Goal: Task Accomplishment & Management: Use online tool/utility

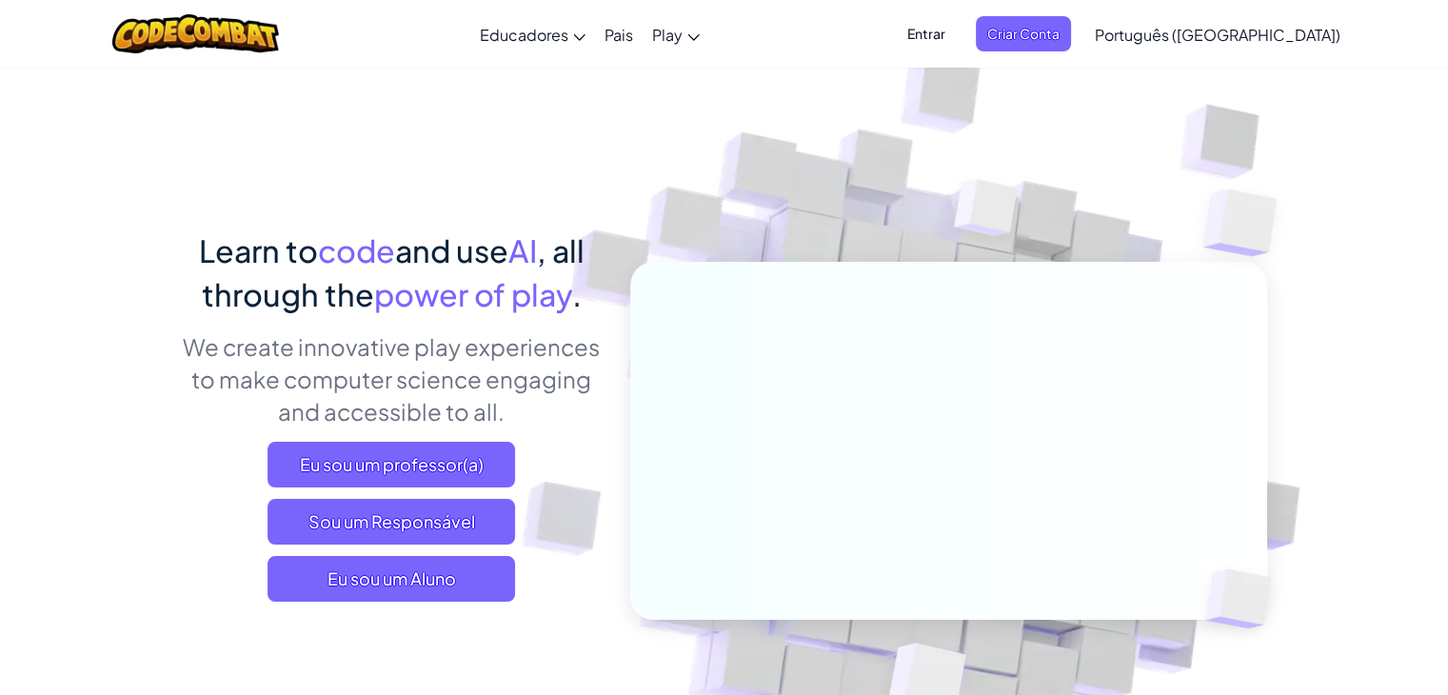
click at [447, 346] on p "We create innovative play experiences to make computer science engaging and acc…" at bounding box center [392, 378] width 420 height 97
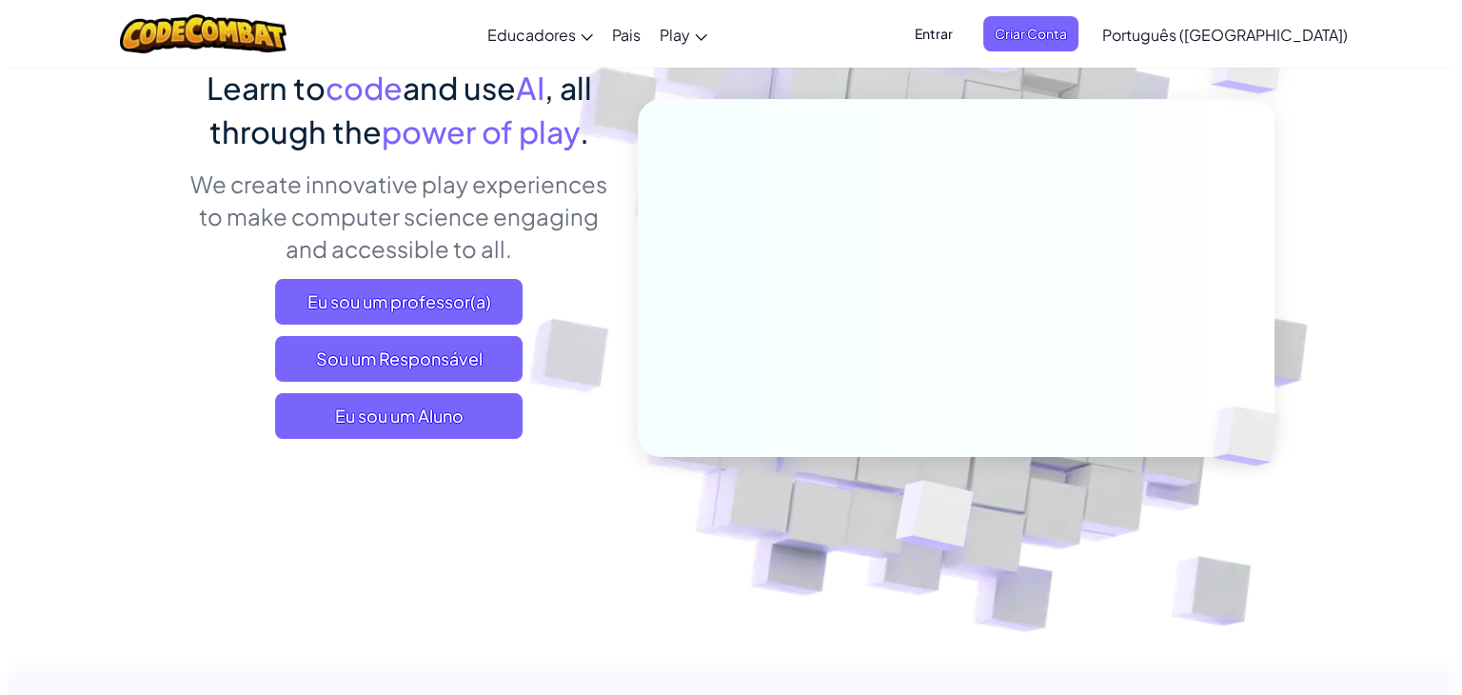
scroll to position [190, 0]
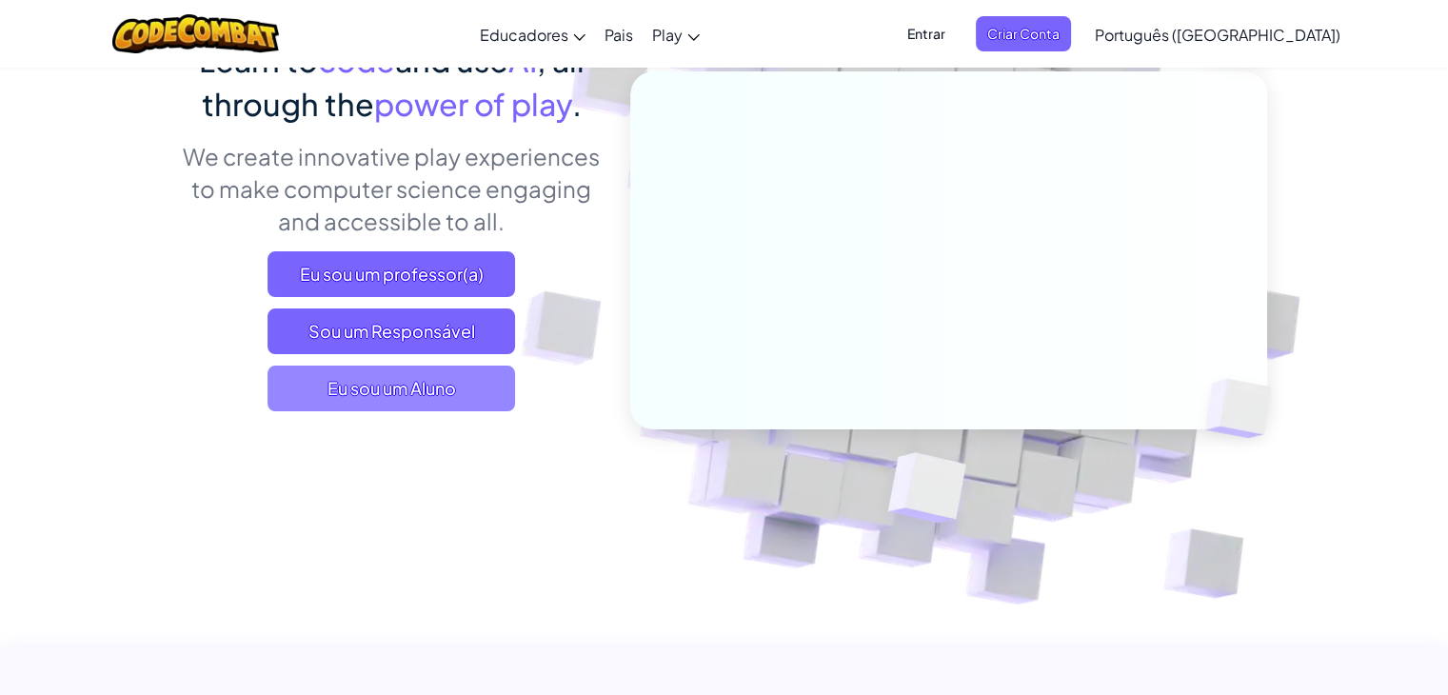
click at [397, 409] on span "Eu sou um Aluno" at bounding box center [390, 389] width 247 height 46
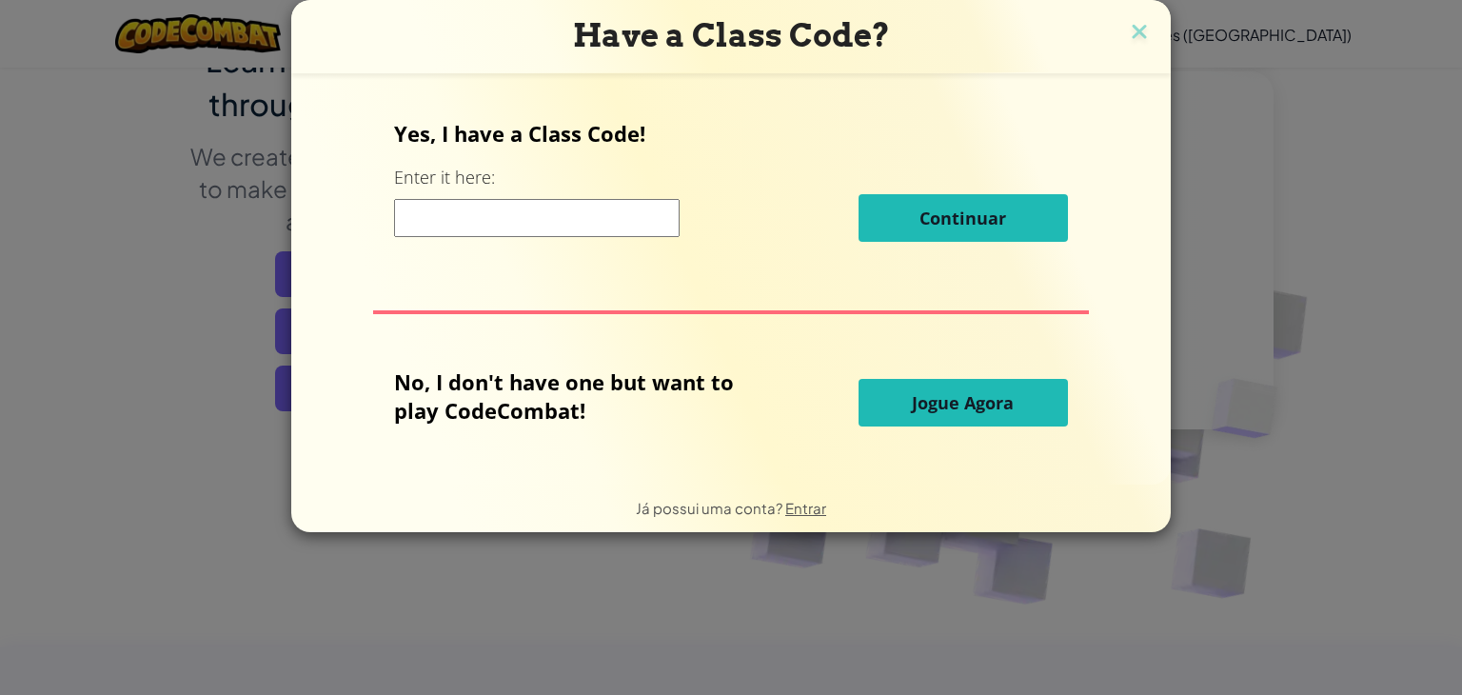
click at [514, 205] on input at bounding box center [537, 218] width 286 height 38
paste input "ToothSharpStep"
type input "ToothSharpStep"
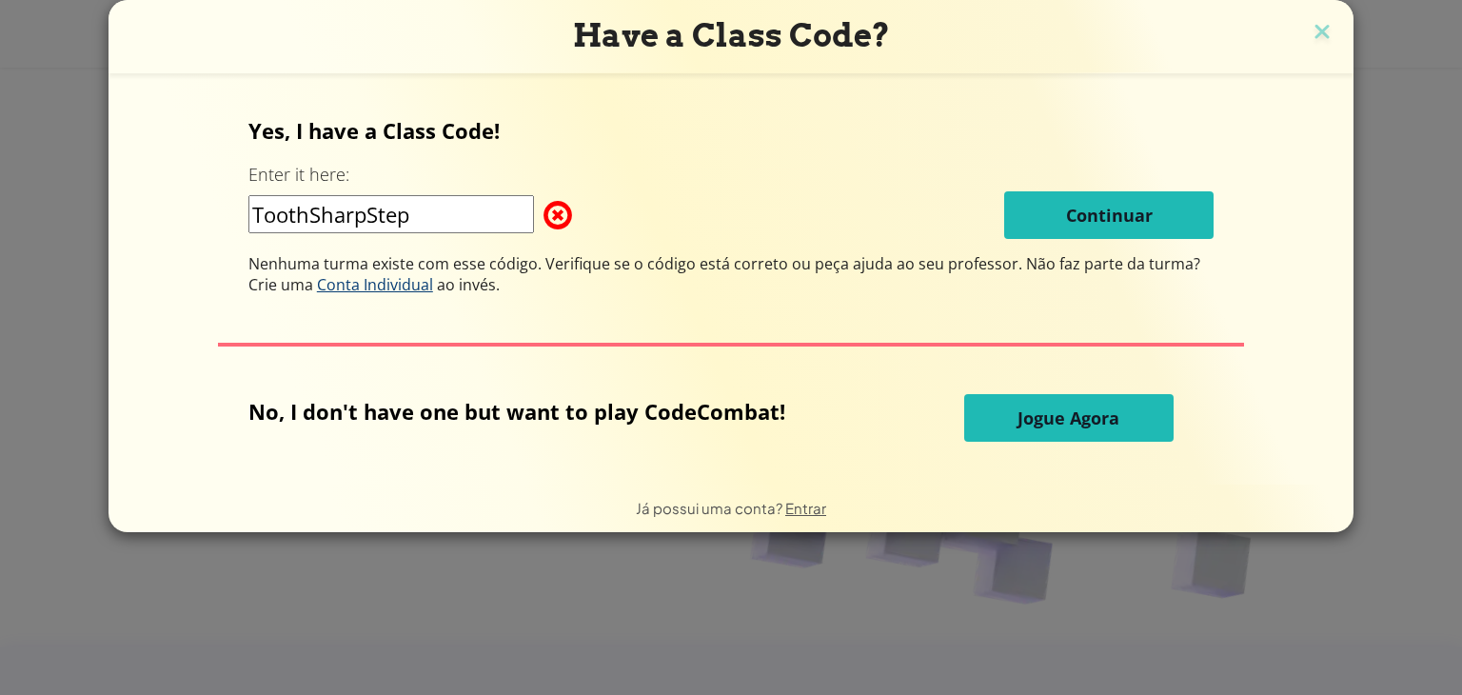
click at [376, 287] on span "Conta Individual" at bounding box center [375, 284] width 116 height 21
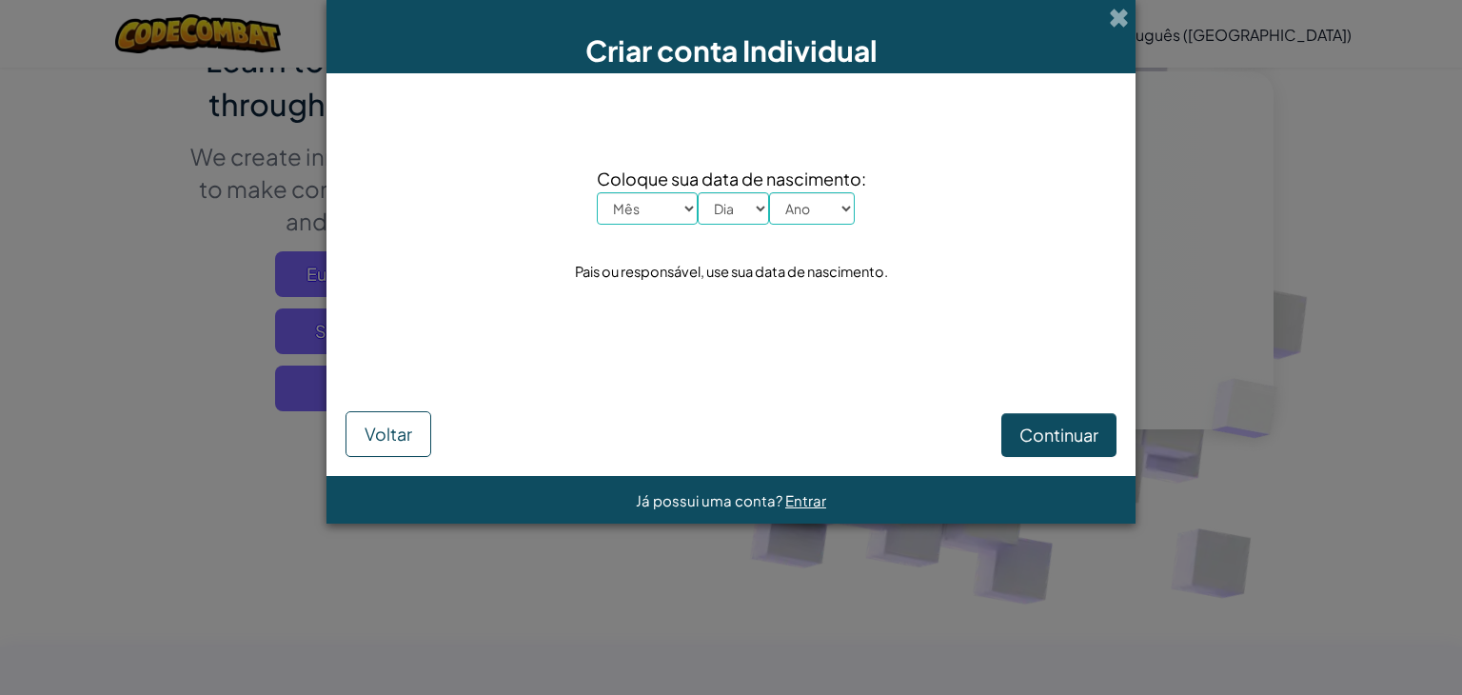
click at [669, 199] on select "Mês Janeiro Fevereiro Março Abril Maio Junho Julho Agosto Setembro Outubro Nove…" at bounding box center [647, 208] width 101 height 32
select select "7"
click at [597, 192] on select "Mês Janeiro Fevereiro Março Abril Maio Junho Julho Agosto Setembro Outubro Nove…" at bounding box center [647, 208] width 101 height 32
click at [727, 190] on span "Coloque sua data de nascimento:" at bounding box center [731, 179] width 269 height 28
click at [731, 202] on select "Dia 1 2 3 4 5 6 7 8 9 10 11 12 13 14 15 16 17 18 19 20 21 22 23 24 25 26 27 28 …" at bounding box center [733, 208] width 71 height 32
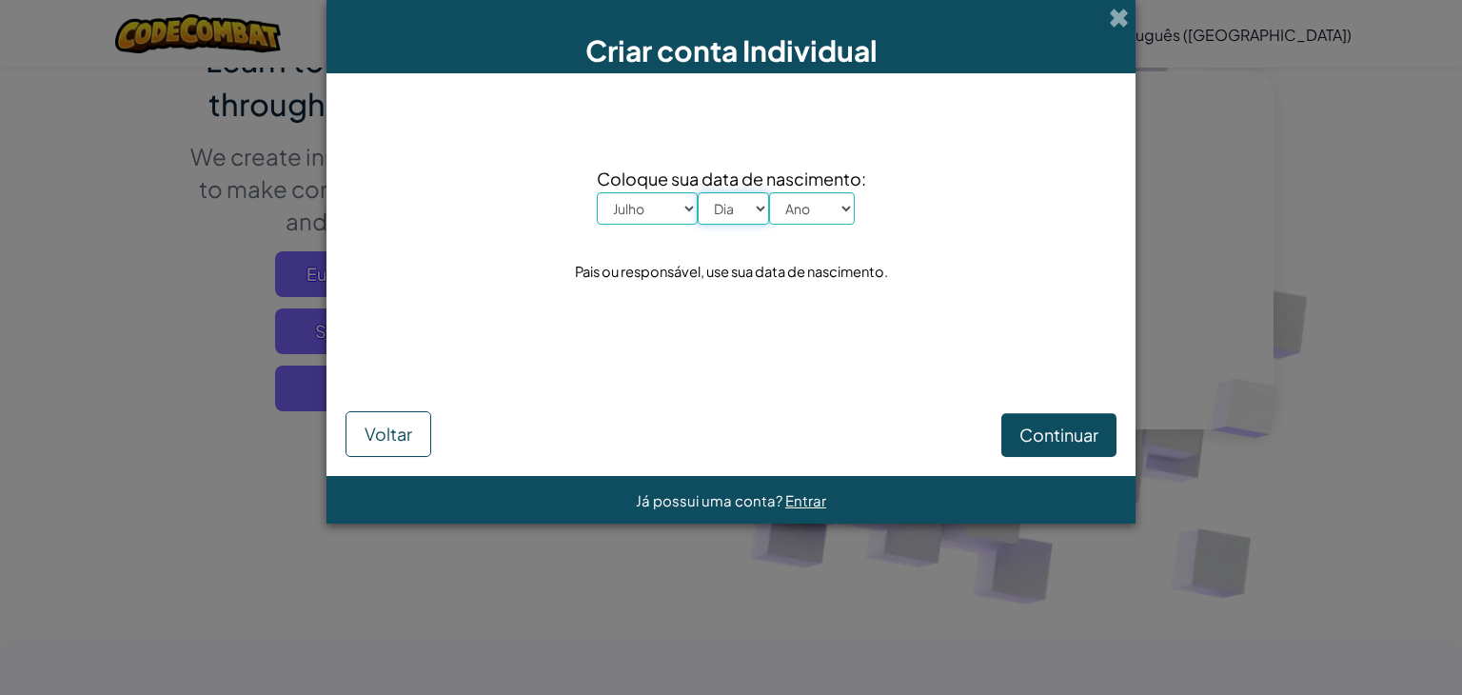
click at [741, 202] on select "Dia 1 2 3 4 5 6 7 8 9 10 11 12 13 14 15 16 17 18 19 20 21 22 23 24 25 26 27 28 …" at bounding box center [733, 208] width 71 height 32
click at [751, 196] on select "Dia 1 2 3 4 5 6 7 8 9 10 11 12 13 14 15 16 17 18 19 20 21 22 23 24 25 26 27 28 …" at bounding box center [733, 208] width 71 height 32
select select "27"
click at [698, 192] on select "Dia 1 2 3 4 5 6 7 8 9 10 11 12 13 14 15 16 17 18 19 20 21 22 23 24 25 26 27 28 …" at bounding box center [733, 208] width 71 height 32
click at [801, 209] on select "Ano 2025 2024 2023 2022 2021 2020 2019 2018 2017 2016 2015 2014 2013 2012 2011 …" at bounding box center [812, 208] width 86 height 32
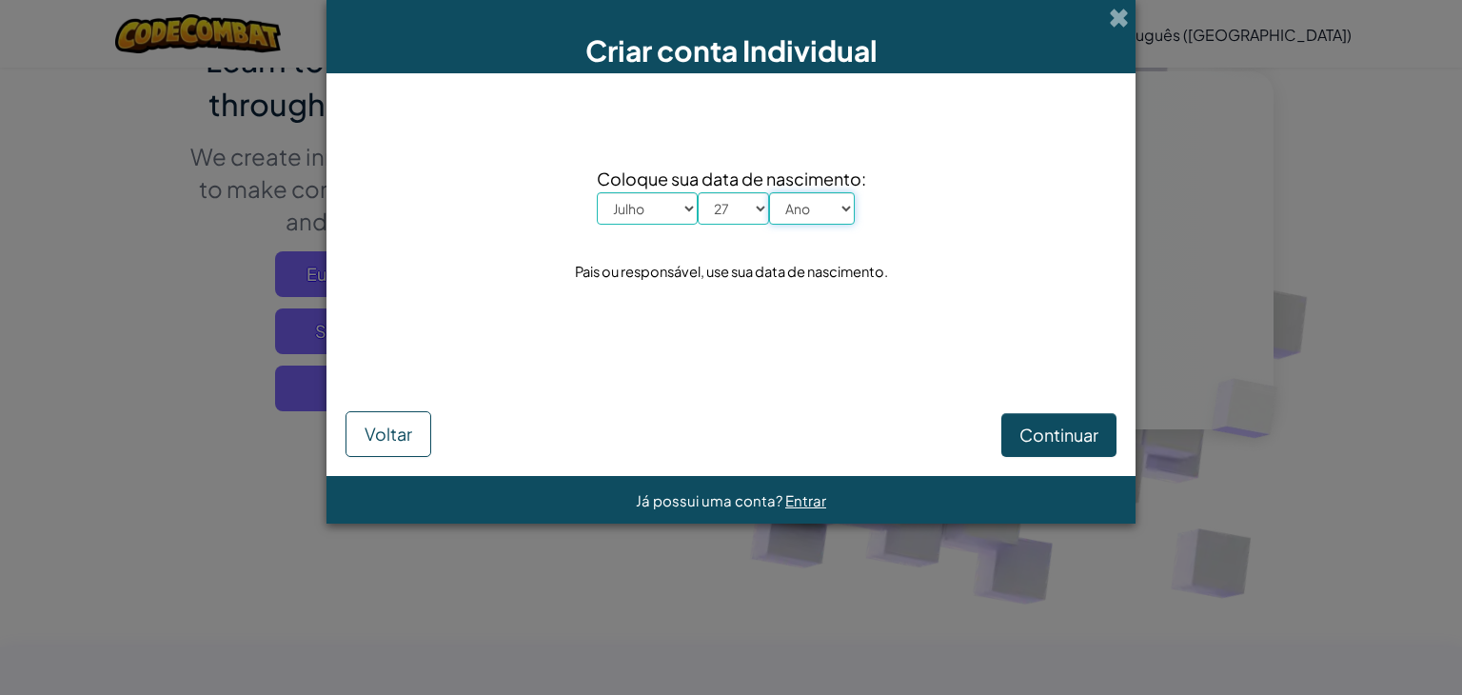
select select "2004"
click at [769, 192] on select "Ano 2025 2024 2023 2022 2021 2020 2019 2018 2017 2016 2015 2014 2013 2012 2011 …" at bounding box center [812, 208] width 86 height 32
click at [1047, 445] on button "Continuar" at bounding box center [1058, 435] width 115 height 44
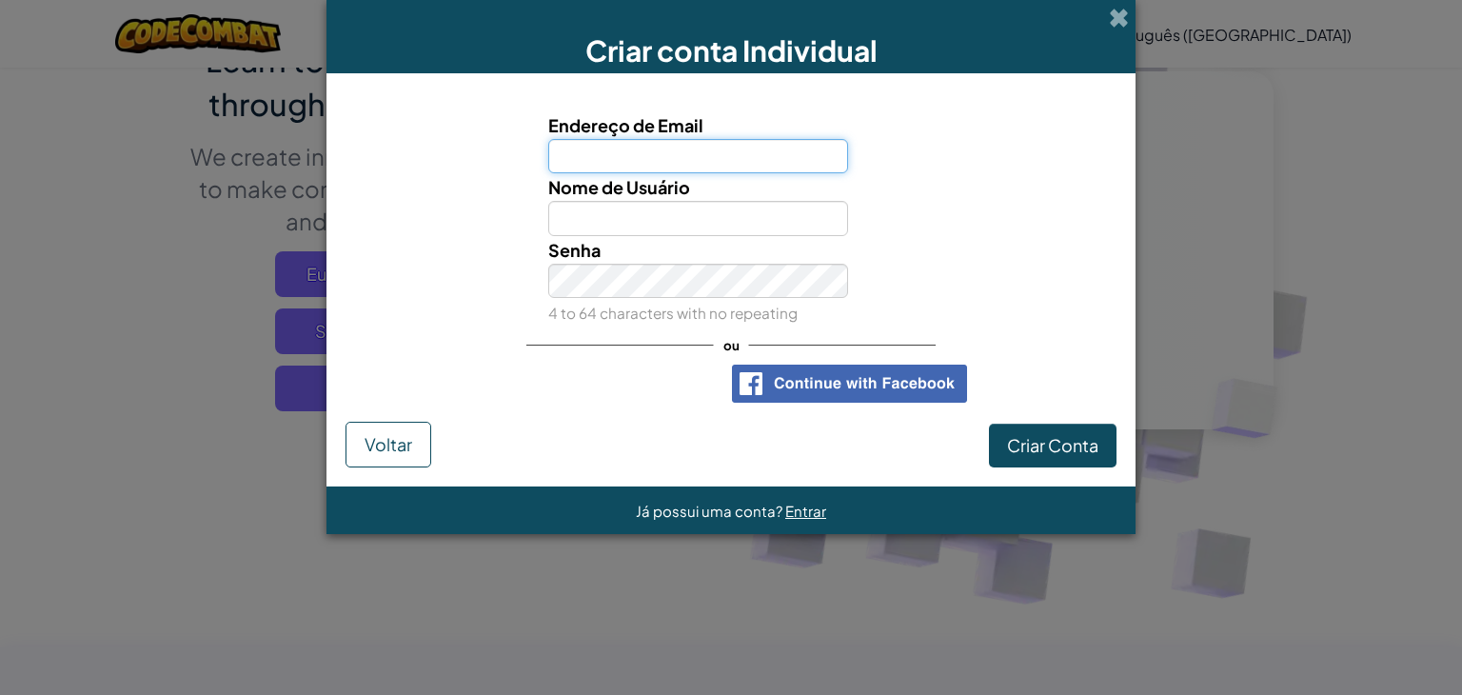
click at [654, 147] on input "Endereço de Email" at bounding box center [698, 156] width 301 height 35
type input "carlosrobertocaj@gmail.com"
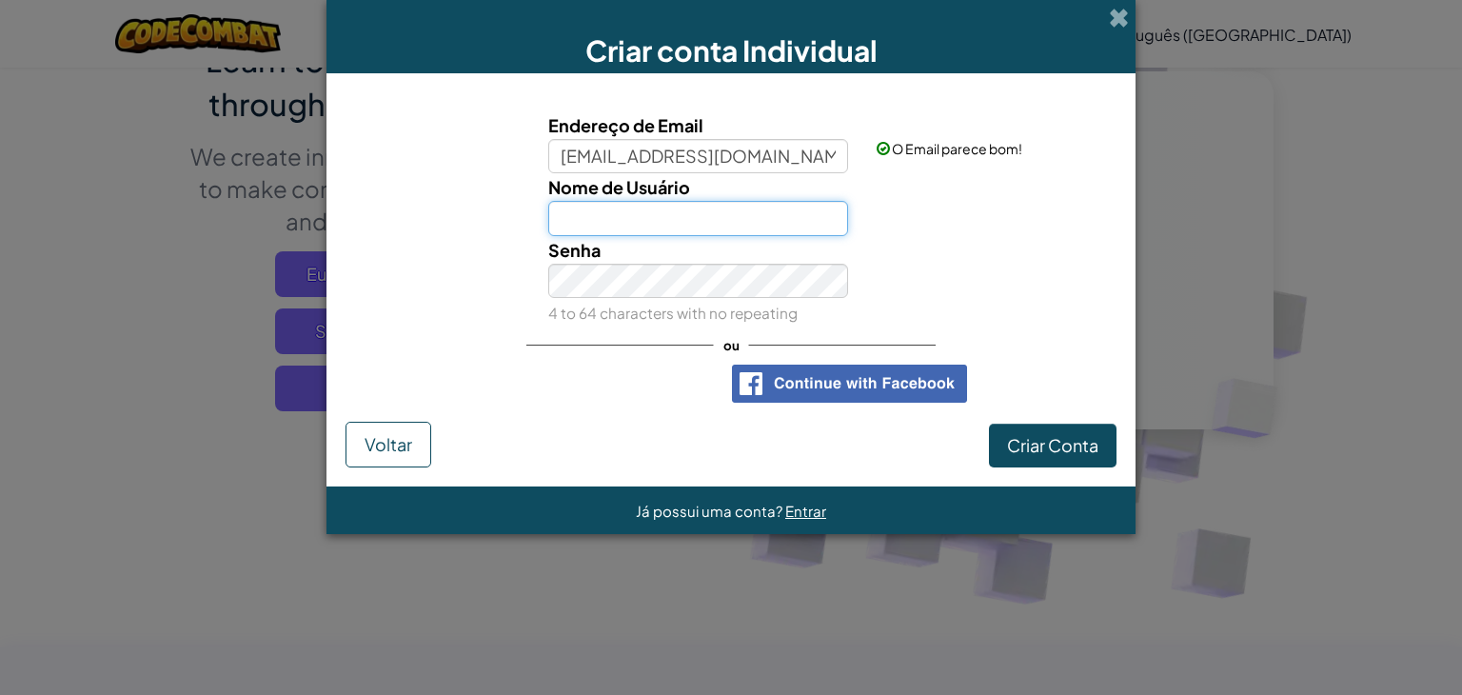
click at [655, 228] on input "Nome de Usuário" at bounding box center [698, 218] width 301 height 35
click at [685, 298] on div "Senha 4 to 64 characters with no repeating" at bounding box center [698, 281] width 329 height 90
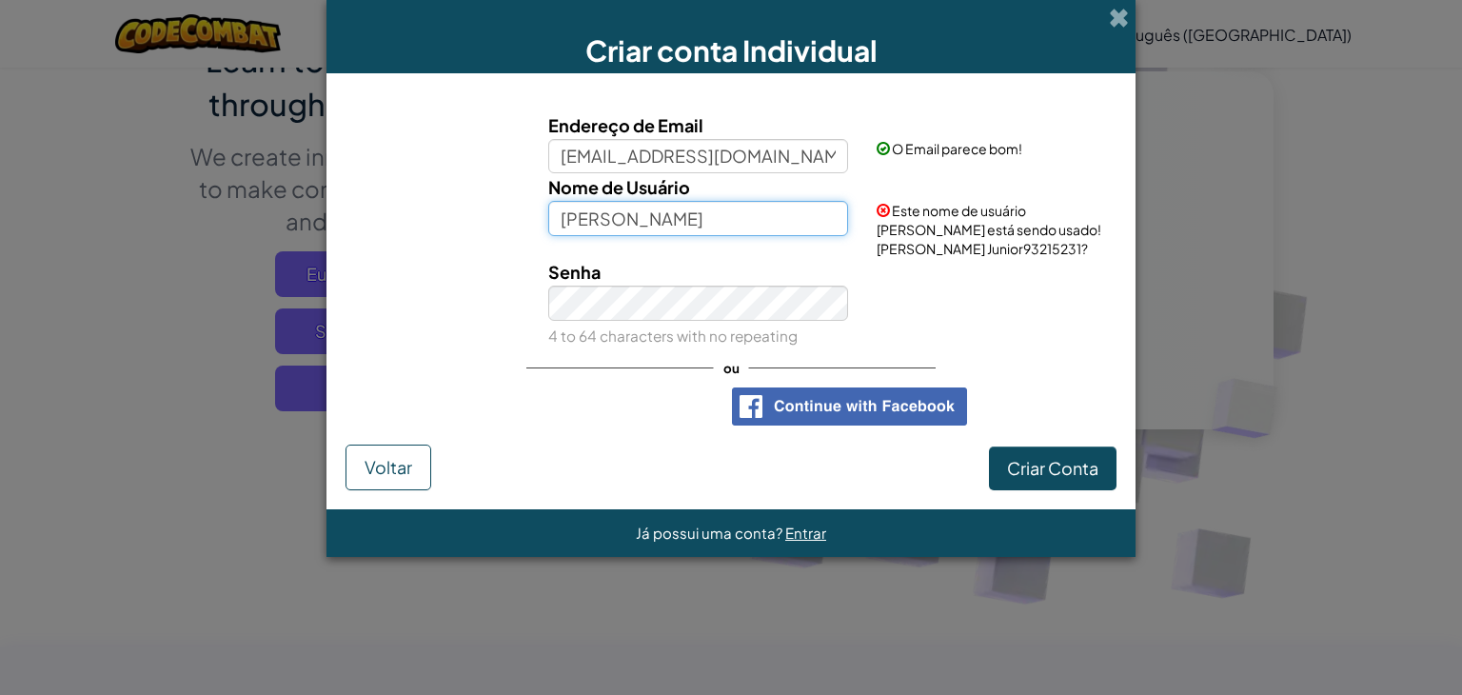
drag, startPoint x: 672, startPoint y: 211, endPoint x: 520, endPoint y: 209, distance: 152.3
click at [520, 209] on div "Nome de Usuário Carlos Junior Este nome de usuário já está sendo usado! Tente C…" at bounding box center [731, 215] width 790 height 85
type input "GhostCJx"
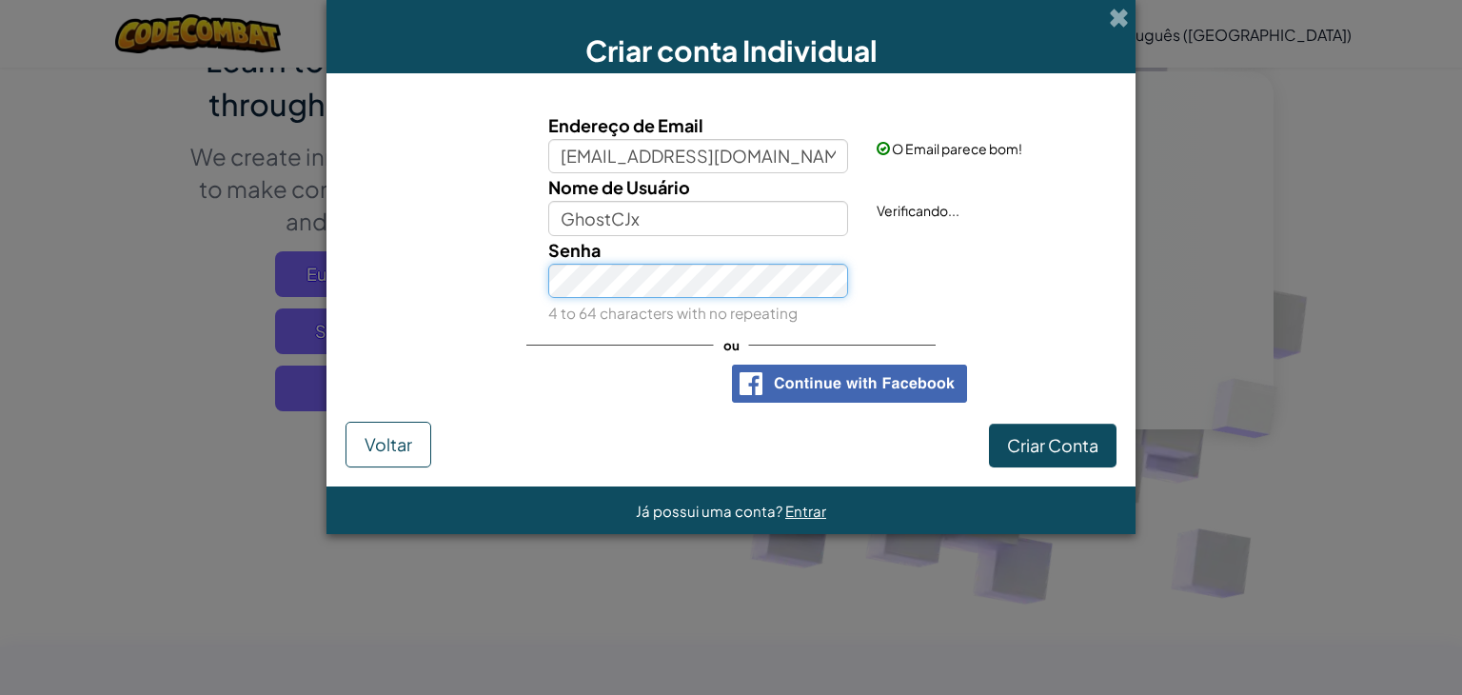
click at [696, 310] on div "Senha 4 to 64 characters with no repeating" at bounding box center [698, 281] width 329 height 90
click at [971, 326] on div "Senha 4 to 64 characters with no repeating" at bounding box center [731, 281] width 790 height 90
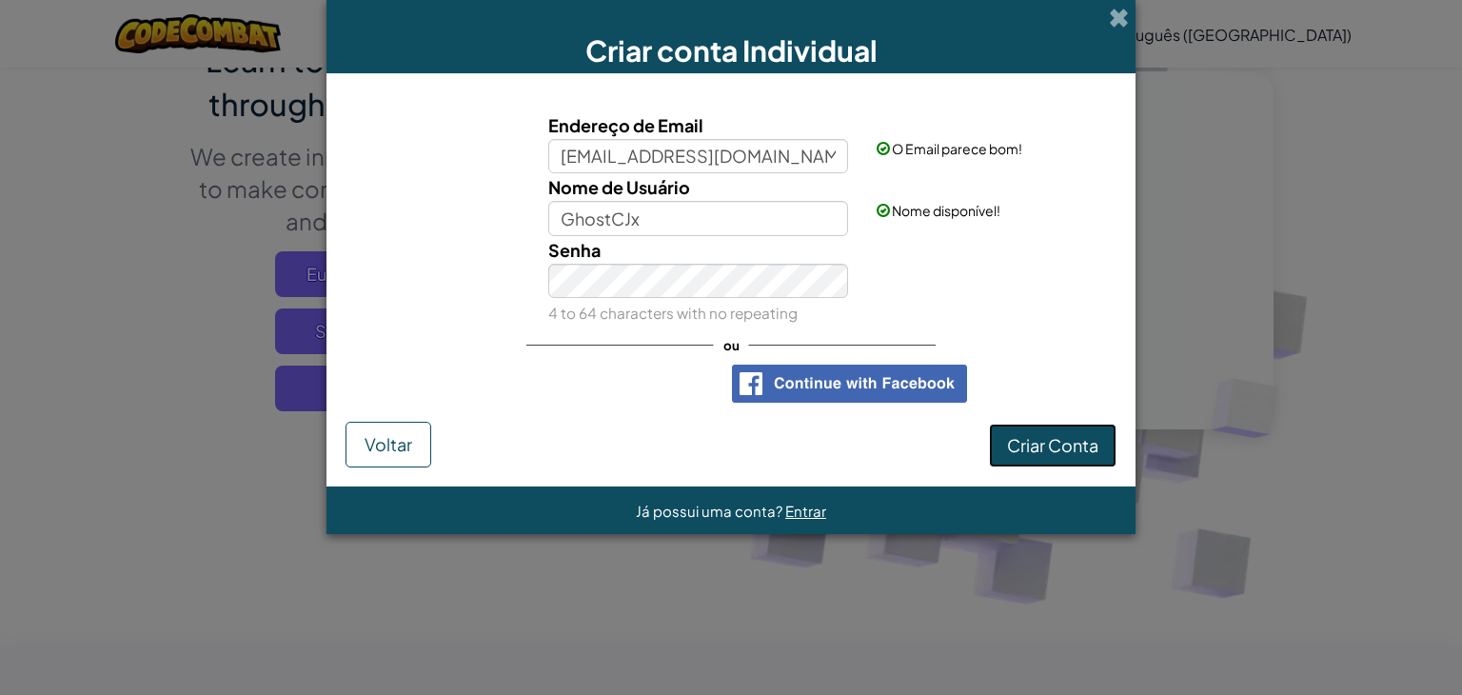
click at [1057, 427] on button "Criar Conta" at bounding box center [1053, 446] width 128 height 44
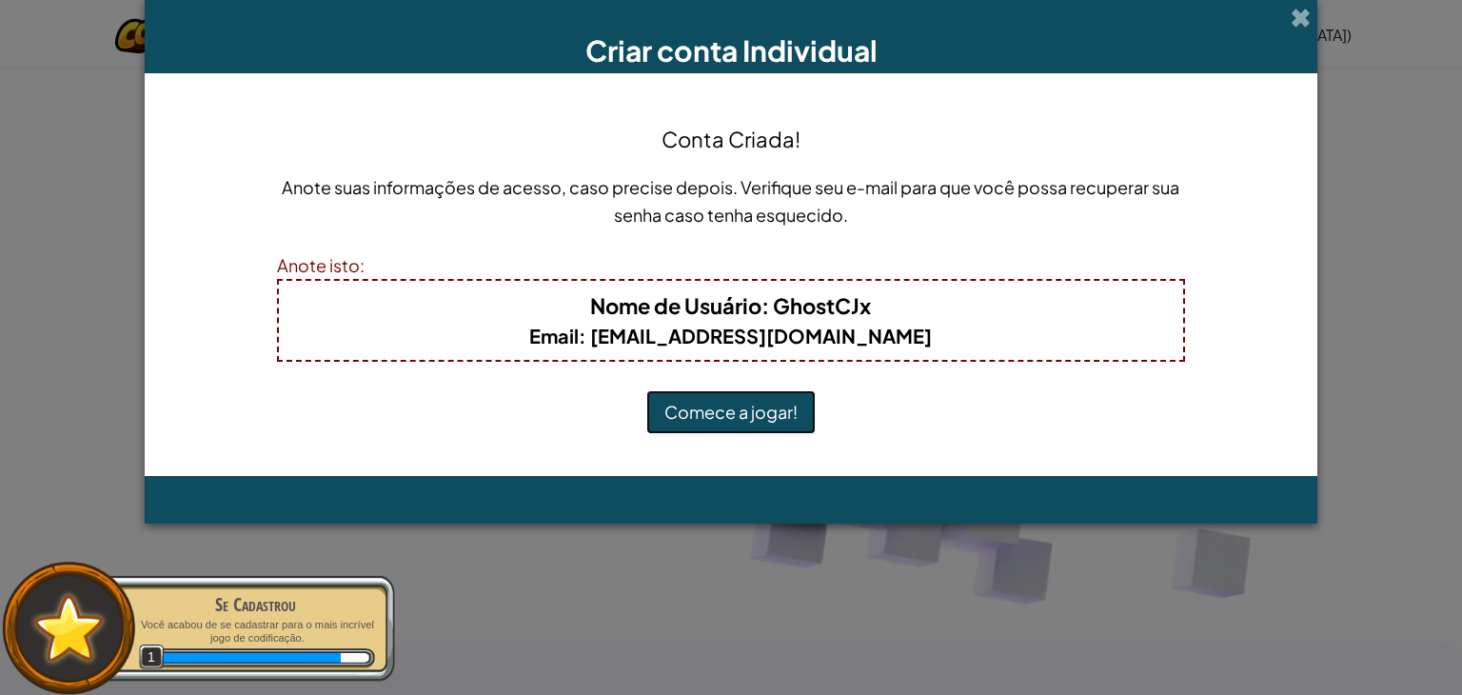
click at [740, 412] on button "Comece a jogar!" at bounding box center [730, 412] width 169 height 44
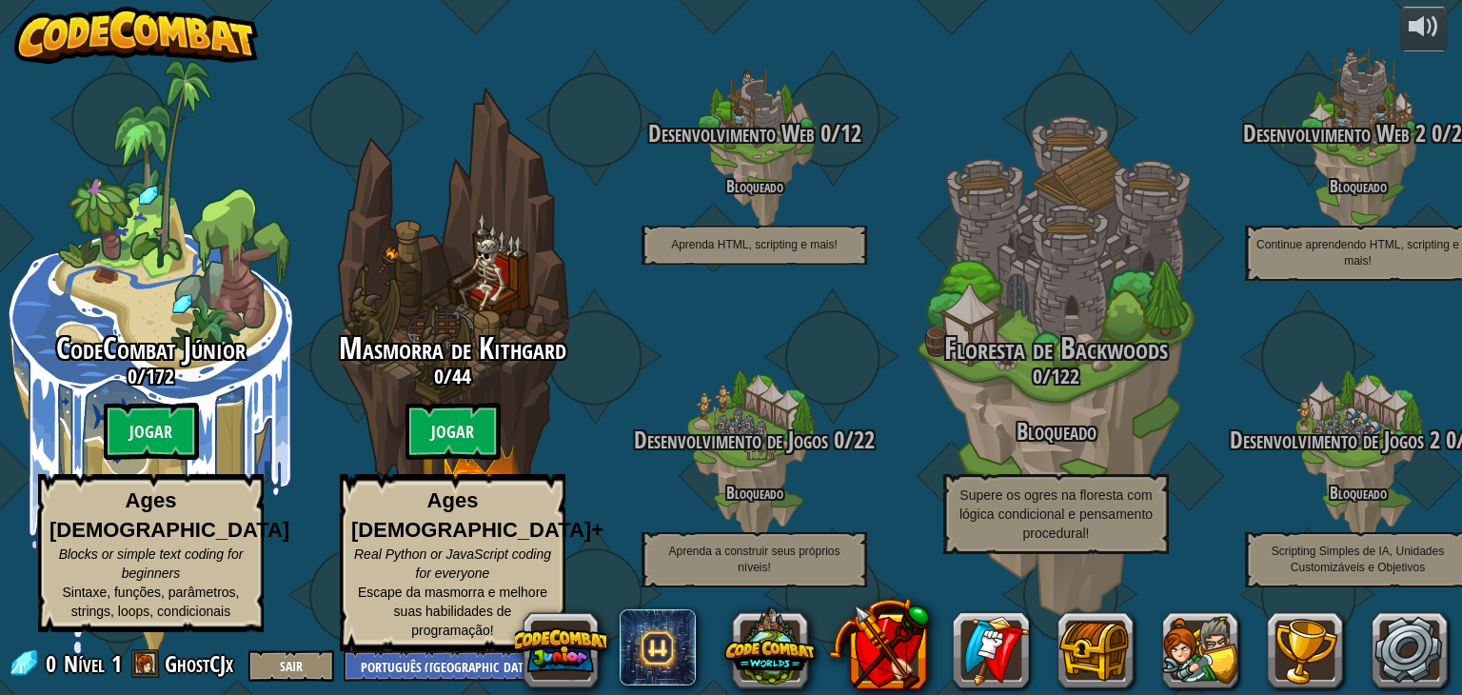
select select "pt-BR"
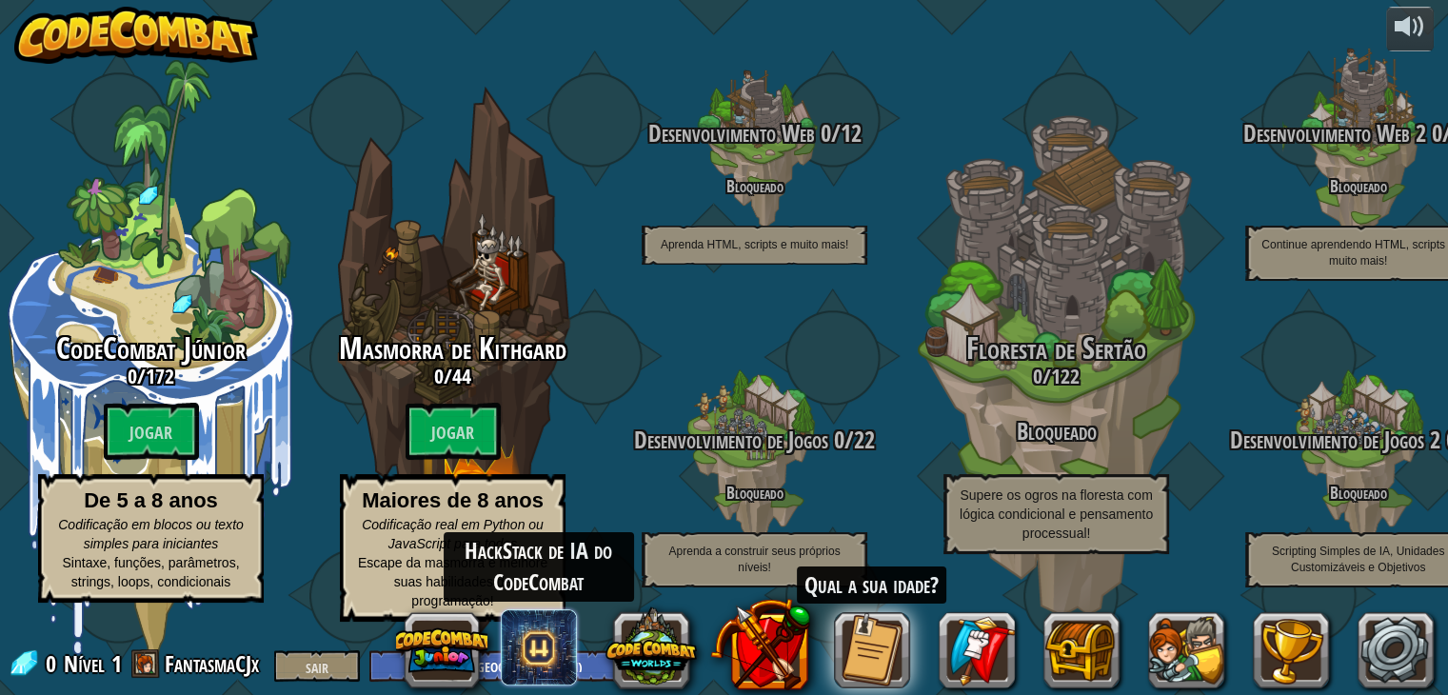
click at [551, 637] on span at bounding box center [539, 647] width 76 height 76
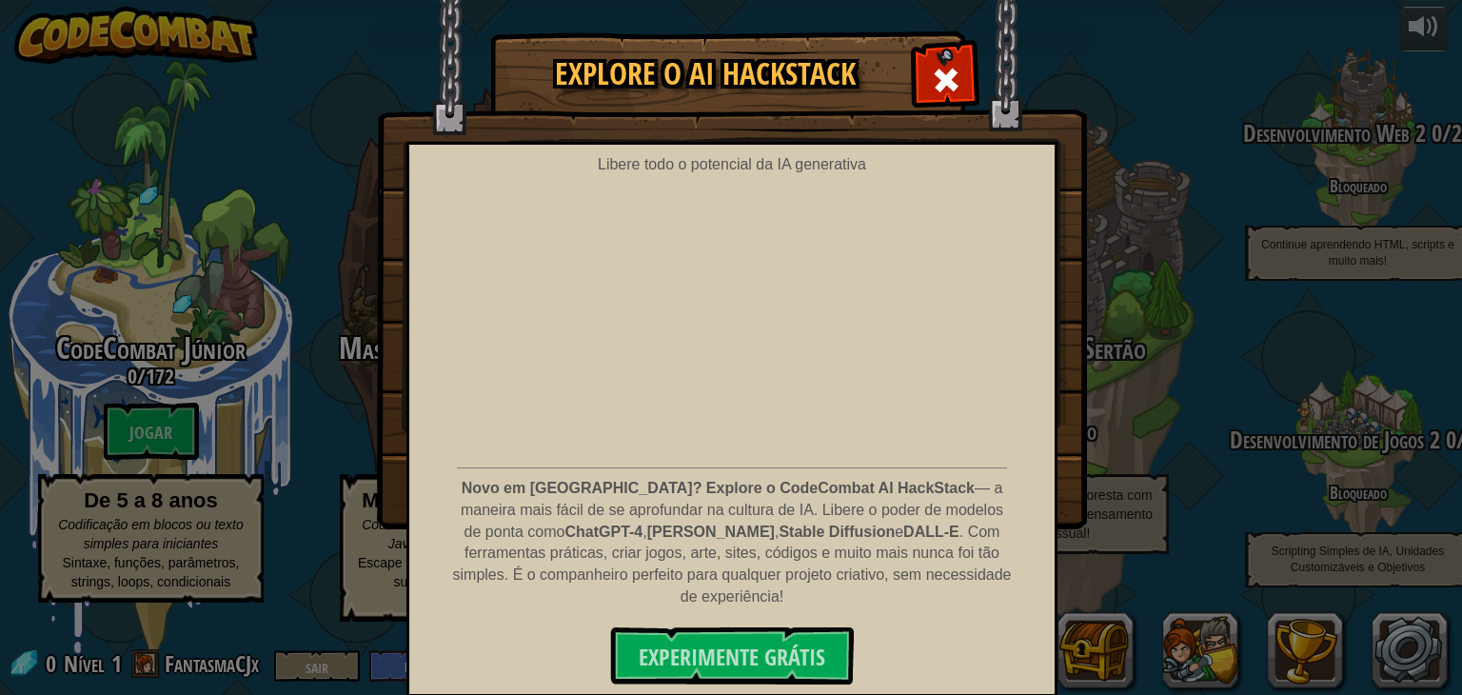
scroll to position [26, 0]
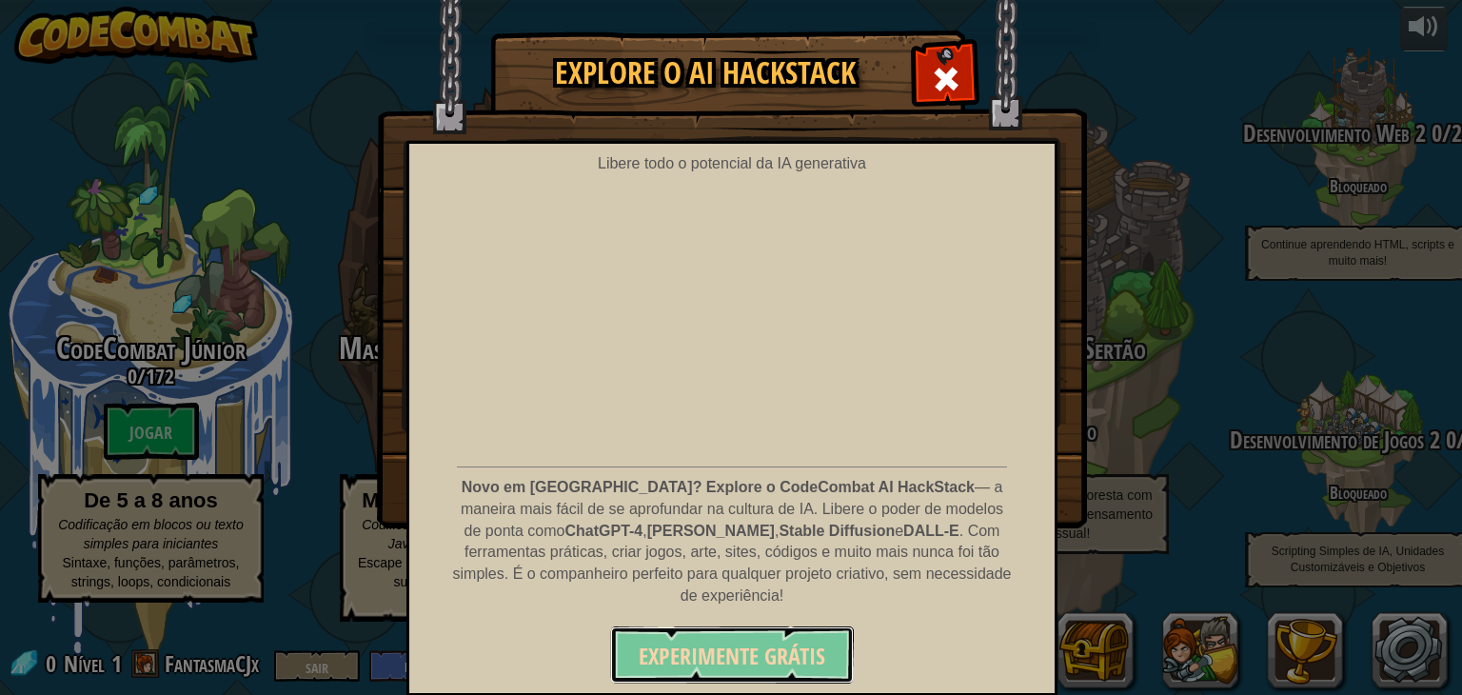
click at [719, 652] on font "Experimente grátis" at bounding box center [732, 656] width 187 height 30
click at [937, 89] on span at bounding box center [946, 79] width 30 height 30
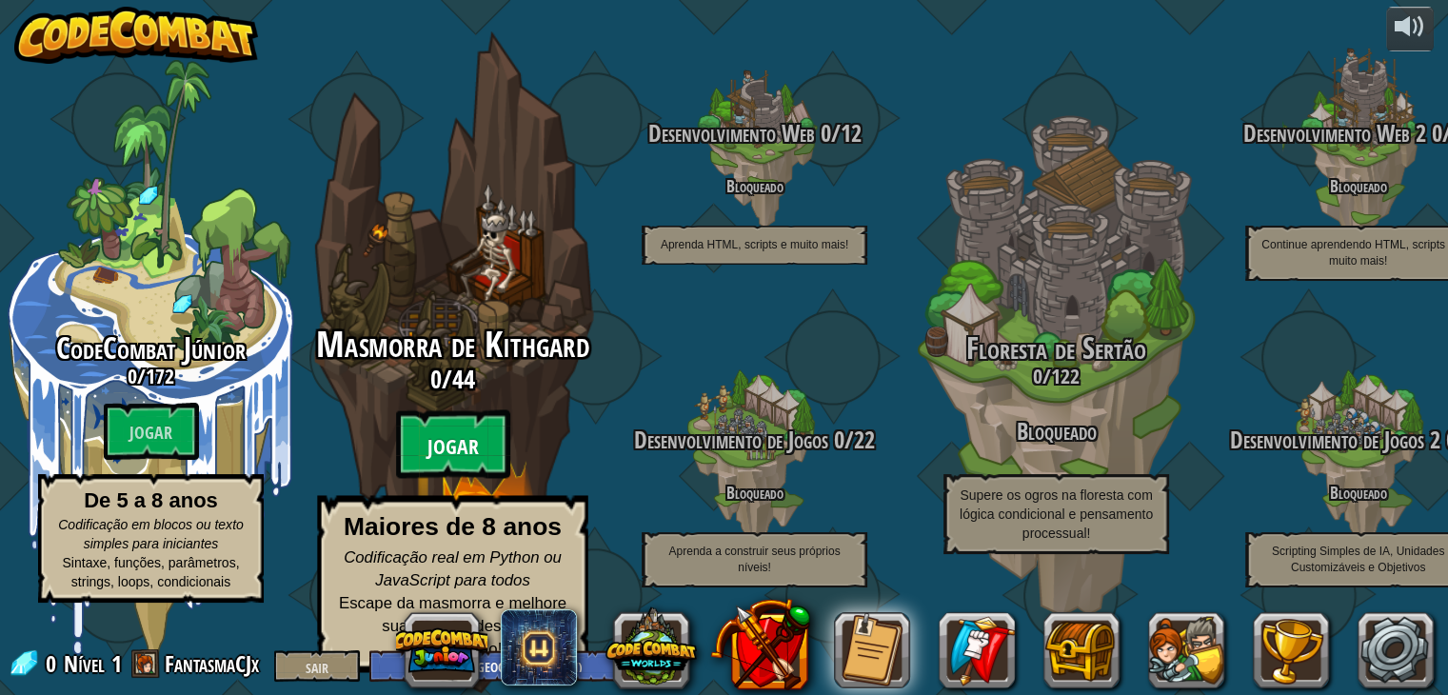
click at [455, 449] on font "Jogar" at bounding box center [452, 447] width 51 height 29
select select "pt-BR"
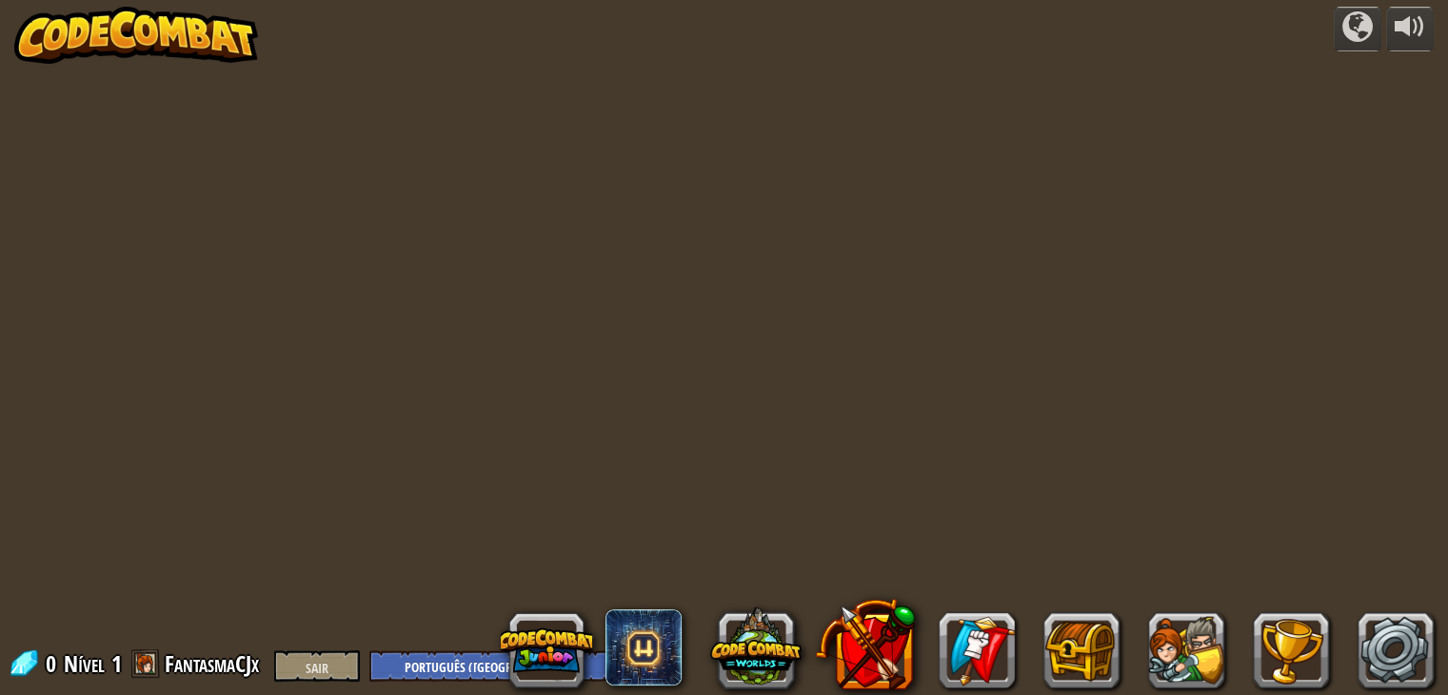
select select "pt-BR"
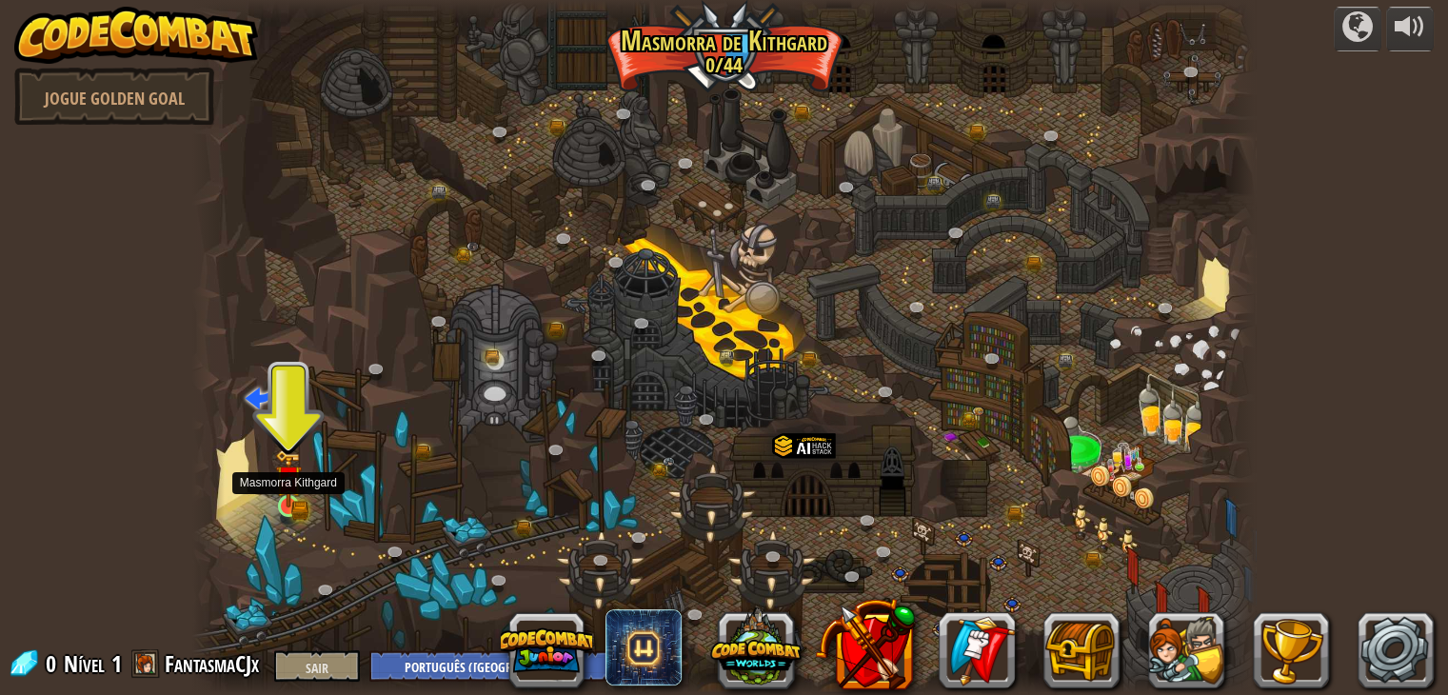
click at [289, 504] on img at bounding box center [288, 478] width 27 height 58
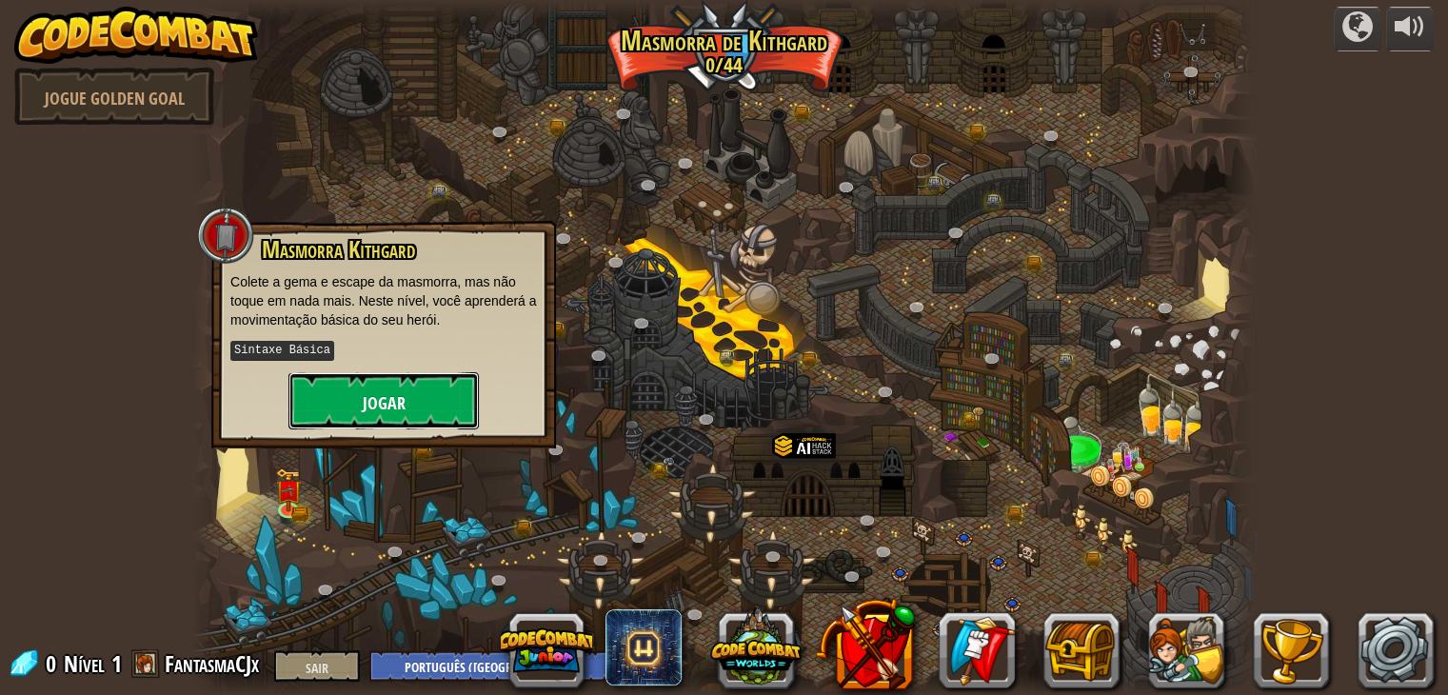
click at [395, 420] on button "Jogar" at bounding box center [383, 400] width 190 height 57
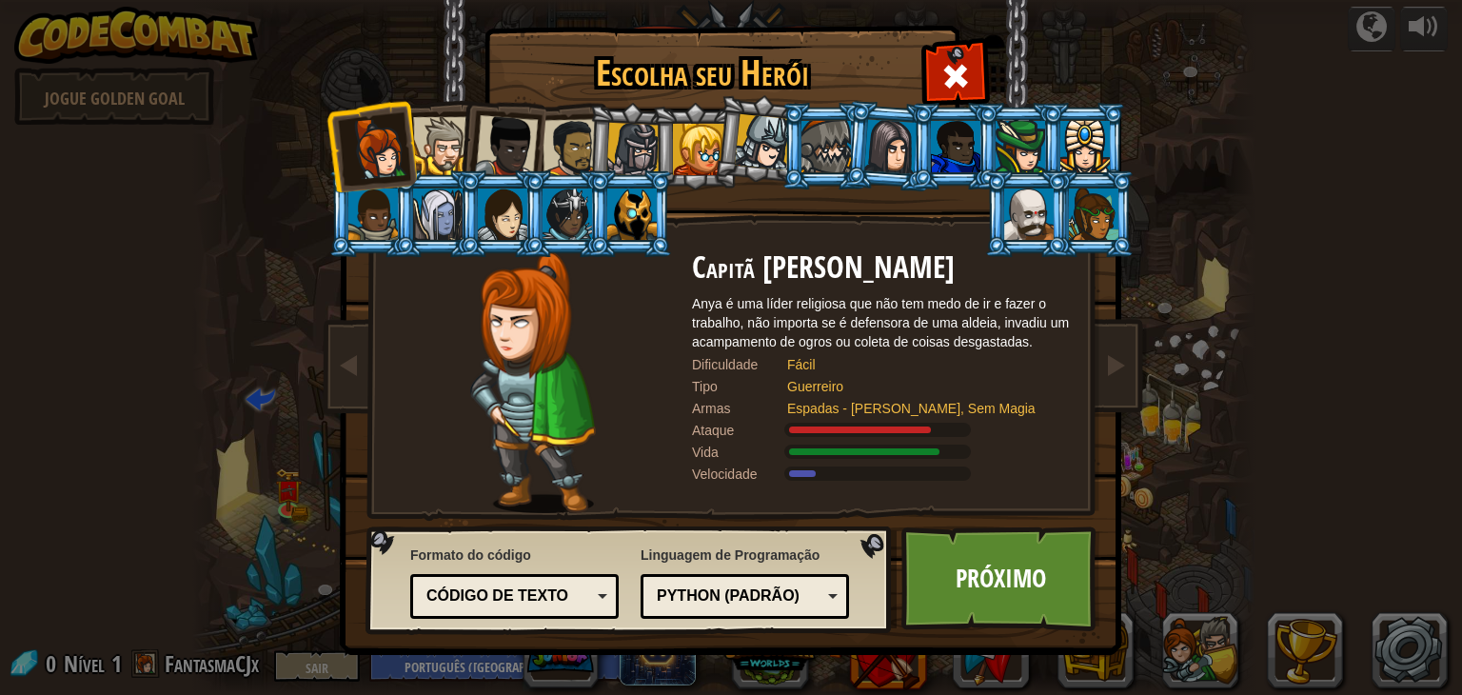
click at [641, 147] on div at bounding box center [633, 150] width 54 height 54
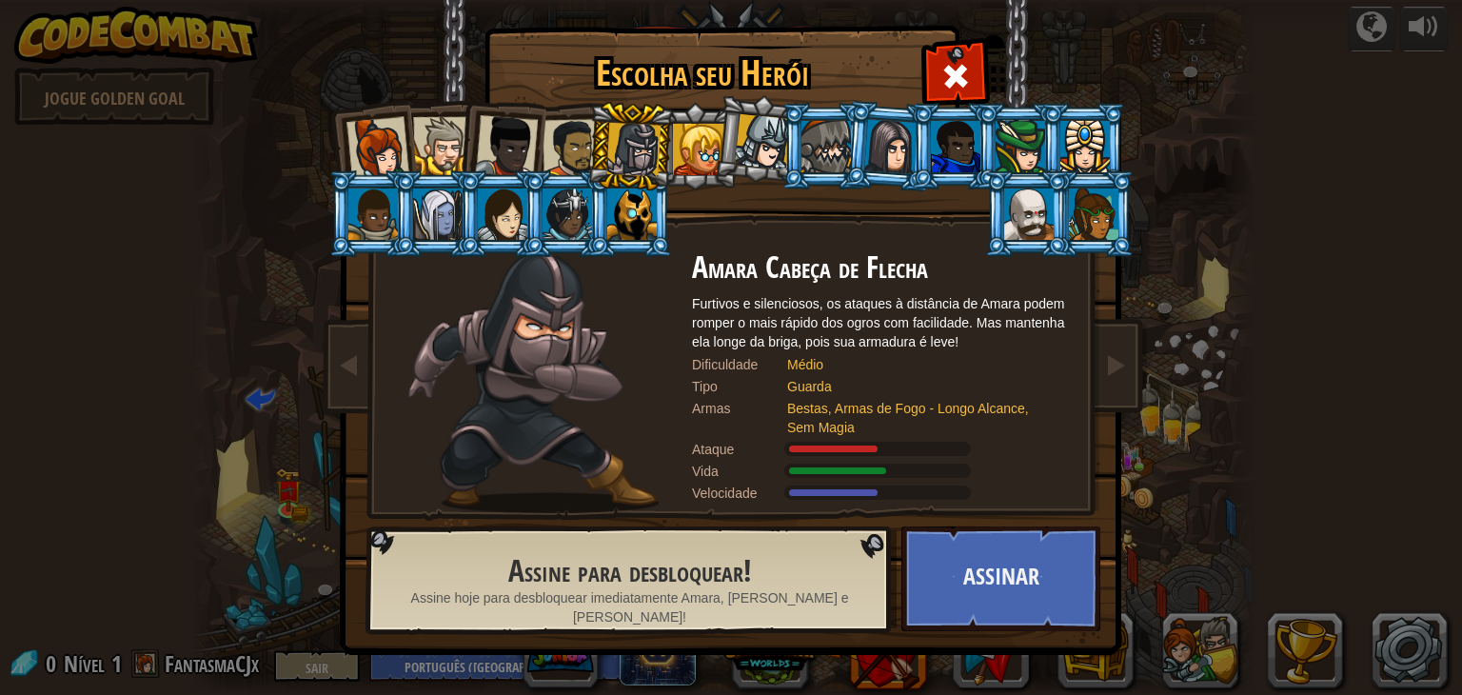
click at [544, 138] on div at bounding box center [572, 148] width 59 height 59
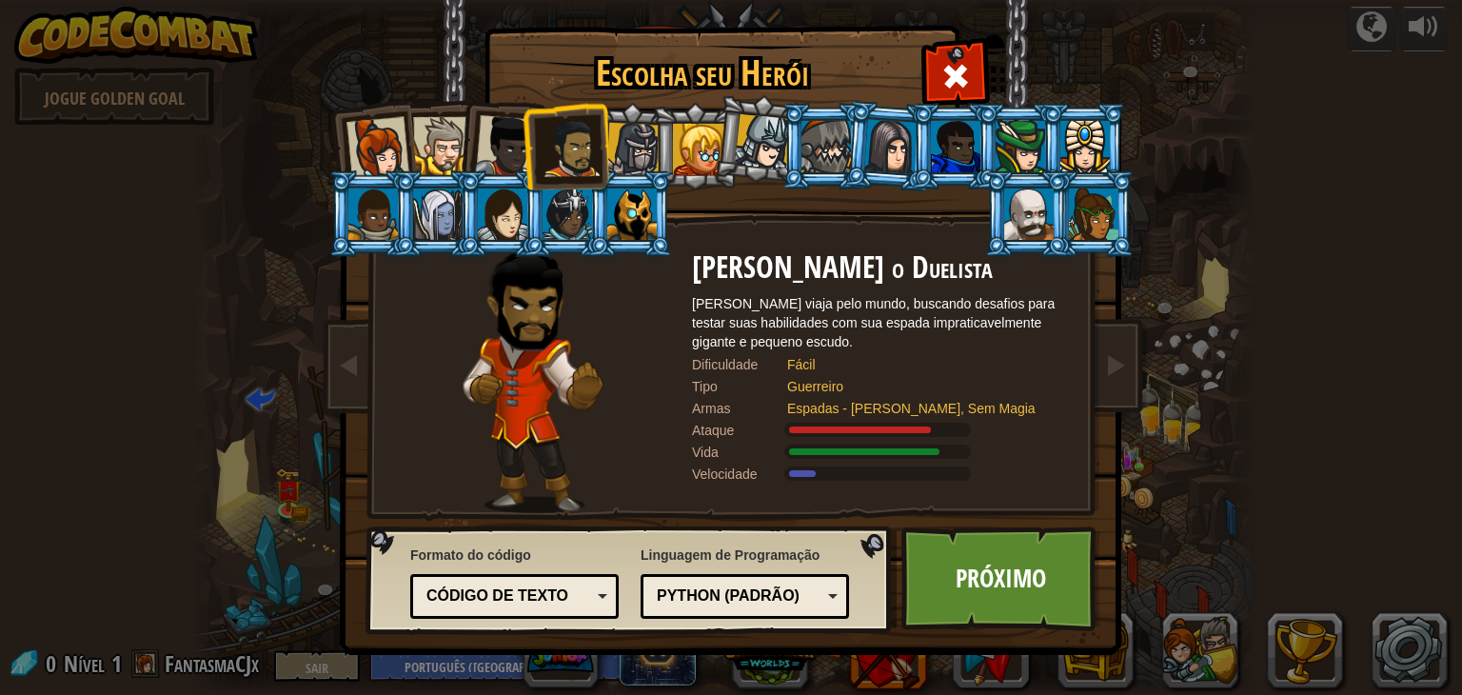
click at [510, 139] on div at bounding box center [506, 146] width 63 height 63
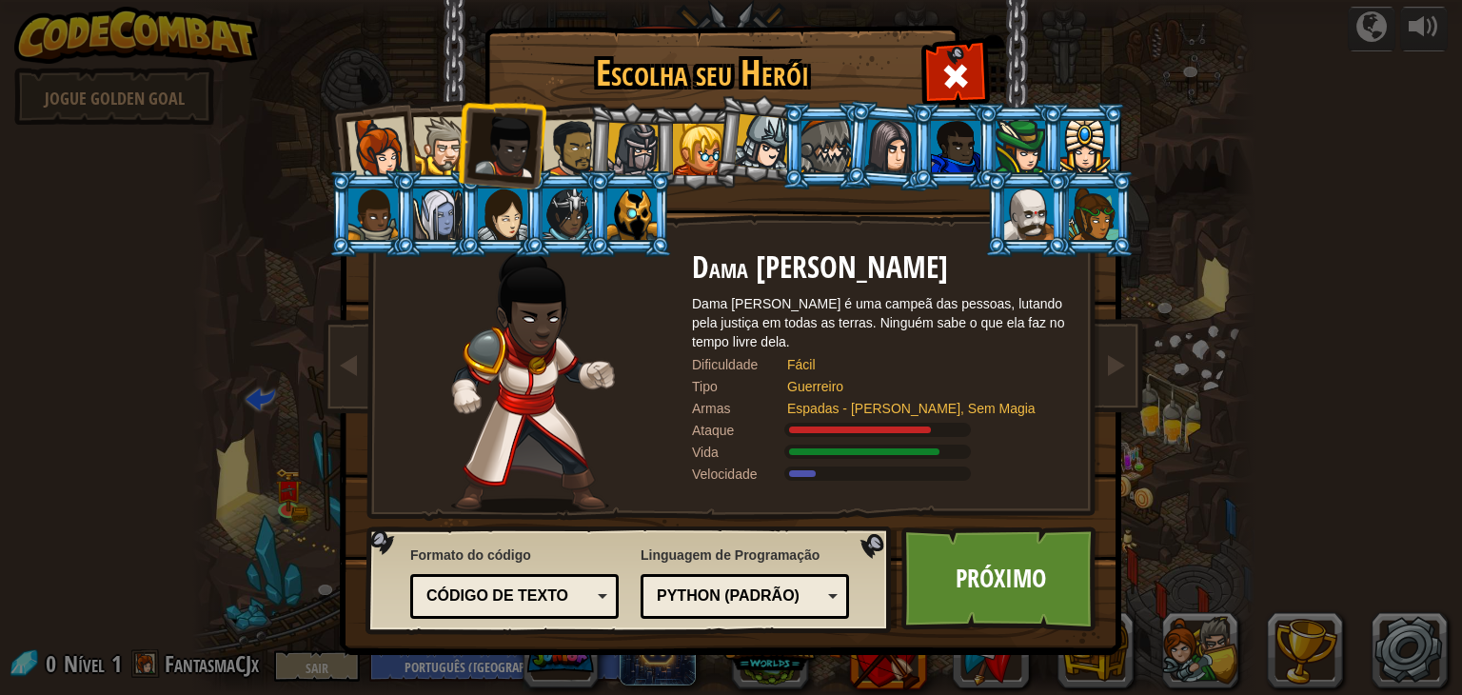
click at [453, 134] on div at bounding box center [442, 146] width 58 height 58
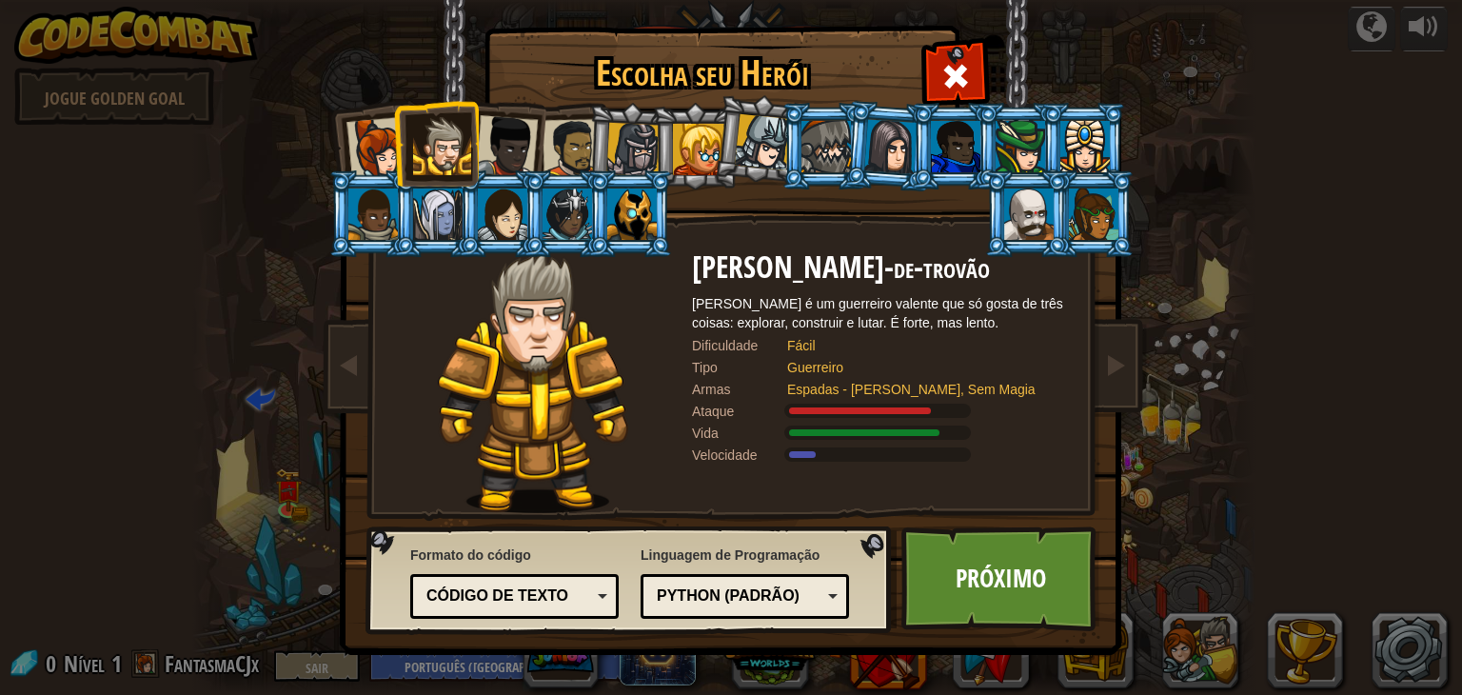
click at [628, 214] on div at bounding box center [631, 213] width 49 height 51
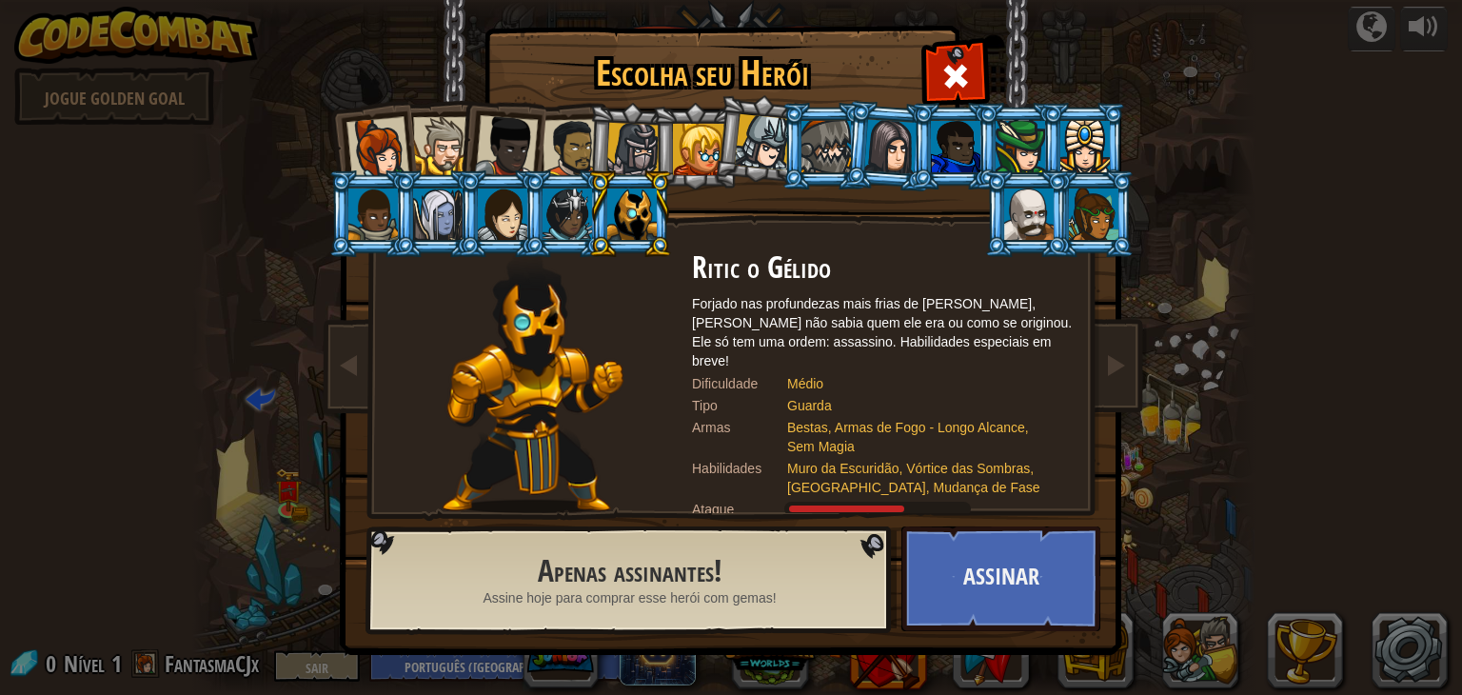
click at [762, 153] on div at bounding box center [763, 142] width 56 height 56
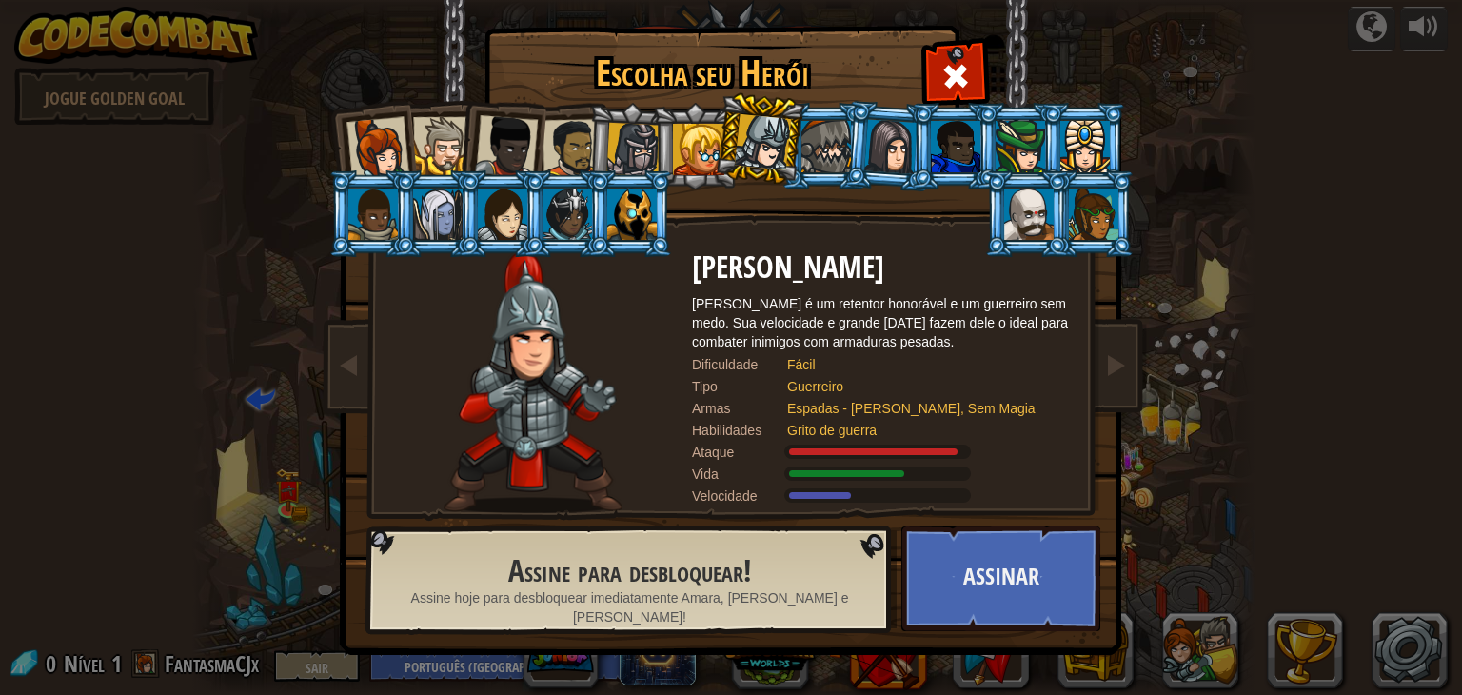
click at [685, 149] on div at bounding box center [698, 149] width 51 height 51
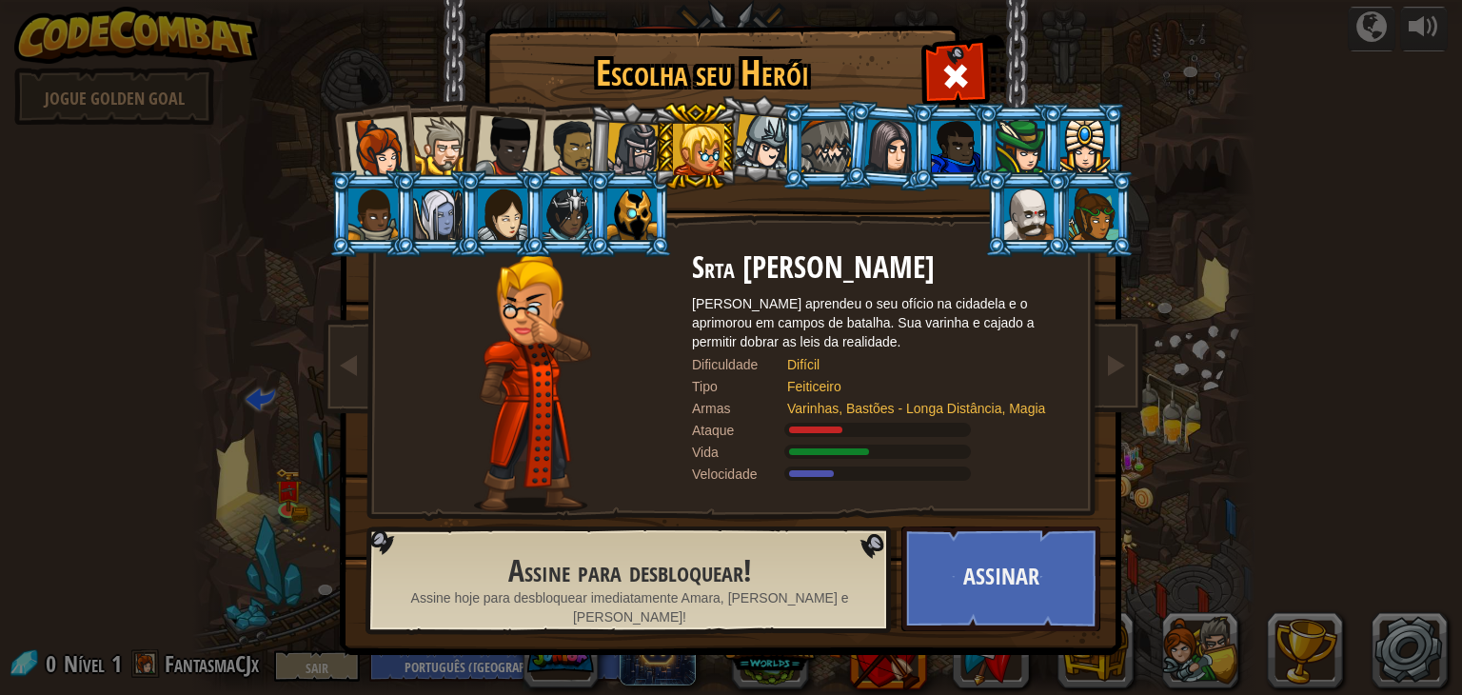
click at [883, 146] on div at bounding box center [890, 146] width 53 height 54
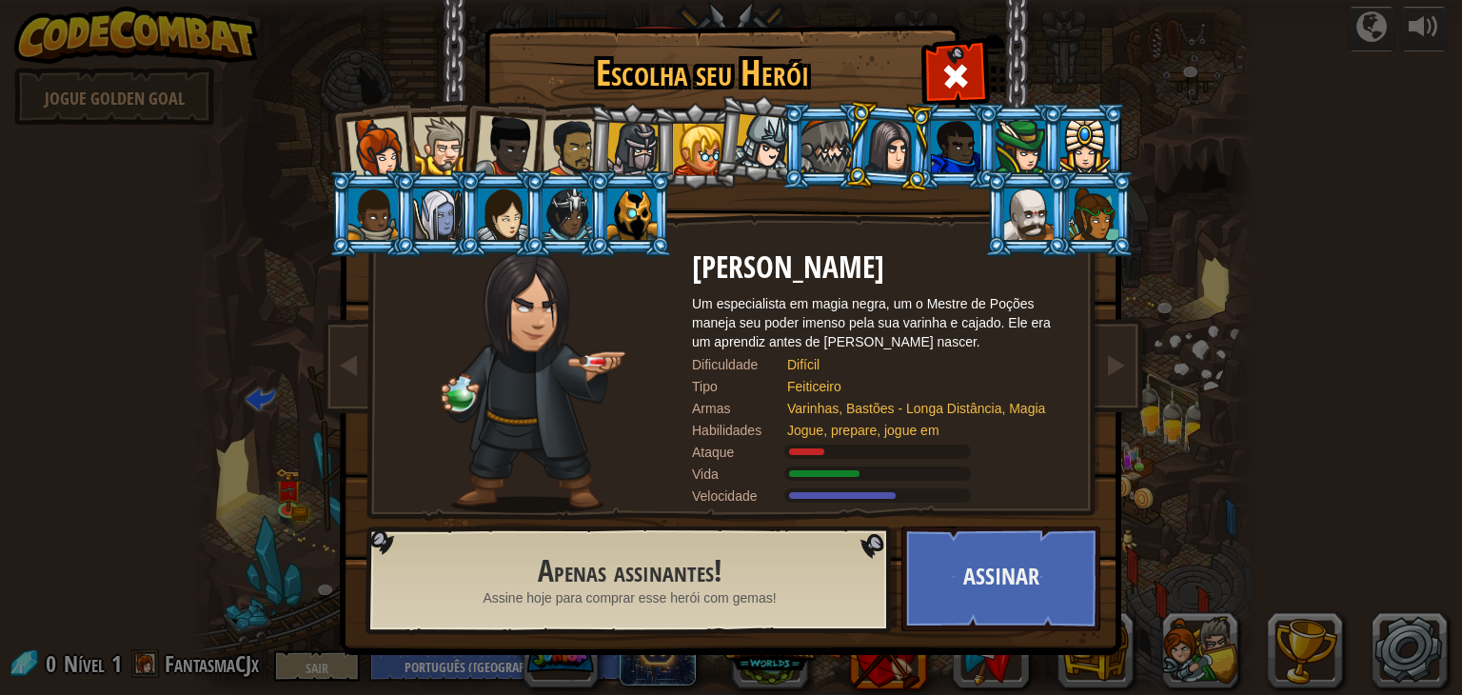
click at [1025, 226] on div at bounding box center [1028, 213] width 49 height 51
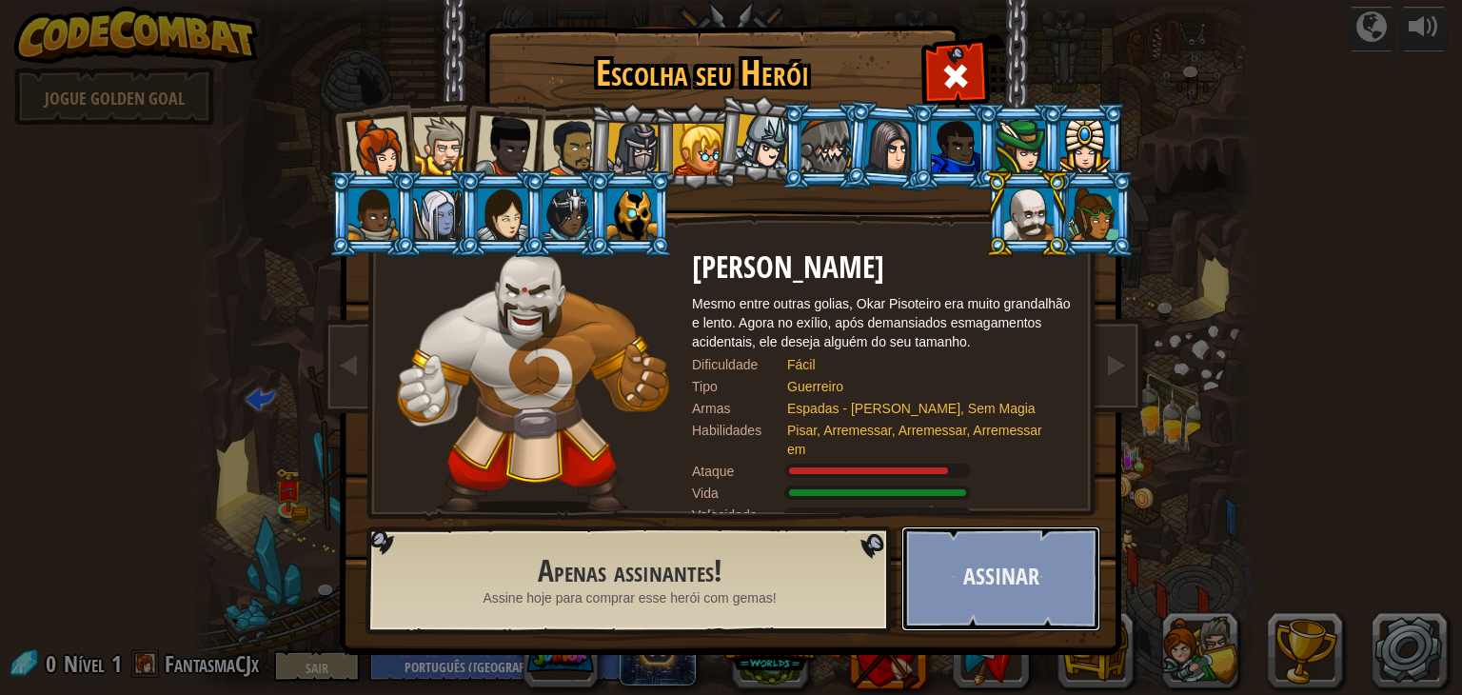
click at [985, 570] on button "Assinar" at bounding box center [1000, 578] width 199 height 105
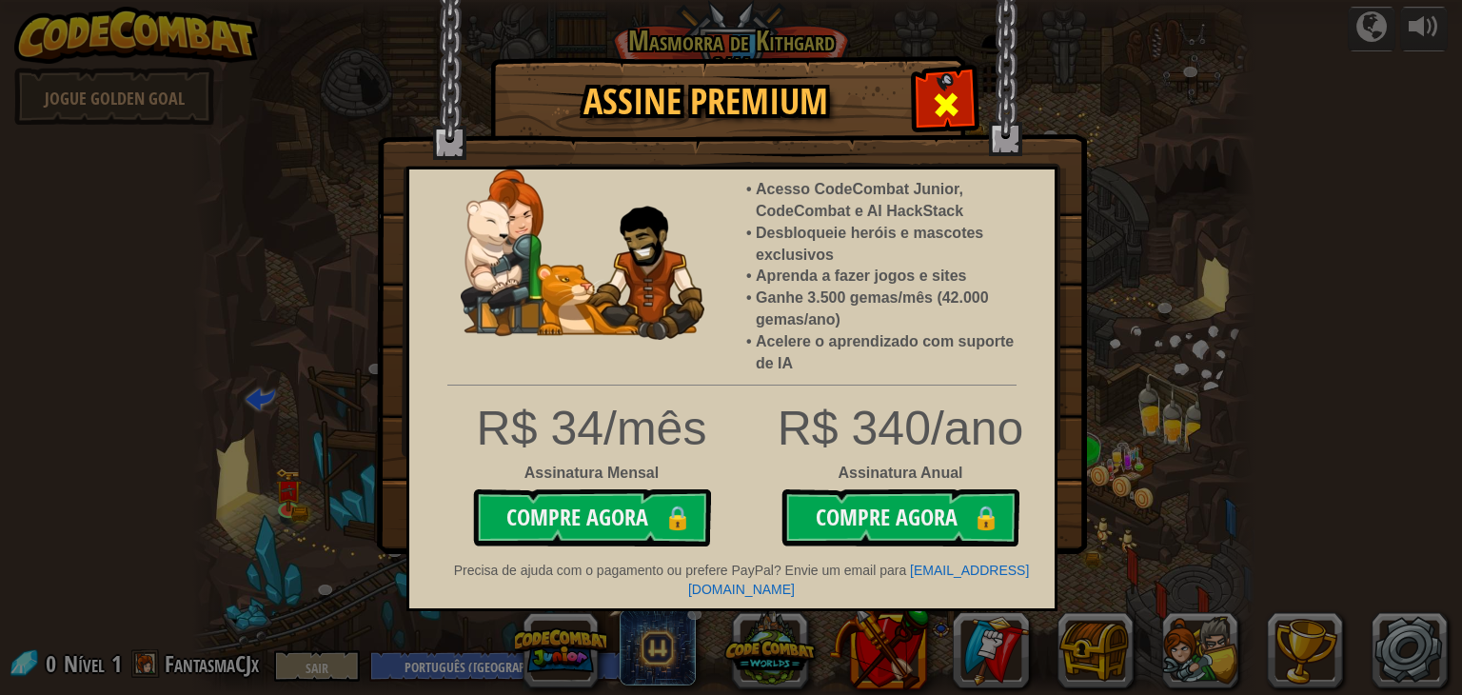
click at [956, 95] on span at bounding box center [946, 104] width 30 height 30
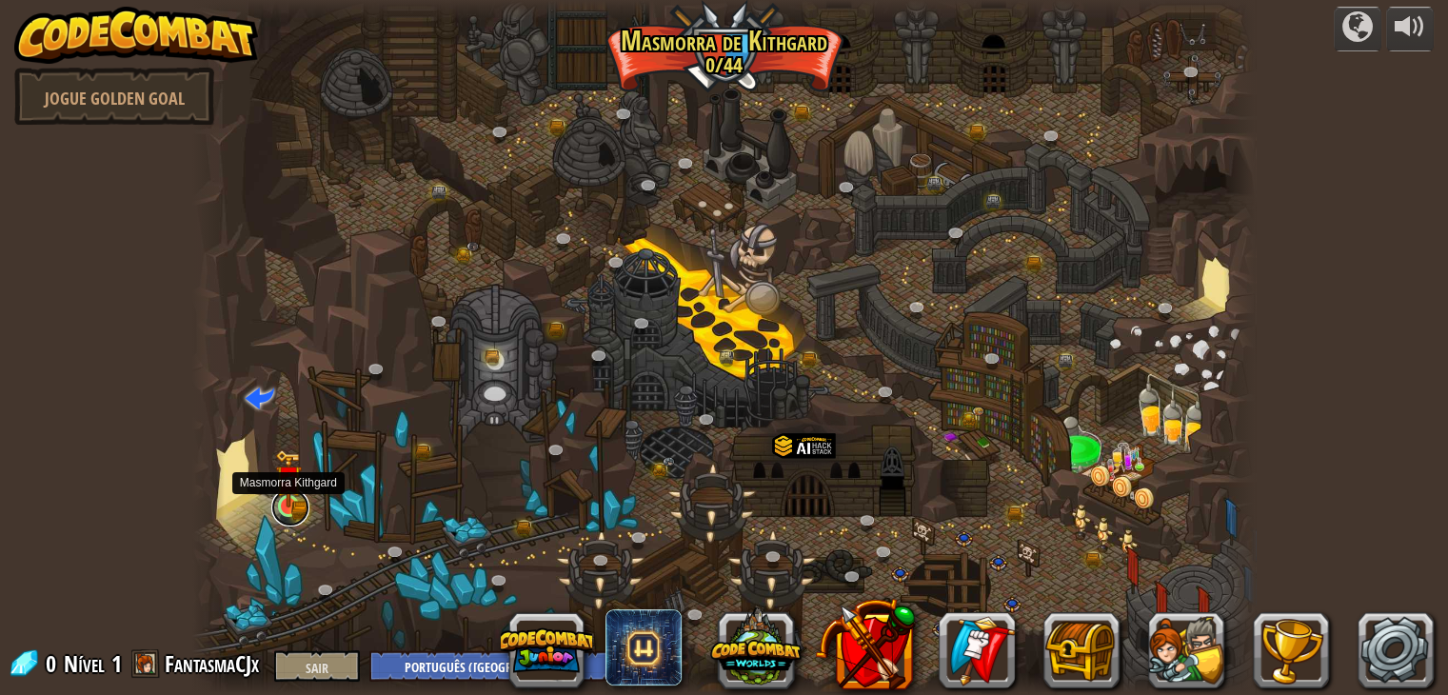
click at [301, 509] on link at bounding box center [290, 507] width 38 height 38
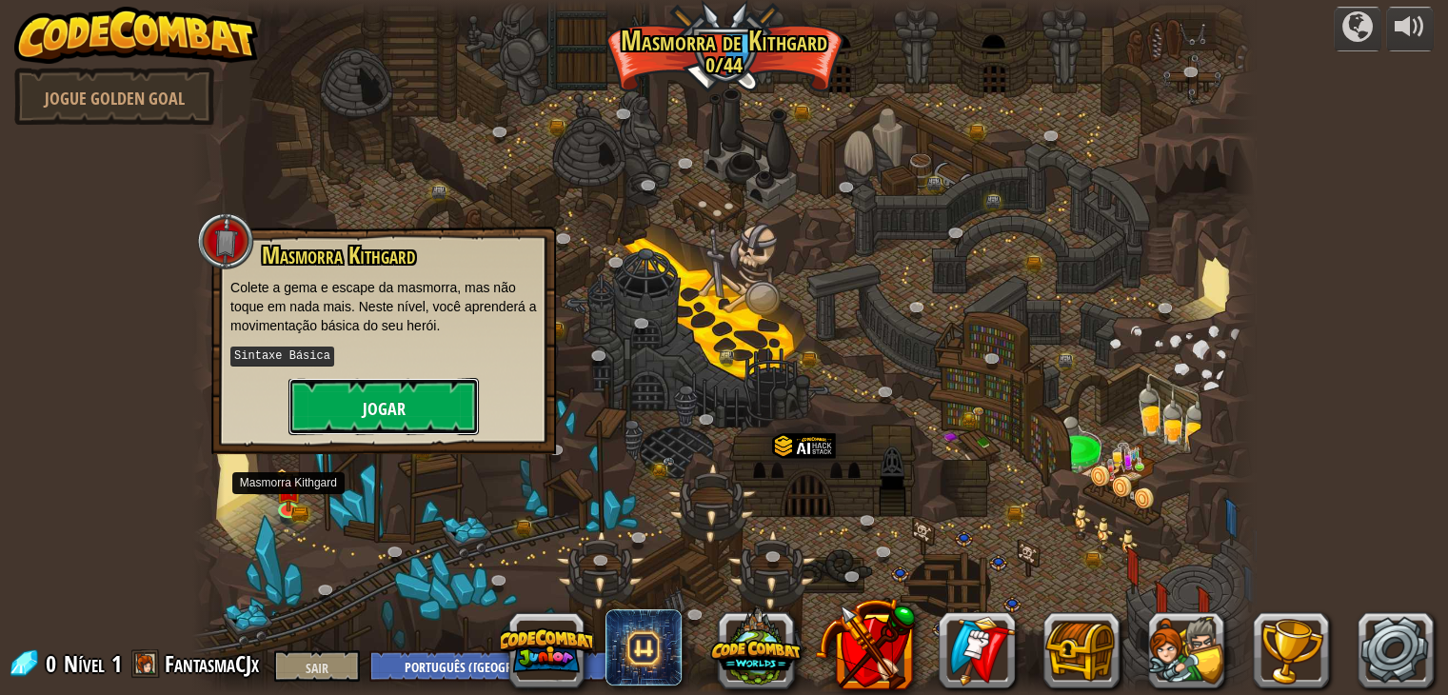
click at [389, 419] on button "Jogar" at bounding box center [383, 406] width 190 height 57
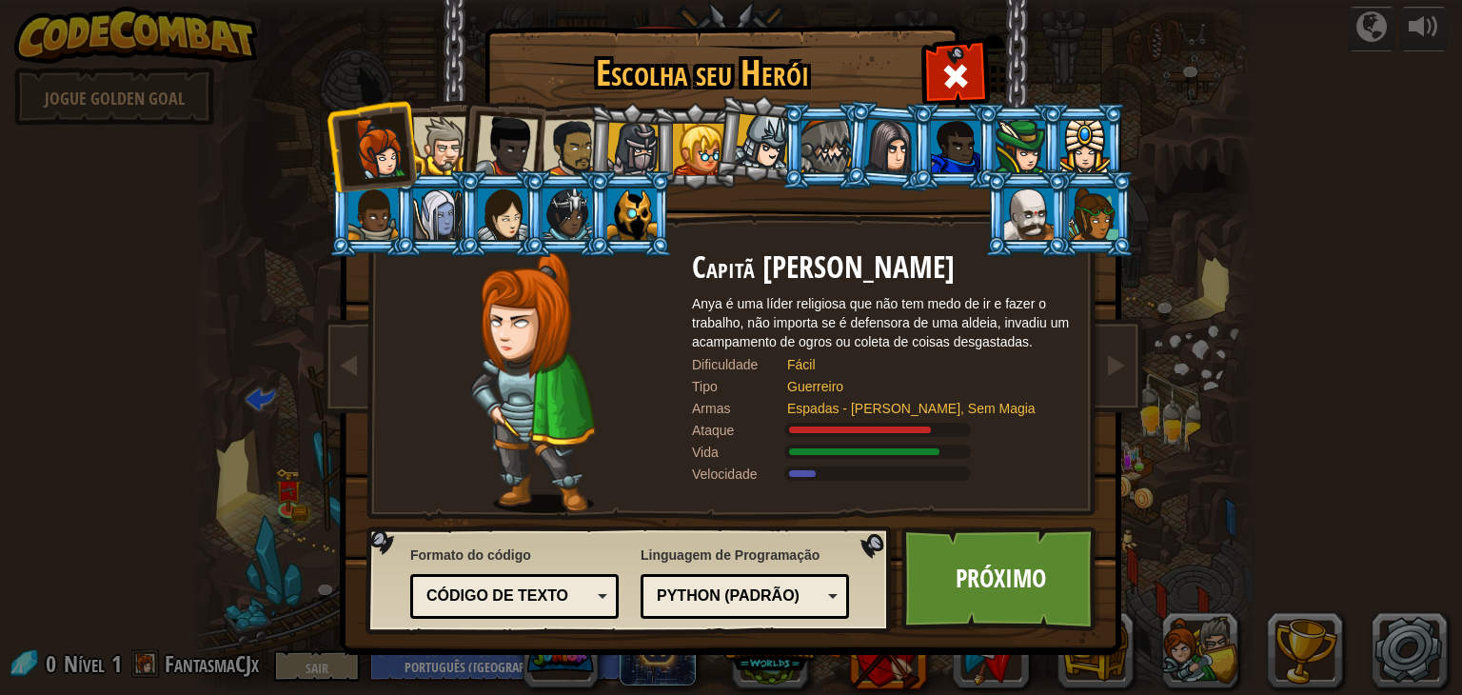
click at [493, 150] on div at bounding box center [506, 146] width 63 height 63
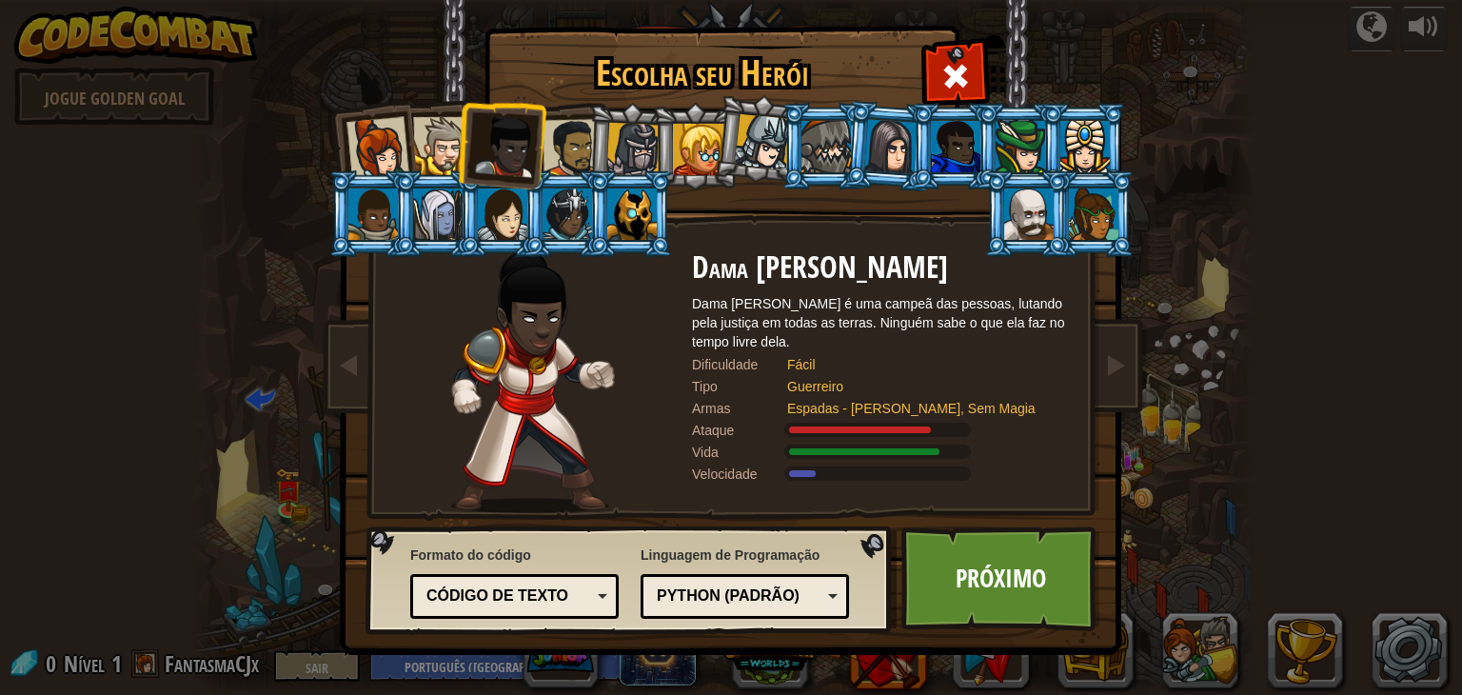
click at [441, 150] on div at bounding box center [442, 146] width 58 height 58
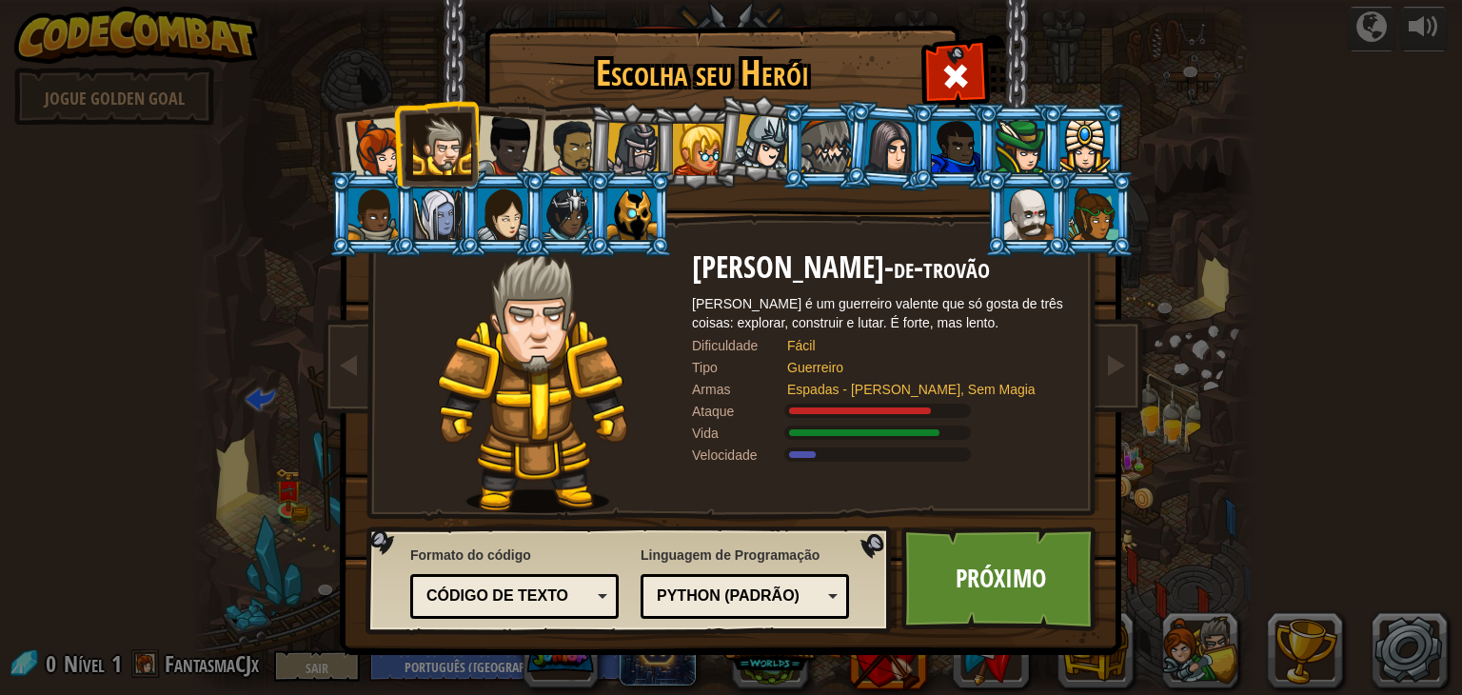
click at [564, 591] on font "Código de texto" at bounding box center [497, 595] width 142 height 16
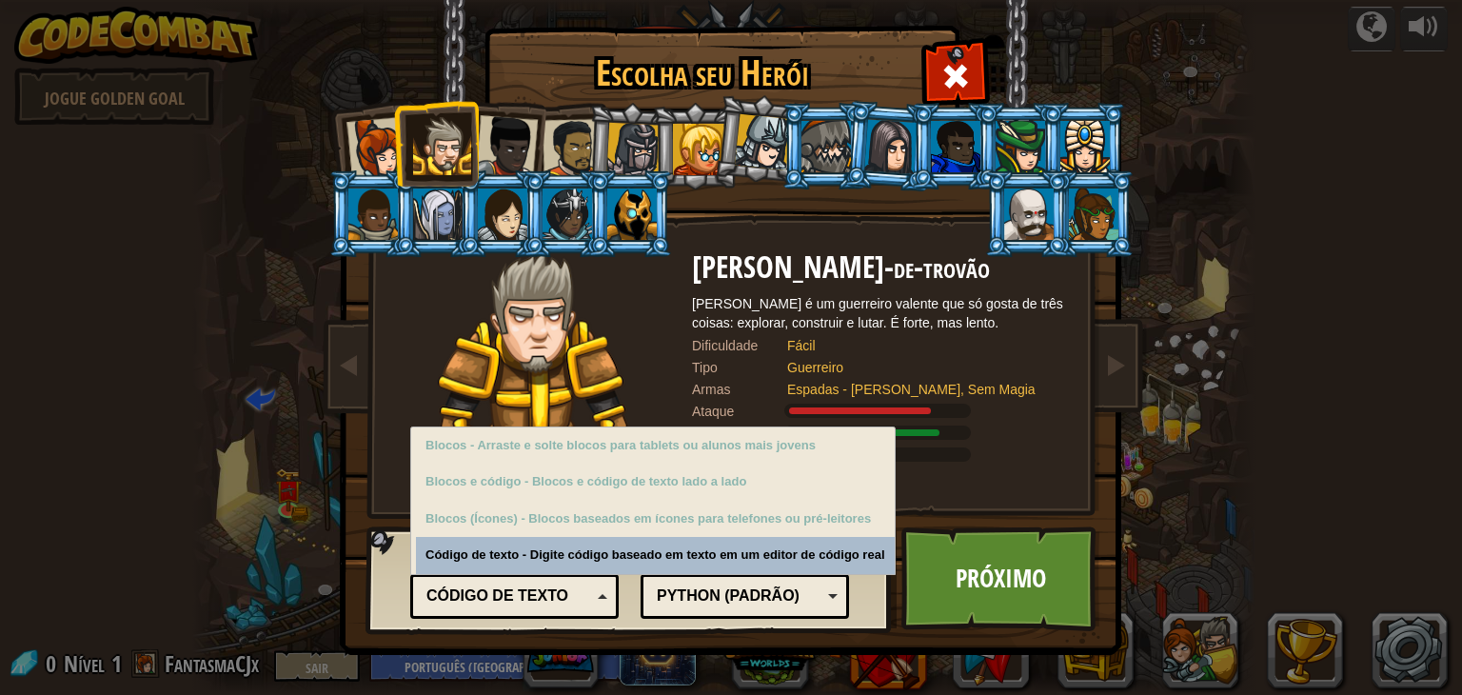
click at [564, 591] on font "Código de texto" at bounding box center [497, 595] width 142 height 16
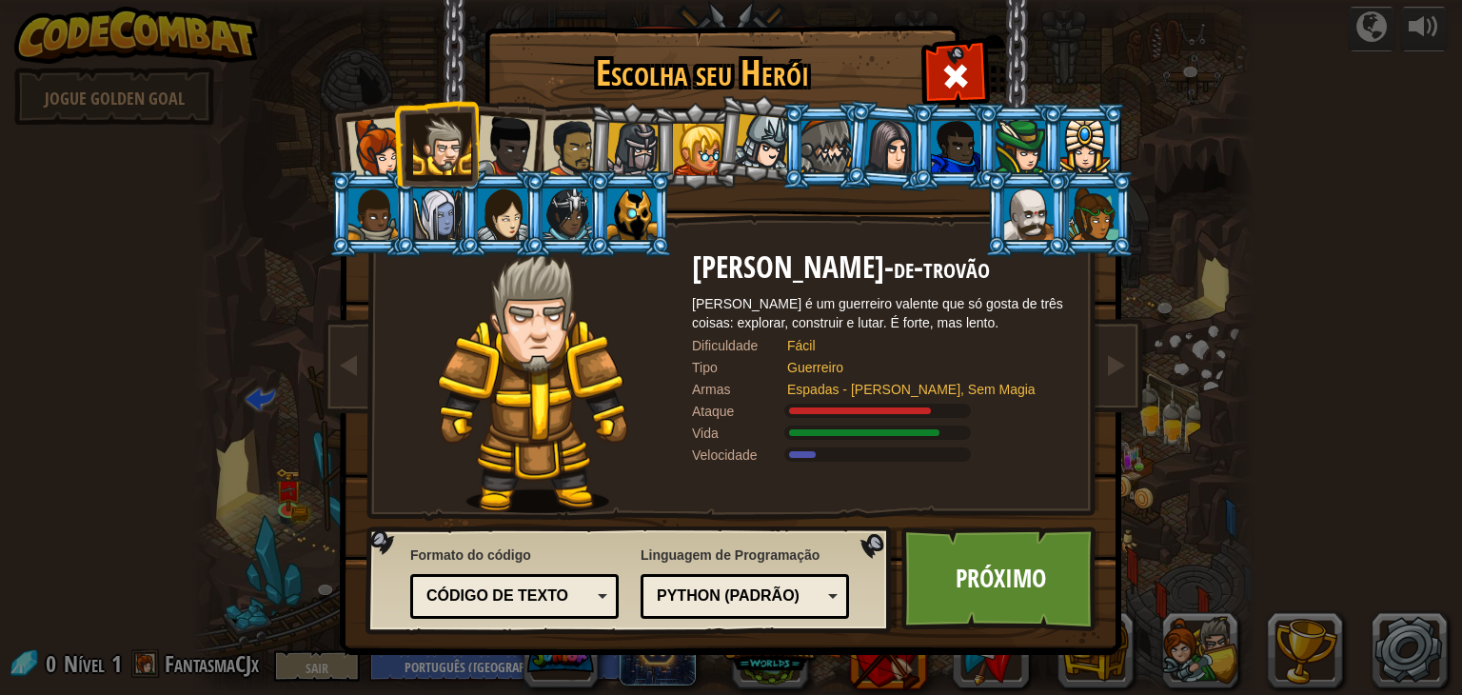
click at [812, 584] on div "Python (Padrão)" at bounding box center [745, 597] width 184 height 30
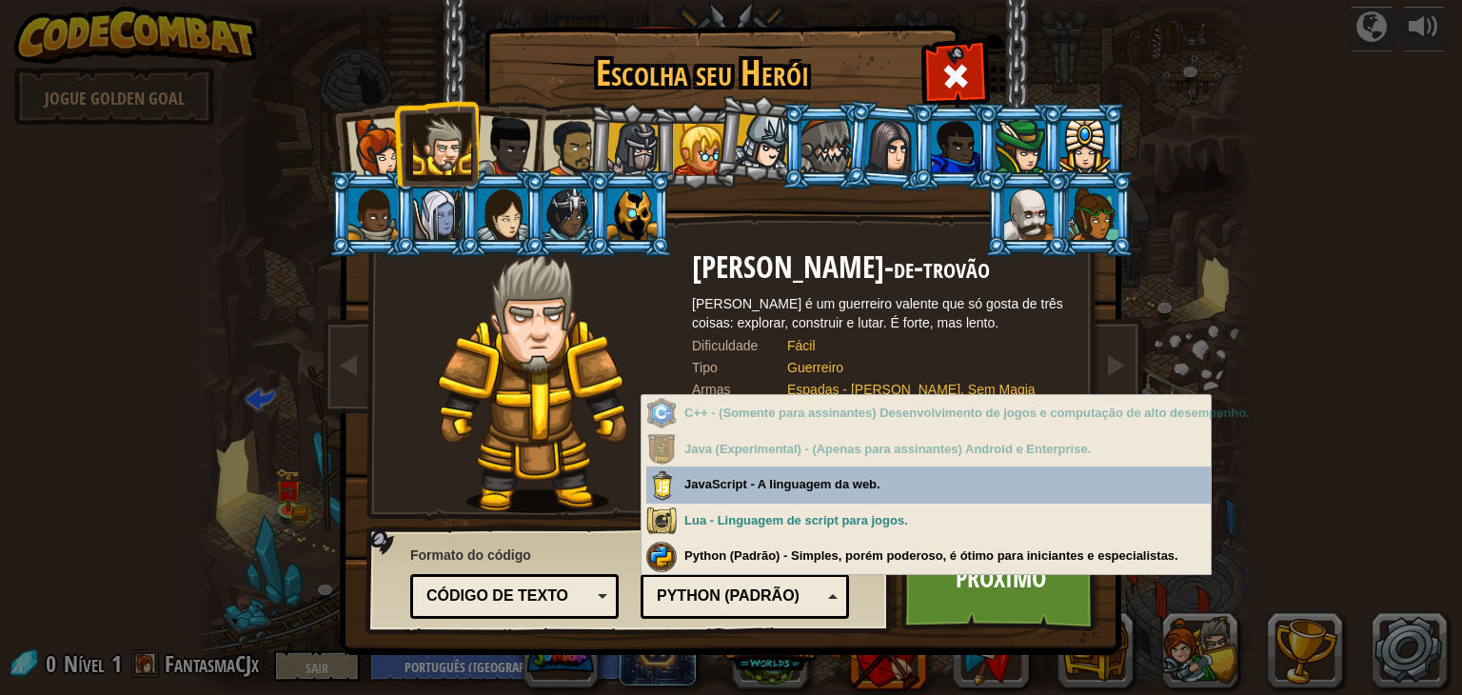
click at [813, 590] on div "Python (Padrão)" at bounding box center [739, 596] width 165 height 22
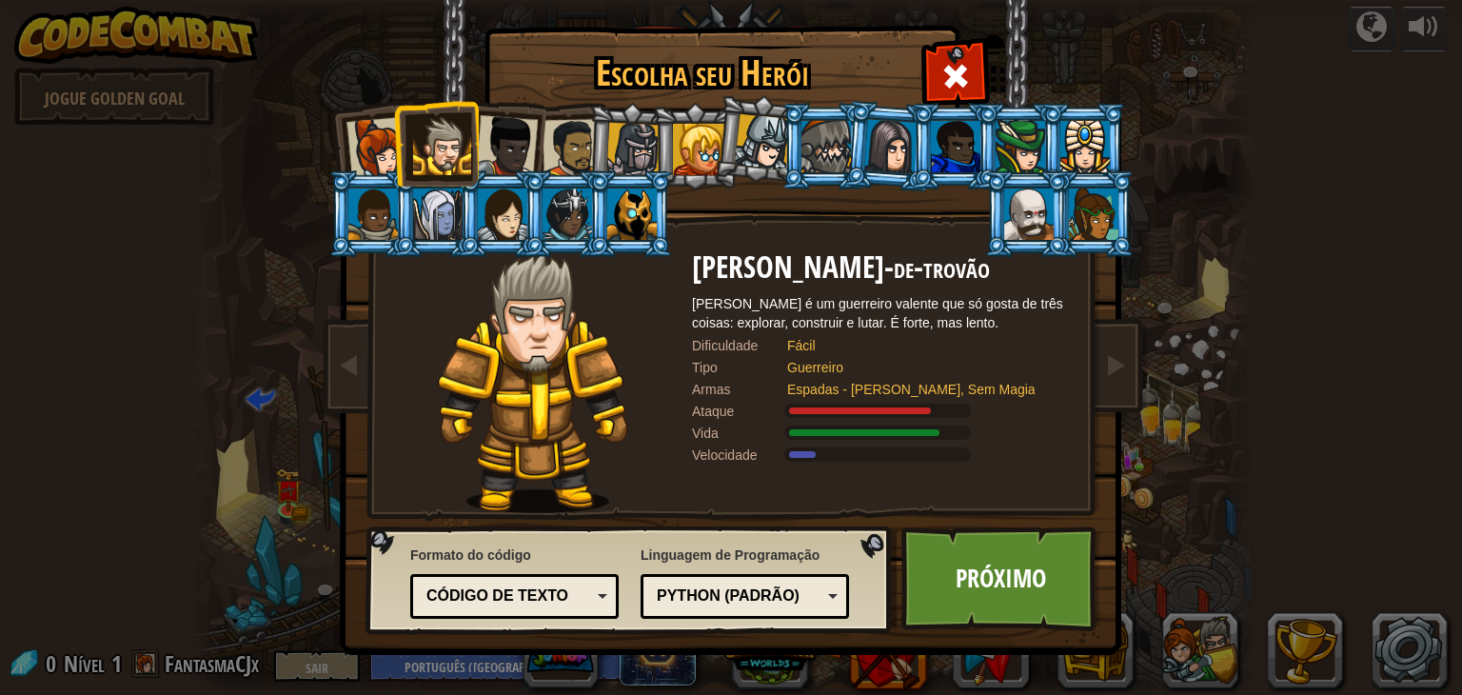
click at [784, 584] on div "Python (Padrão)" at bounding box center [745, 597] width 184 height 30
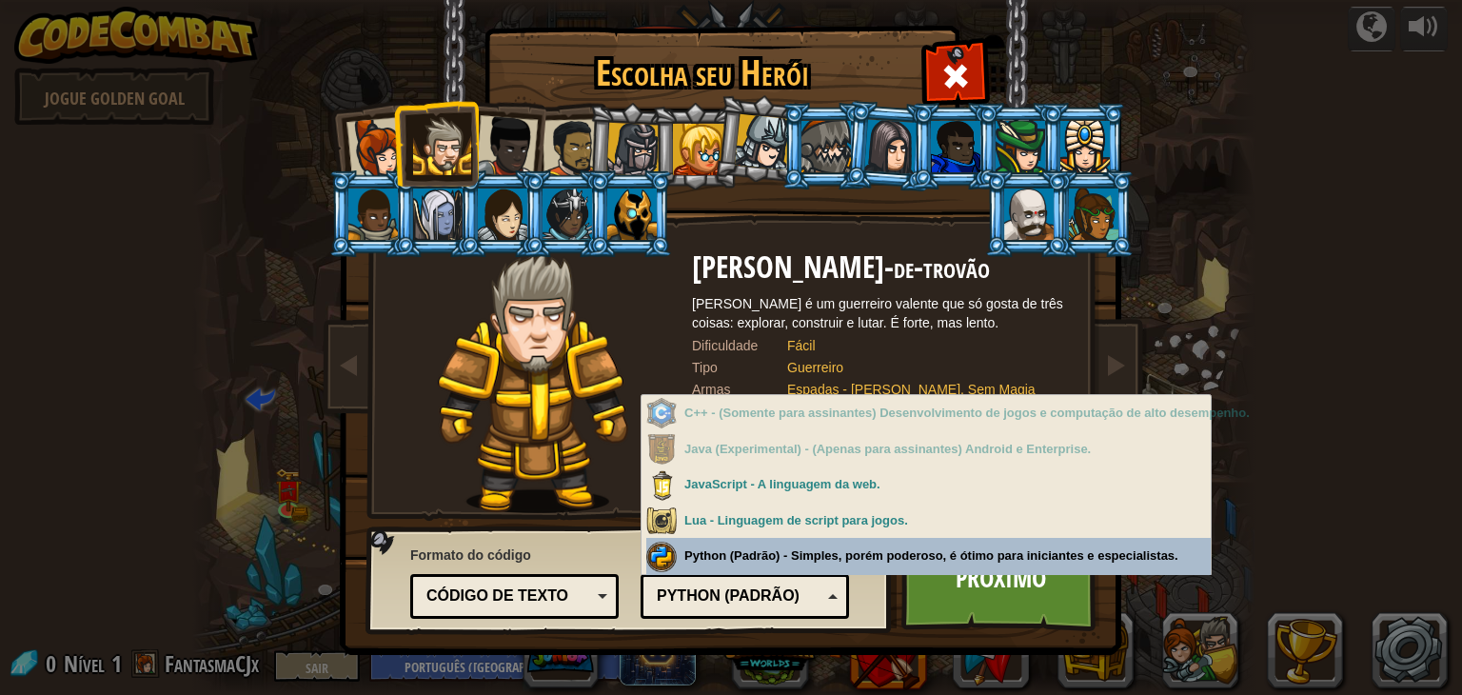
click at [831, 549] on div "Linguagem de Programação Python (Padrão) JavaScript Lua C++ Java (Experimental)…" at bounding box center [745, 580] width 208 height 78
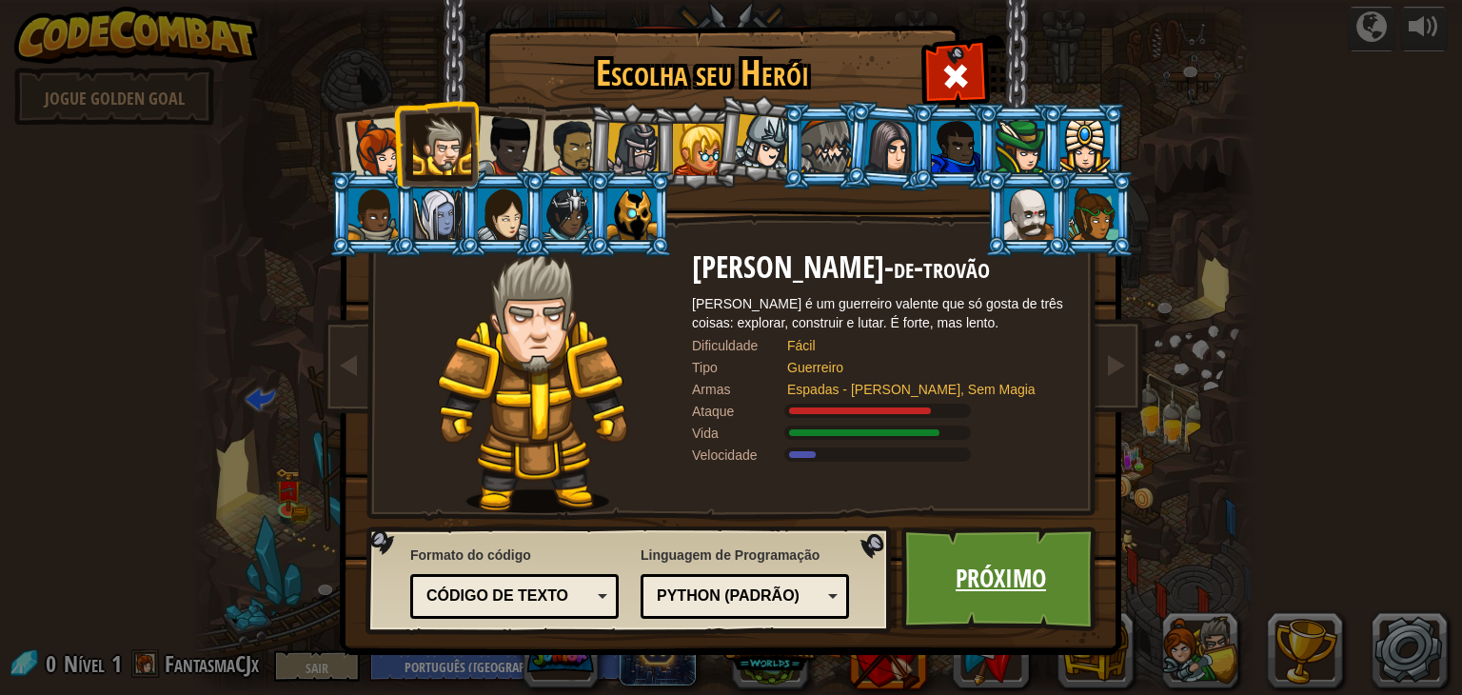
click at [936, 581] on link "Próximo" at bounding box center [1000, 578] width 199 height 105
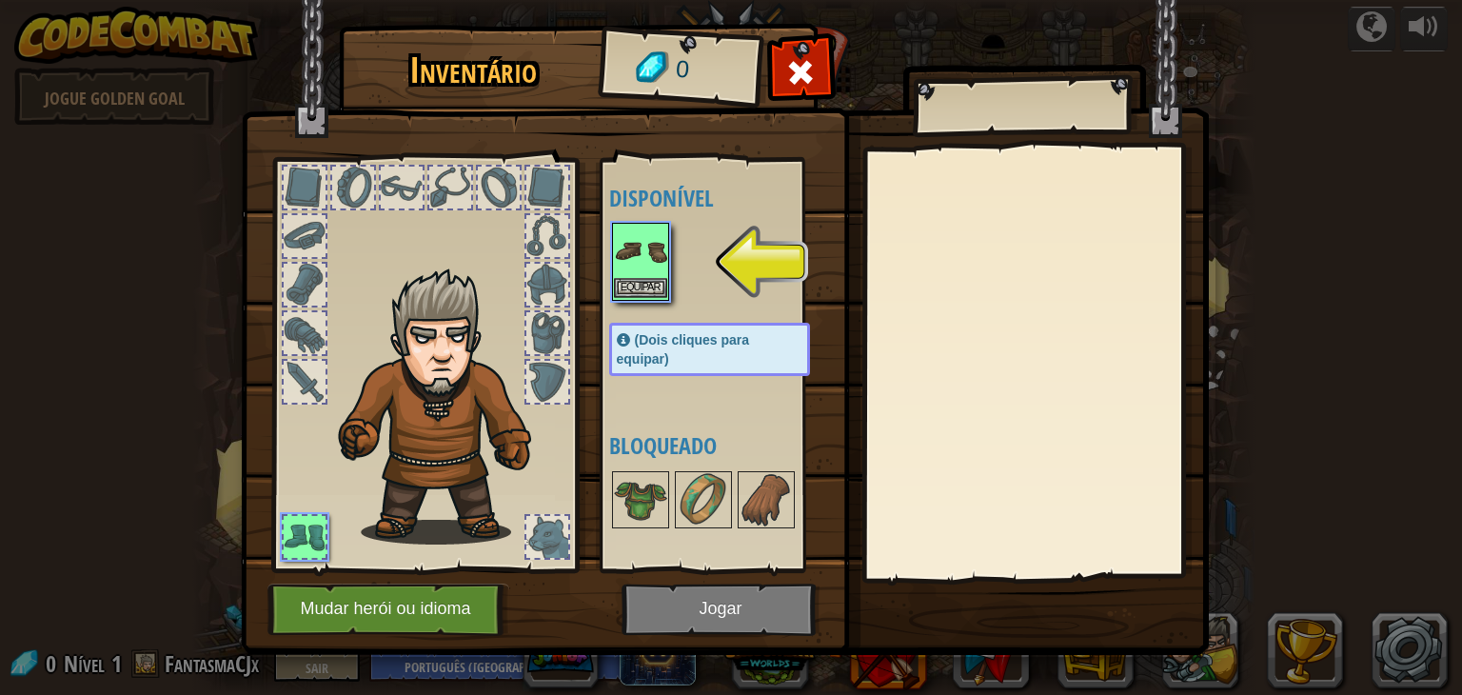
click at [612, 248] on div "Equipar" at bounding box center [640, 262] width 57 height 78
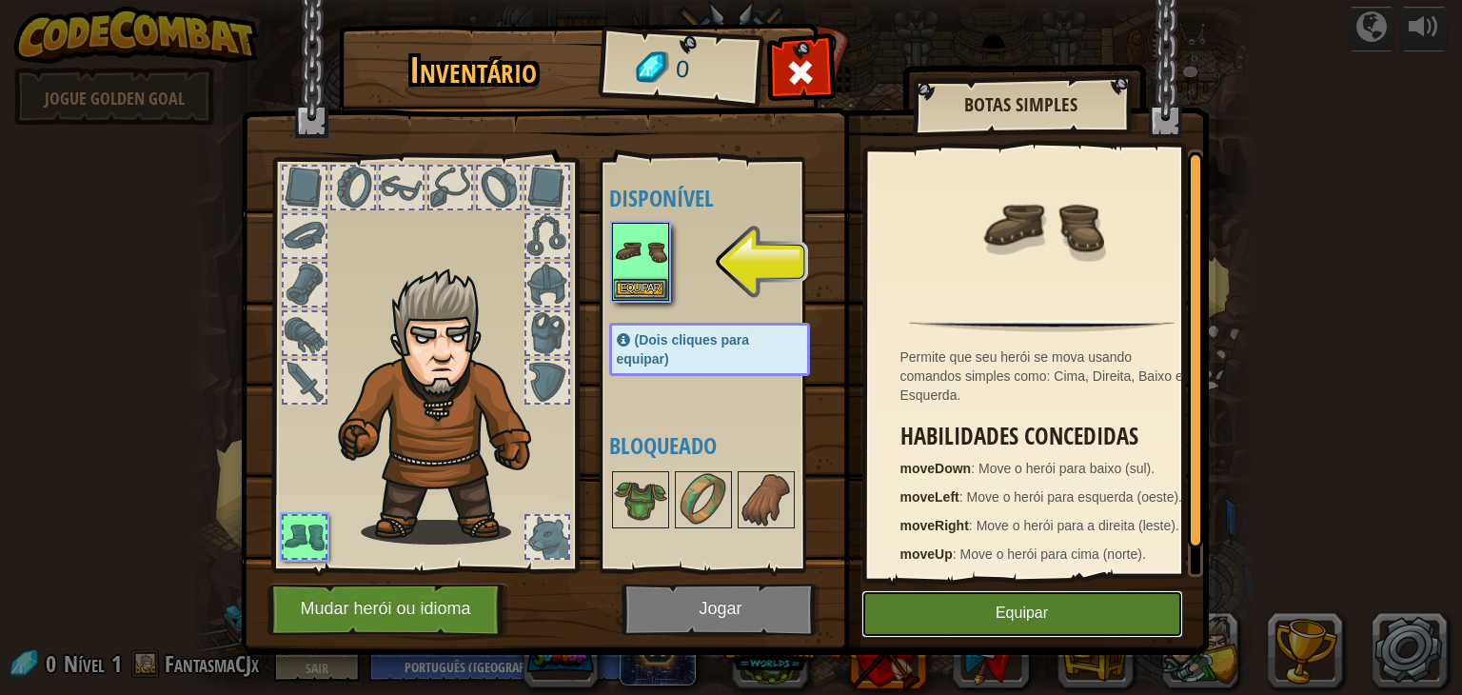
click at [1018, 606] on font "Equipar" at bounding box center [1022, 613] width 52 height 16
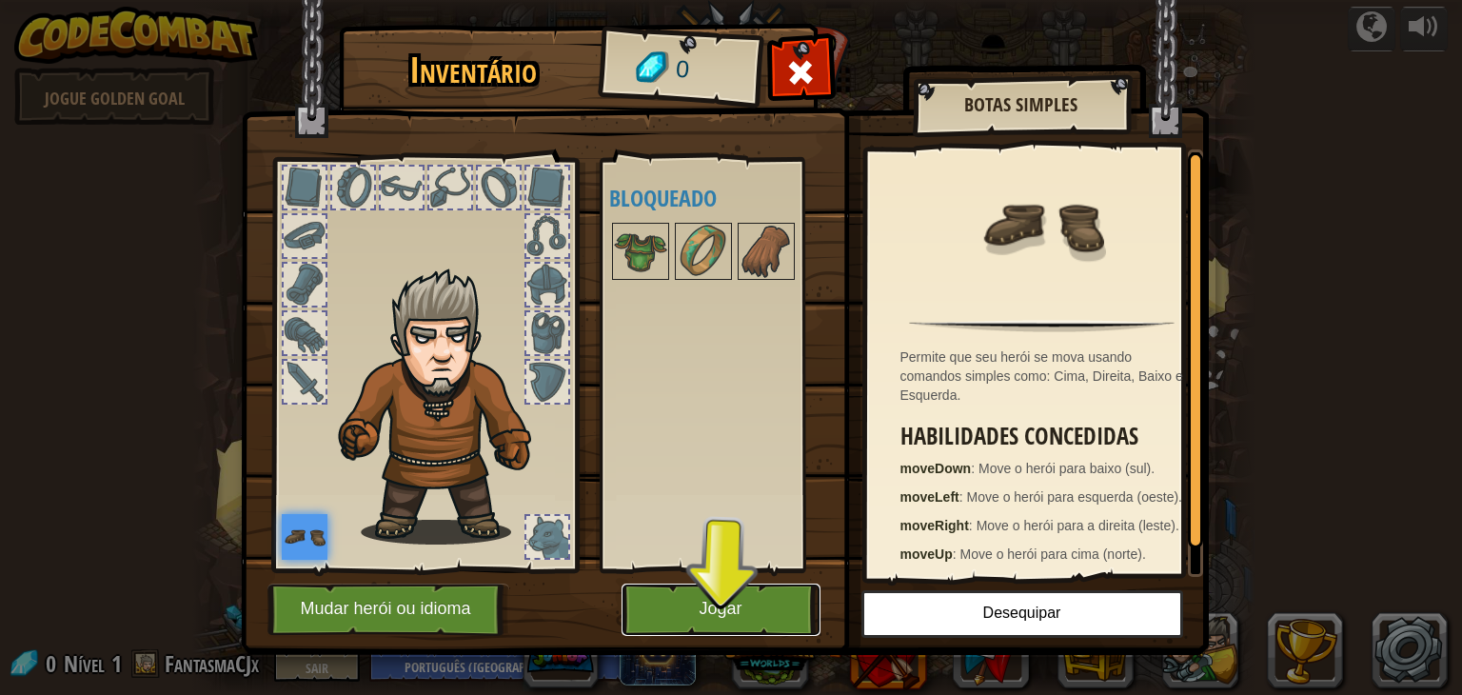
click at [689, 596] on button "Jogar" at bounding box center [721, 610] width 199 height 52
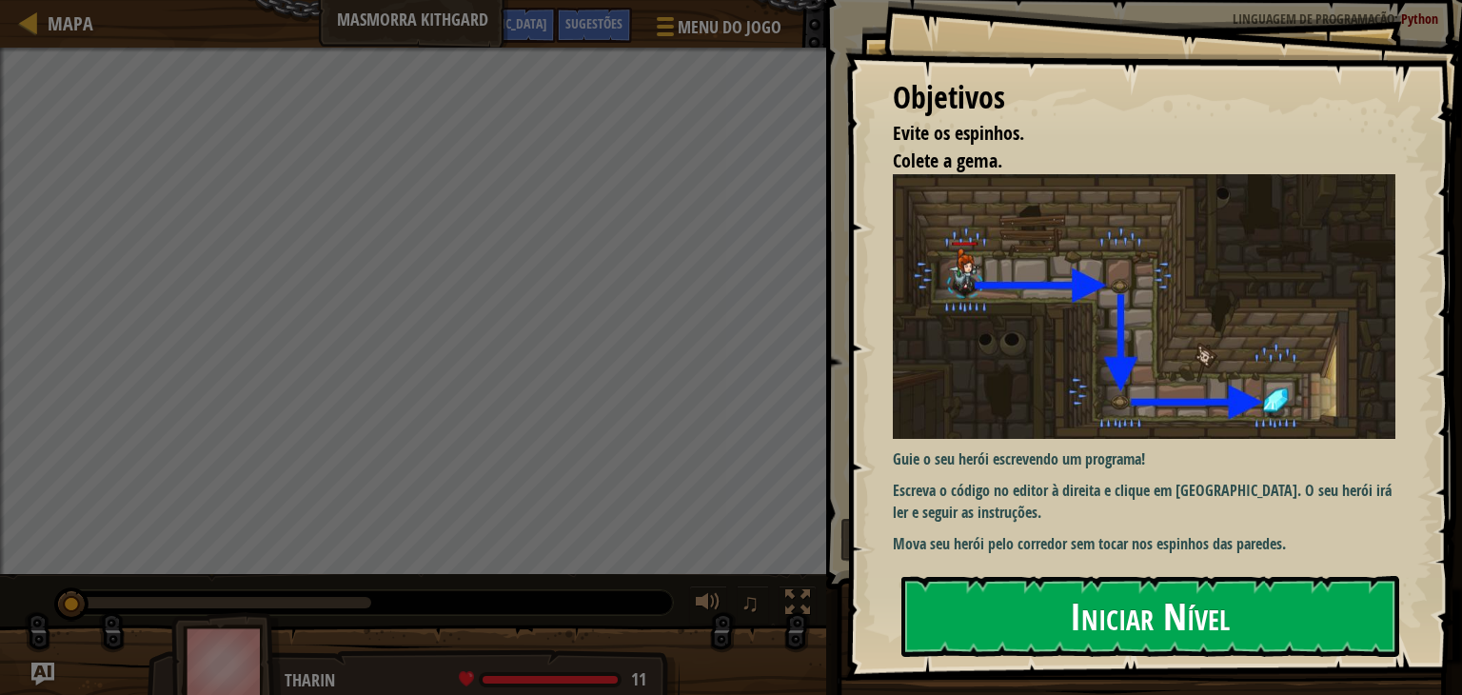
click at [1138, 612] on font "Iniciar Nível" at bounding box center [1150, 615] width 160 height 51
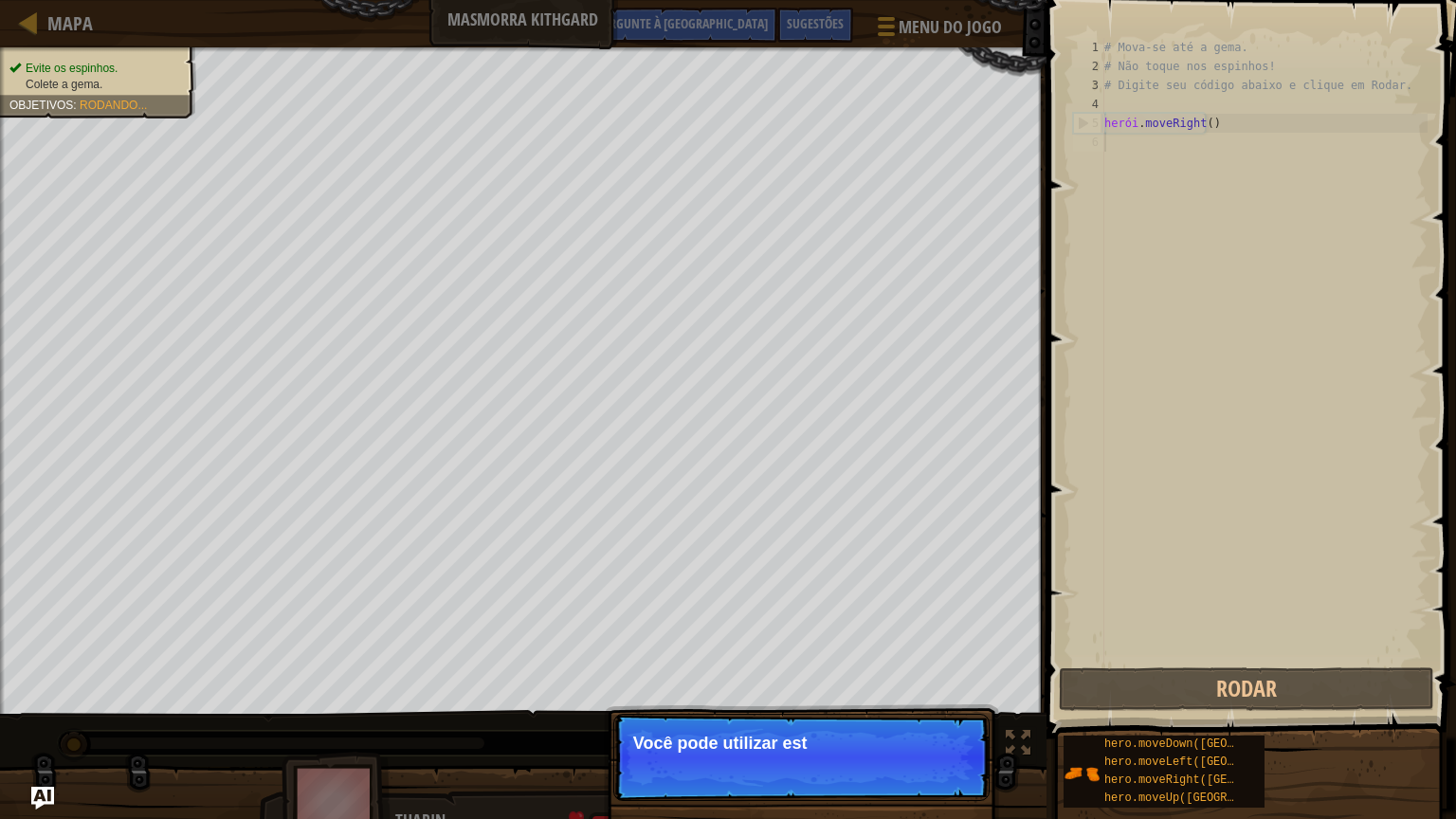
click at [901, 691] on p "Pular (esc) Continuar Você pode utilizar est" at bounding box center [802, 758] width 376 height 88
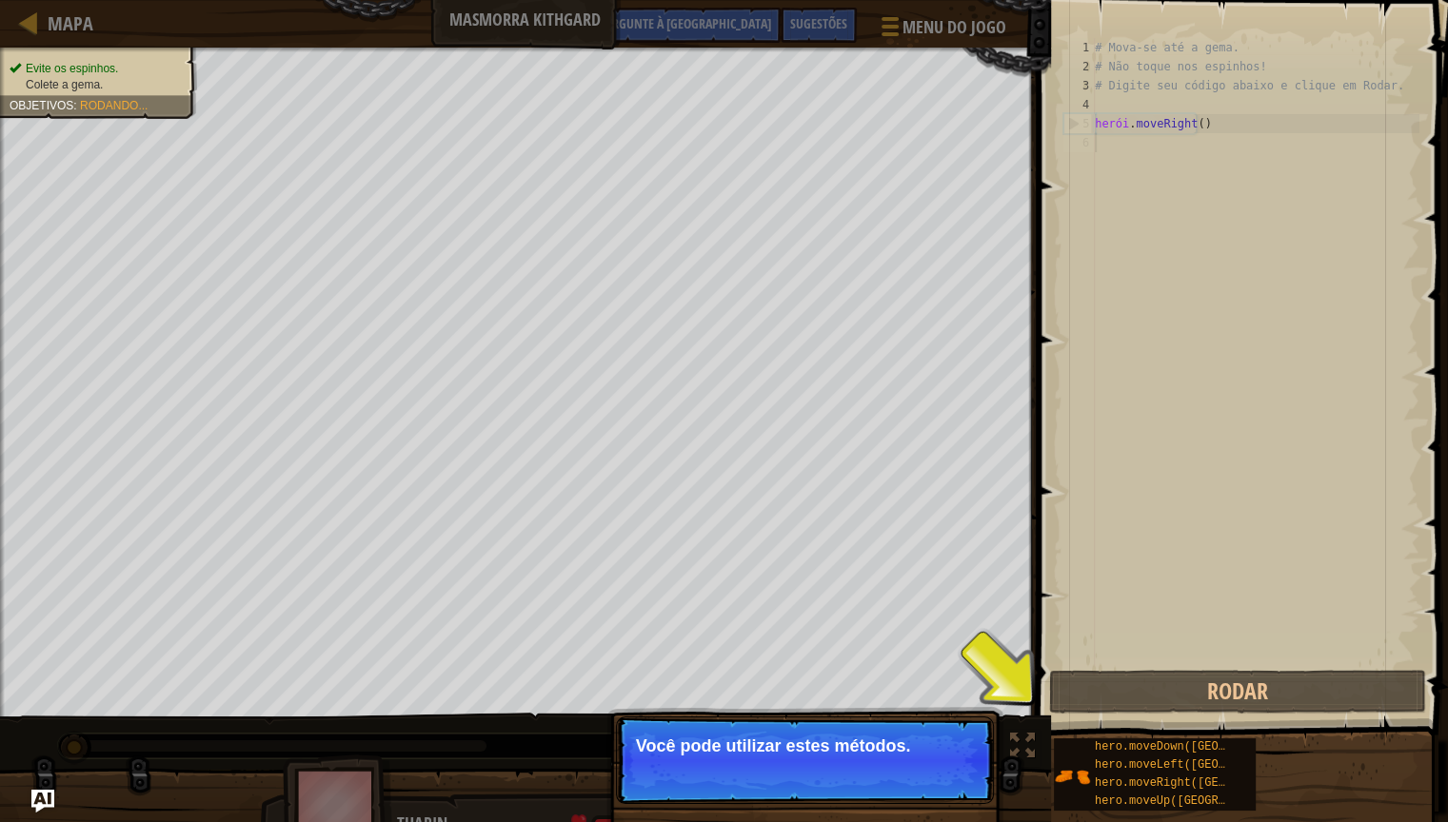
click at [909, 694] on button "Continuar" at bounding box center [937, 772] width 84 height 25
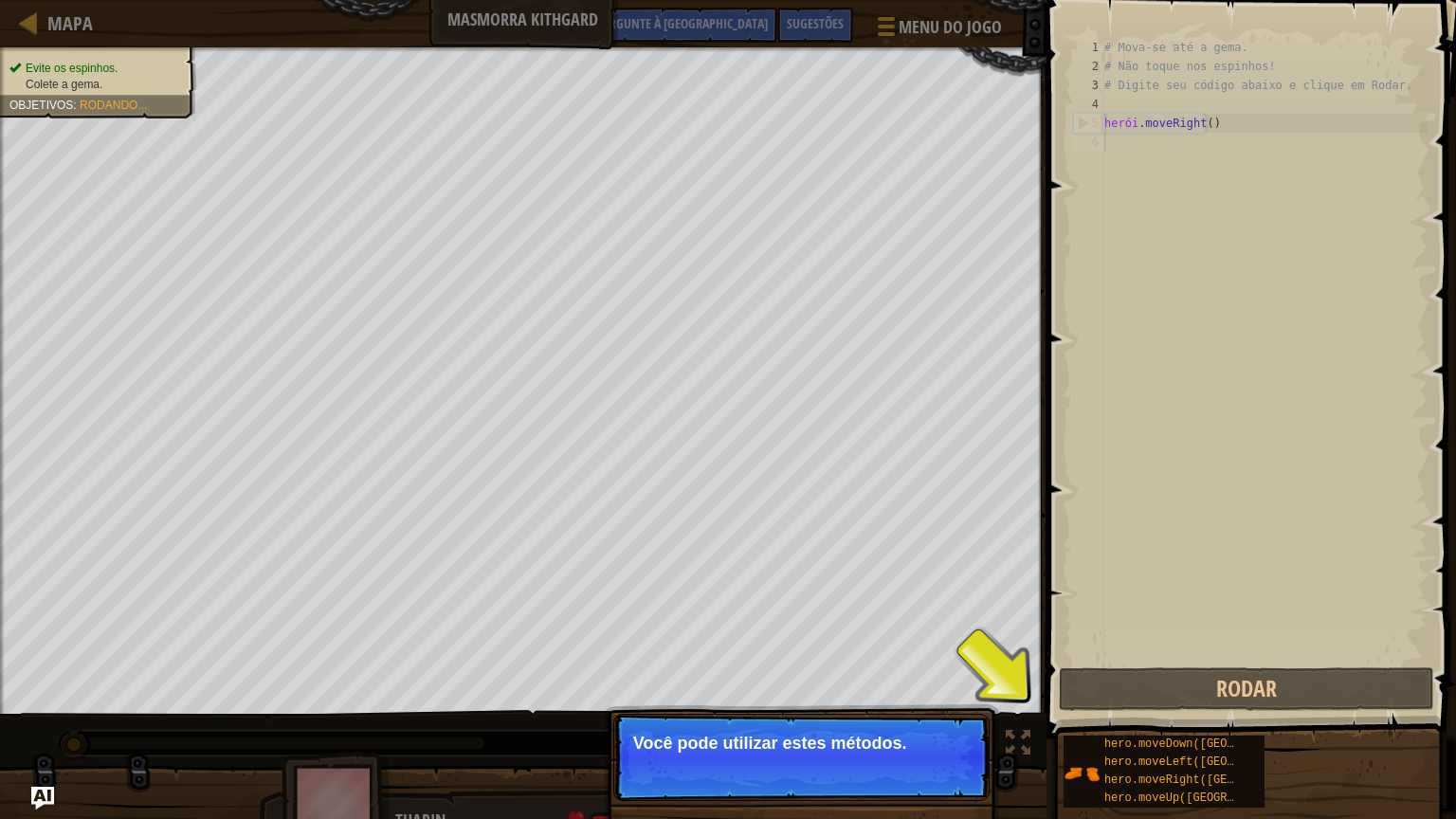
scroll to position [9, 0]
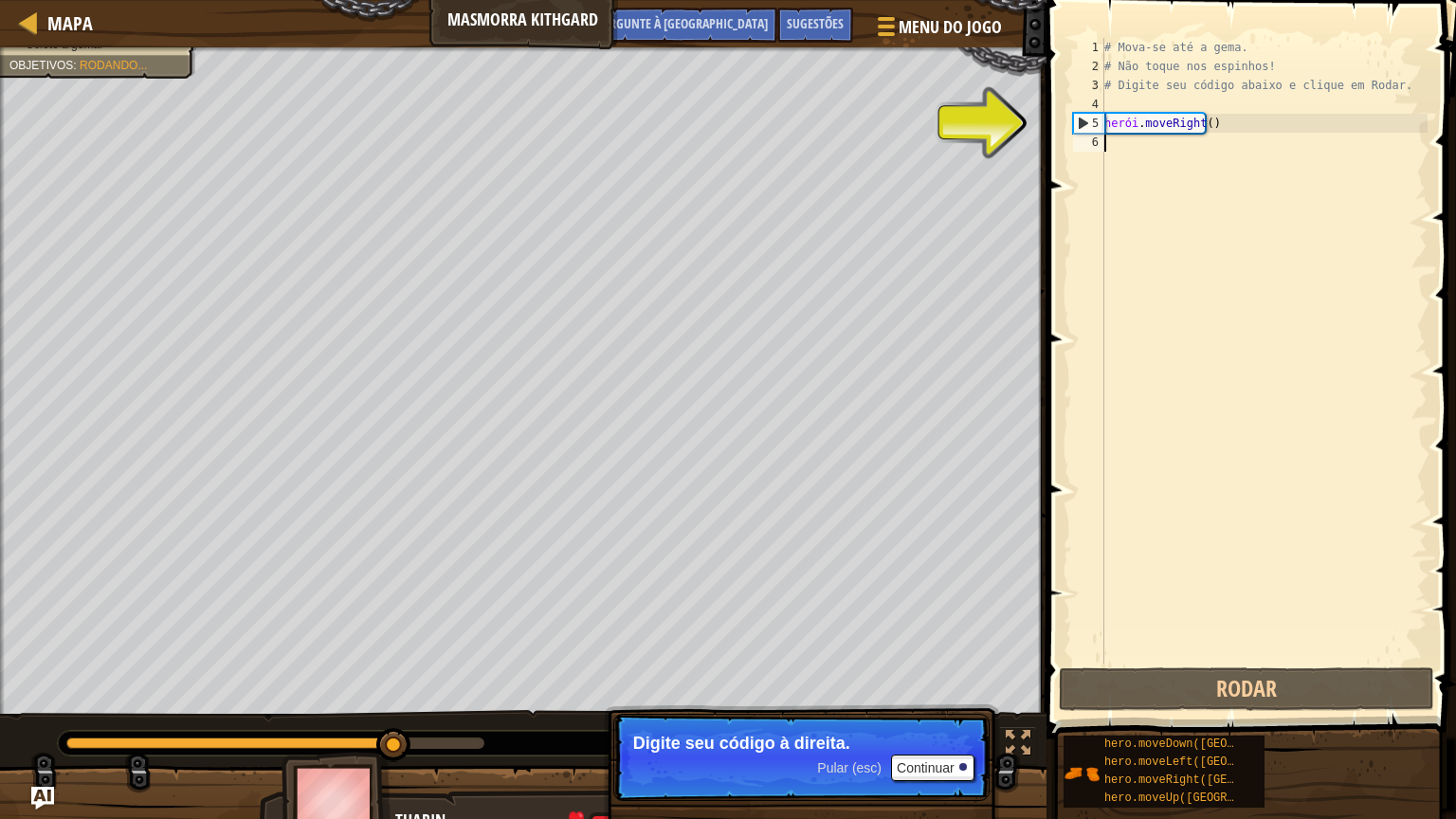
click at [1173, 145] on div "# Mova-se até a gema. # Não toque nos espinhos! # Digite seu código abaixo e cl…" at bounding box center [1264, 370] width 327 height 664
click at [1246, 123] on div "# Mova-se até a gema. # Não toque nos espinhos! # Digite seu código abaixo e cl…" at bounding box center [1264, 370] width 327 height 664
type textarea "hero.moveRight()"
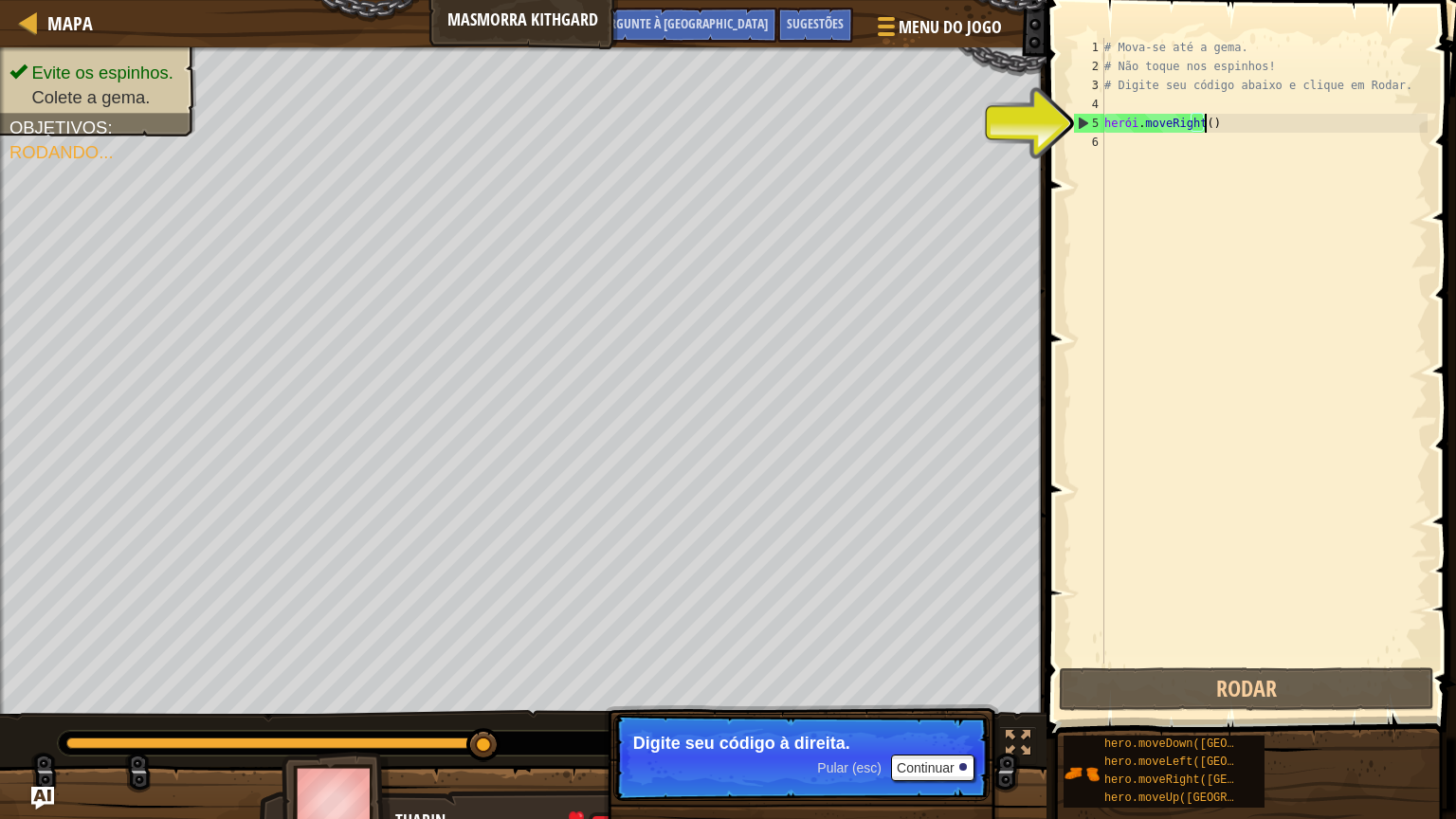
click at [1255, 124] on div "# Mova-se até a gema. # Não toque nos espinhos! # Digite seu código abaixo e cl…" at bounding box center [1264, 370] width 327 height 664
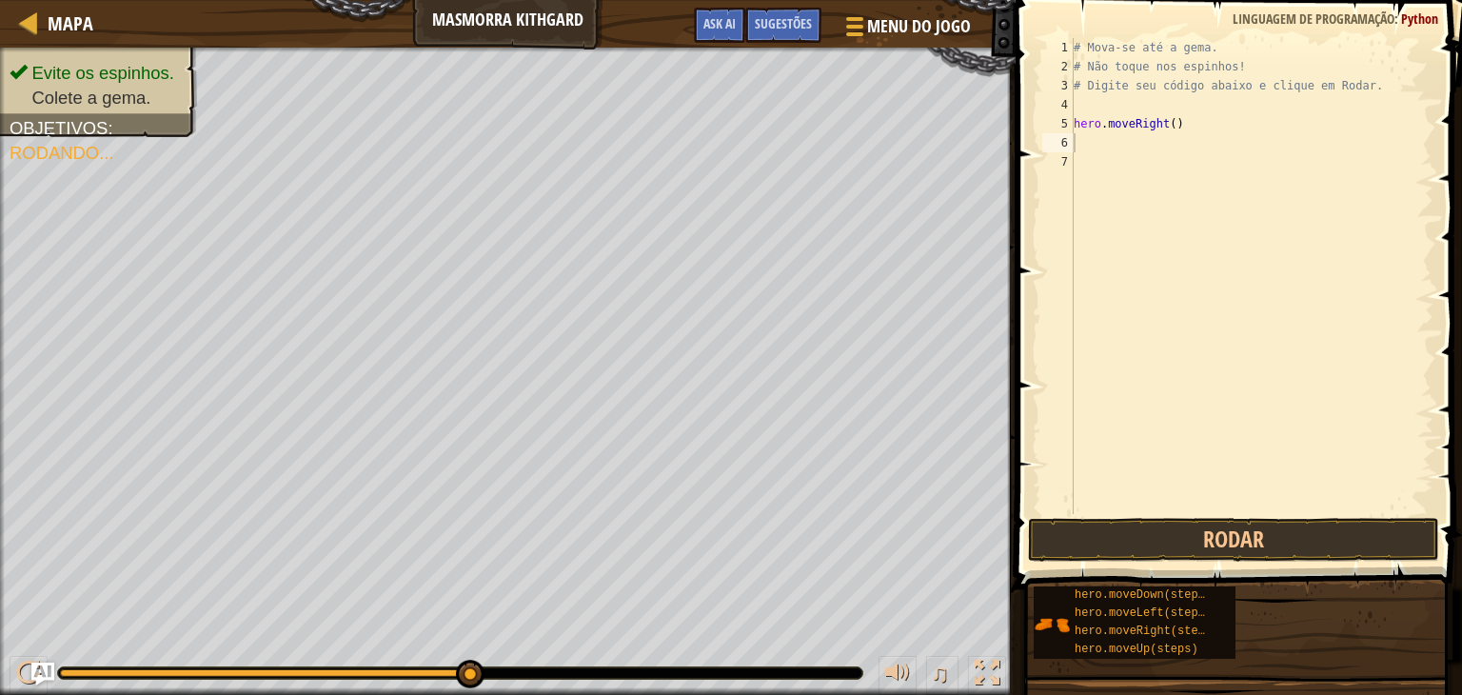
type textarea "hero.moveRight()"
click at [1188, 121] on div "# Mova-se até a gema. # Não toque nos espinhos! # Digite seu código abaixo e cl…" at bounding box center [1252, 295] width 364 height 514
click at [872, 30] on span "Menu do Jogo" at bounding box center [919, 26] width 109 height 26
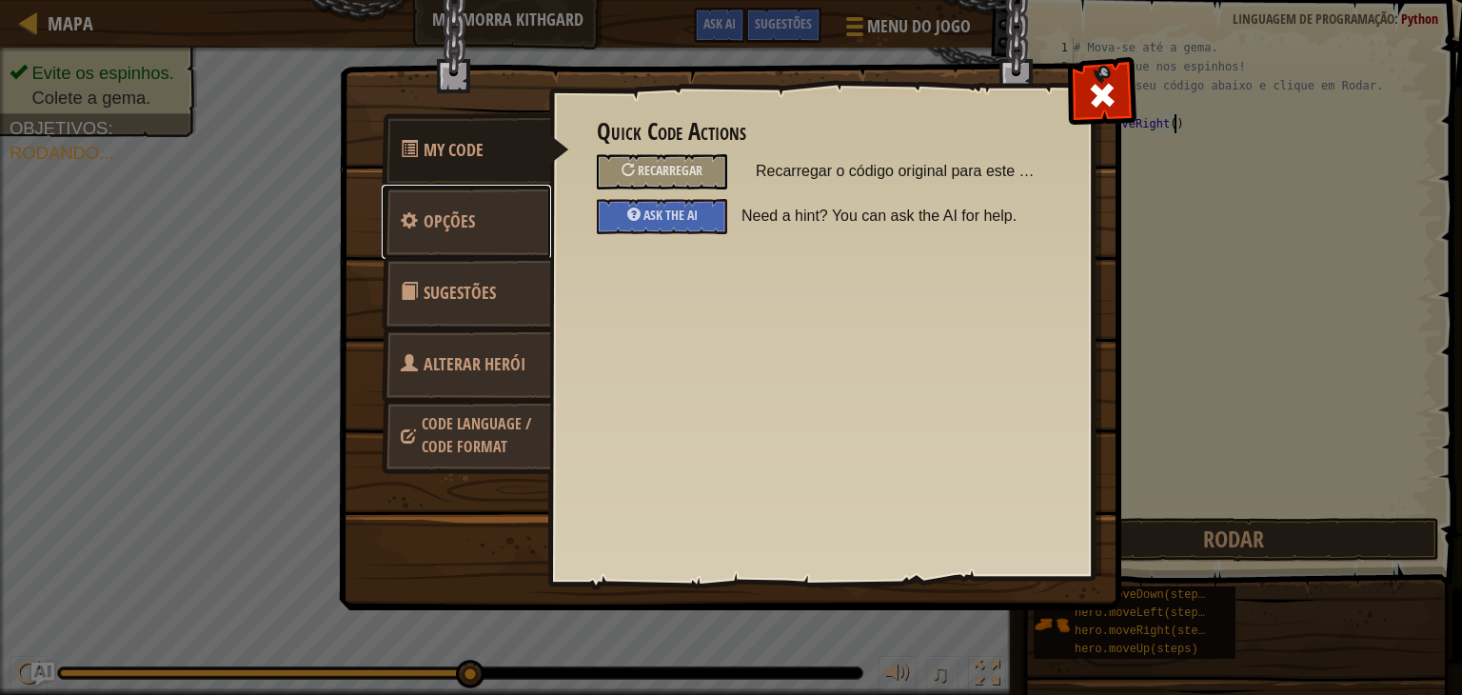
click at [468, 221] on span "Opções" at bounding box center [449, 221] width 51 height 24
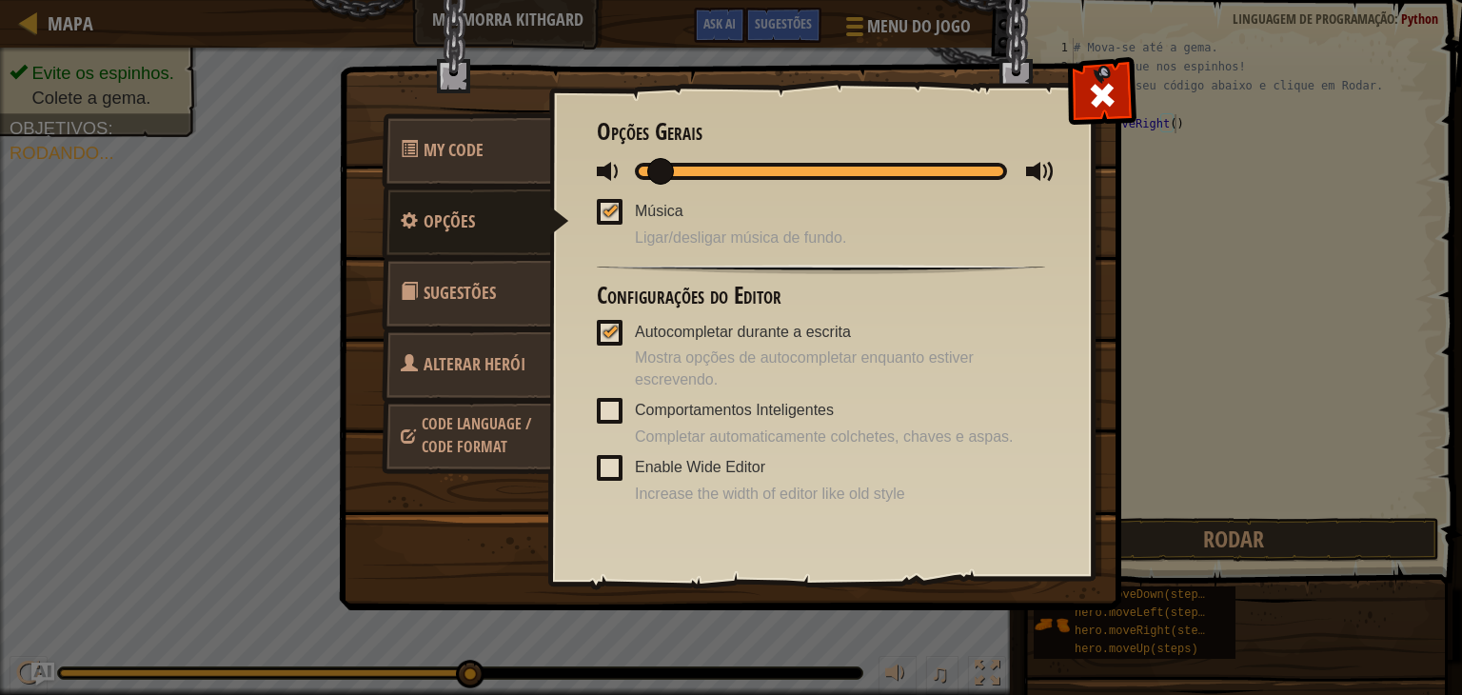
drag, startPoint x: 699, startPoint y: 174, endPoint x: 660, endPoint y: 180, distance: 39.4
click at [660, 180] on div at bounding box center [821, 171] width 372 height 17
click at [1108, 112] on div at bounding box center [1102, 91] width 60 height 60
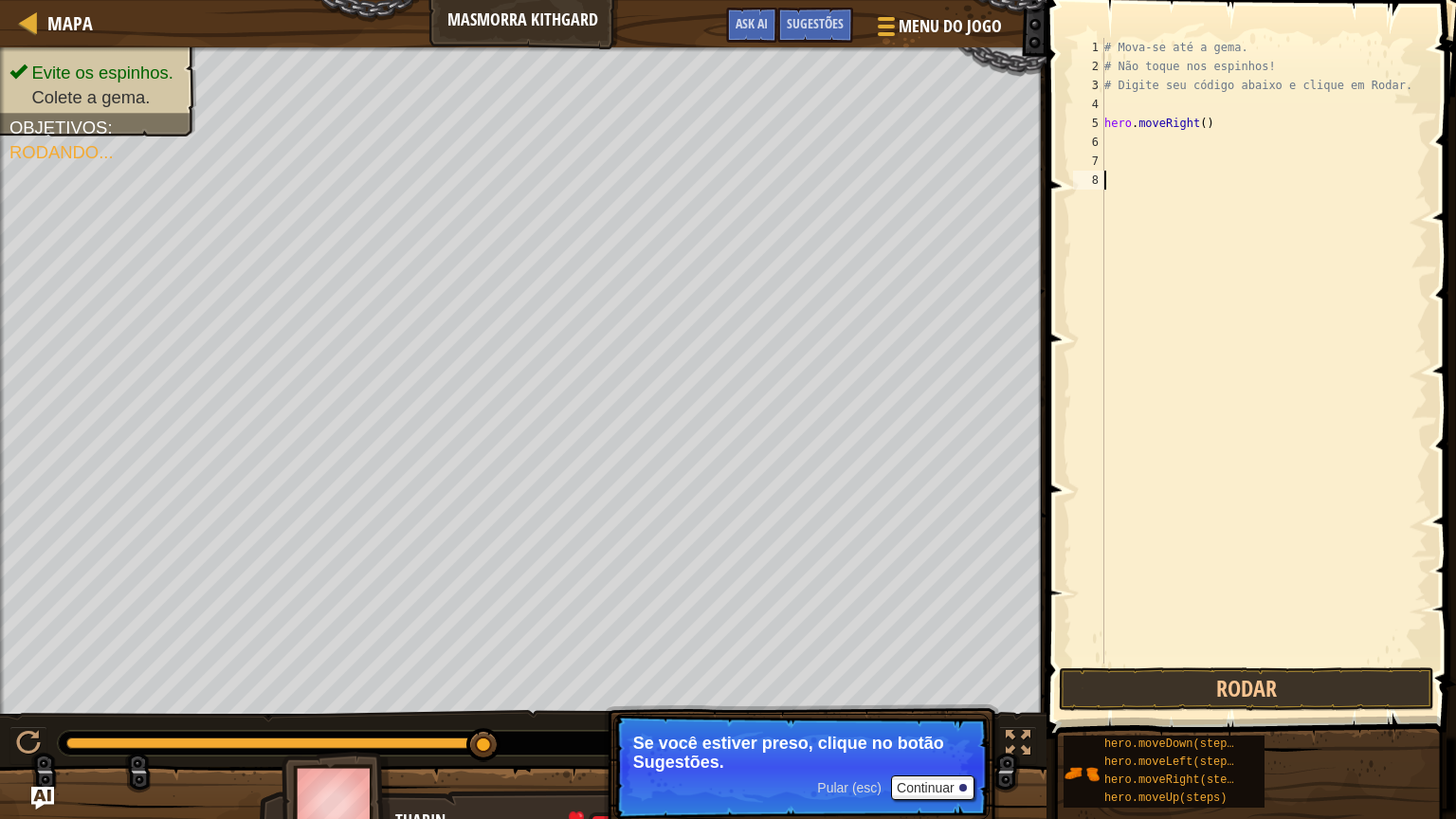
click at [1274, 180] on div "# Mova-se até a gema. # Não toque nos espinhos! # Digite seu código abaixo e cl…" at bounding box center [1264, 370] width 327 height 664
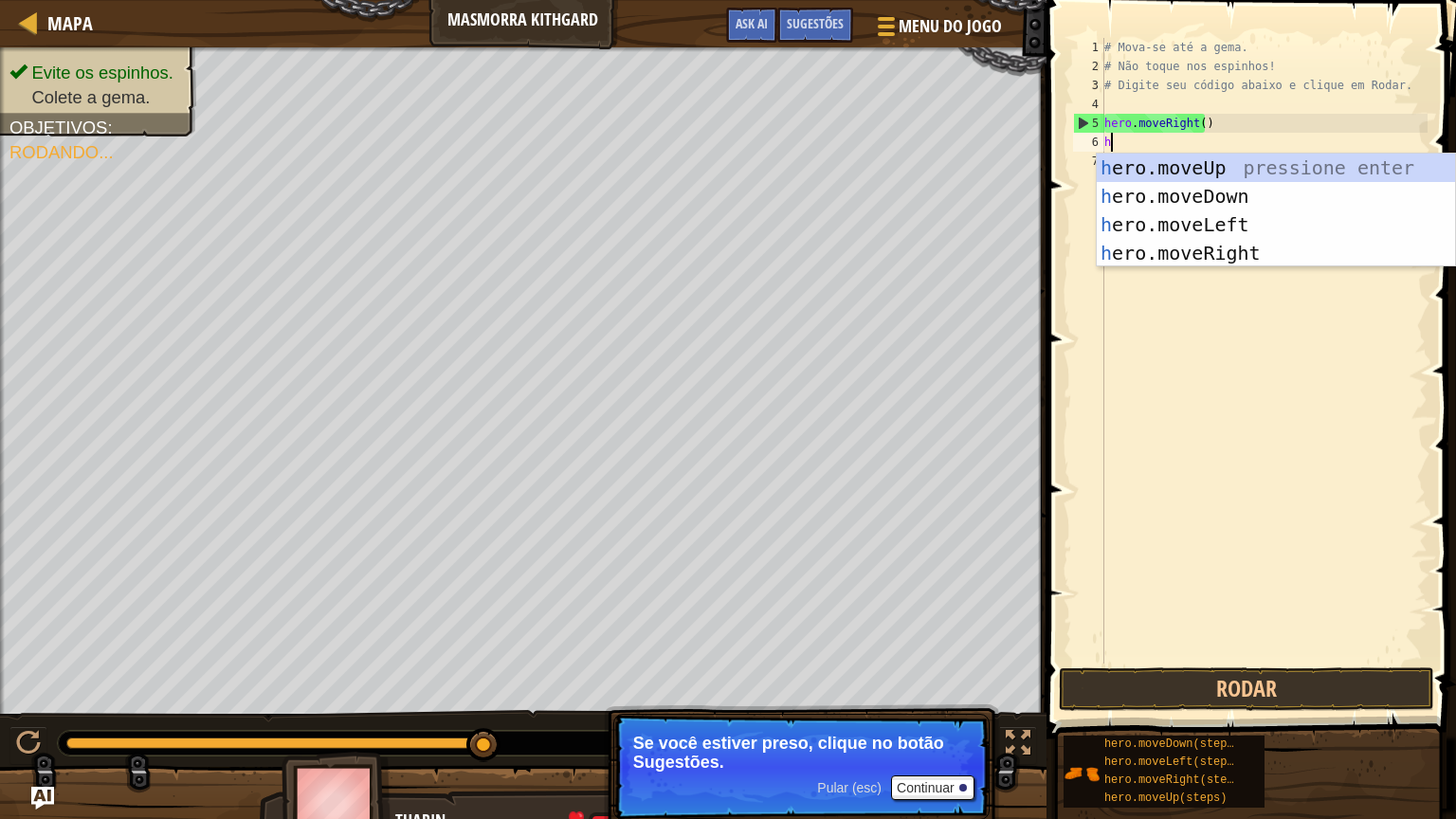
type textarea "hero"
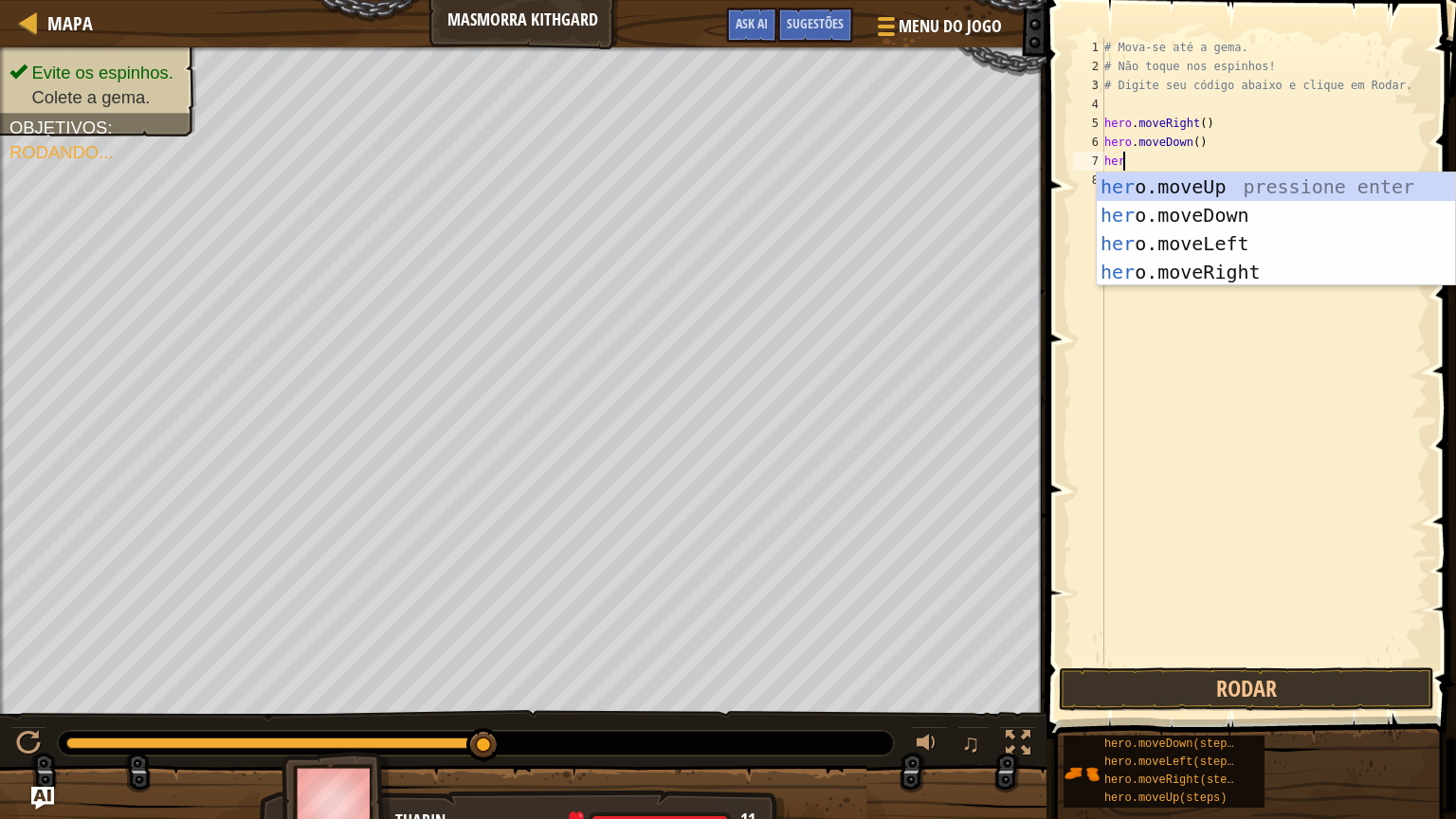
type textarea "hero"
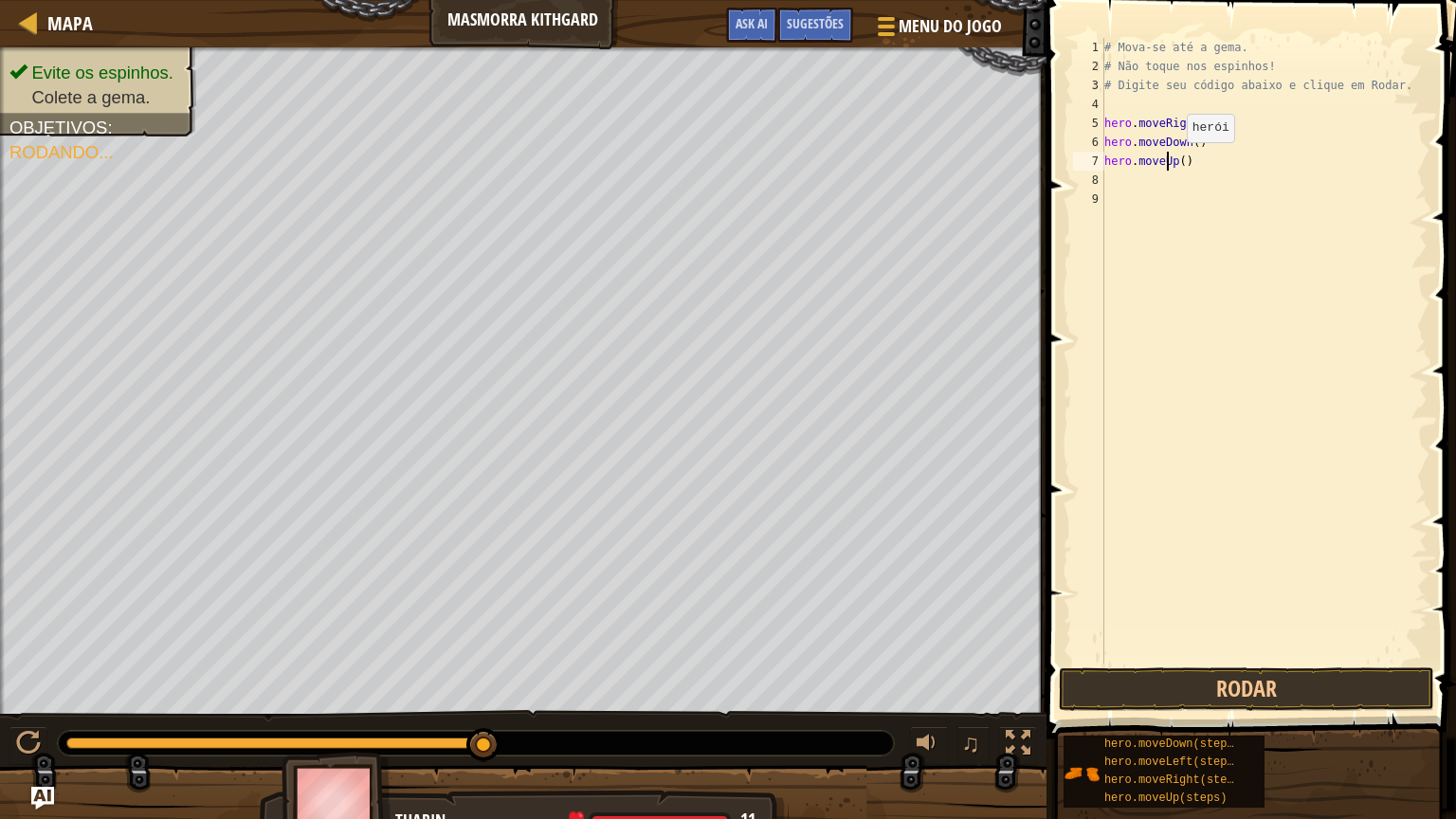
click at [1170, 160] on div "# Mova-se até a gema. # Não toque nos espinhos! # Digite seu código abaixo e cl…" at bounding box center [1264, 370] width 327 height 664
click at [1168, 157] on div "# Mova-se até a gema. # Não toque nos espinhos! # Digite seu código abaixo e cl…" at bounding box center [1264, 370] width 327 height 664
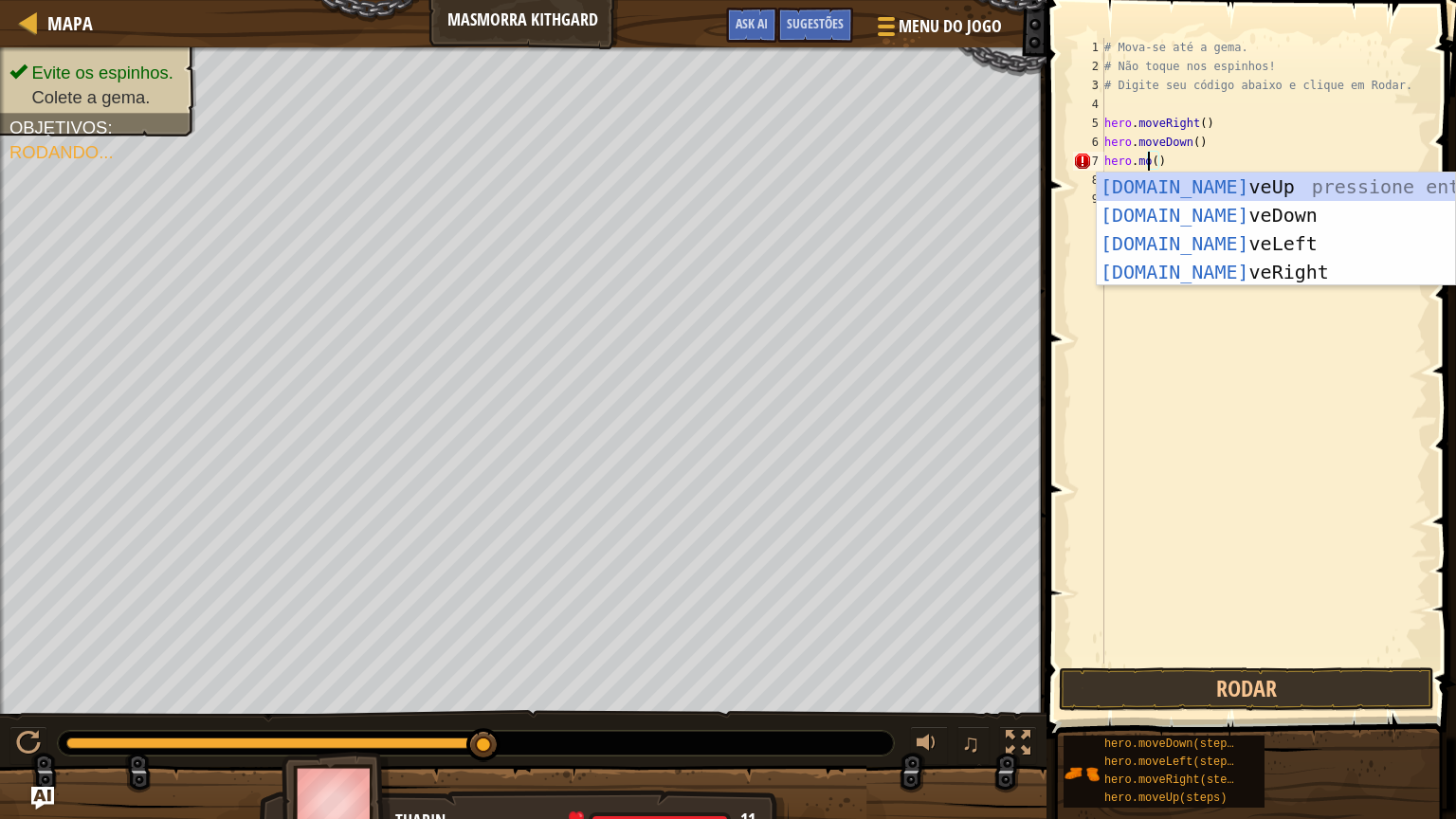
type textarea "hero.move()"
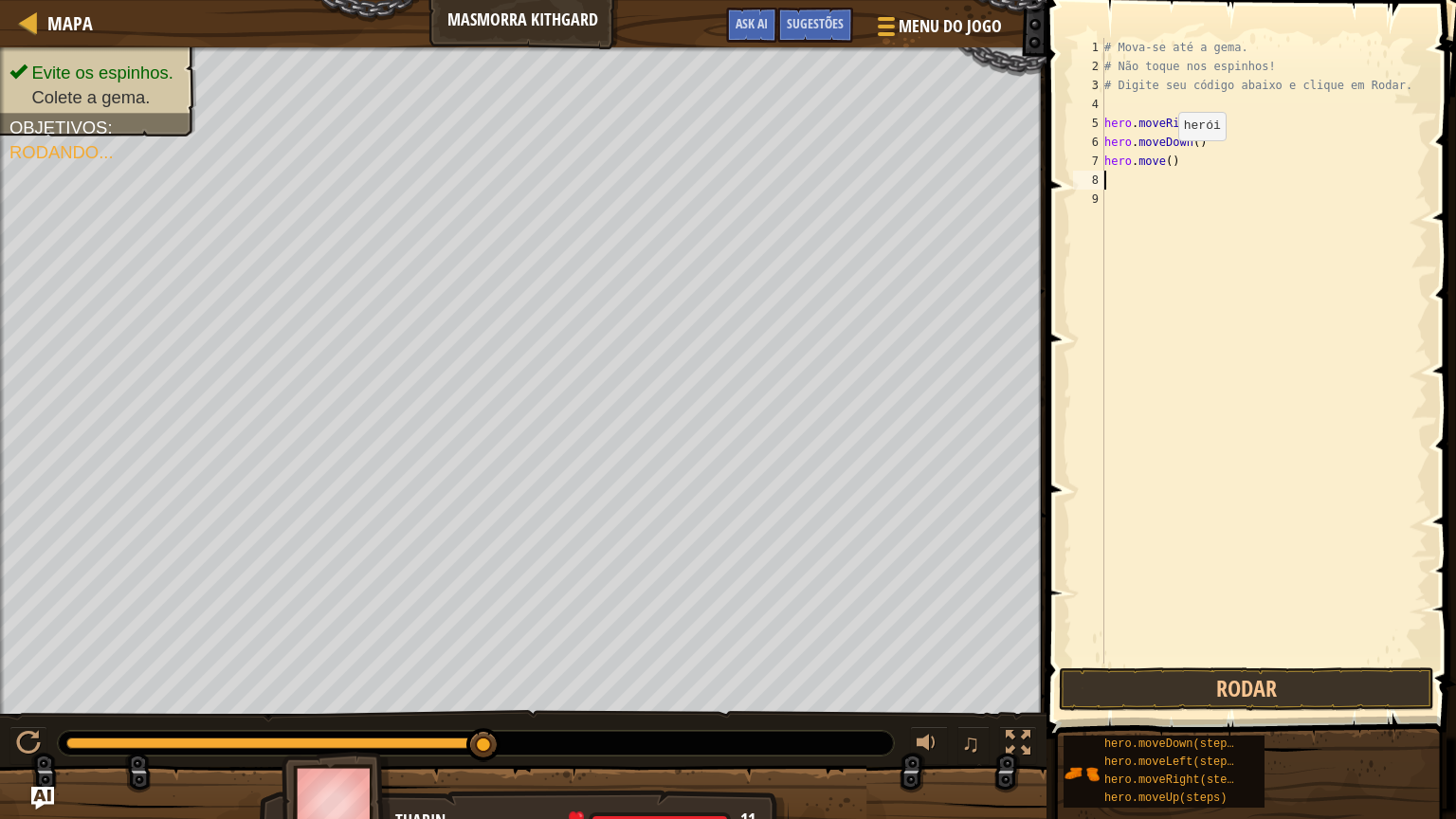
click at [1161, 159] on div "# Mova-se até a gema. # Não toque nos espinhos! # Digite seu código abaixo e cl…" at bounding box center [1264, 370] width 327 height 664
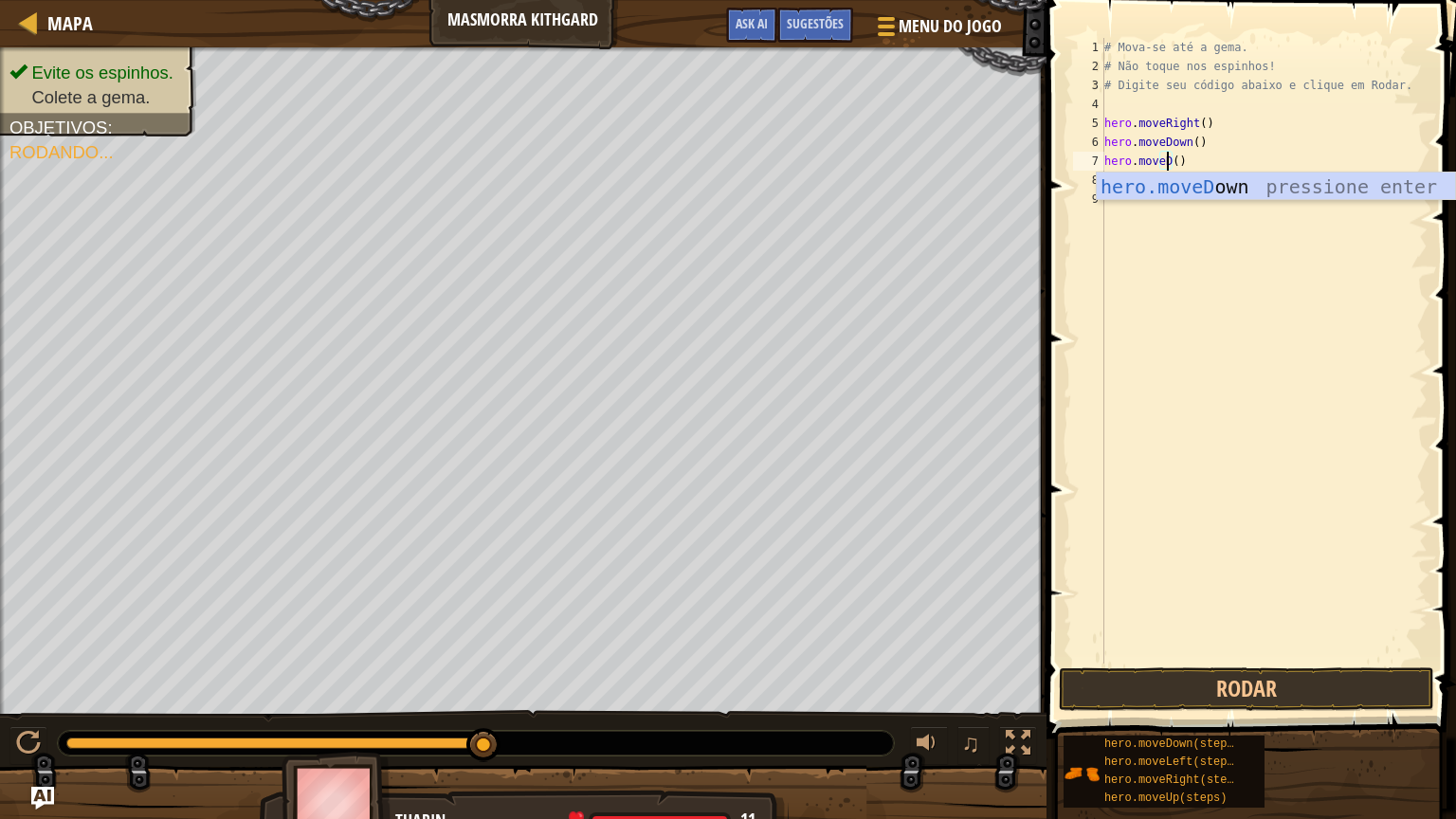
scroll to position [9, 4]
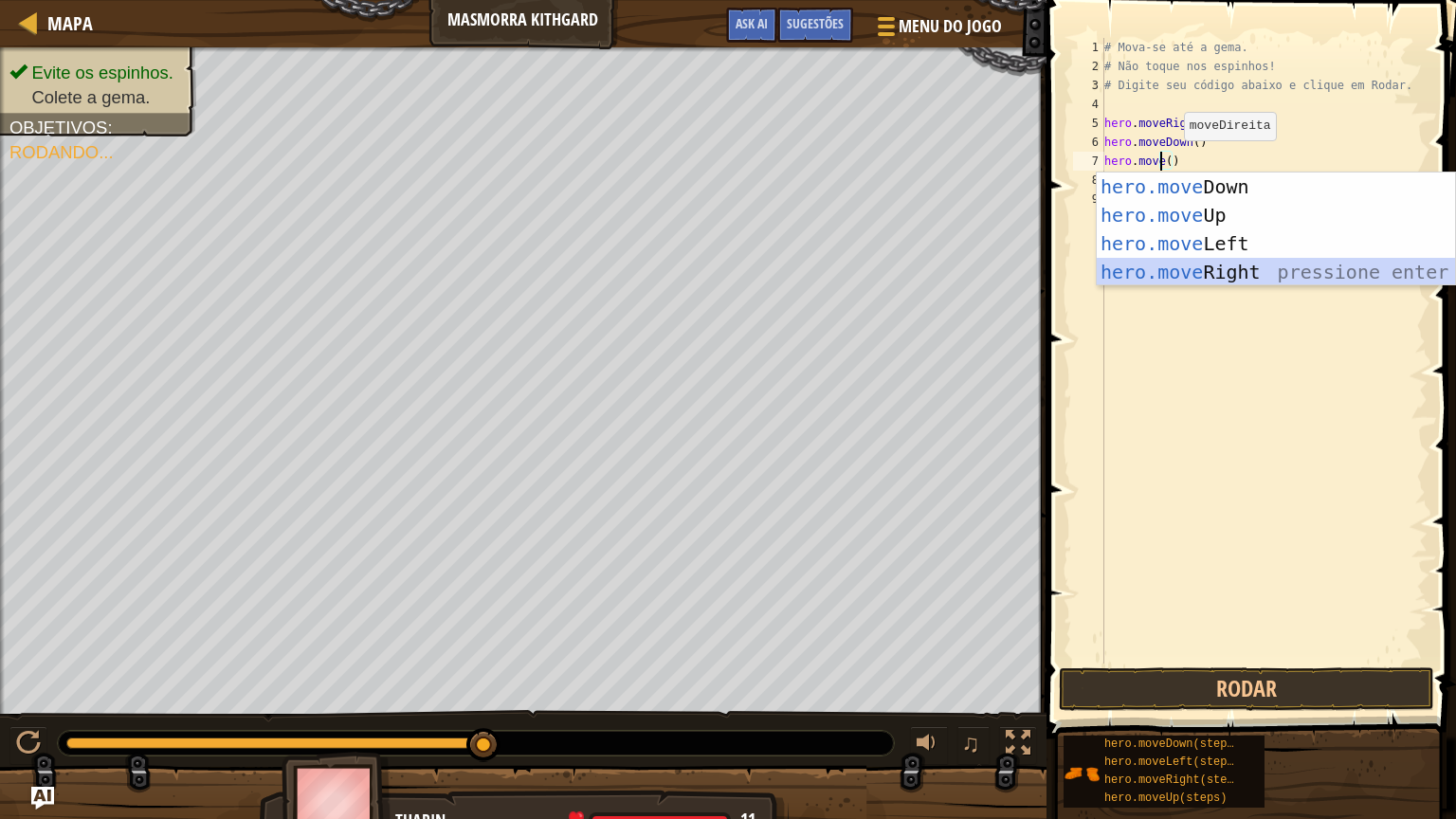
click at [1221, 262] on div "hero.move Down pressione enter hero.move Up pressione enter hero.move Left pres…" at bounding box center [1276, 257] width 359 height 170
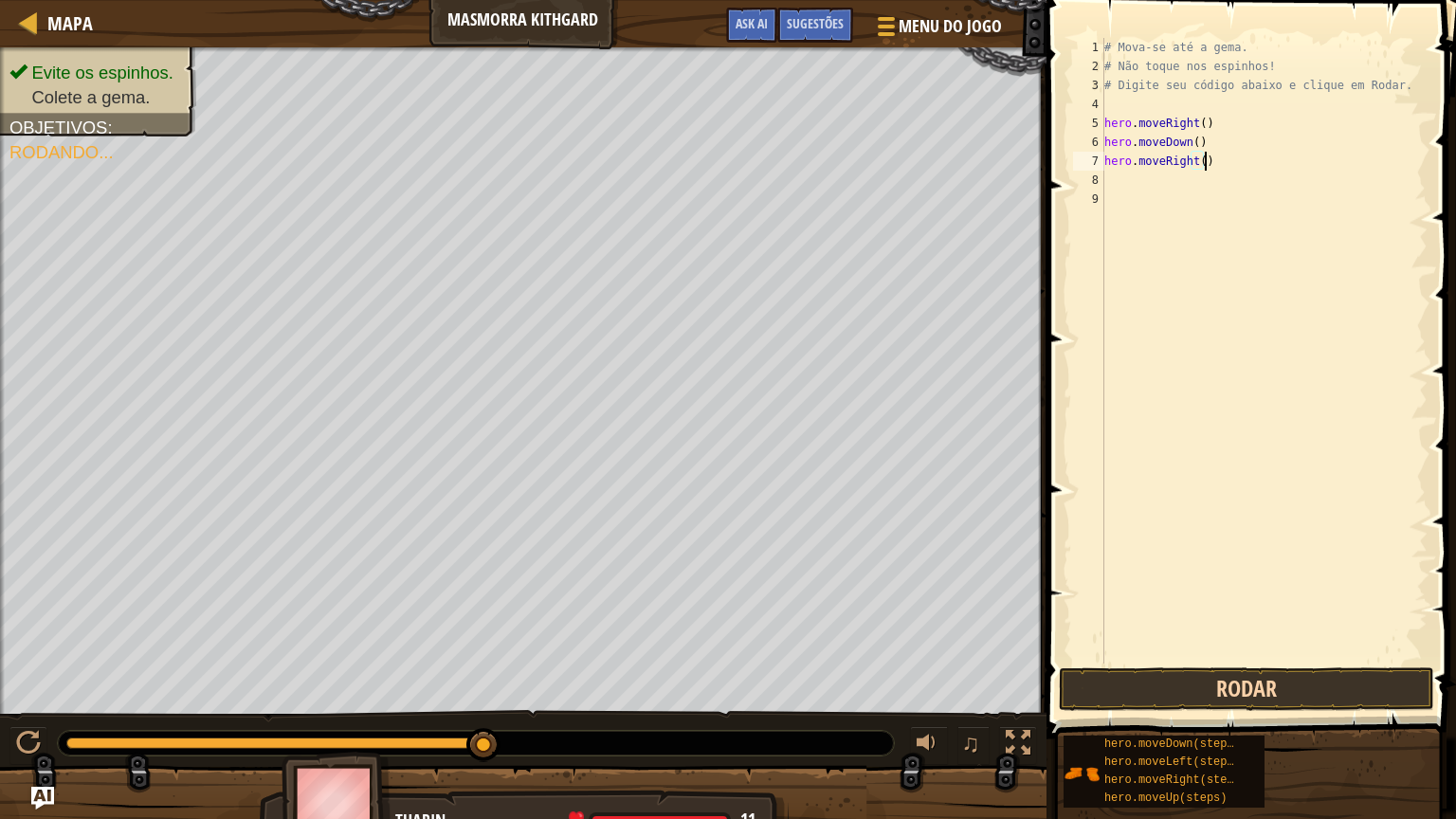
type textarea "hero.moveRight()"
click at [1311, 681] on button "Rodar" at bounding box center [1246, 689] width 375 height 44
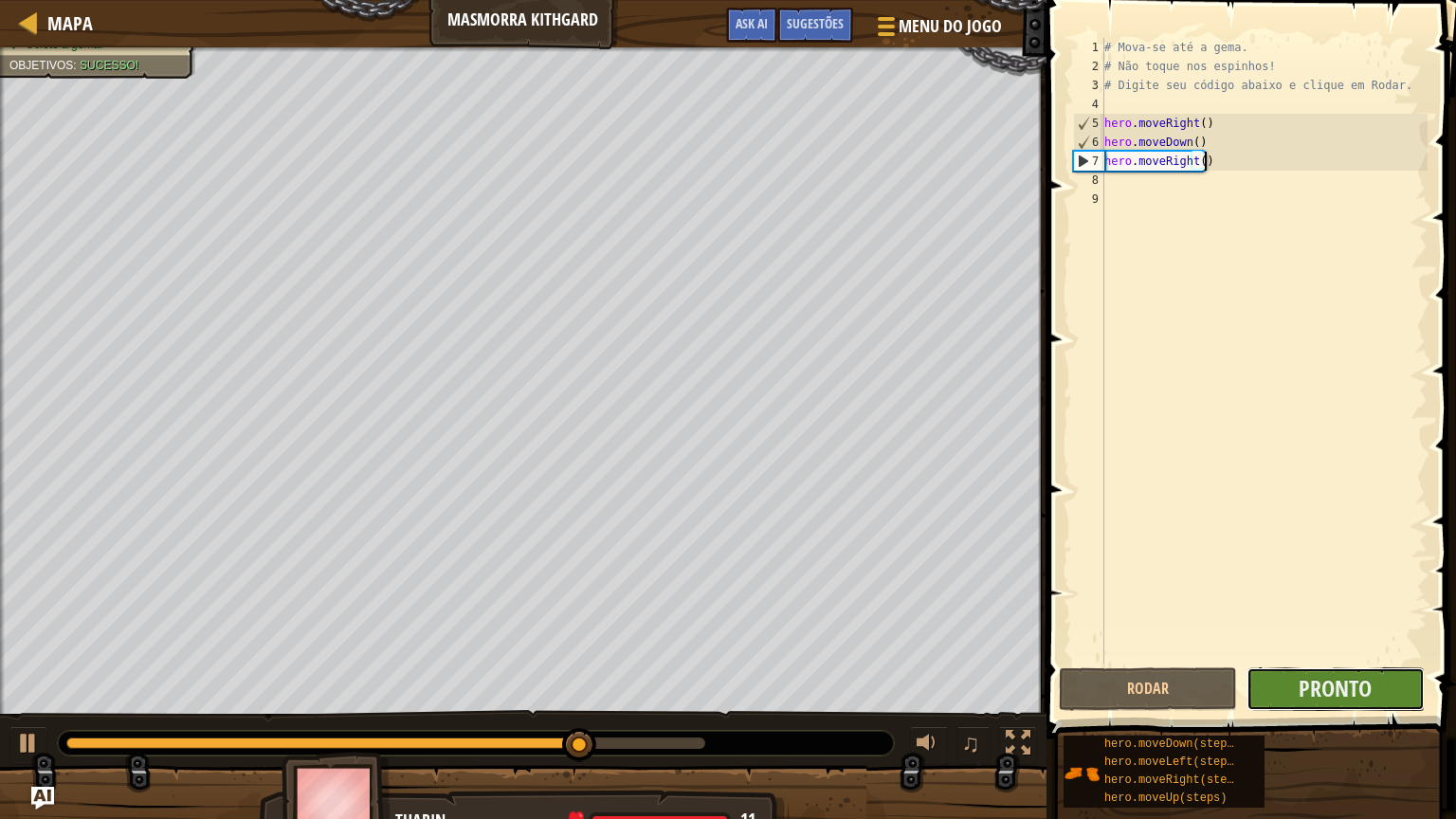
click at [1288, 680] on button "Pronto" at bounding box center [1335, 689] width 178 height 44
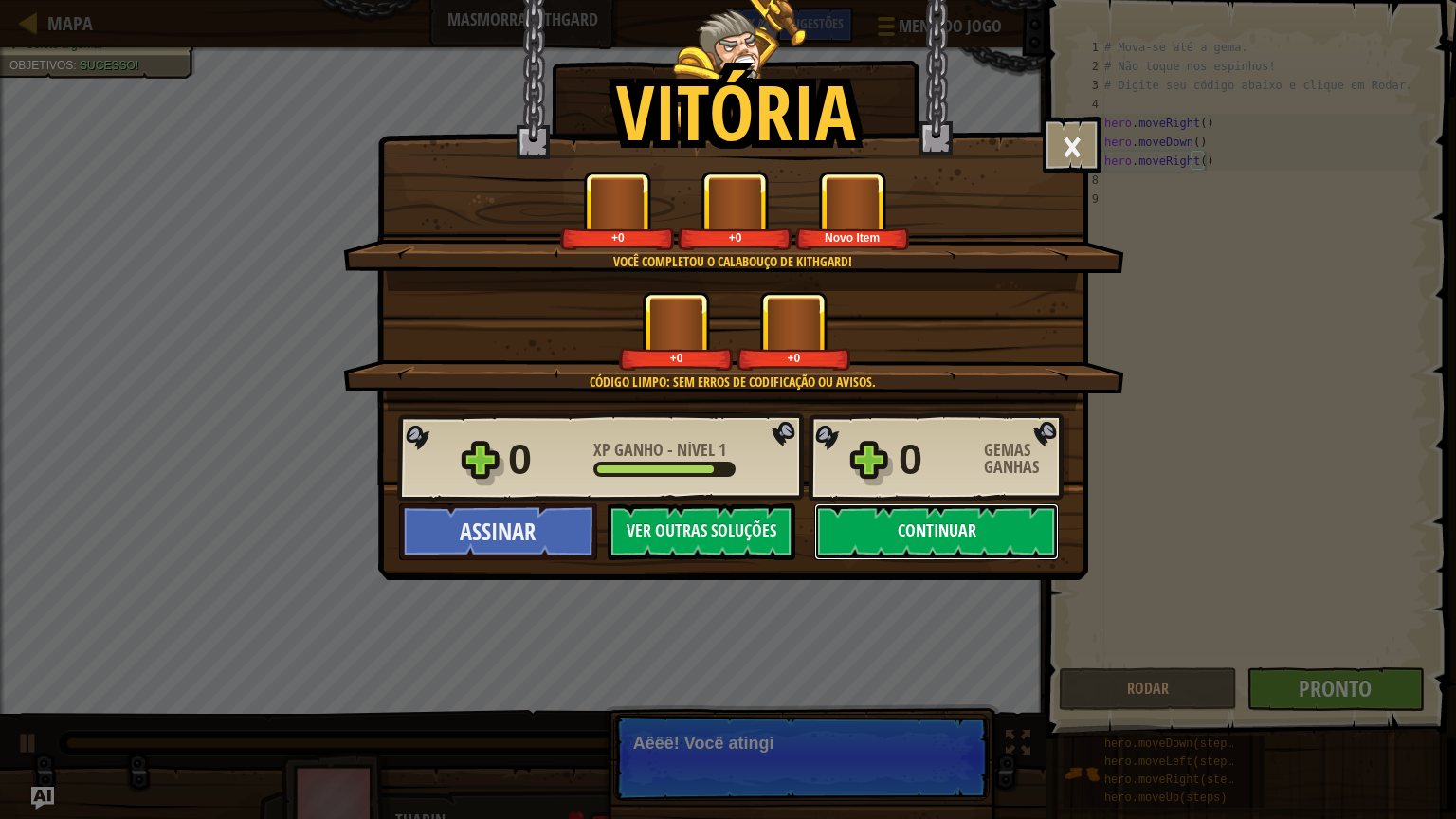
click at [917, 535] on button "Continuar" at bounding box center [937, 531] width 245 height 57
select select "pt-BR"
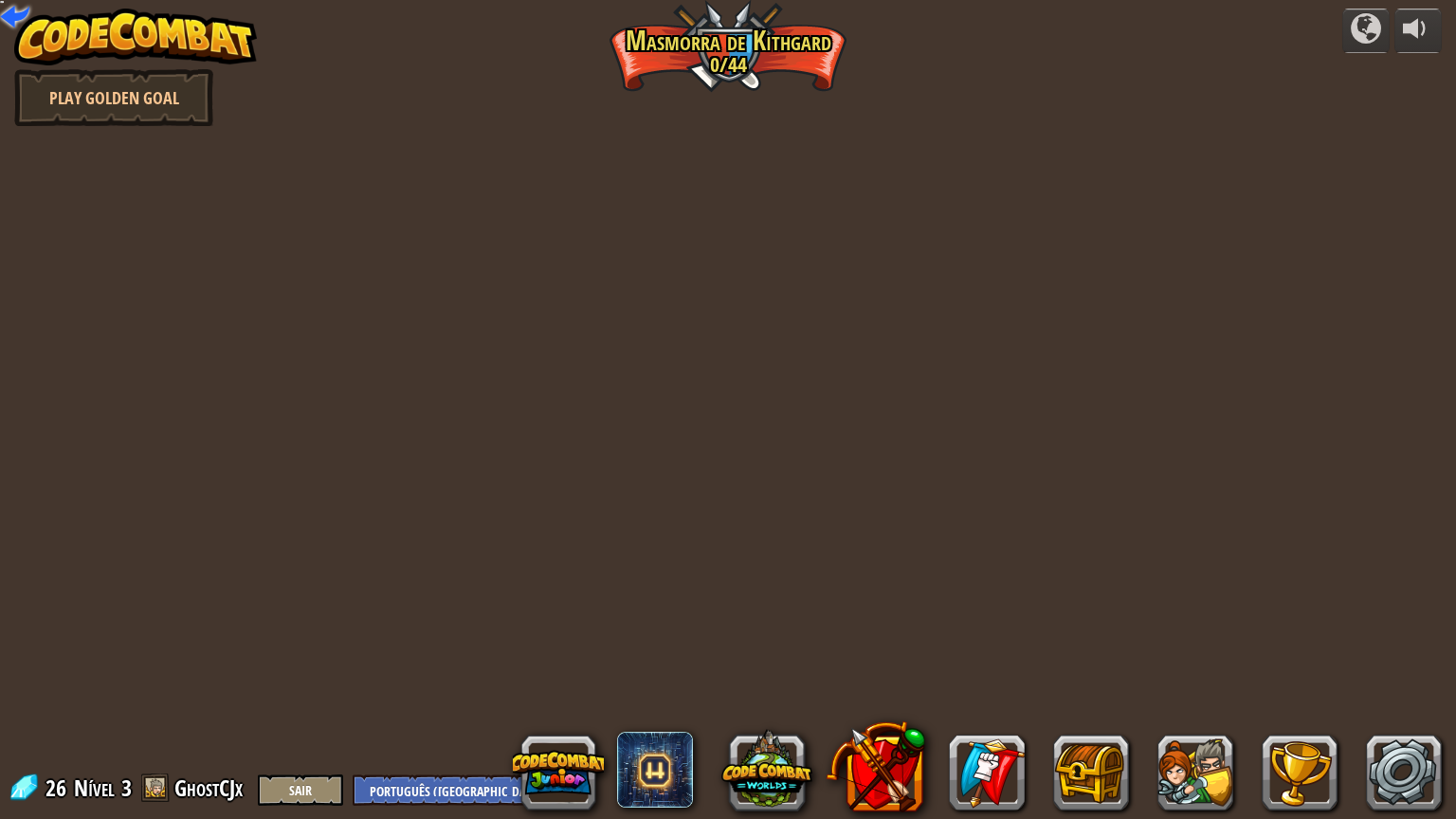
select select "pt-BR"
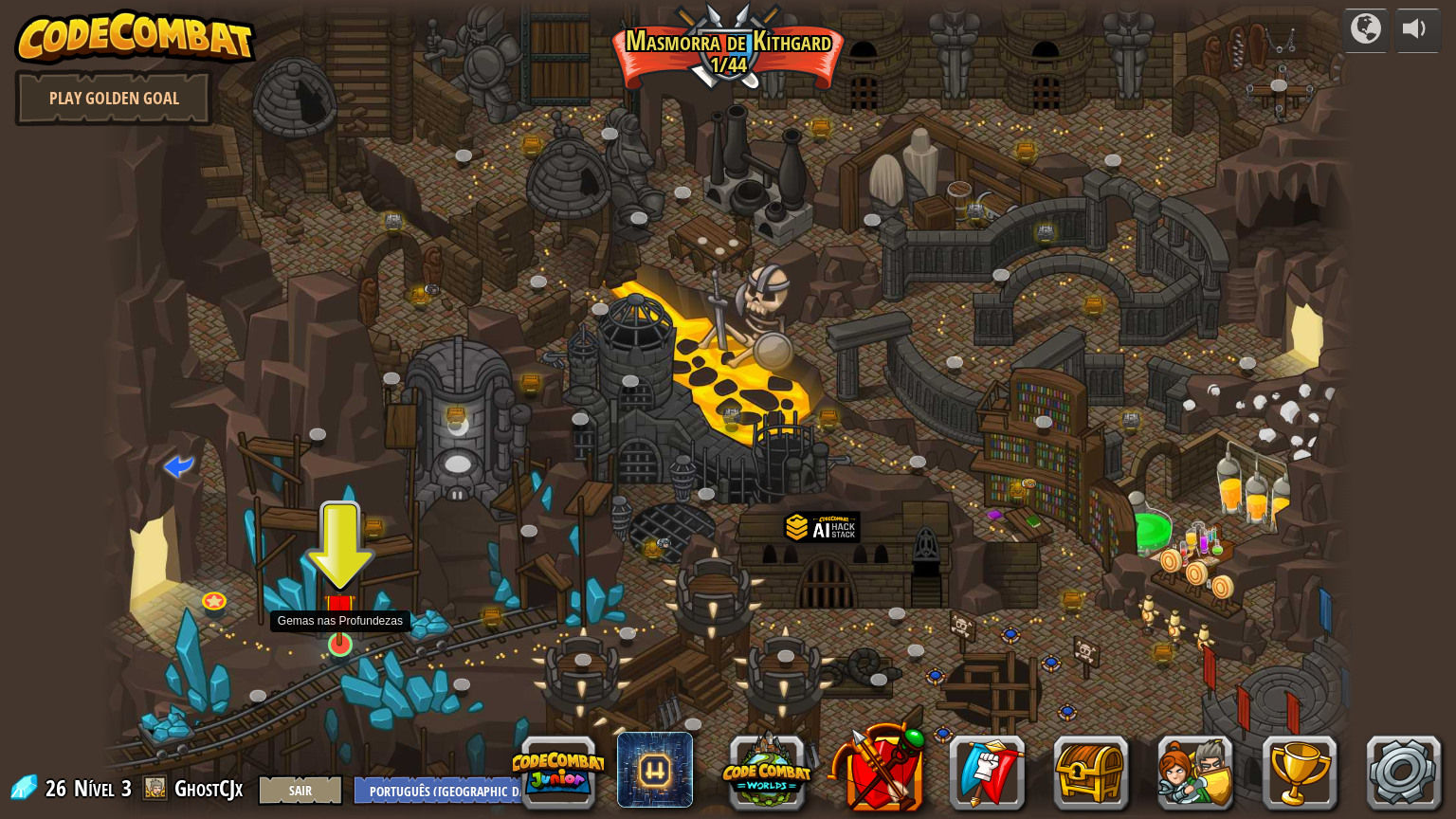
click at [328, 641] on img at bounding box center [340, 610] width 33 height 76
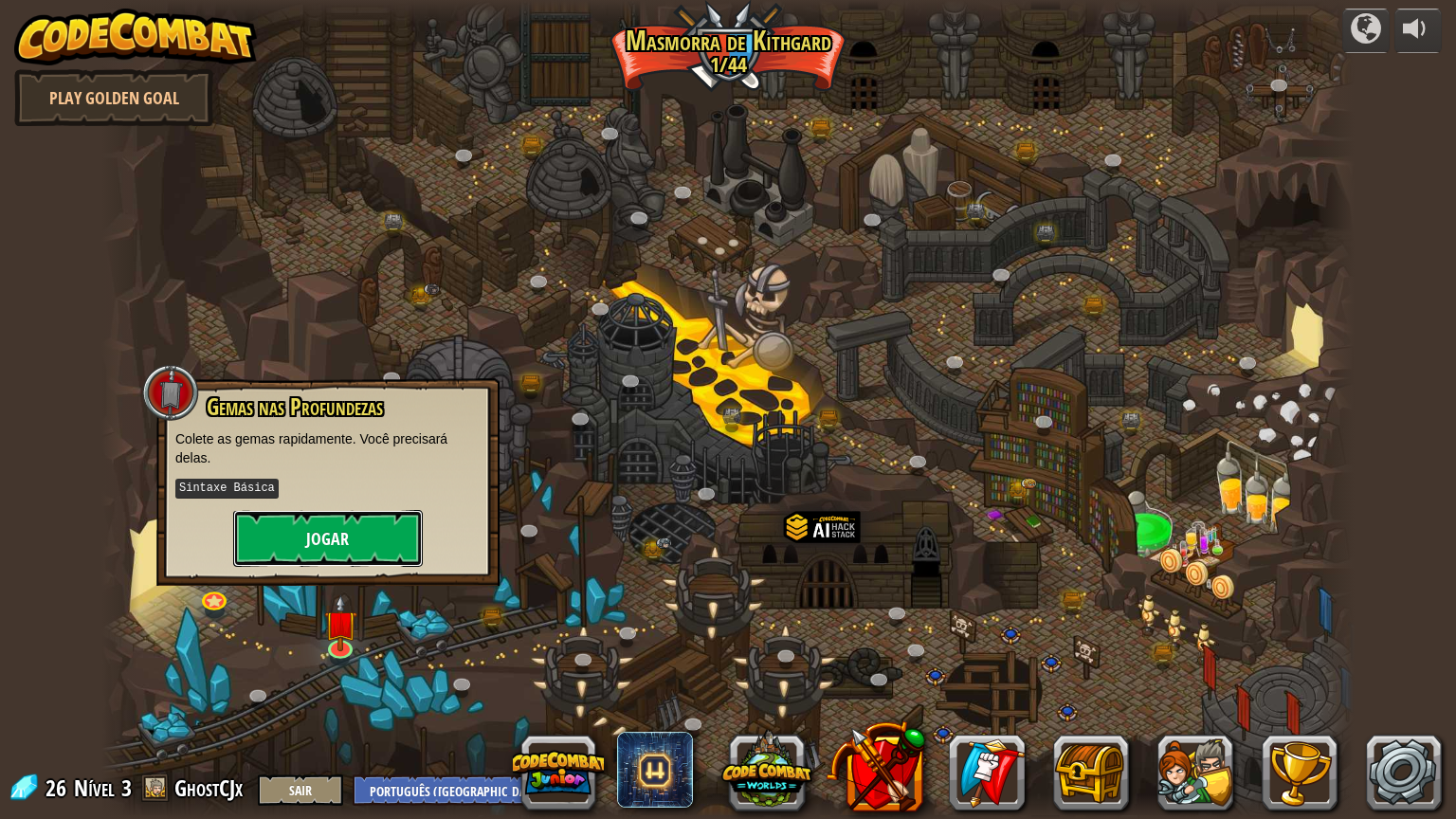
click at [377, 527] on button "Jogar" at bounding box center [328, 538] width 189 height 57
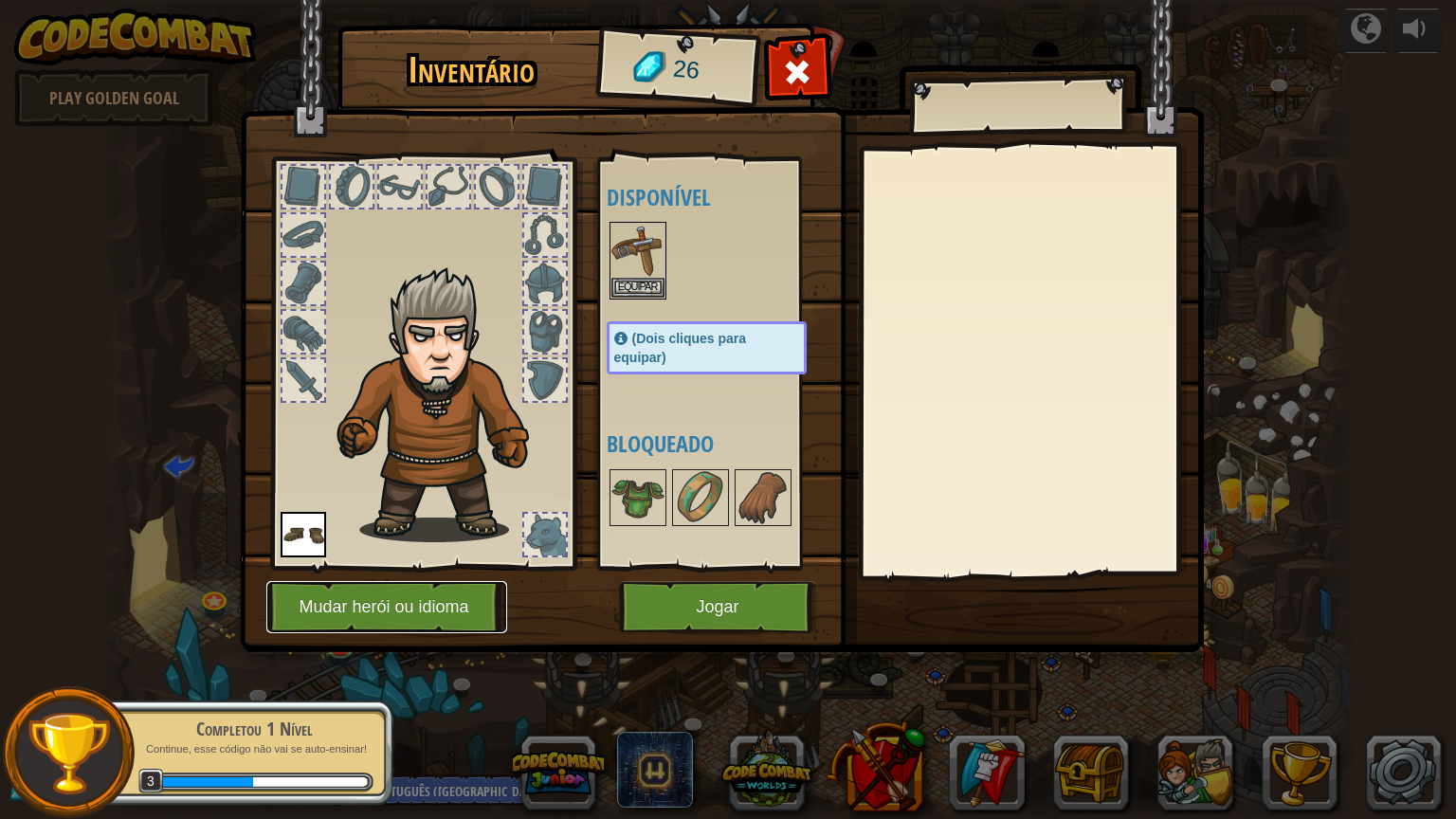
click at [450, 622] on button "Mudar herói ou idioma" at bounding box center [386, 608] width 241 height 52
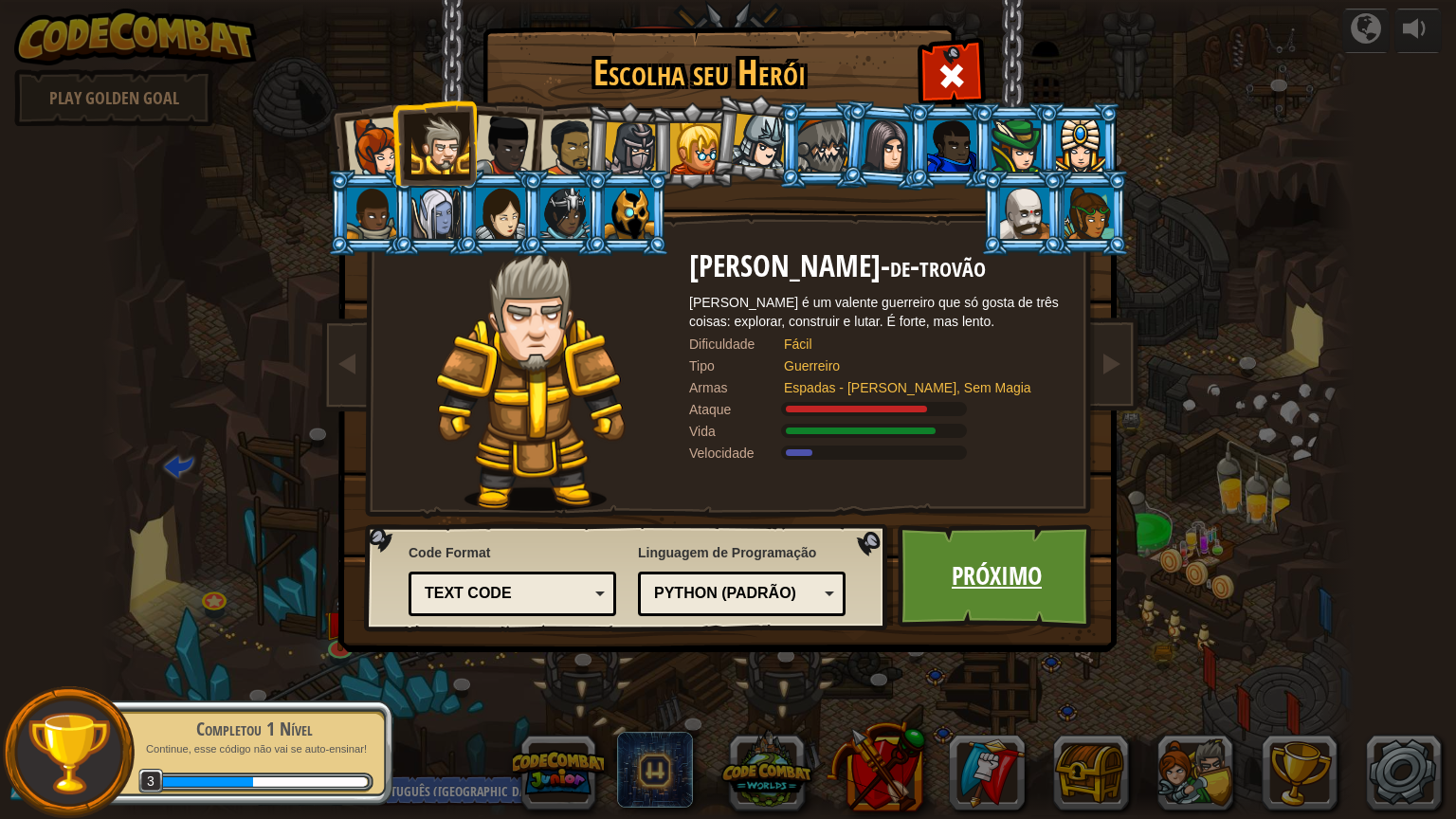
click at [990, 576] on link "Próximo" at bounding box center [996, 576] width 198 height 105
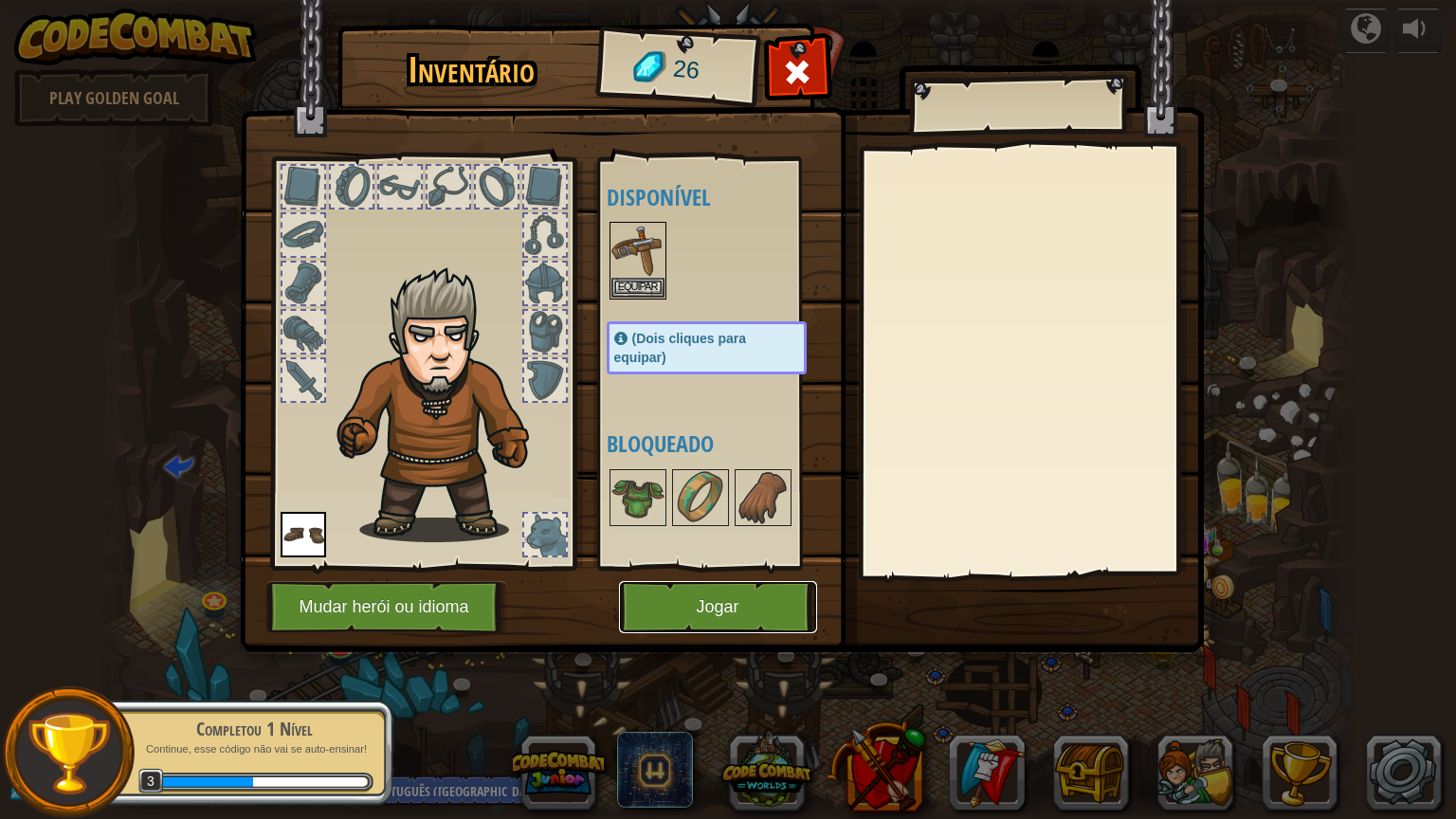
click at [689, 597] on button "Jogar" at bounding box center [718, 608] width 198 height 52
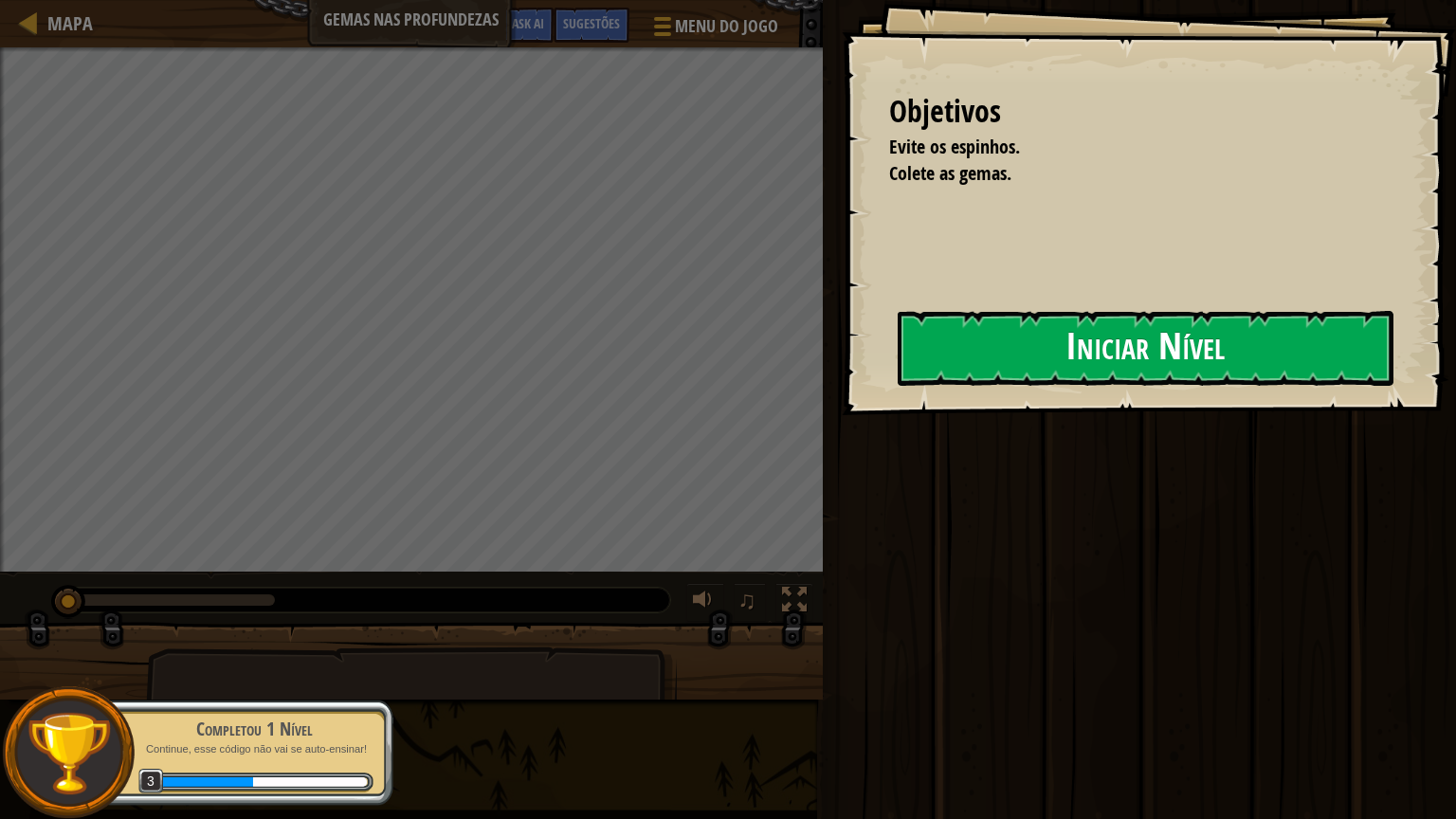
click at [1083, 369] on button "Iniciar Nível" at bounding box center [1145, 348] width 496 height 75
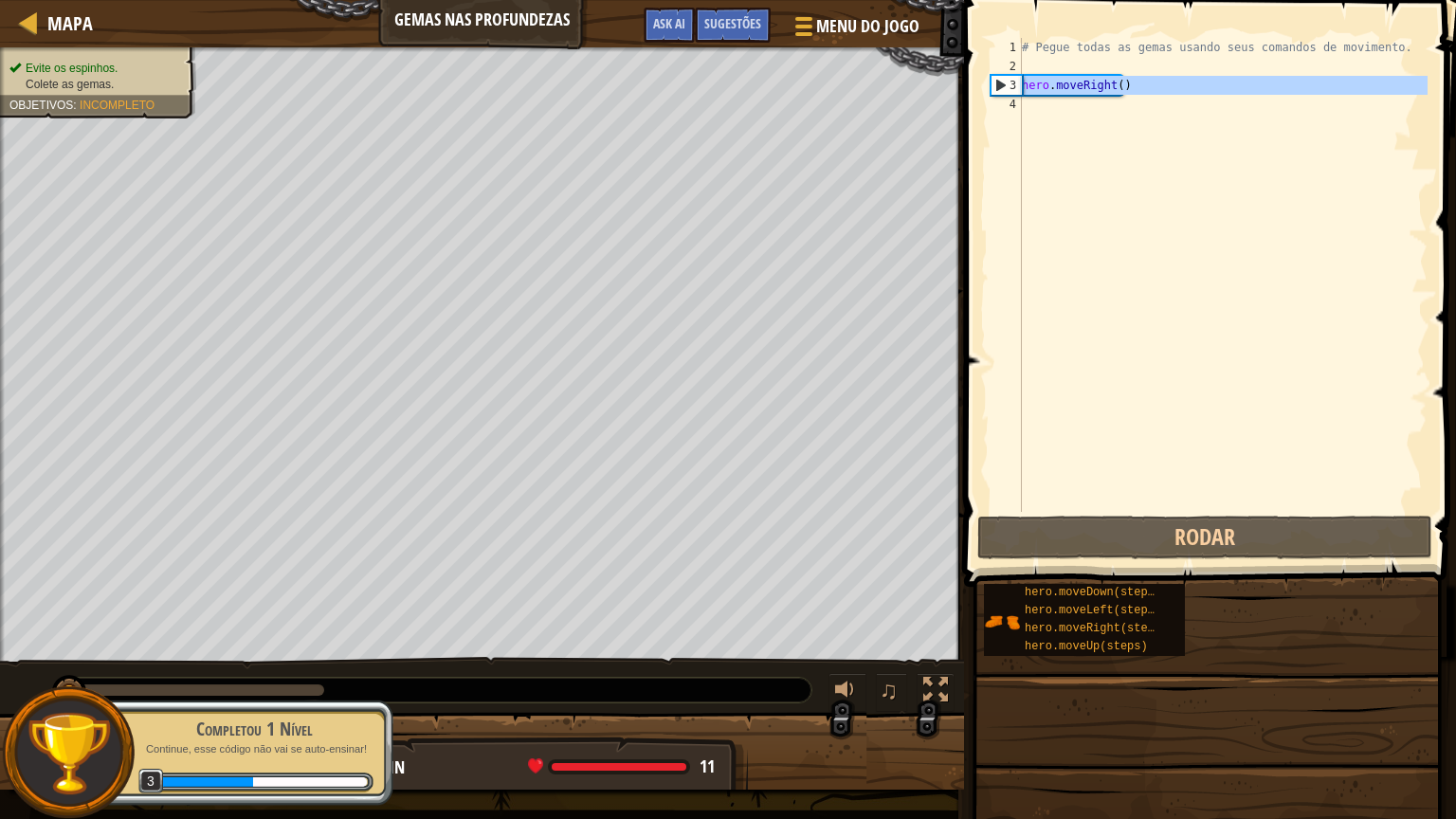
click at [996, 88] on div "3" at bounding box center [1007, 85] width 30 height 19
type textarea "hero.moveRight()"
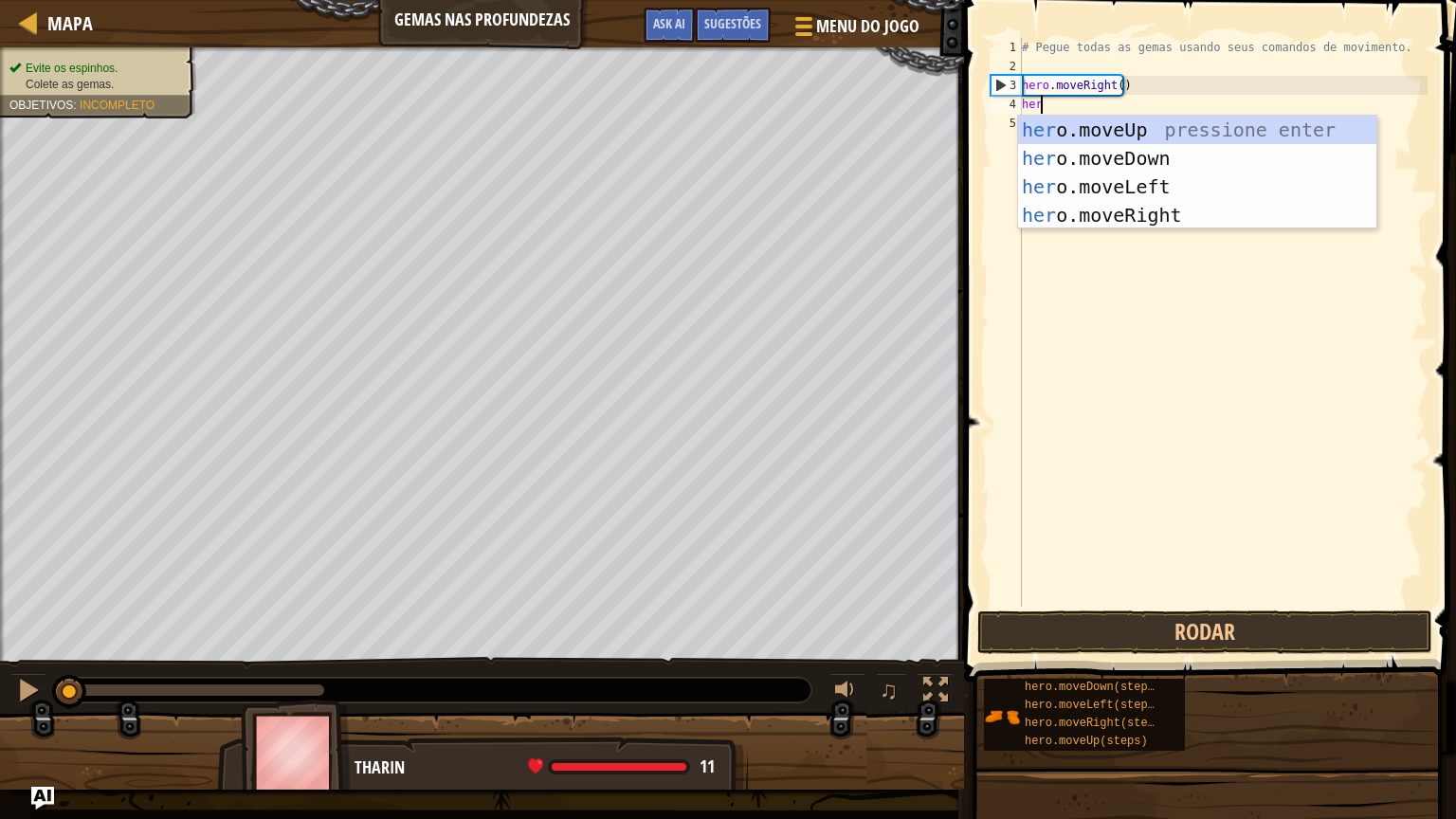
type textarea "hero"
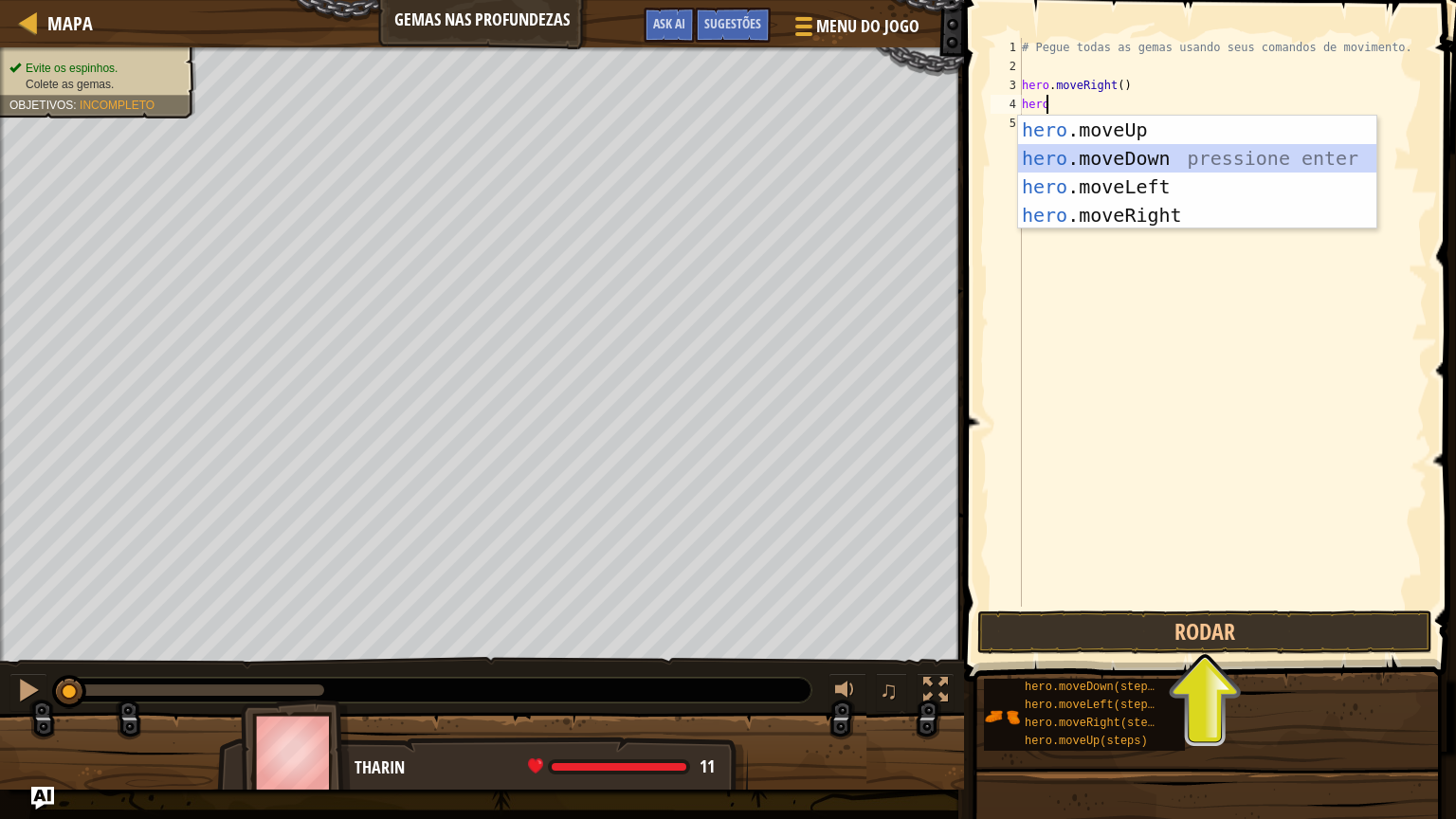
scroll to position [9, 0]
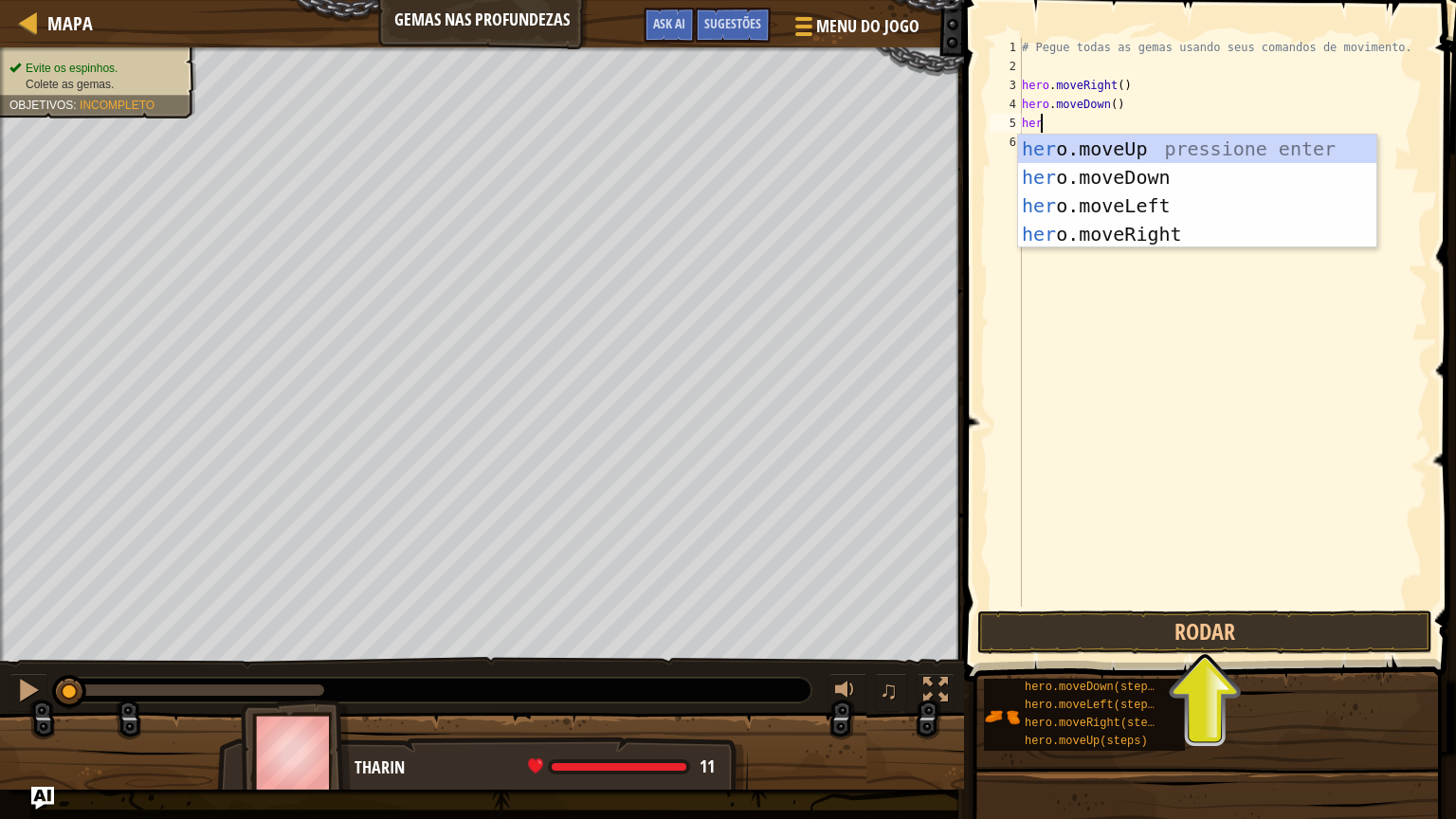
type textarea "hero"
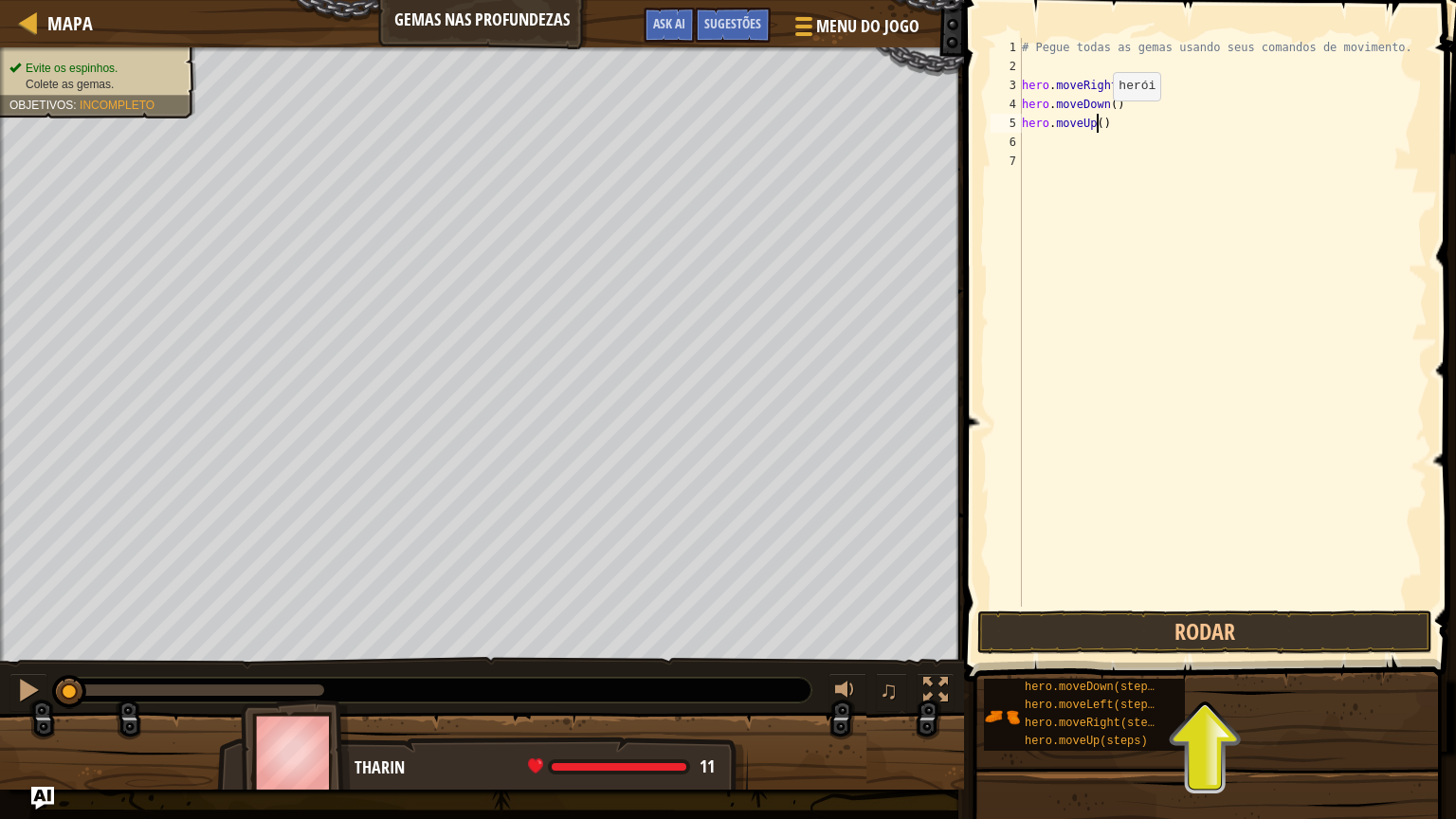
click at [1096, 120] on div "# Pegue todas as gemas usando seus comandos de movimento. hero . moveRight ( ) …" at bounding box center [1222, 341] width 409 height 607
type textarea "hero.moveUp(2)"
click at [1069, 166] on div "# Pegue todas as gemas usando seus comandos de movimento. hero . moveRight ( ) …" at bounding box center [1222, 341] width 409 height 607
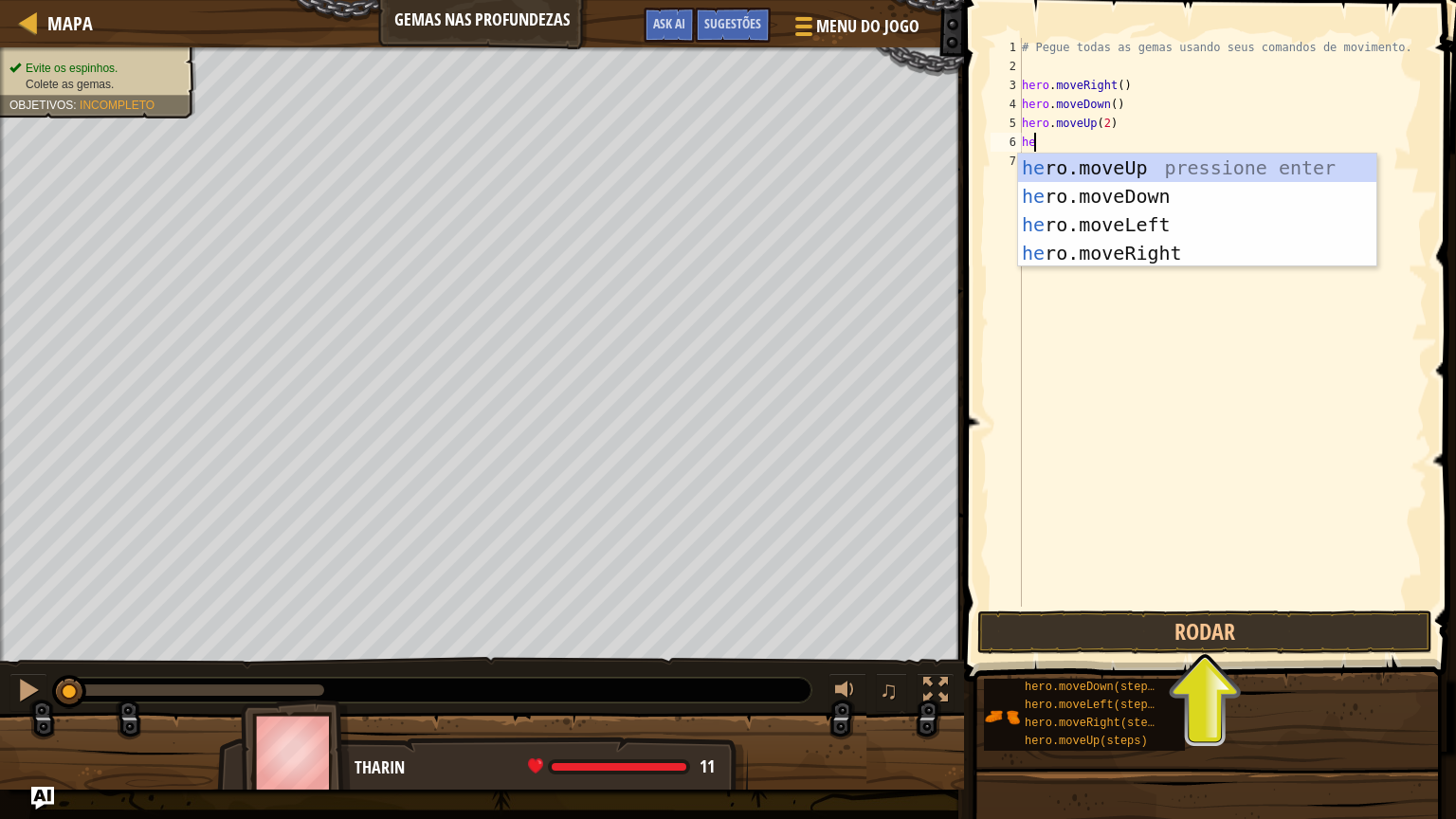
type textarea "hero"
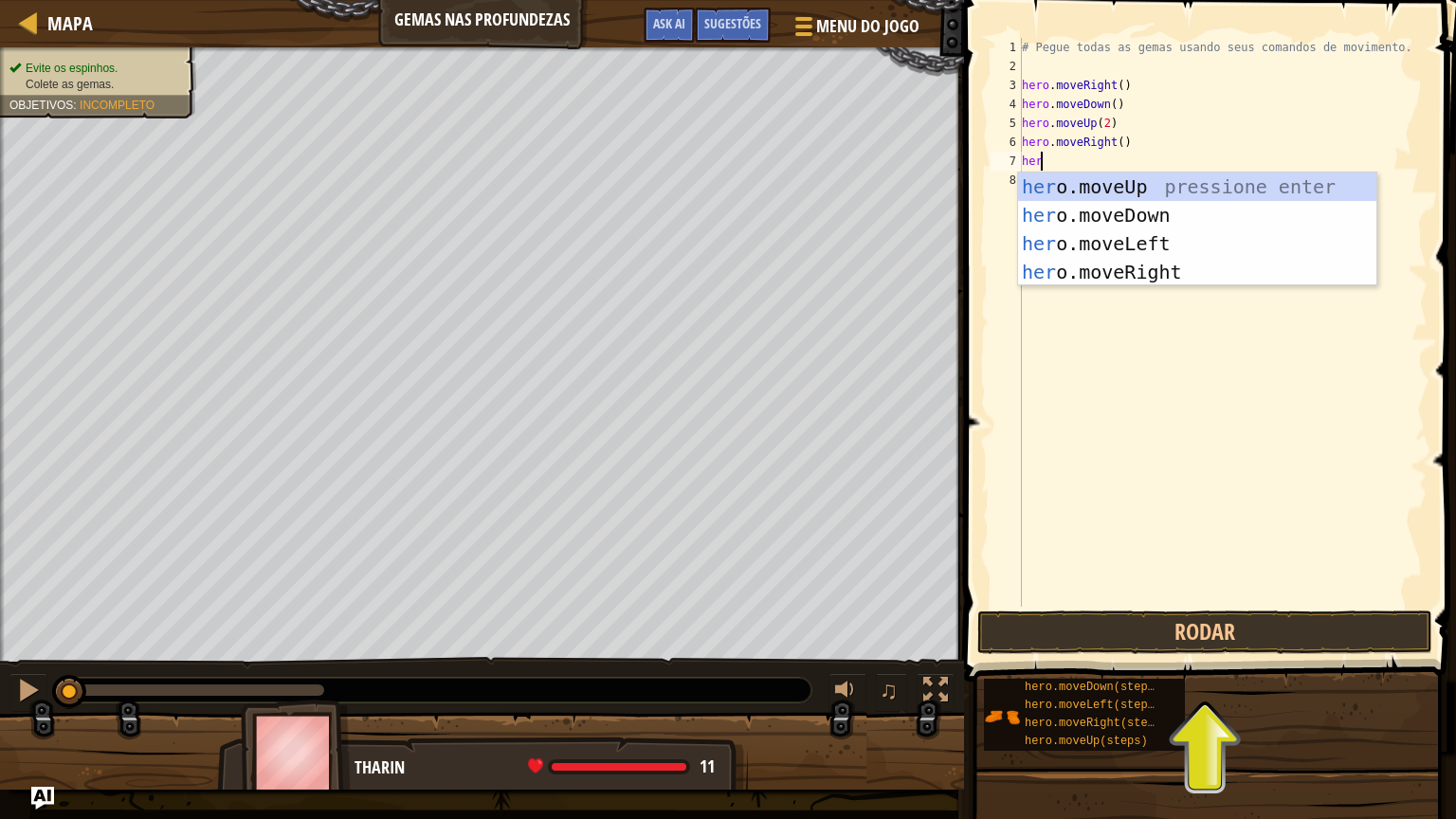
type textarea "hero"
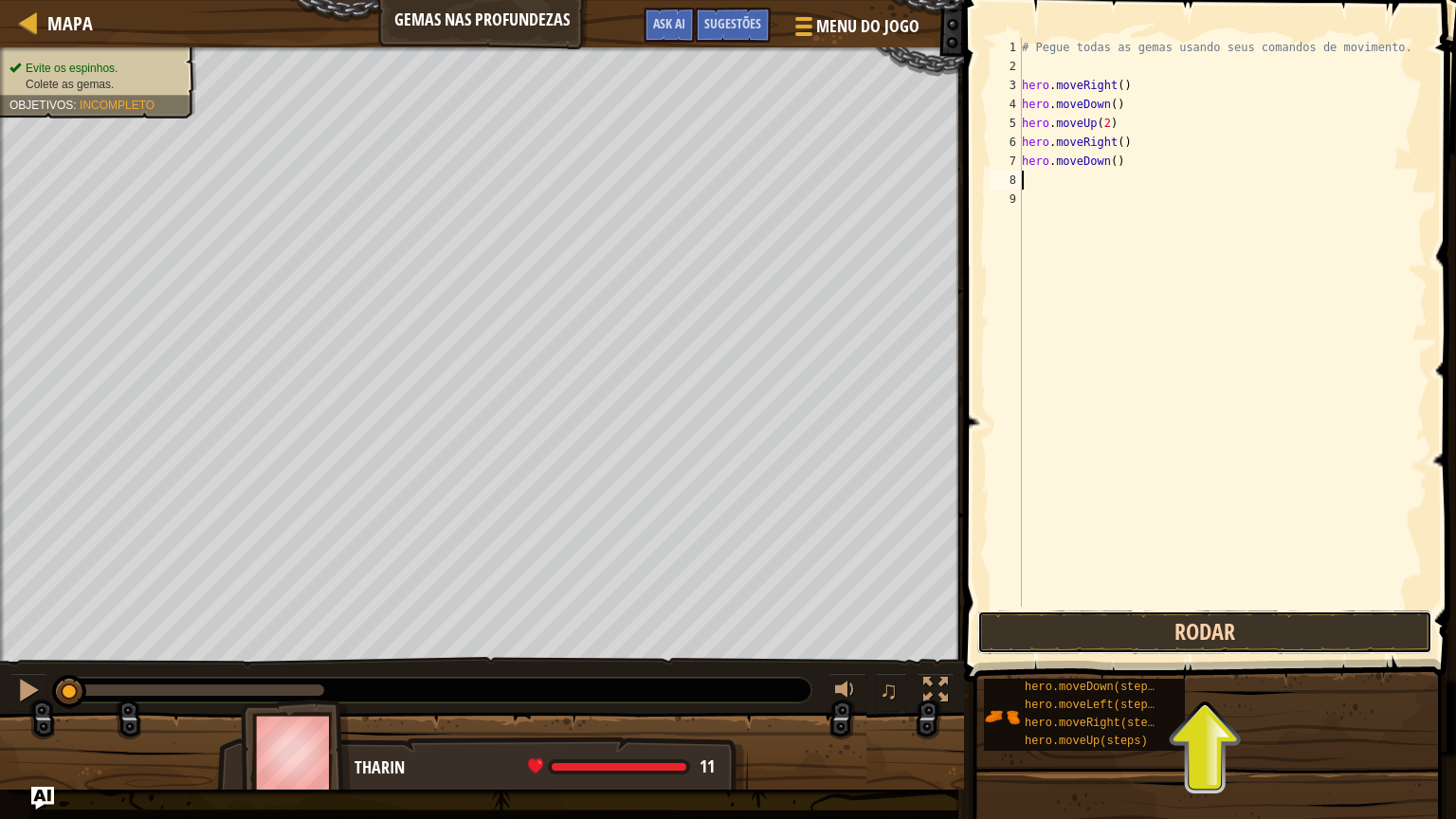
click at [1267, 624] on button "Rodar" at bounding box center [1204, 633] width 455 height 44
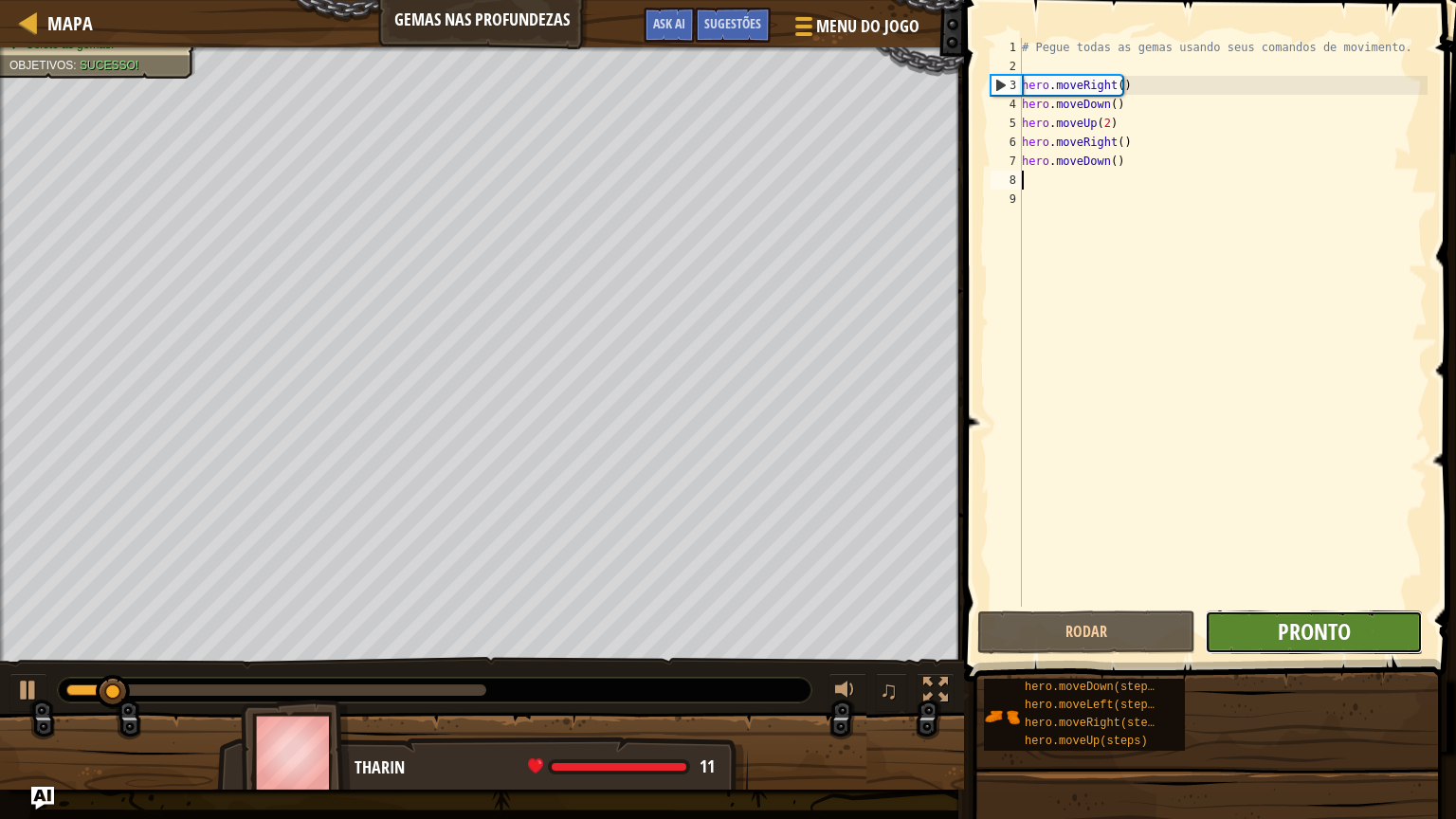
click at [1285, 628] on span "Pronto" at bounding box center [1314, 632] width 73 height 30
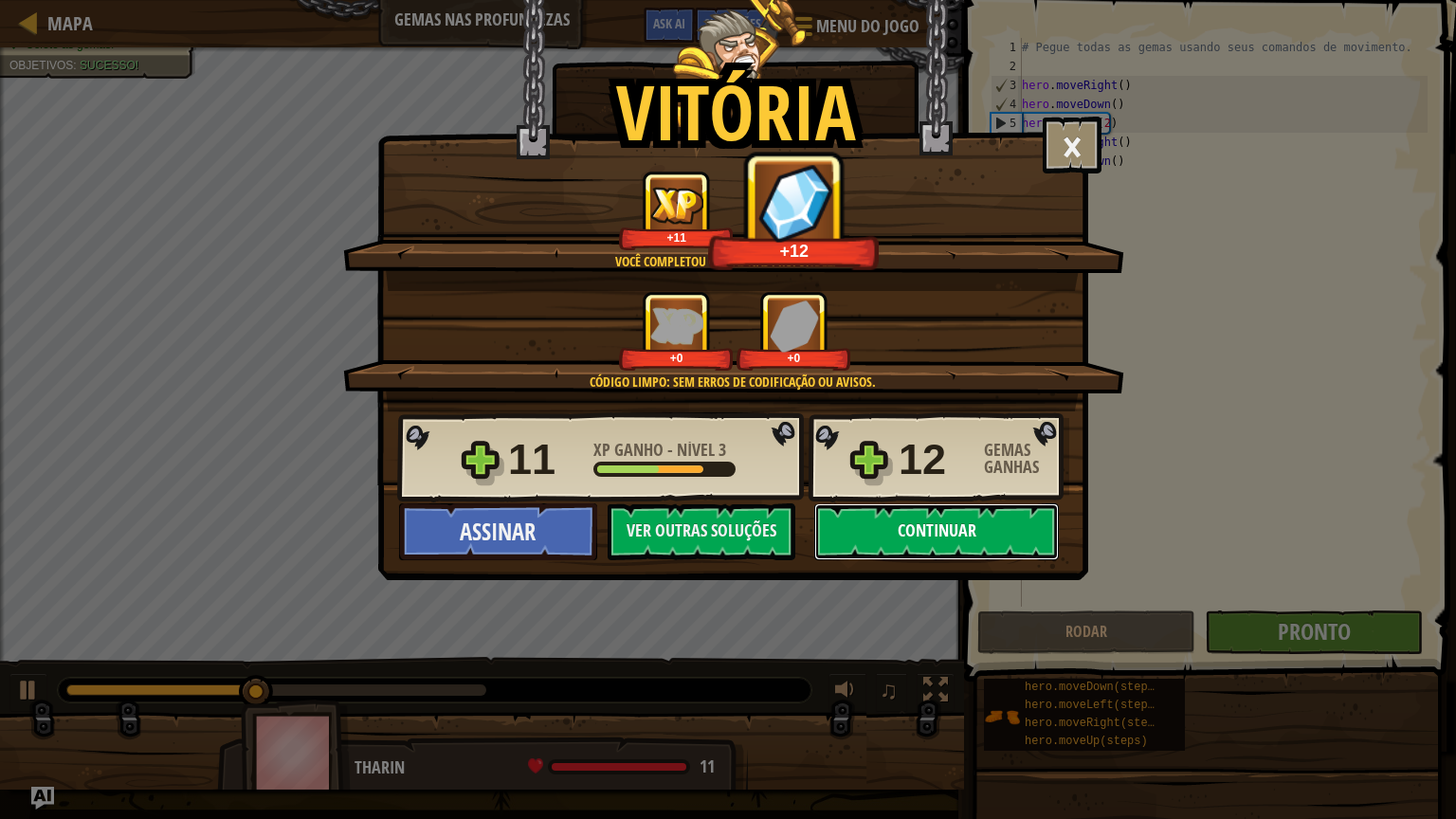
click at [990, 537] on button "Continuar" at bounding box center [937, 531] width 245 height 57
select select "pt-BR"
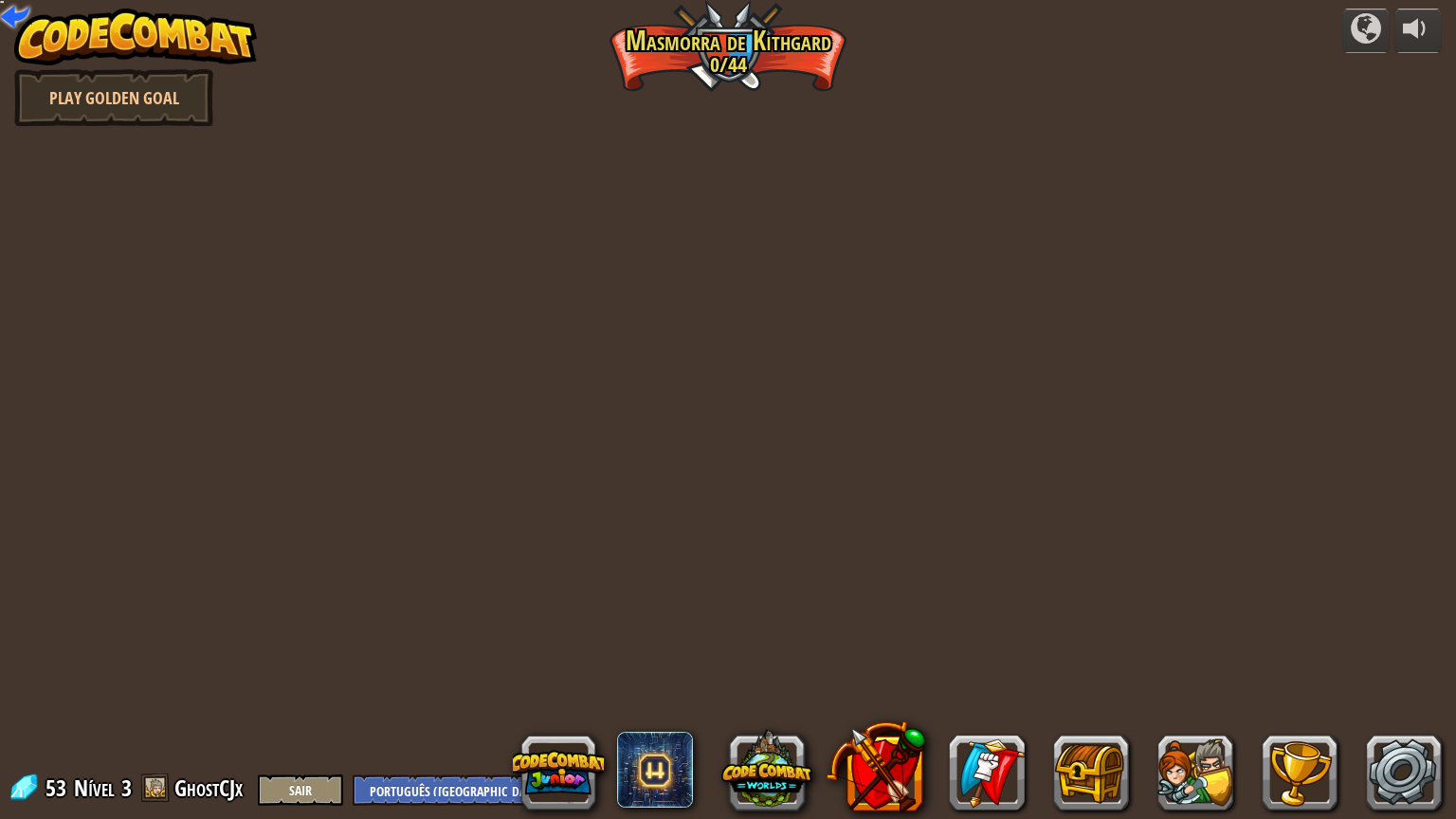
select select "pt-BR"
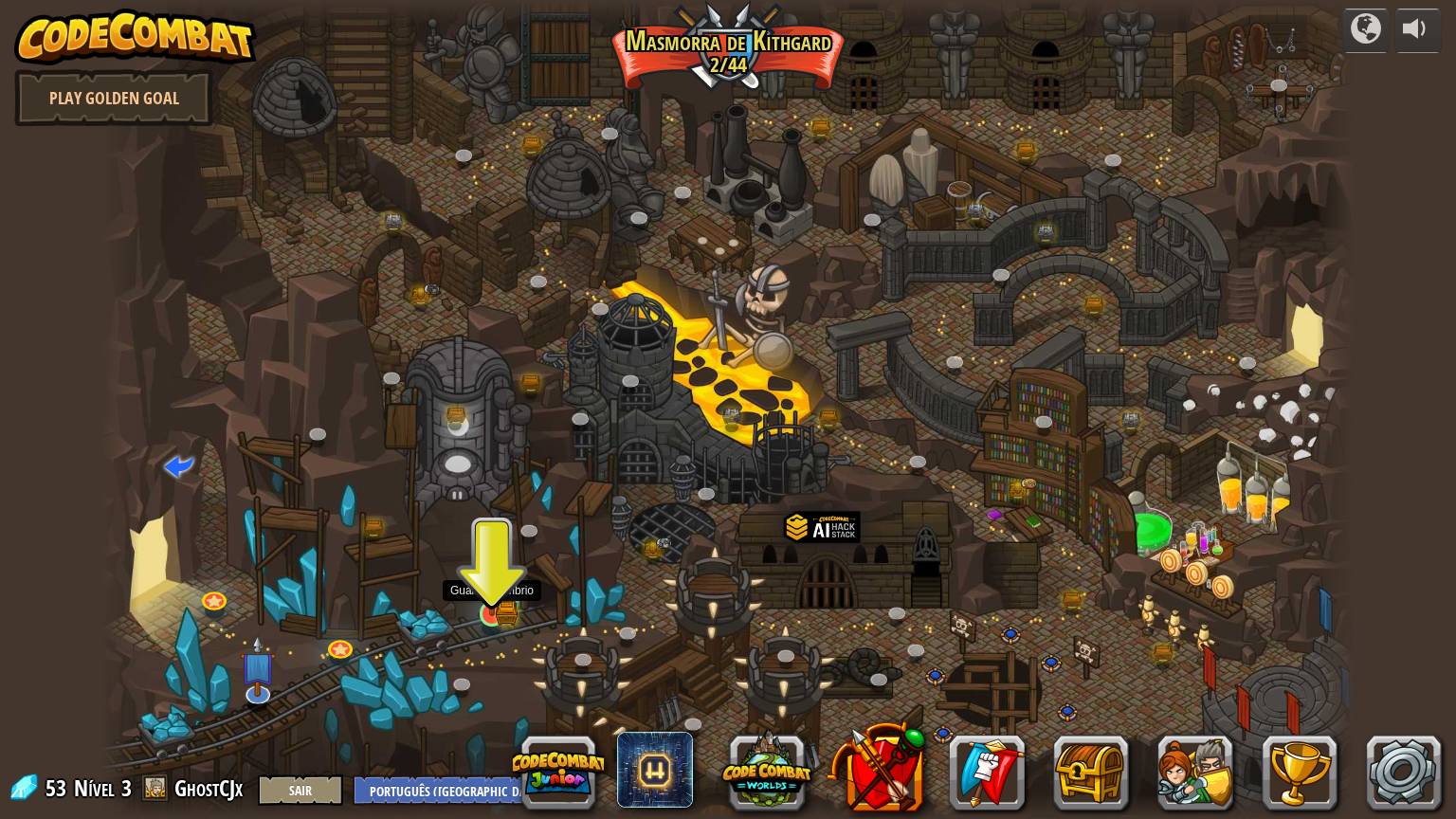
click at [496, 603] on img at bounding box center [492, 580] width 33 height 72
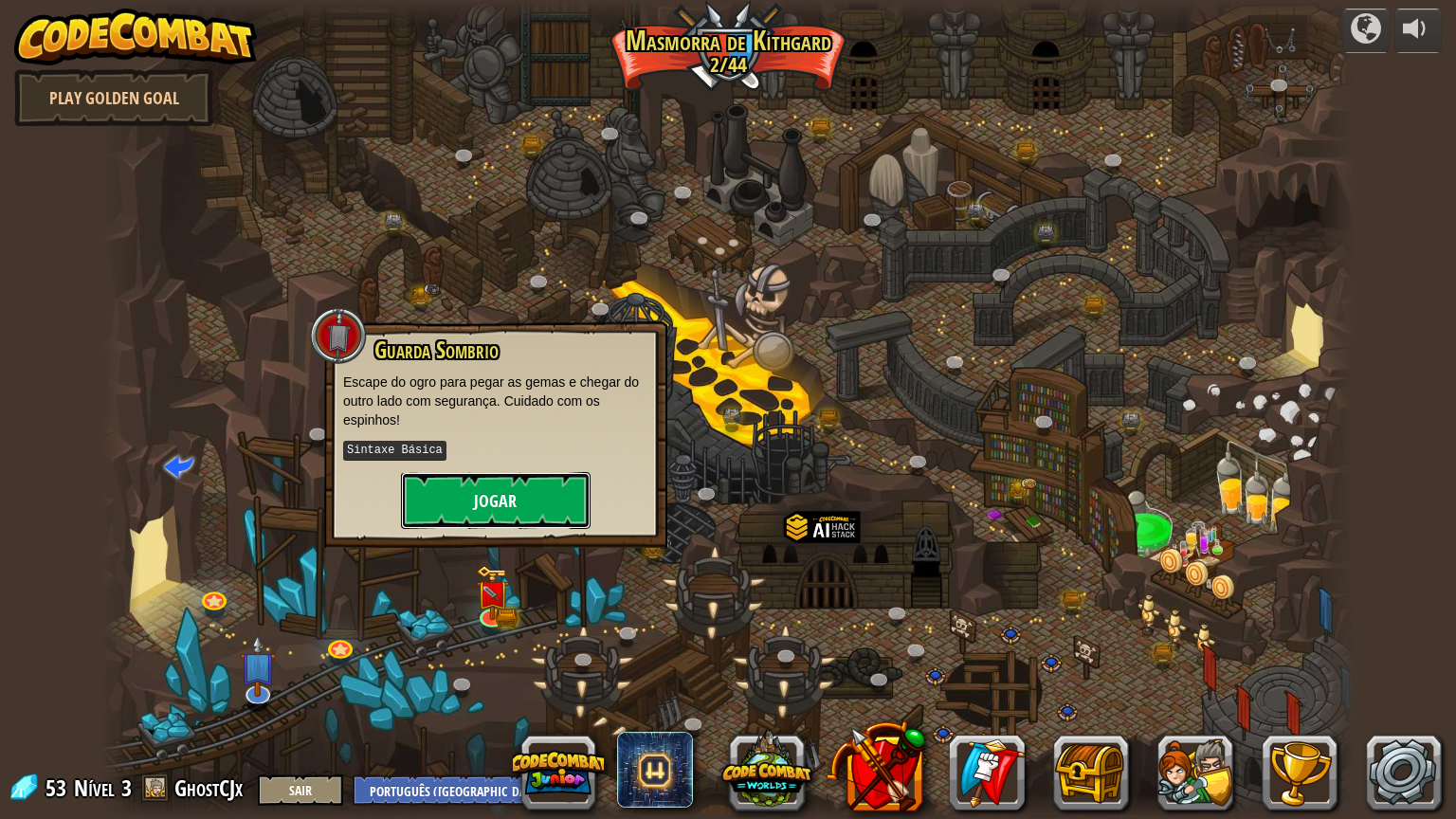
click at [511, 493] on button "Jogar" at bounding box center [496, 500] width 189 height 57
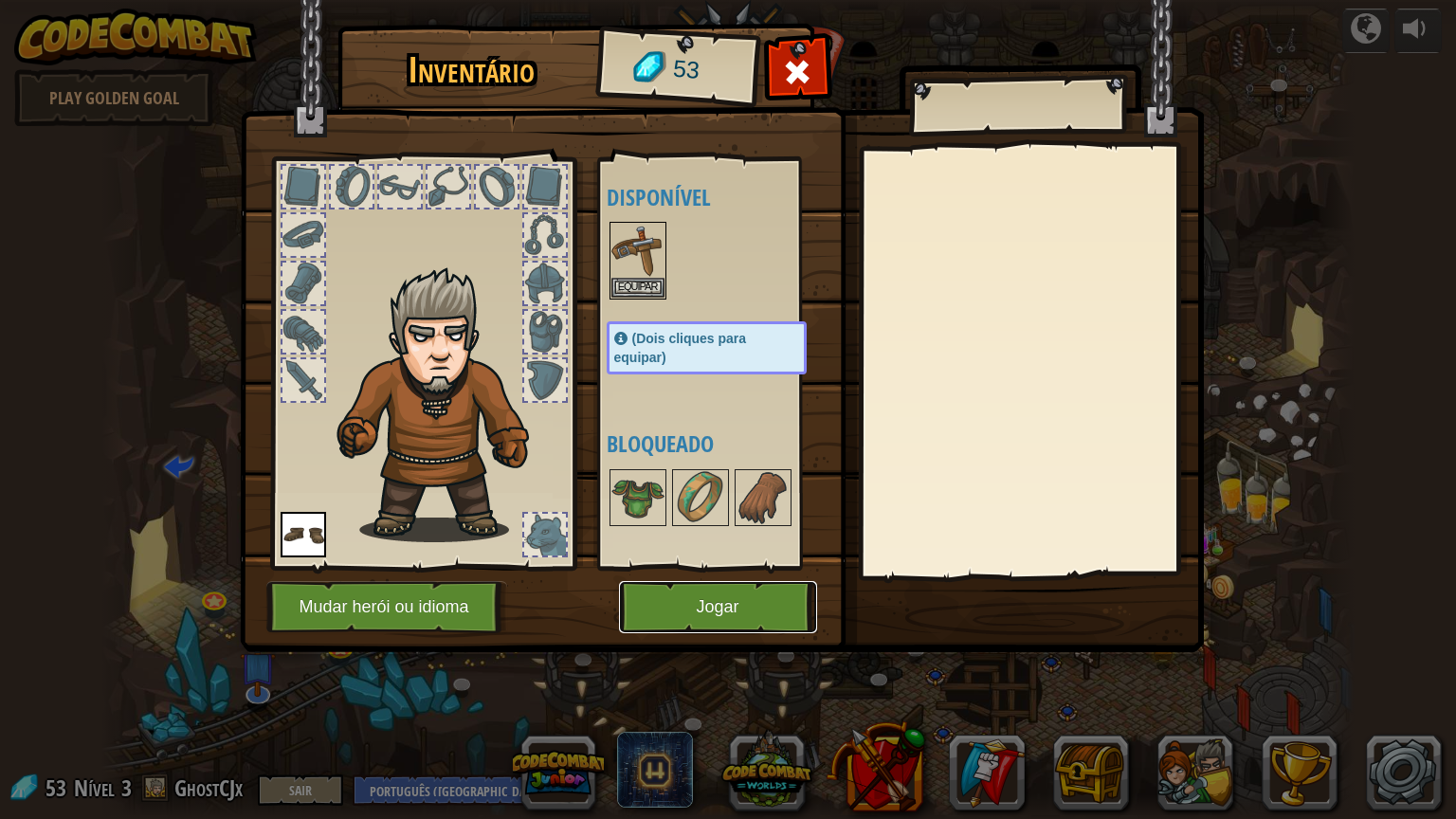
click at [699, 591] on button "Jogar" at bounding box center [718, 608] width 198 height 52
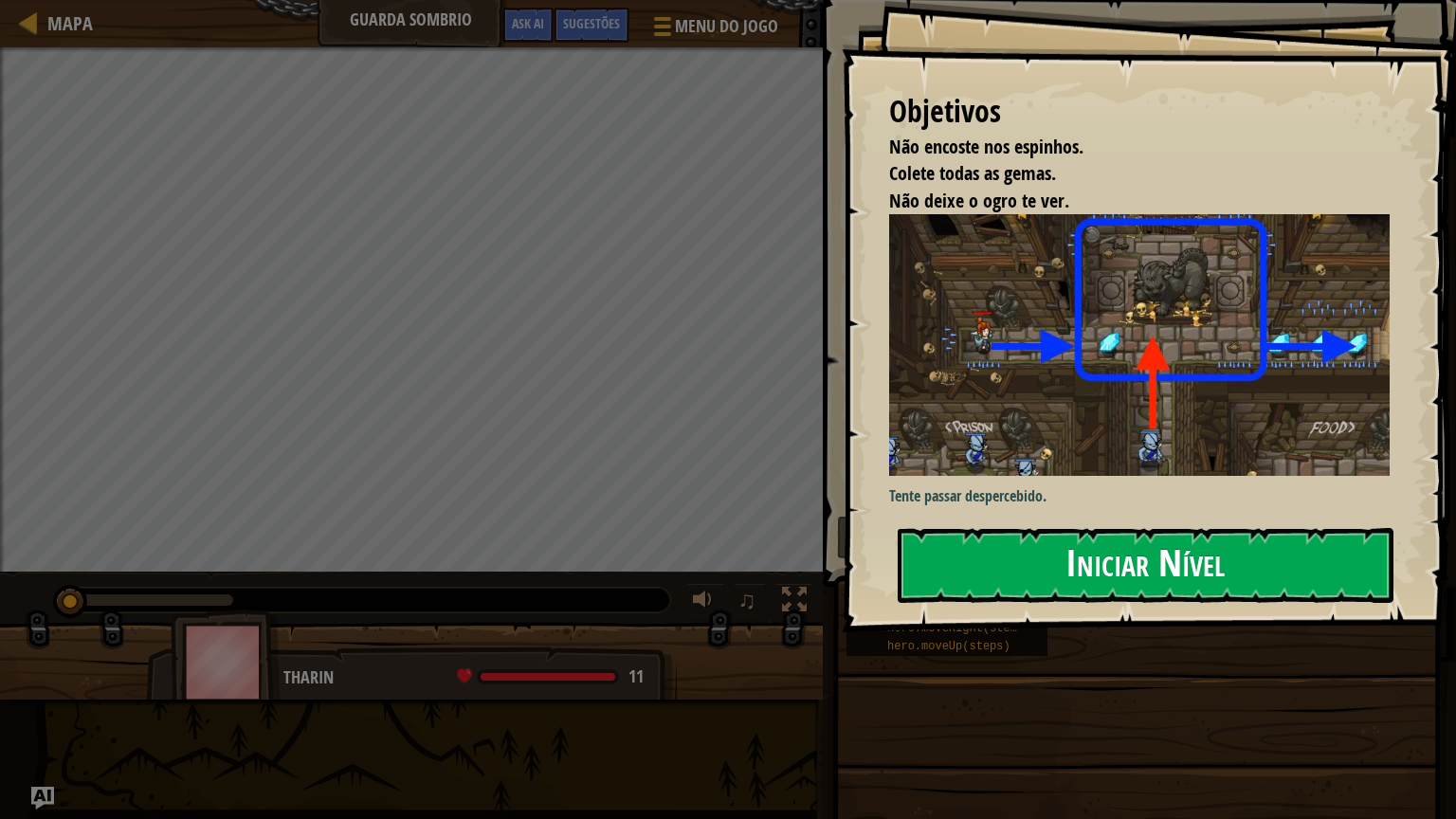
click at [1044, 542] on button "Iniciar Nível" at bounding box center [1145, 565] width 496 height 75
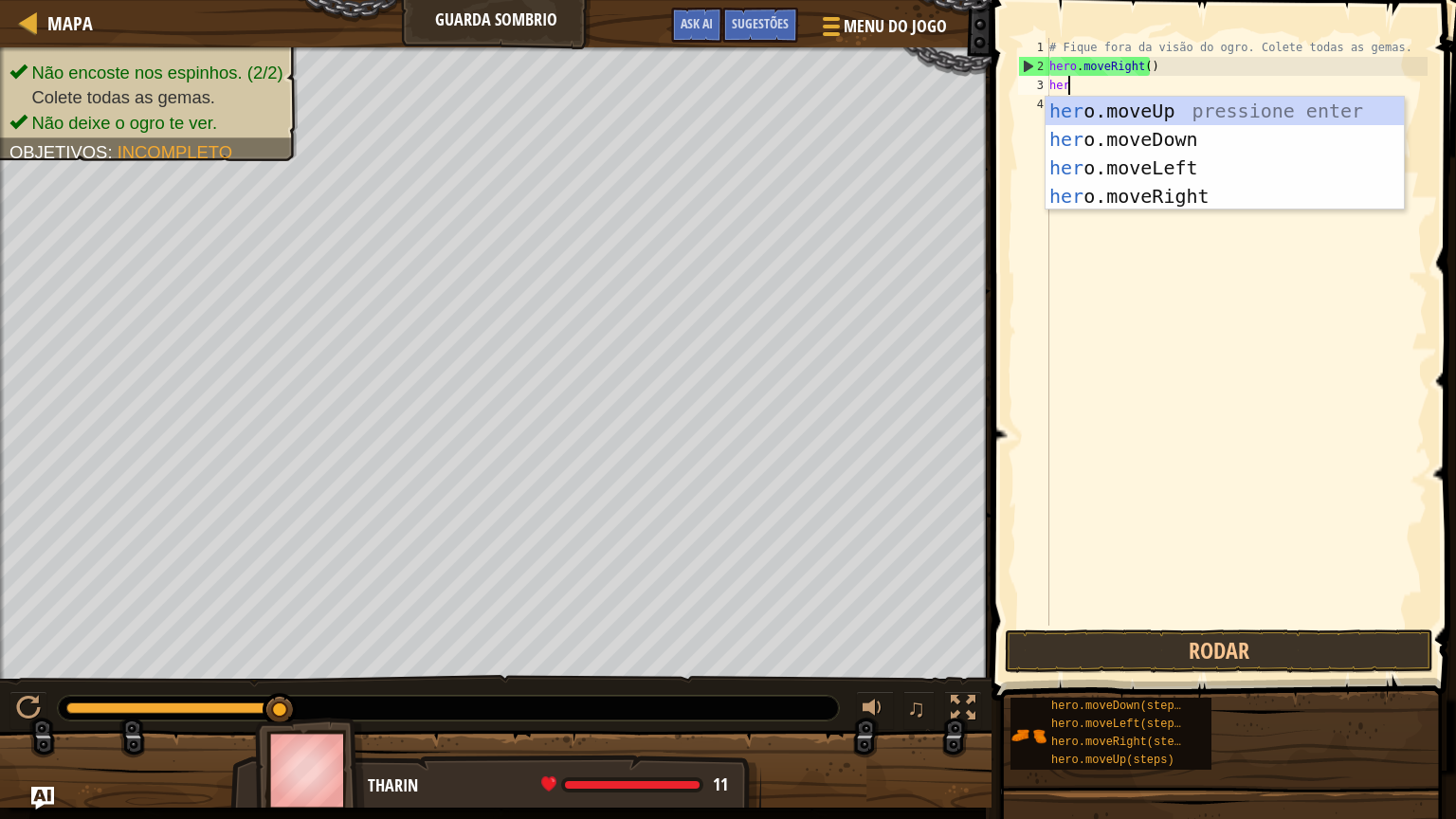
type textarea "hero"
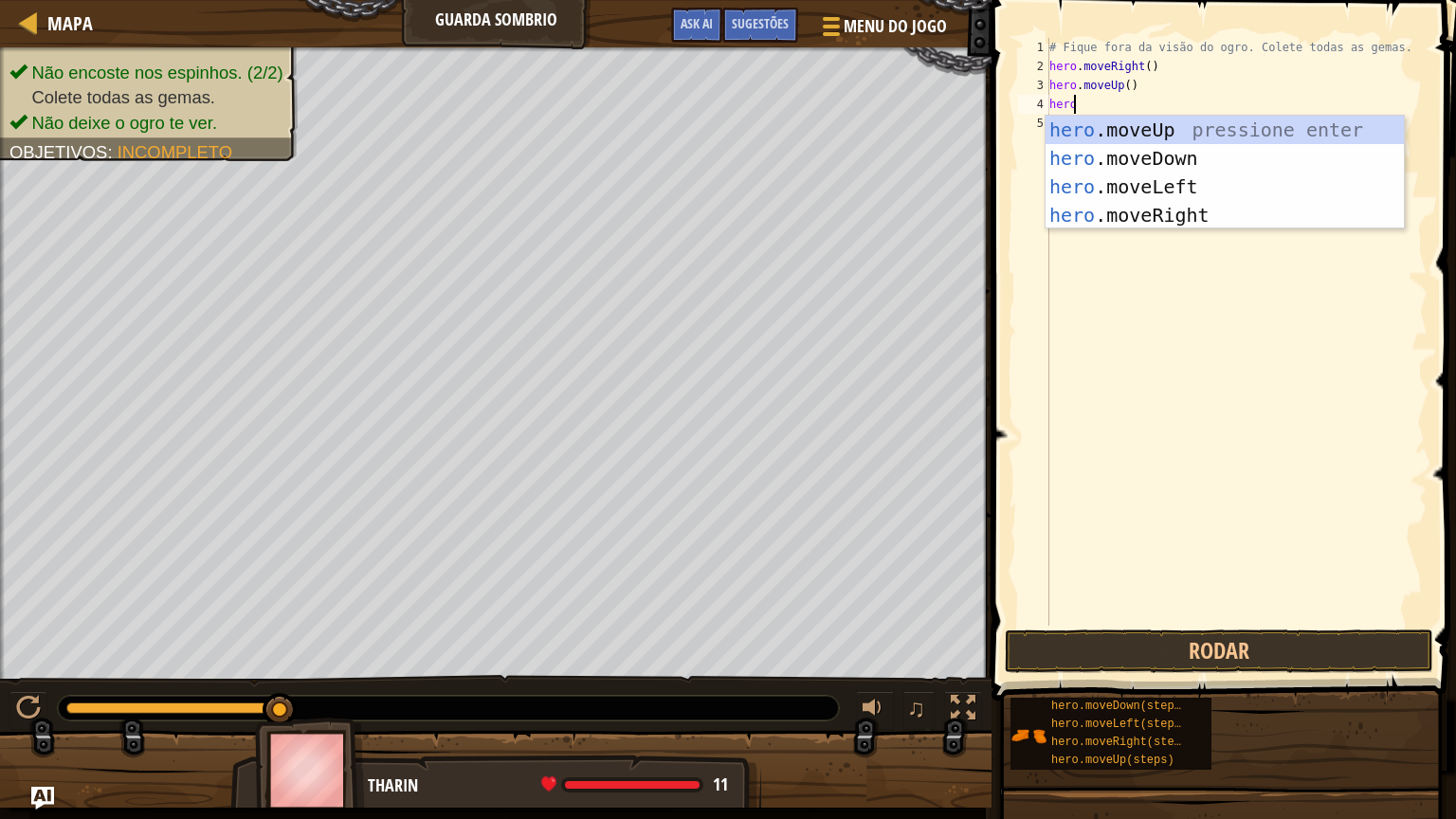
scroll to position [9, 1]
type textarea "herori"
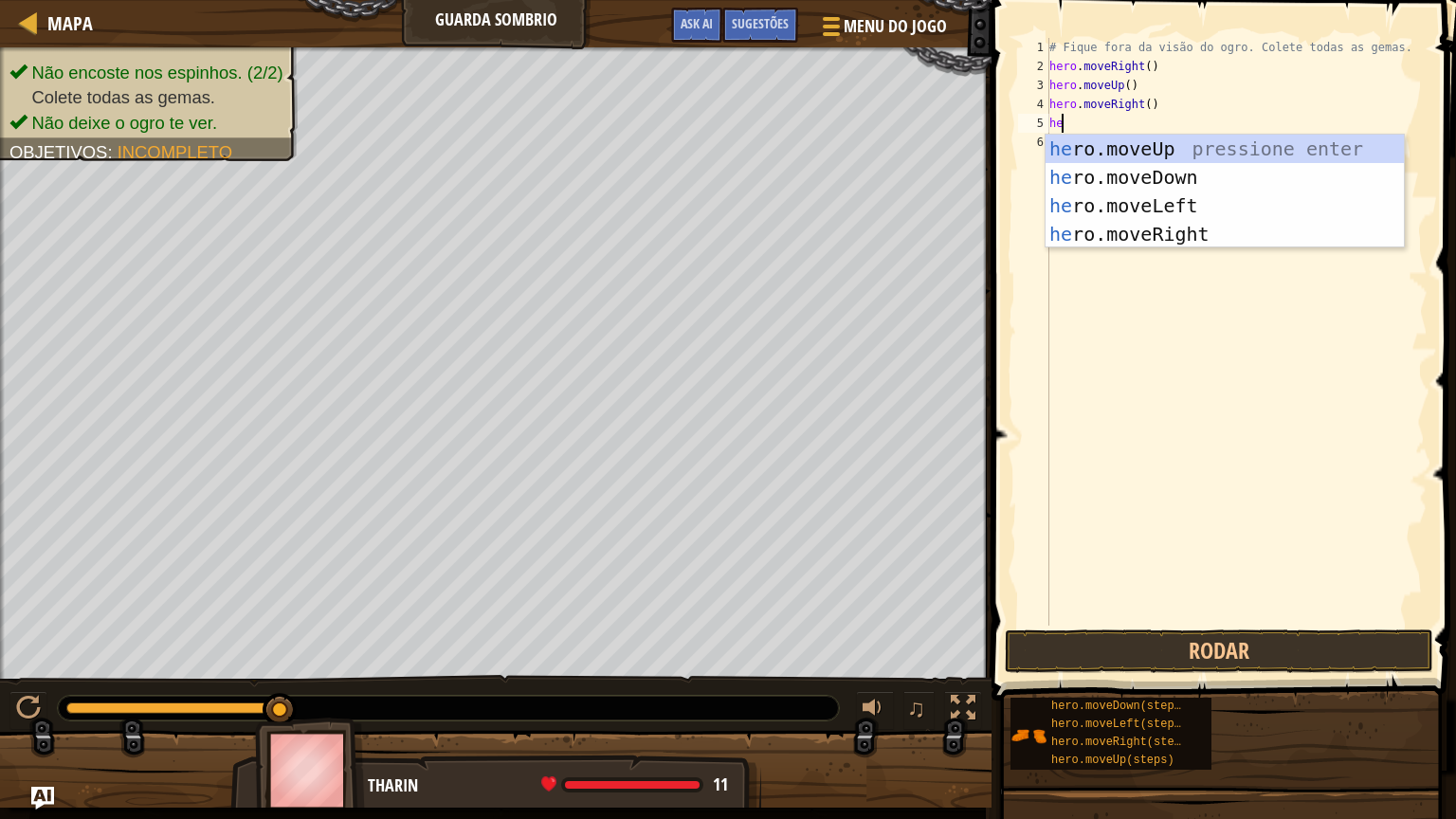
scroll to position [9, 0]
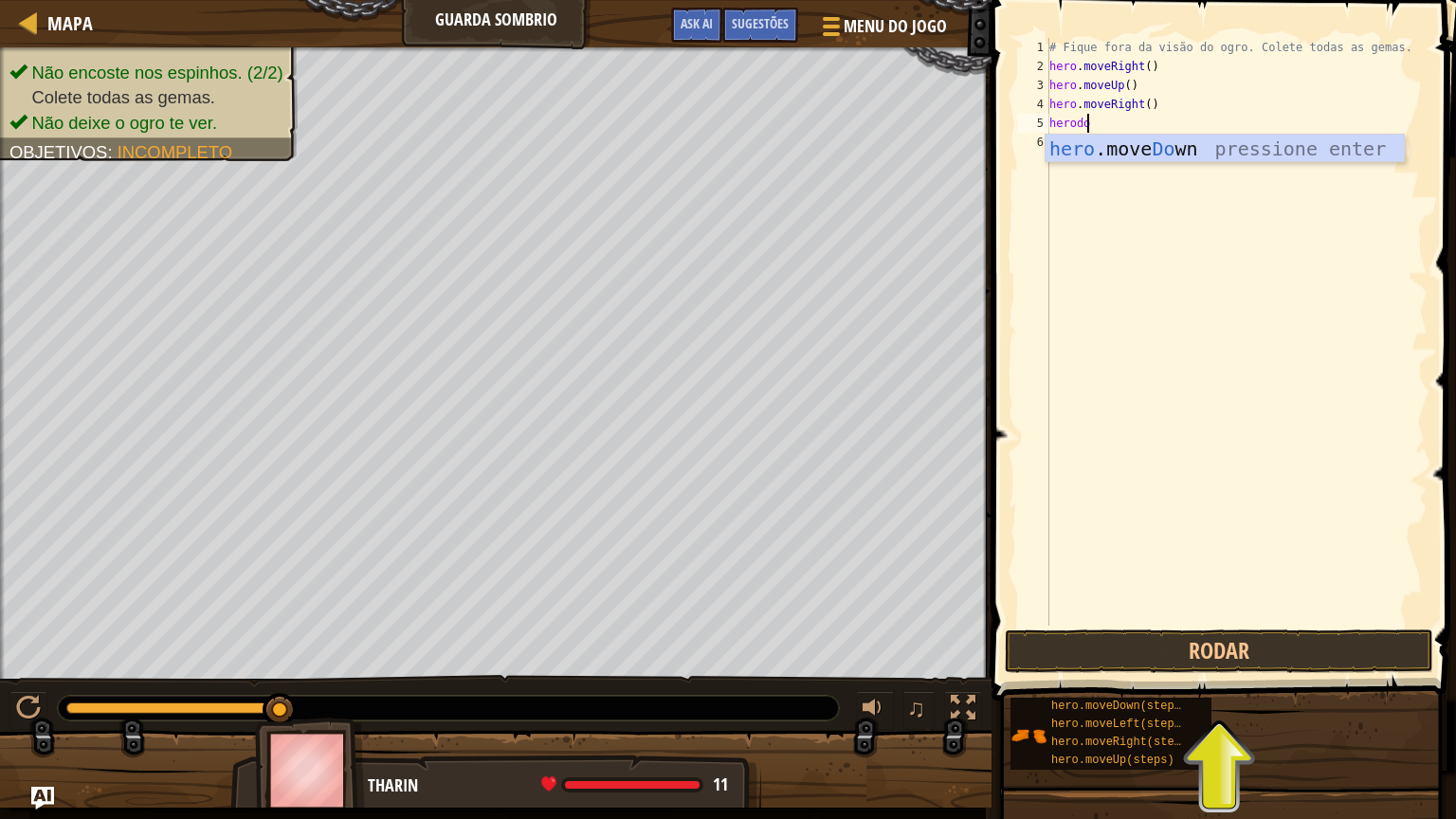
type textarea "herodow"
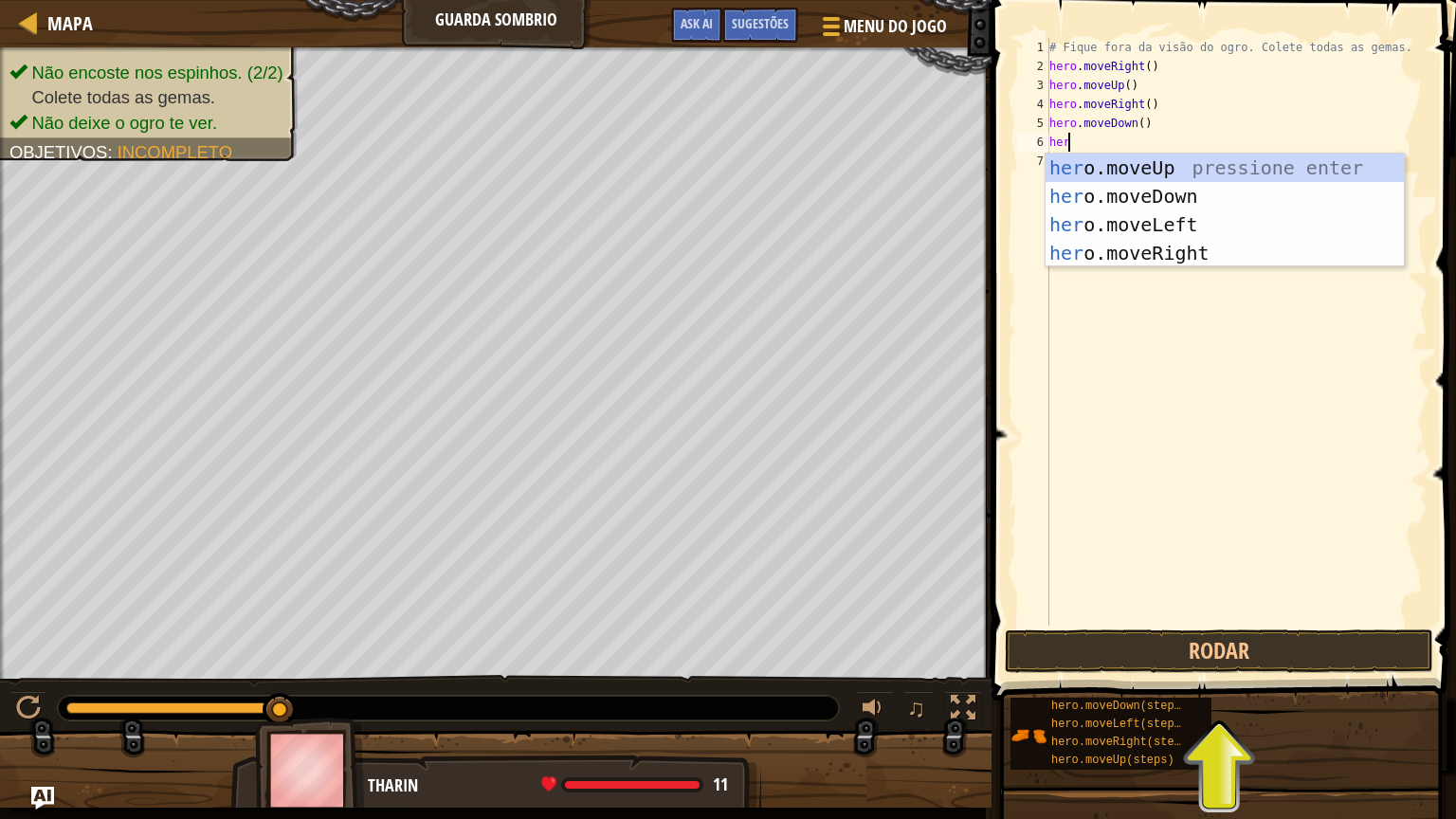
type textarea "hero"
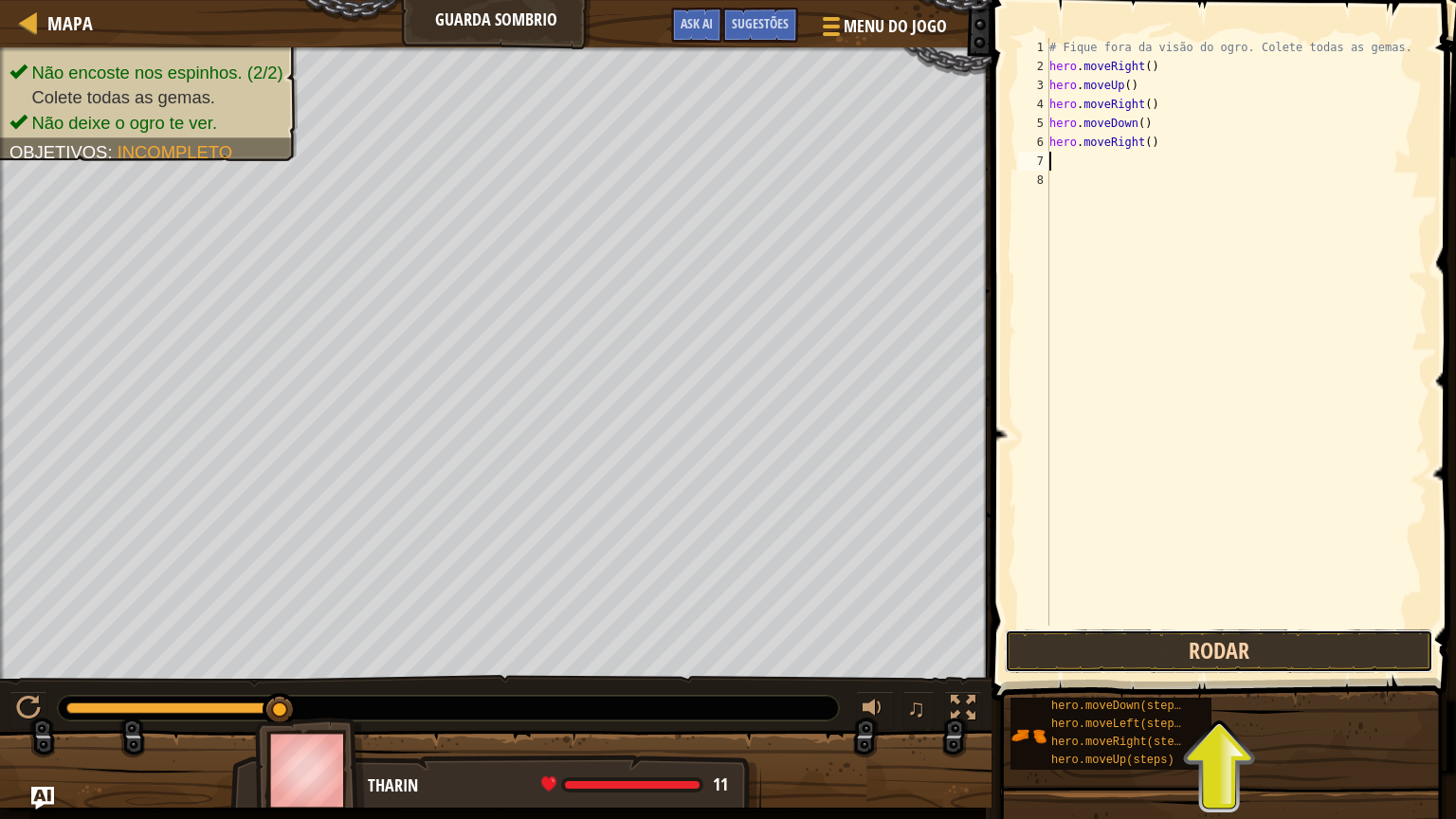
click at [1221, 645] on button "Rodar" at bounding box center [1219, 652] width 428 height 44
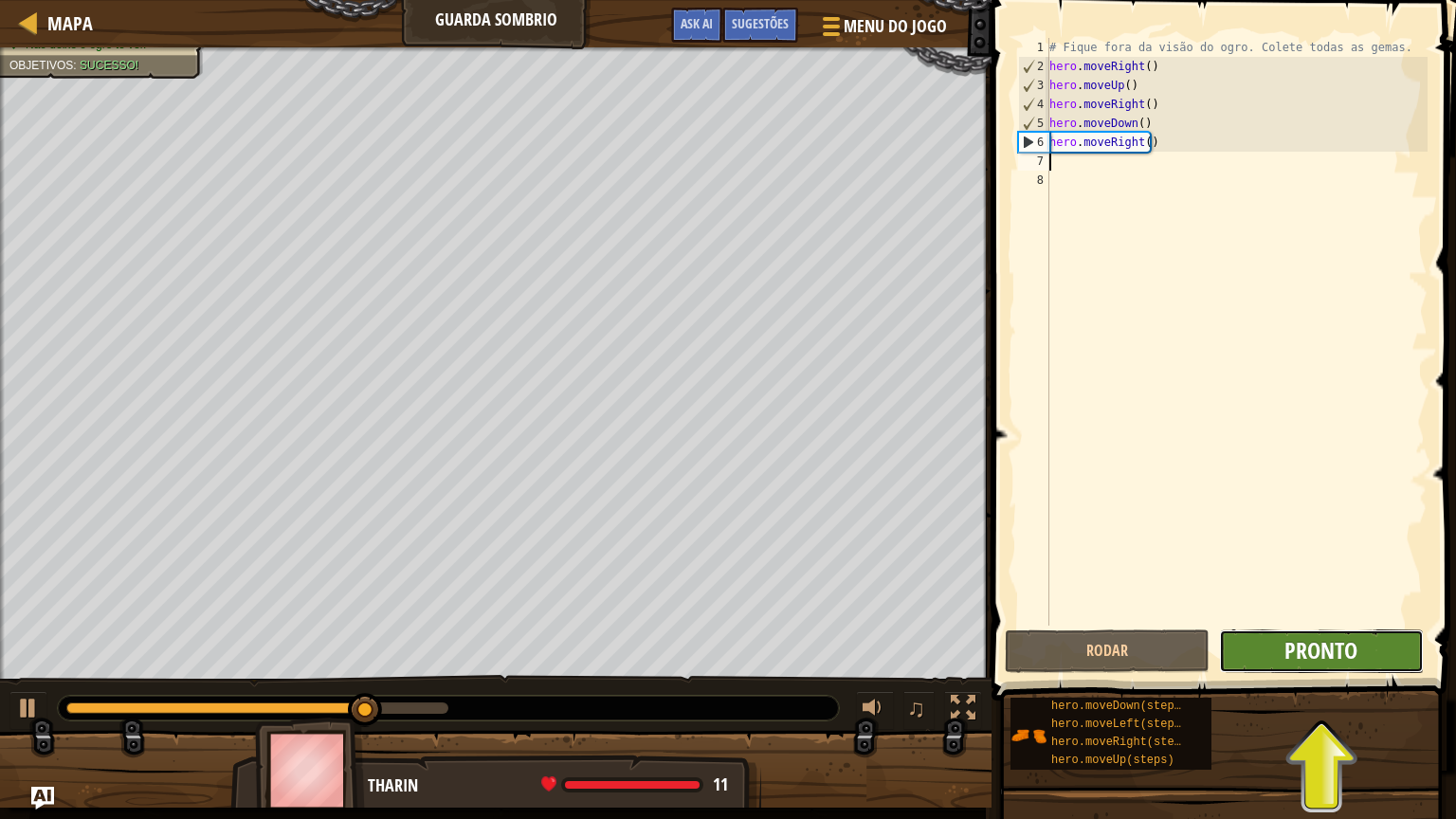
click at [1308, 652] on span "Pronto" at bounding box center [1321, 651] width 73 height 30
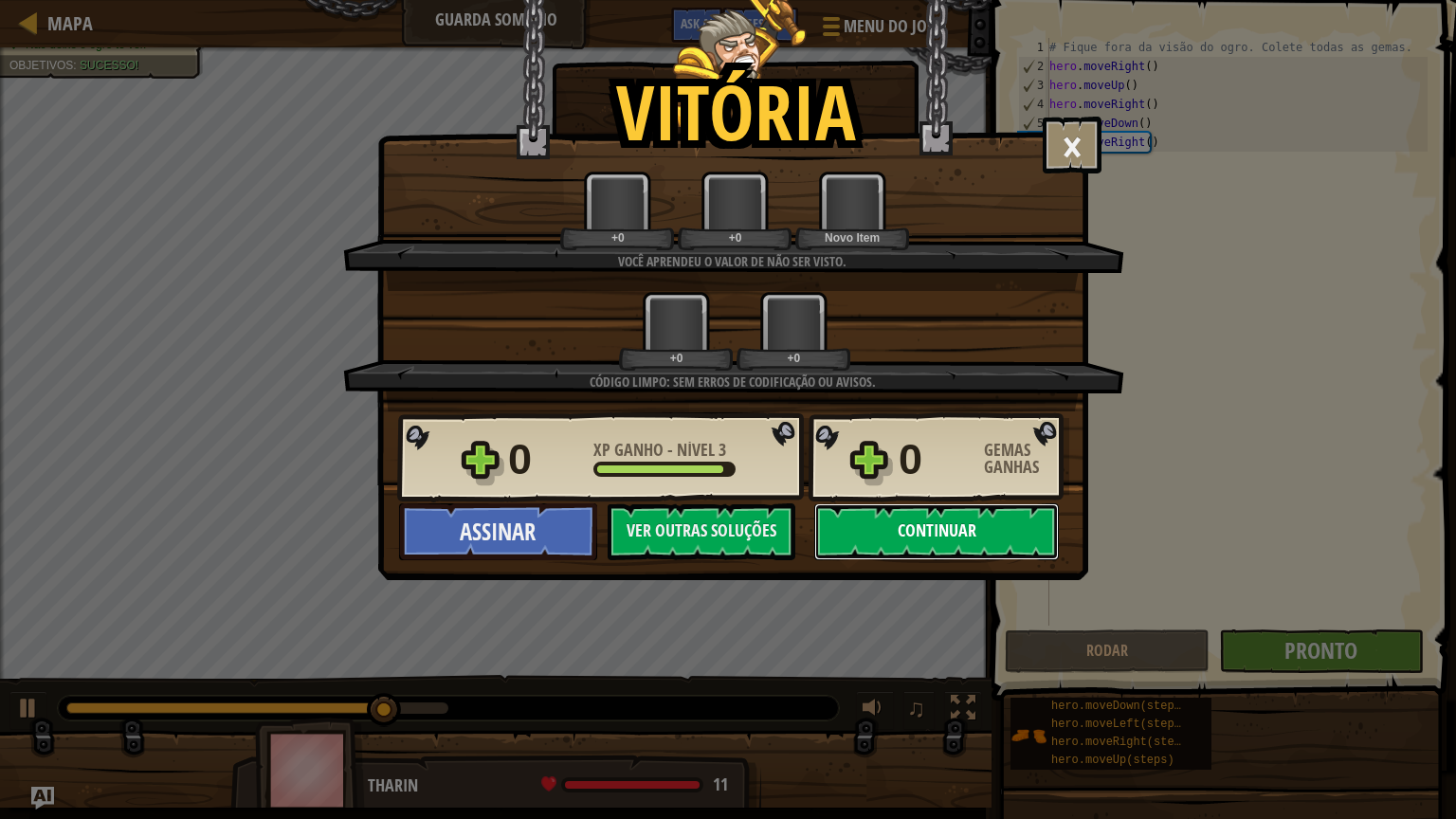
click at [933, 547] on button "Continuar" at bounding box center [937, 531] width 245 height 57
select select "pt-BR"
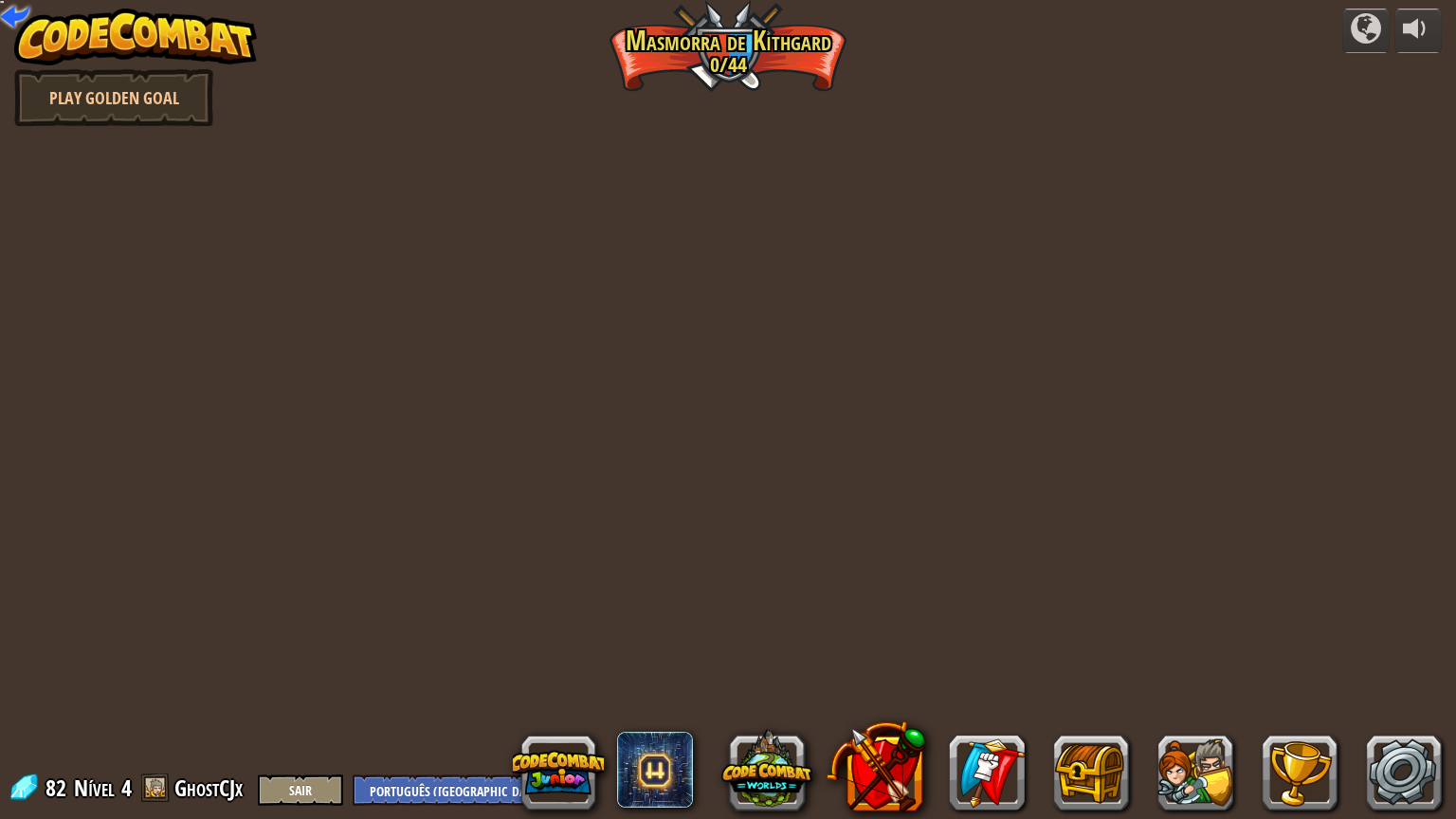
select select "pt-BR"
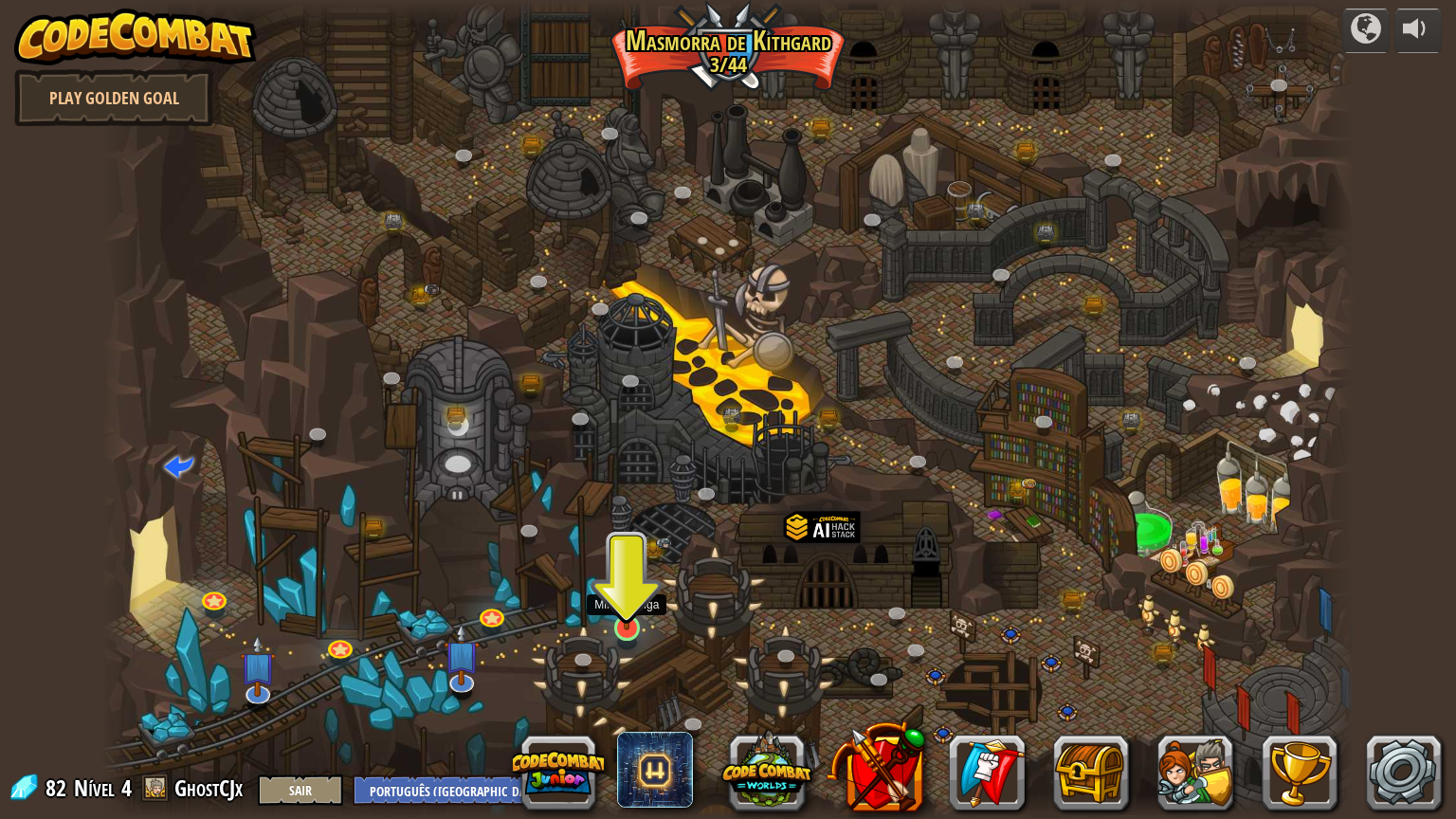
click at [632, 618] on img at bounding box center [626, 593] width 33 height 76
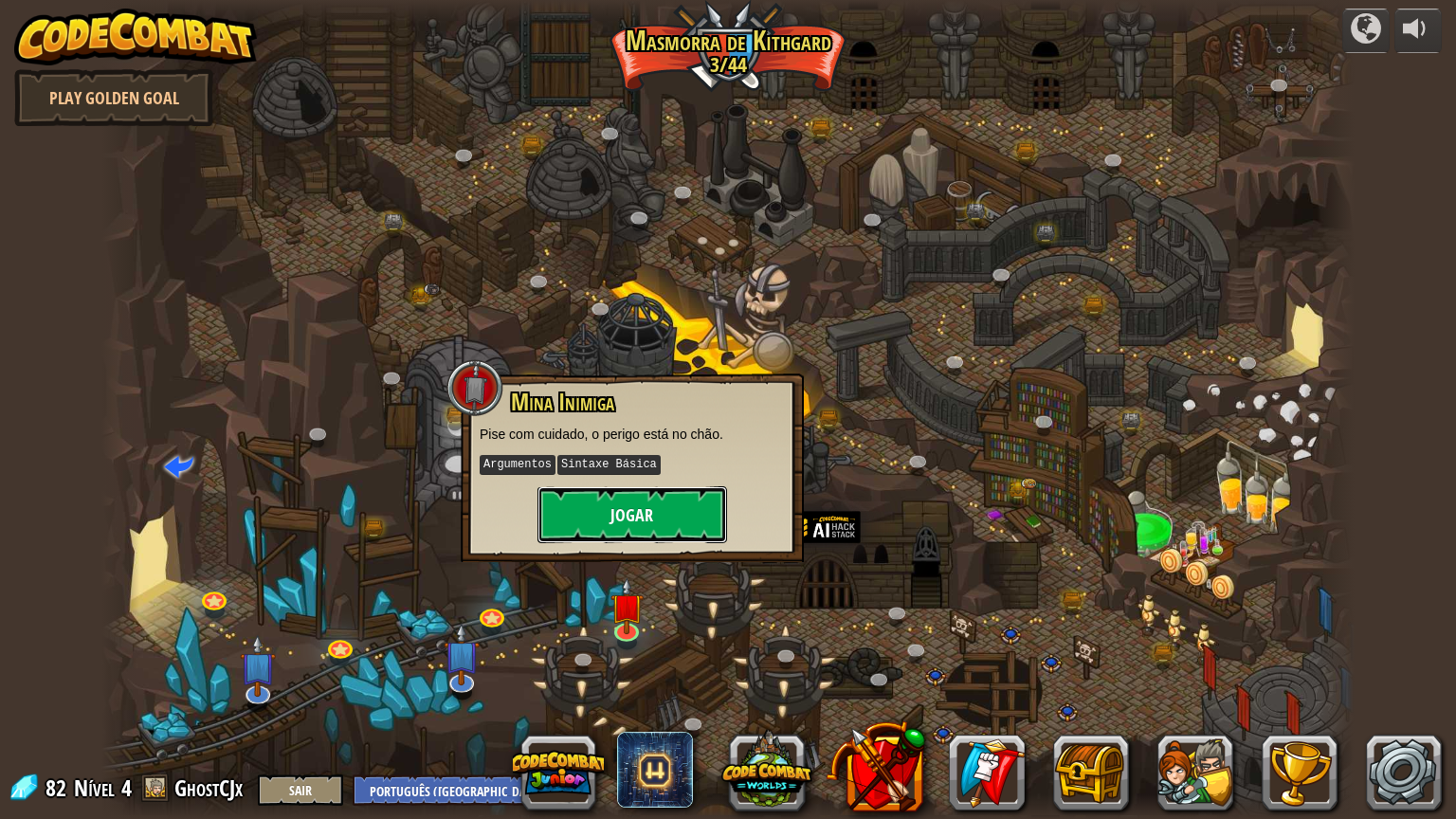
click at [661, 517] on button "Jogar" at bounding box center [632, 514] width 189 height 57
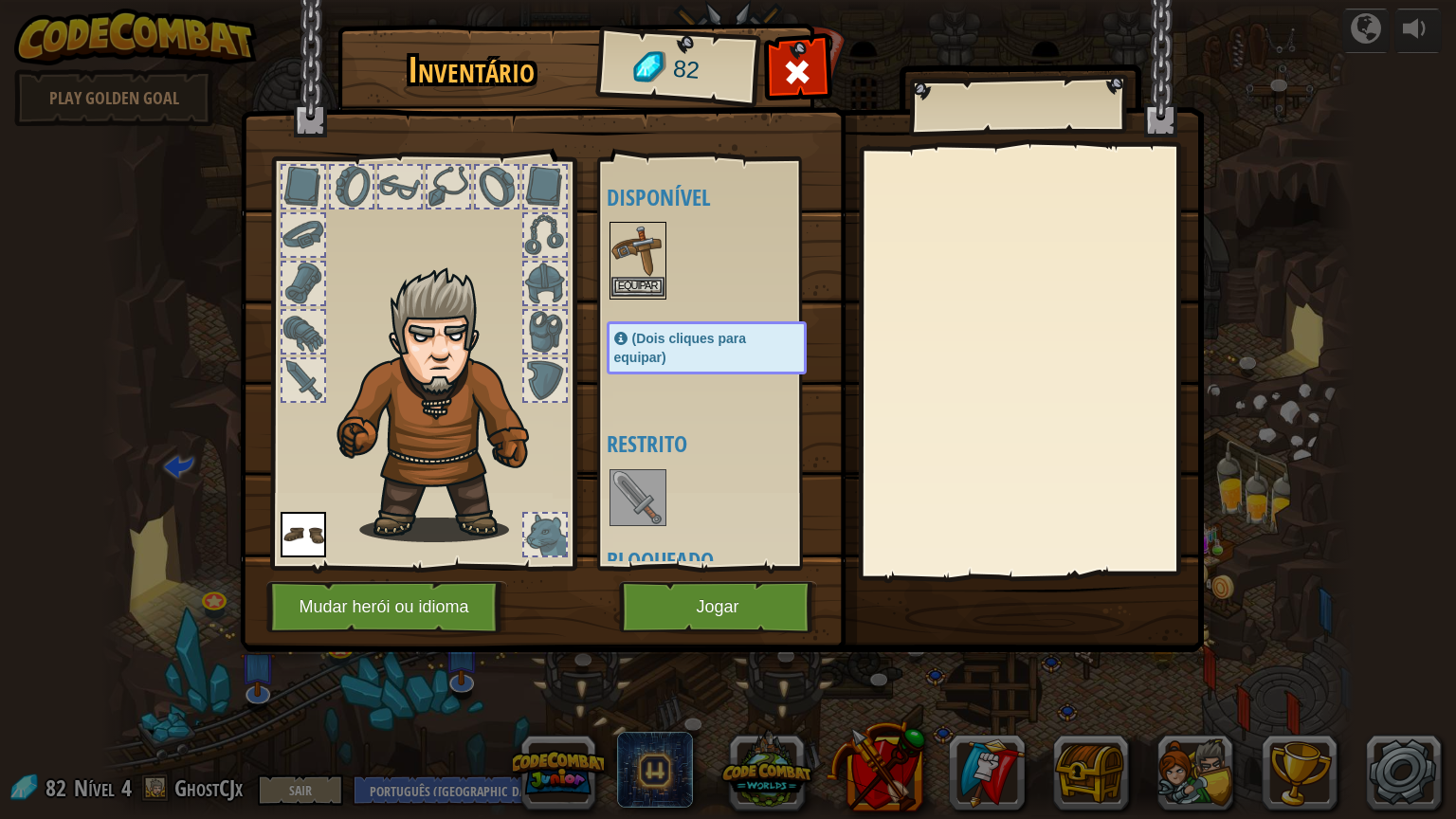
click at [643, 266] on img at bounding box center [637, 250] width 53 height 53
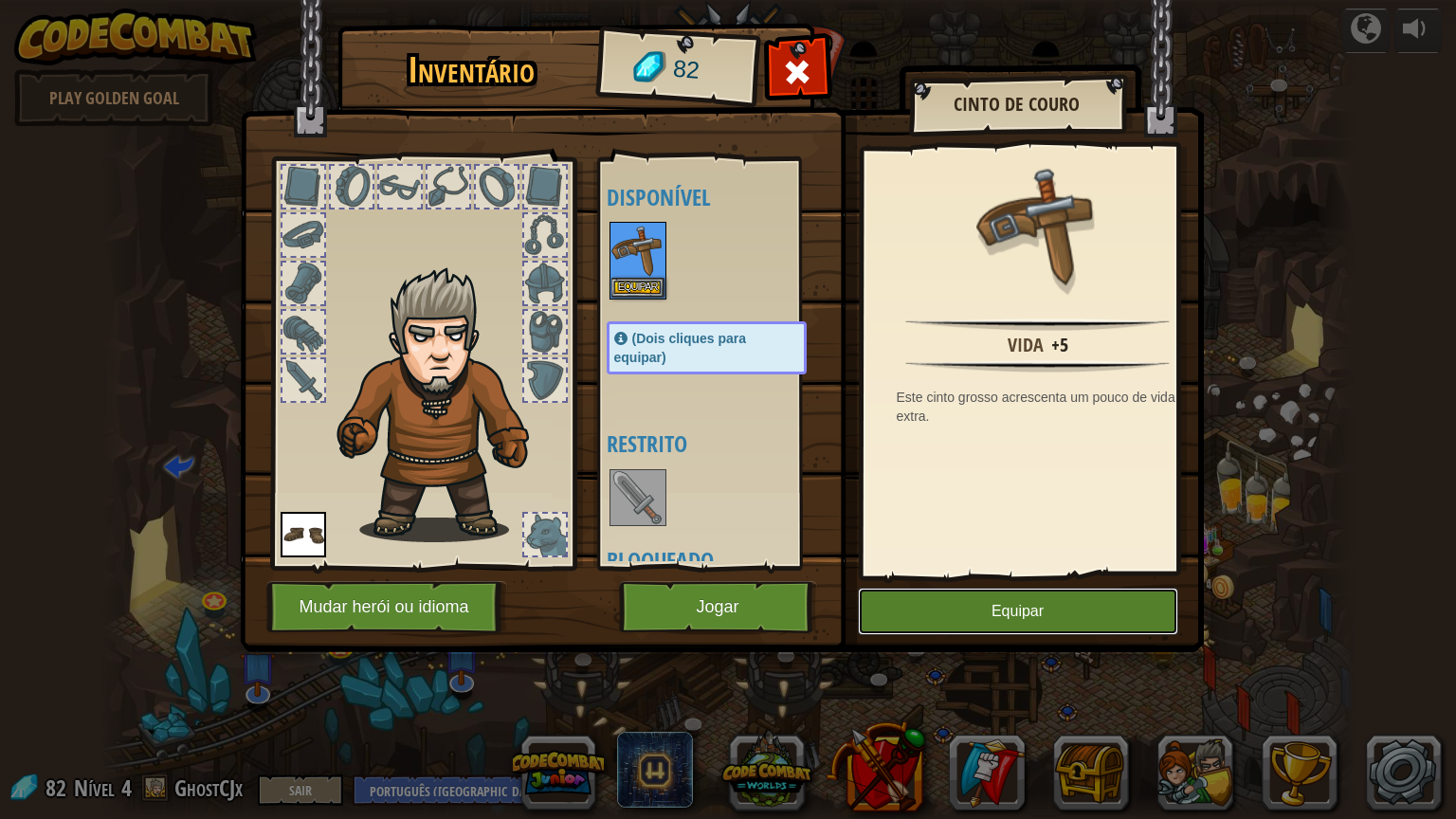
click at [1013, 612] on button "Equipar" at bounding box center [1018, 612] width 321 height 48
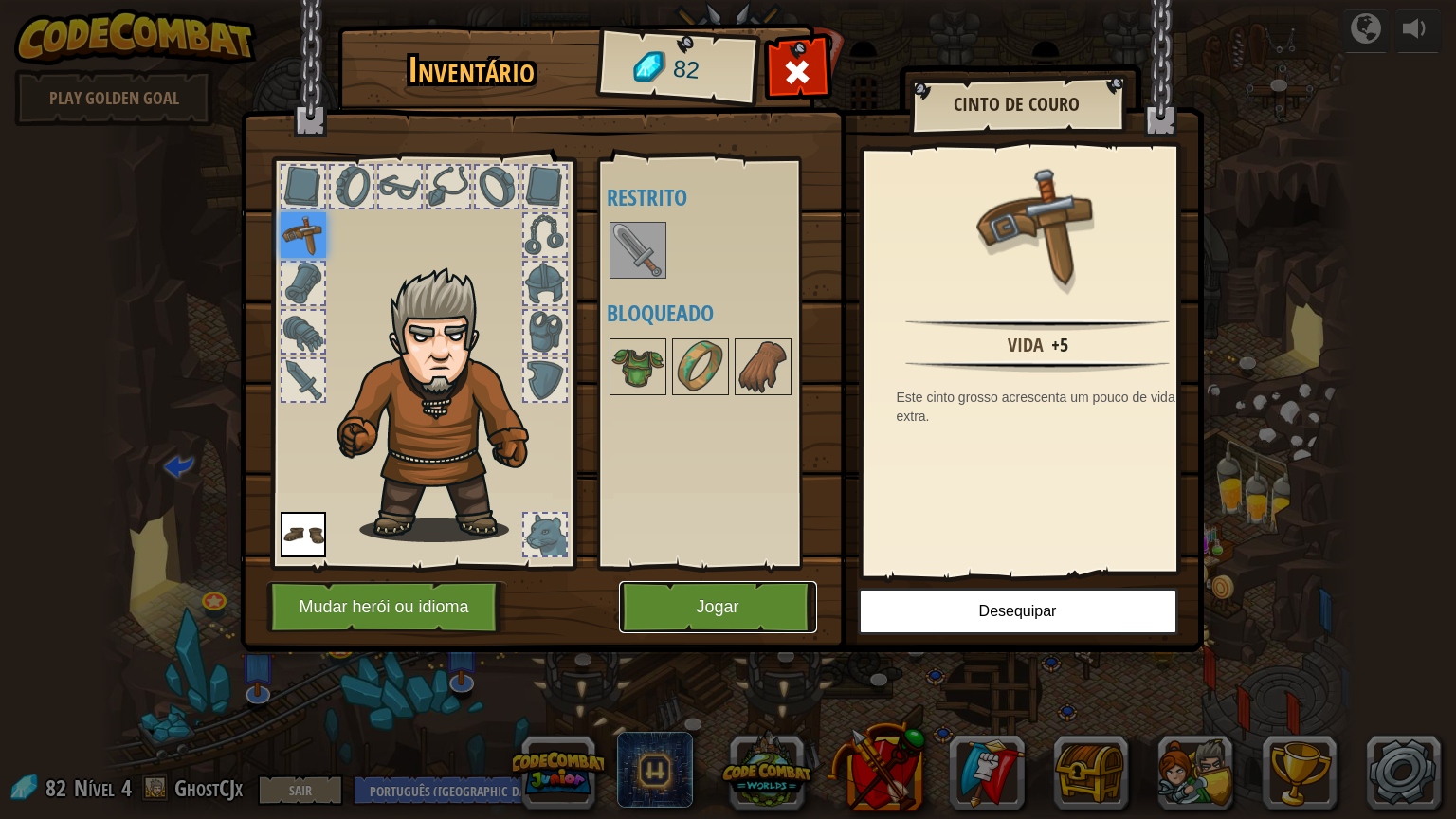
click at [736, 602] on button "Jogar" at bounding box center [718, 608] width 198 height 52
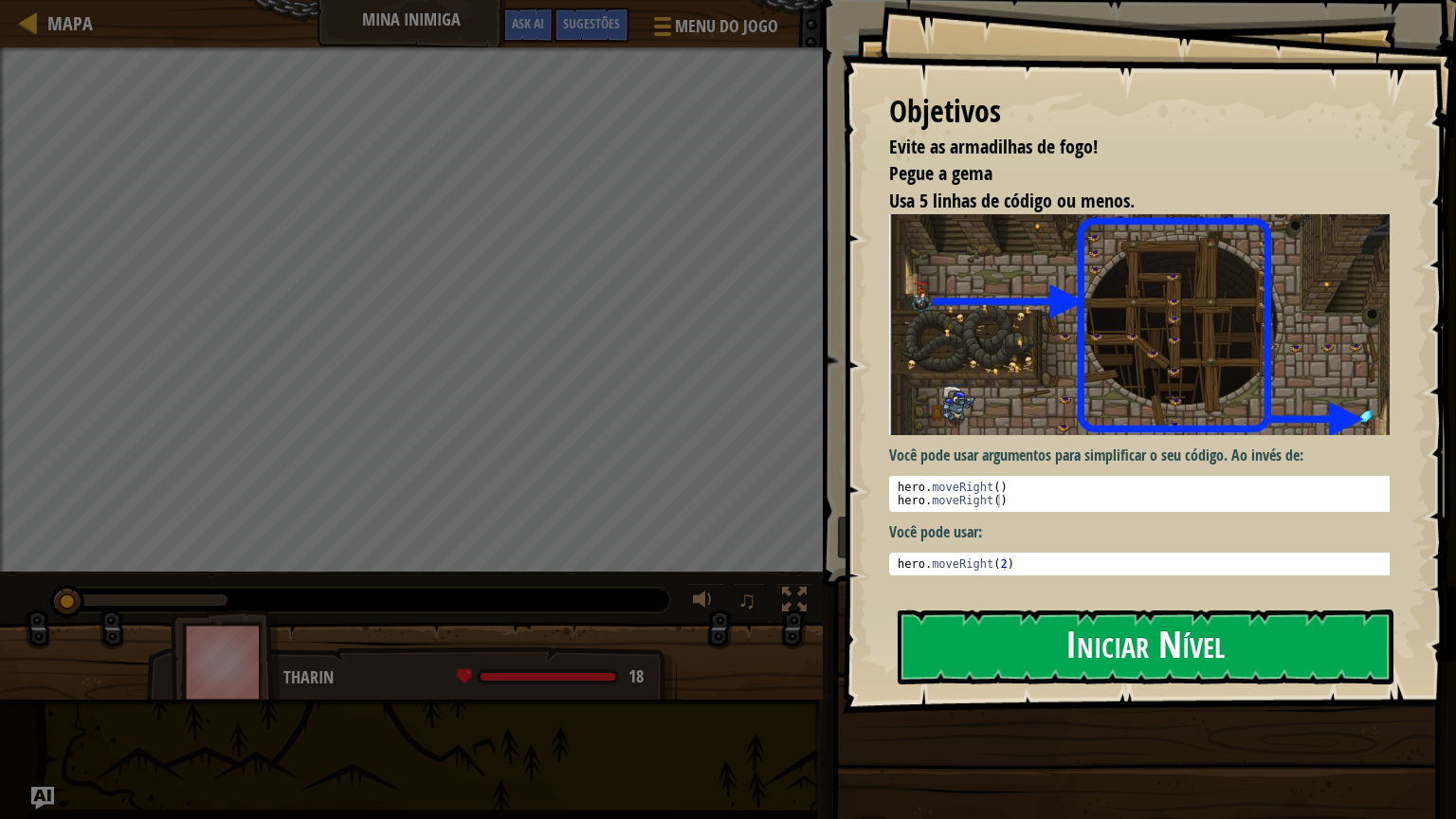
click at [1125, 635] on button "Iniciar Nível" at bounding box center [1145, 647] width 496 height 75
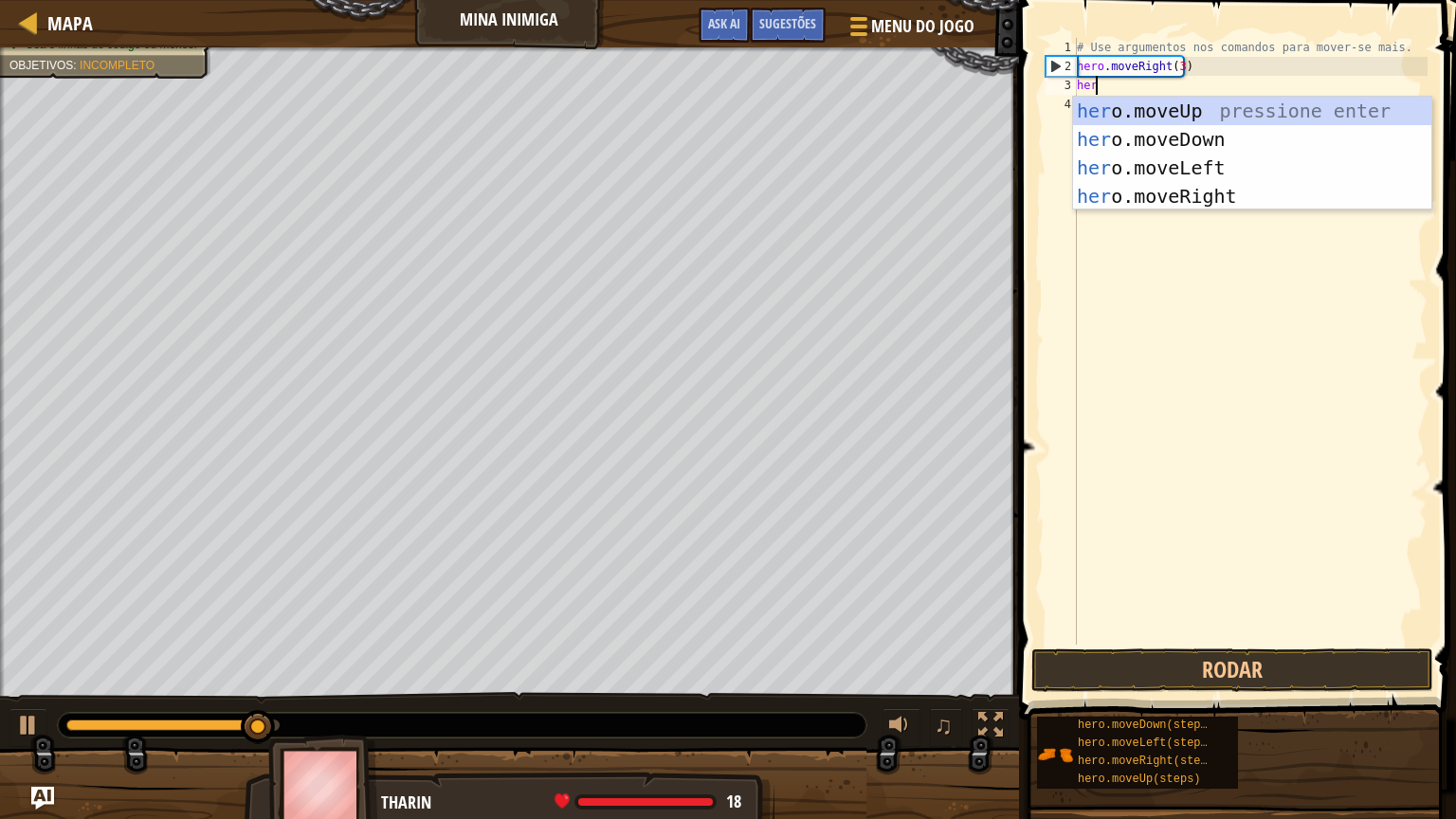
type textarea "hero"
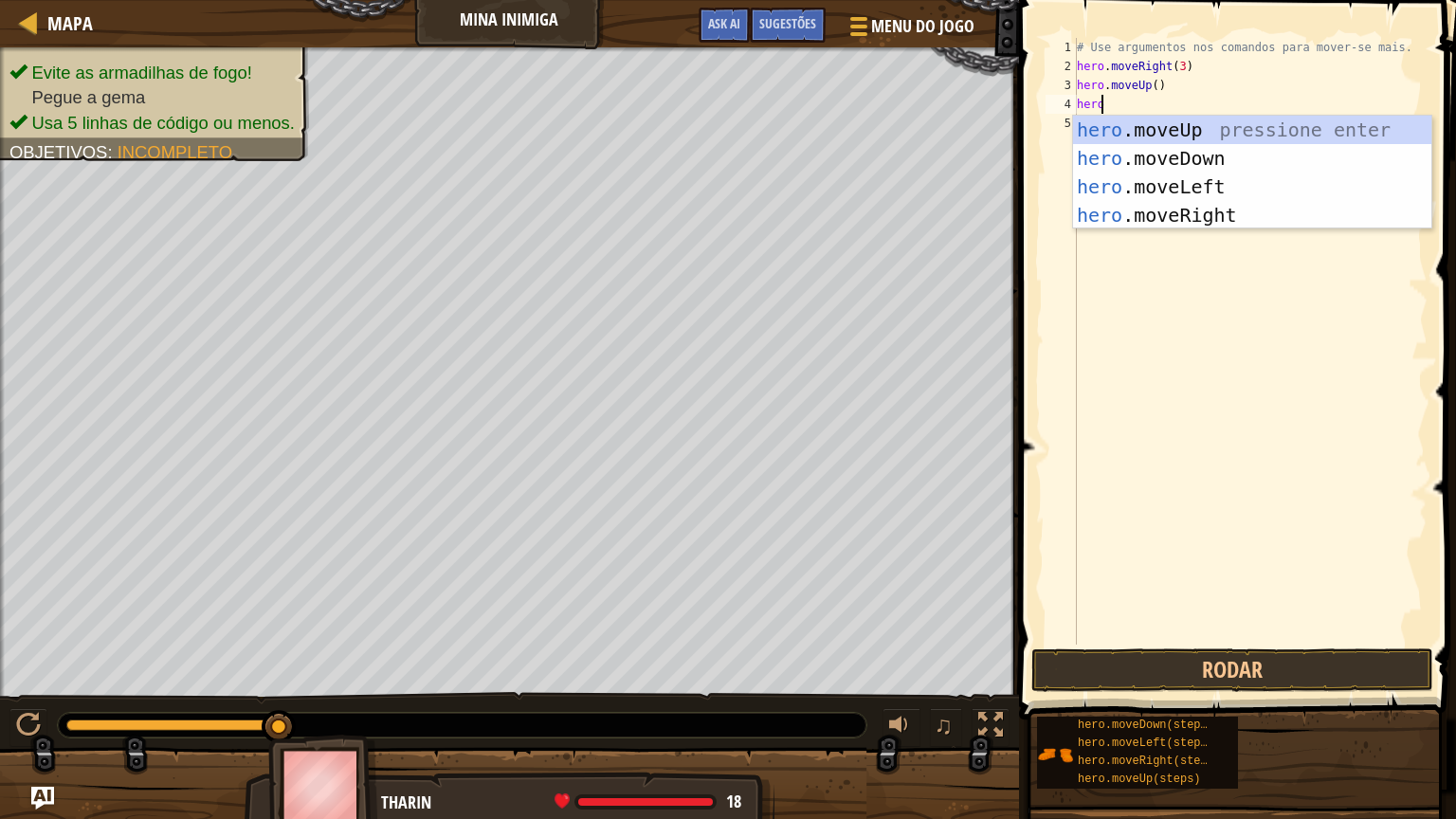
scroll to position [9, 0]
type textarea "heror"
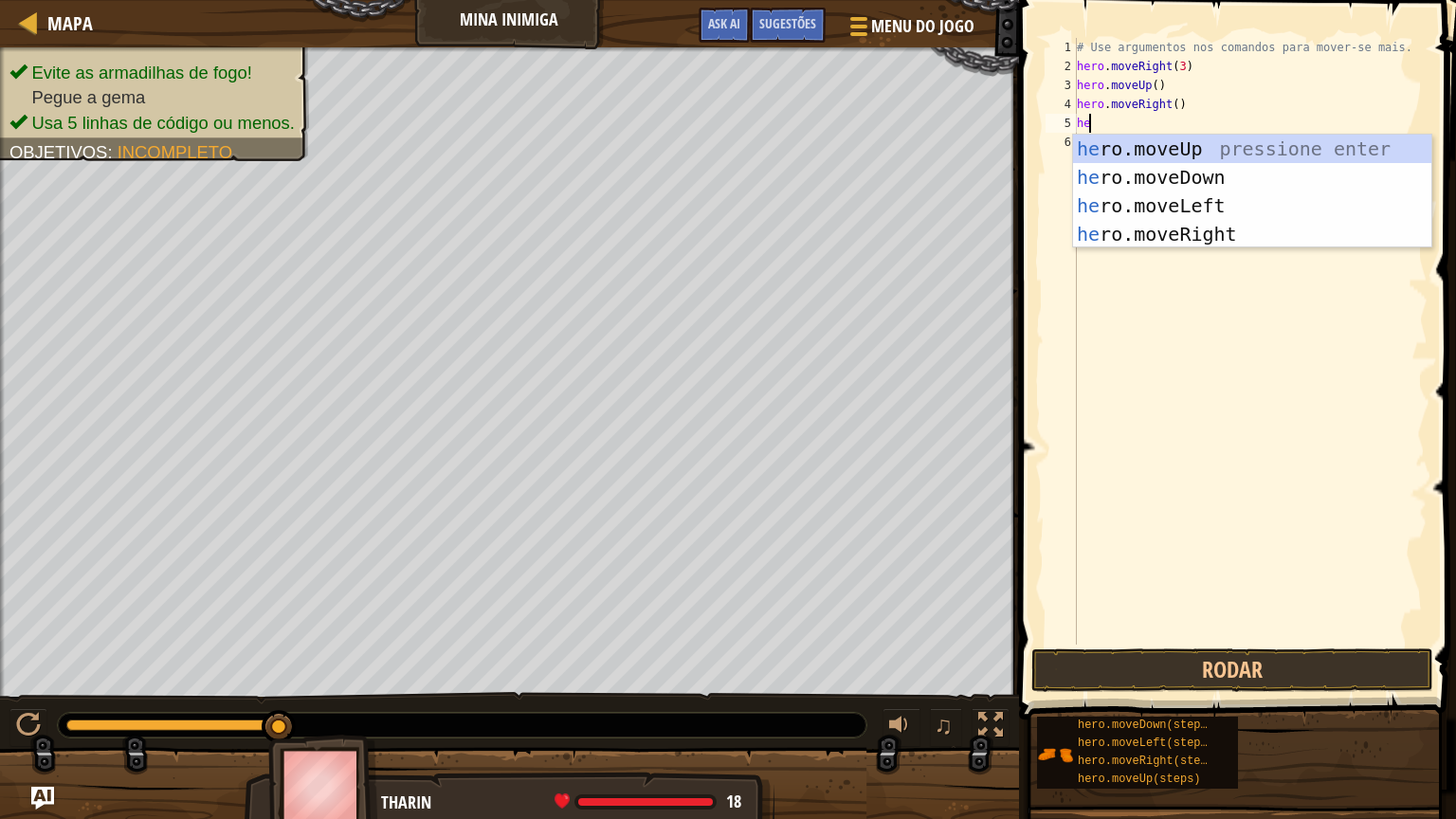
type textarea "hero"
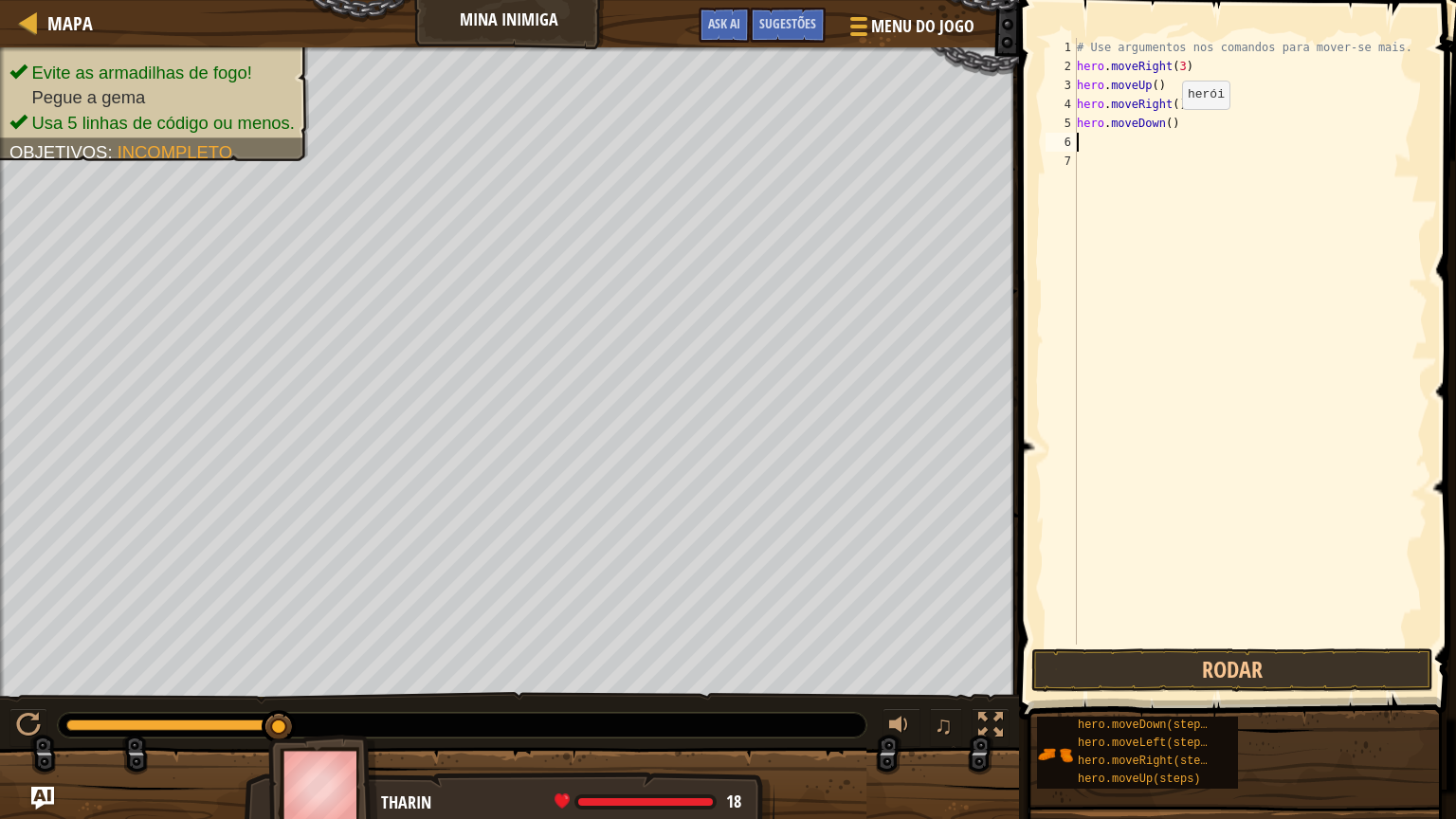
click at [1166, 129] on div "# Use argumentos nos comandos para mover-se mais. hero . moveRight ( 3 ) hero .…" at bounding box center [1251, 360] width 355 height 645
type textarea "hero.moveDown(4)"
click at [1172, 136] on div "# Use argumentos nos comandos para mover-se mais. hero . moveRight ( 3 ) hero .…" at bounding box center [1251, 360] width 355 height 645
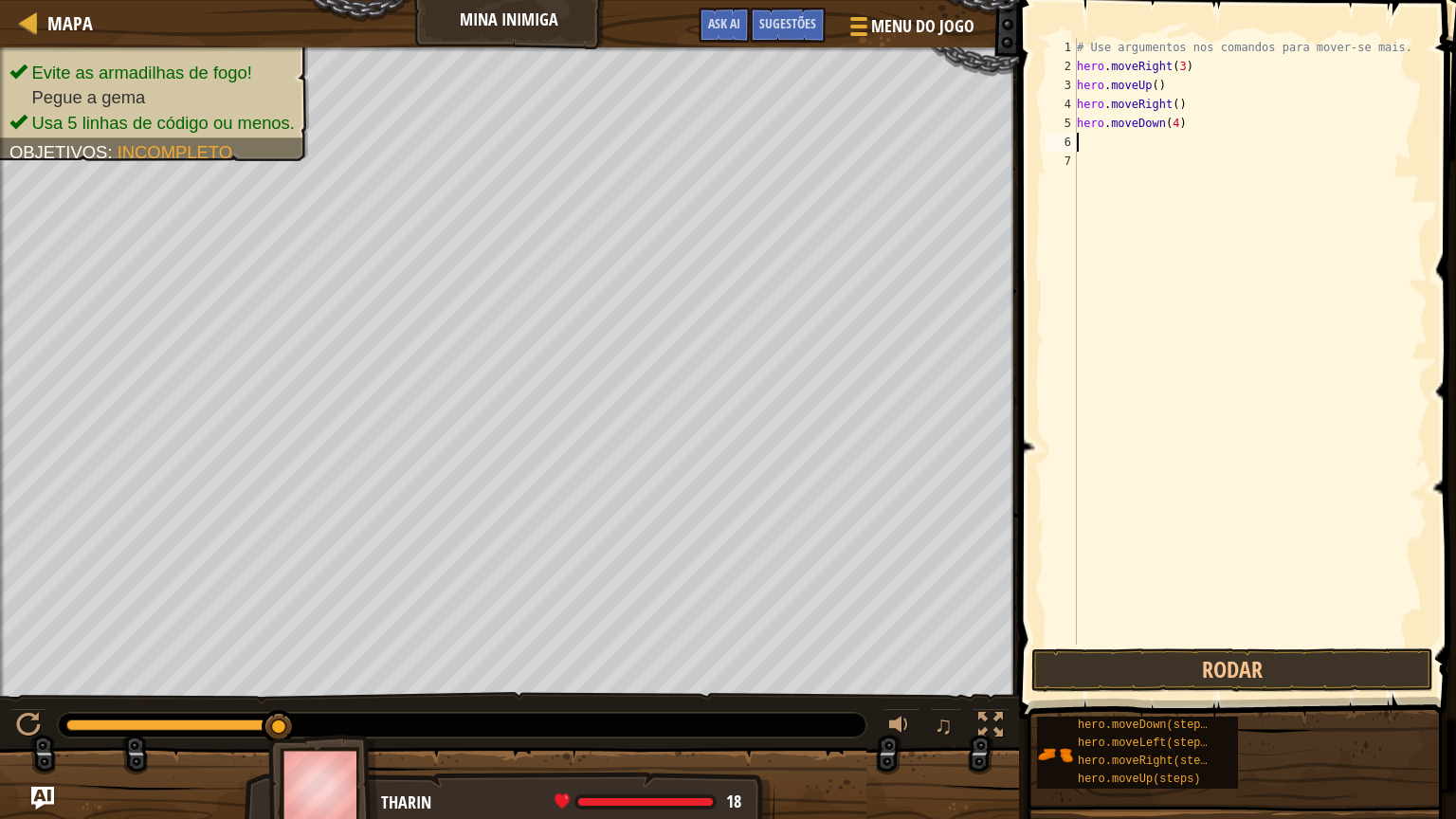
click at [1117, 151] on div "# Use argumentos nos comandos para mover-se mais. hero . moveRight ( 3 ) hero .…" at bounding box center [1251, 360] width 355 height 645
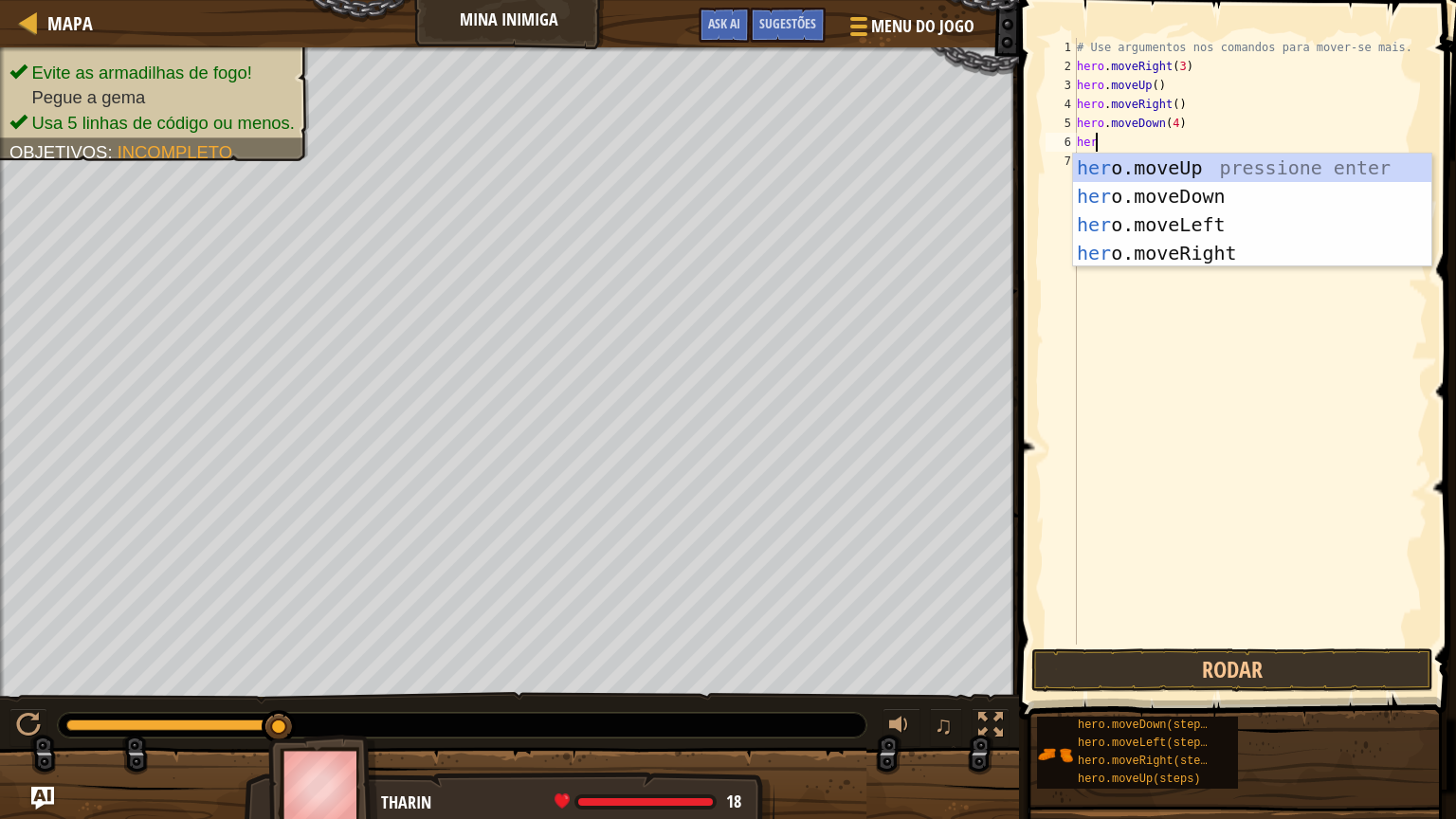
type textarea "hero"
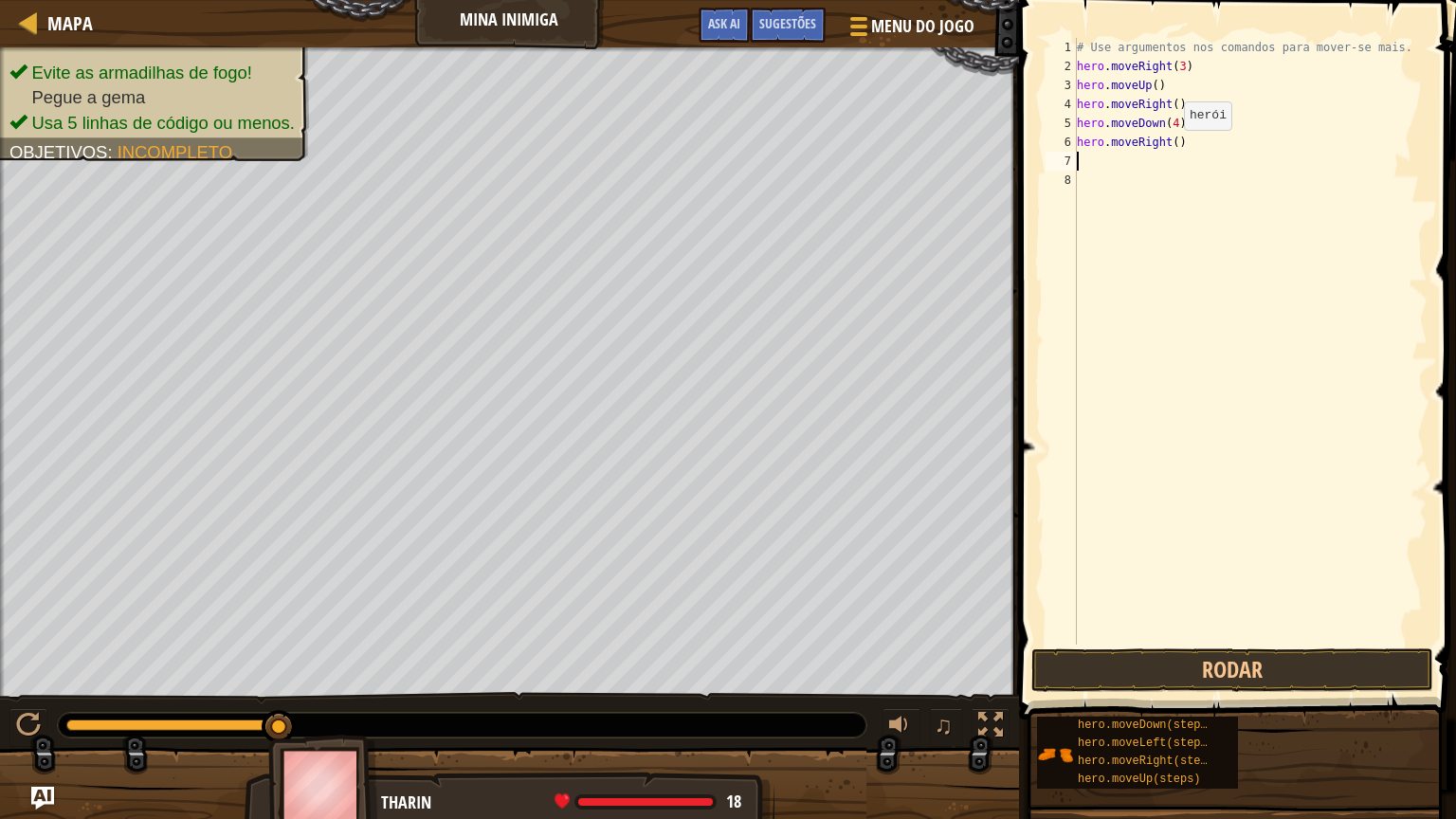
click at [1173, 146] on div "# Use argumentos nos comandos para mover-se mais. hero . moveRight ( 3 ) hero .…" at bounding box center [1251, 360] width 355 height 645
click at [1261, 672] on button "Rodar" at bounding box center [1233, 671] width 402 height 44
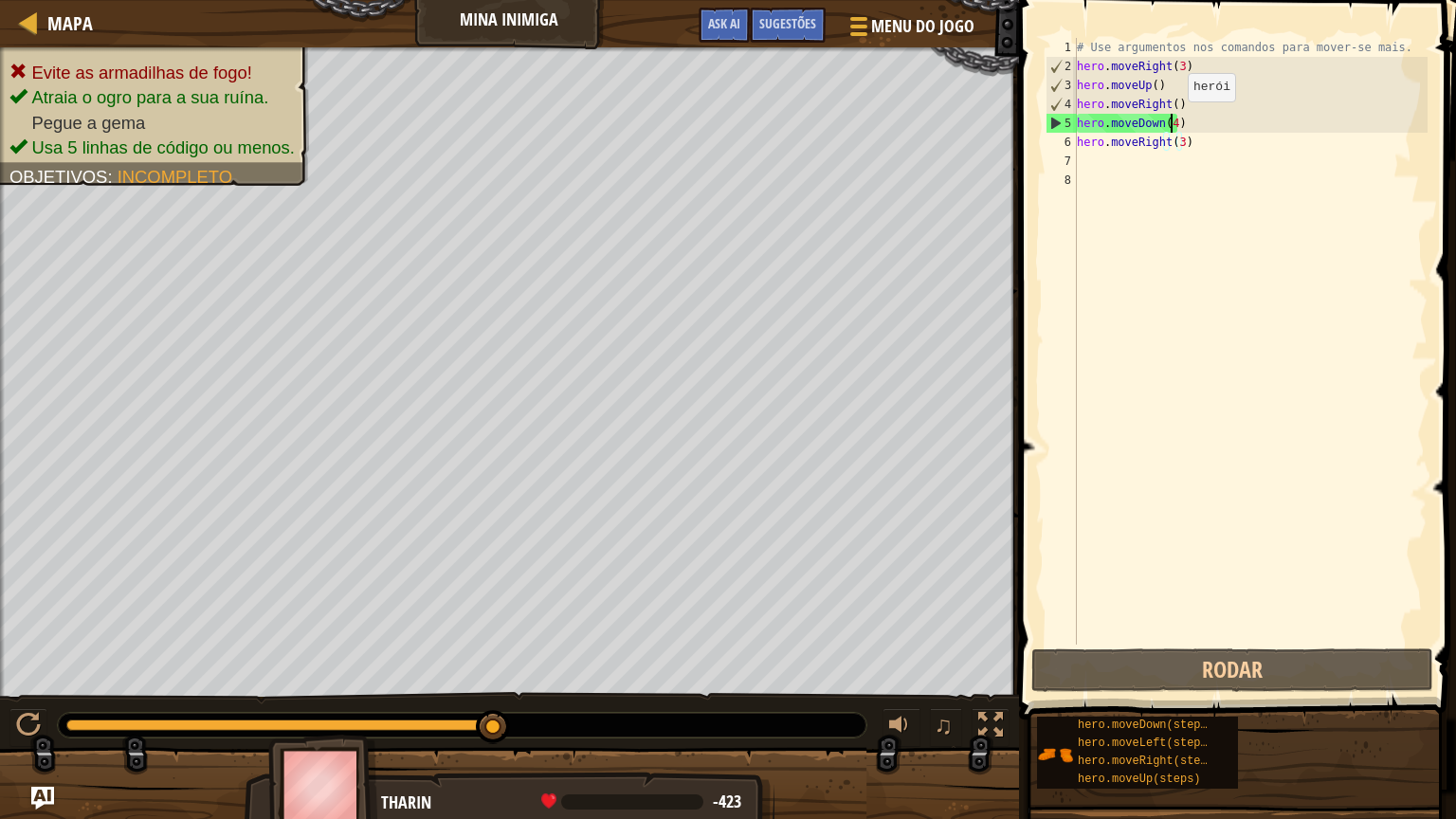
click at [1172, 121] on div "# Use argumentos nos comandos para mover-se mais. hero . moveRight ( 3 ) hero .…" at bounding box center [1251, 360] width 355 height 645
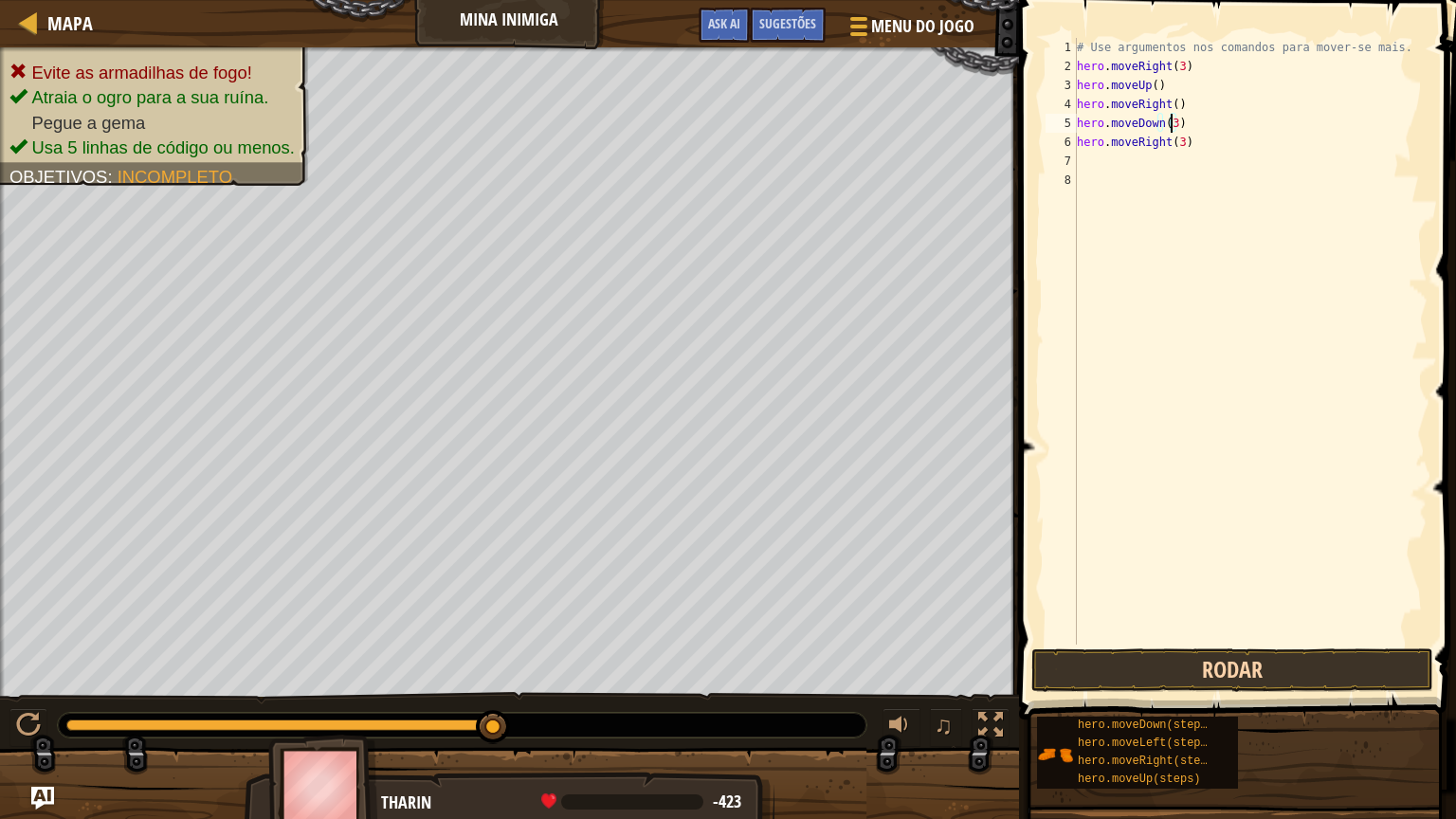
type textarea "hero.moveDown(3)"
click at [1254, 668] on button "Rodar" at bounding box center [1233, 671] width 402 height 44
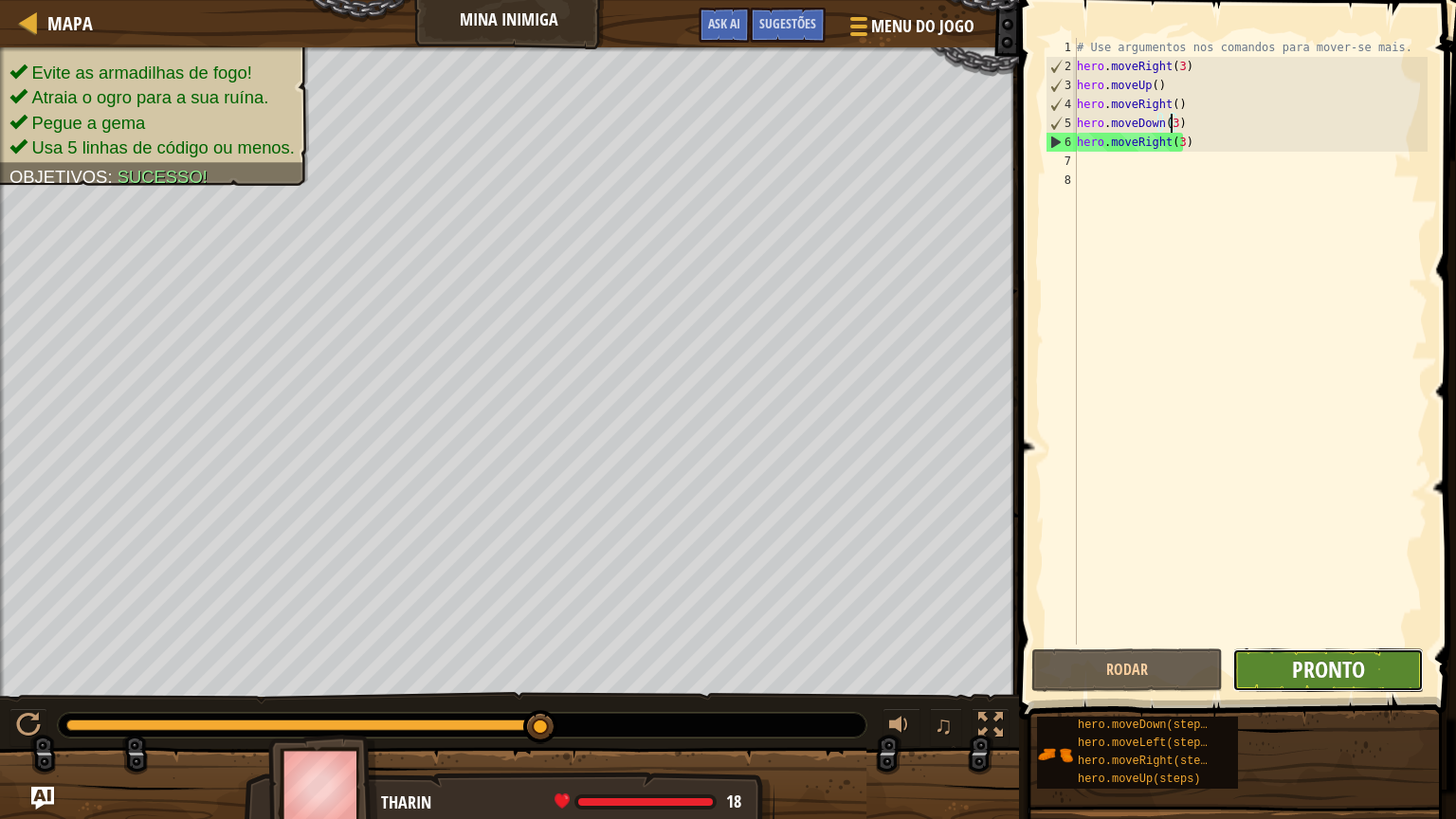
click at [1297, 679] on span "Pronto" at bounding box center [1328, 670] width 73 height 30
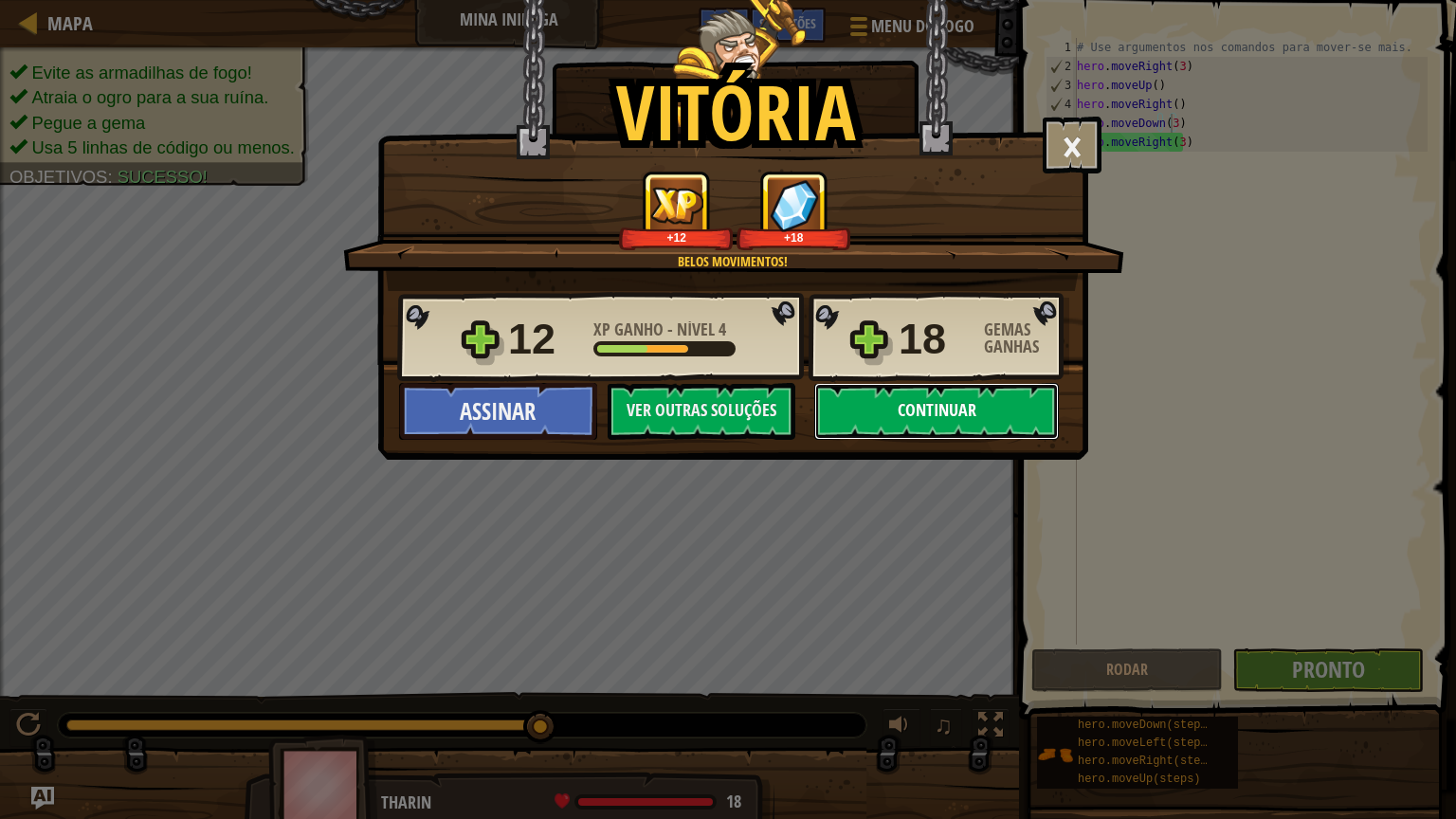
click at [944, 411] on button "Continuar" at bounding box center [937, 411] width 245 height 57
select select "pt-BR"
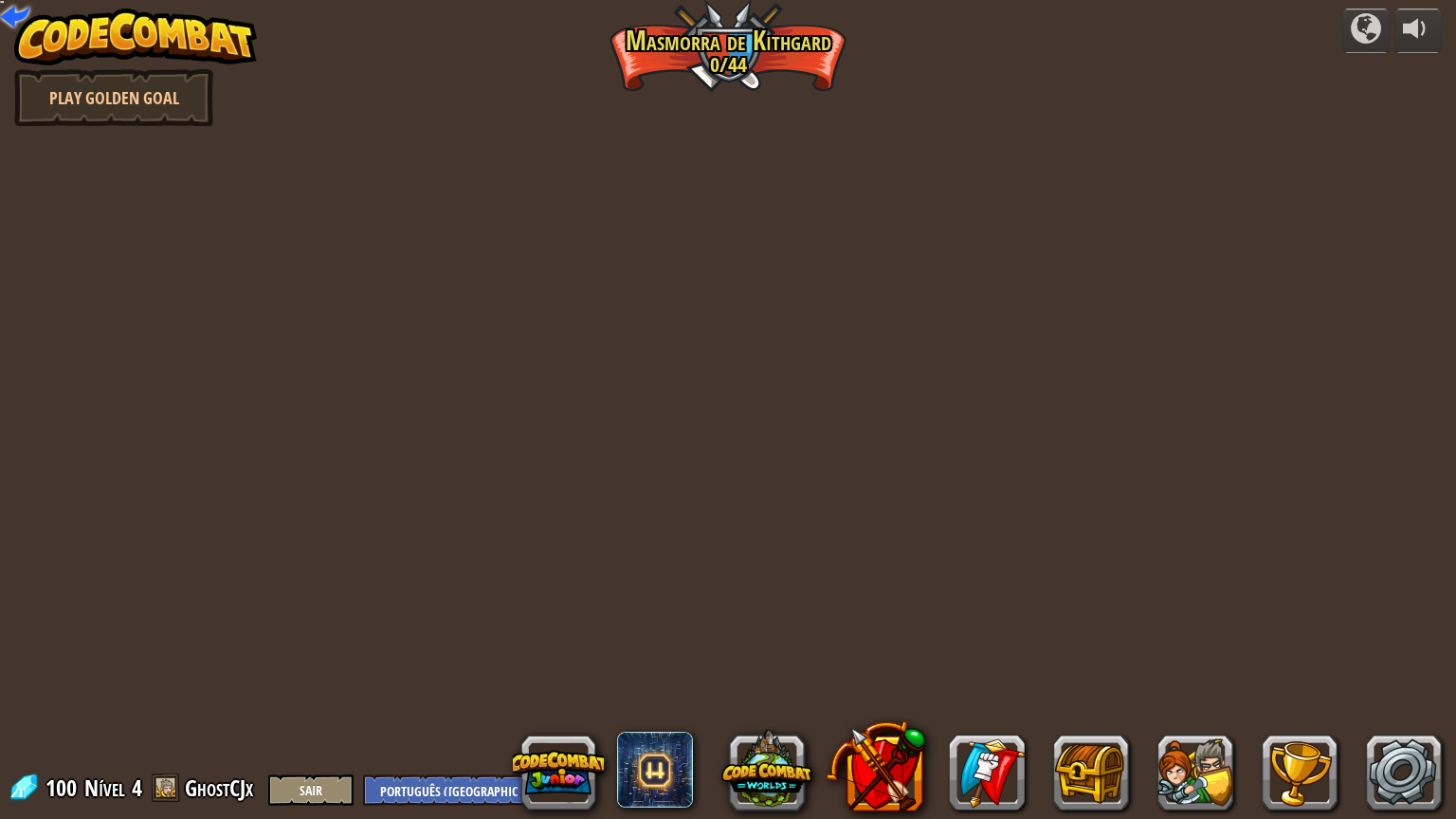
select select "pt-BR"
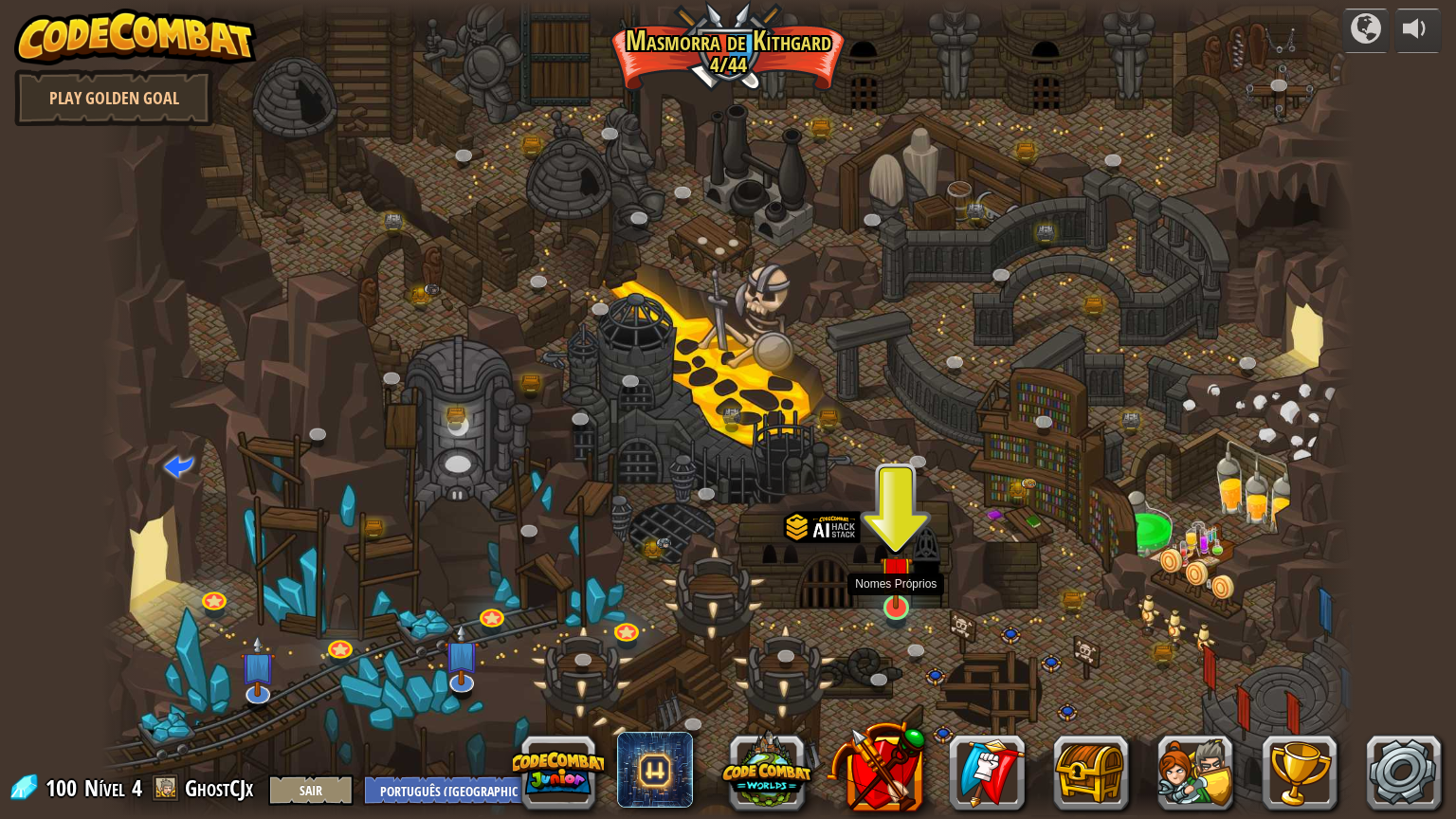
click at [895, 607] on img at bounding box center [895, 573] width 33 height 76
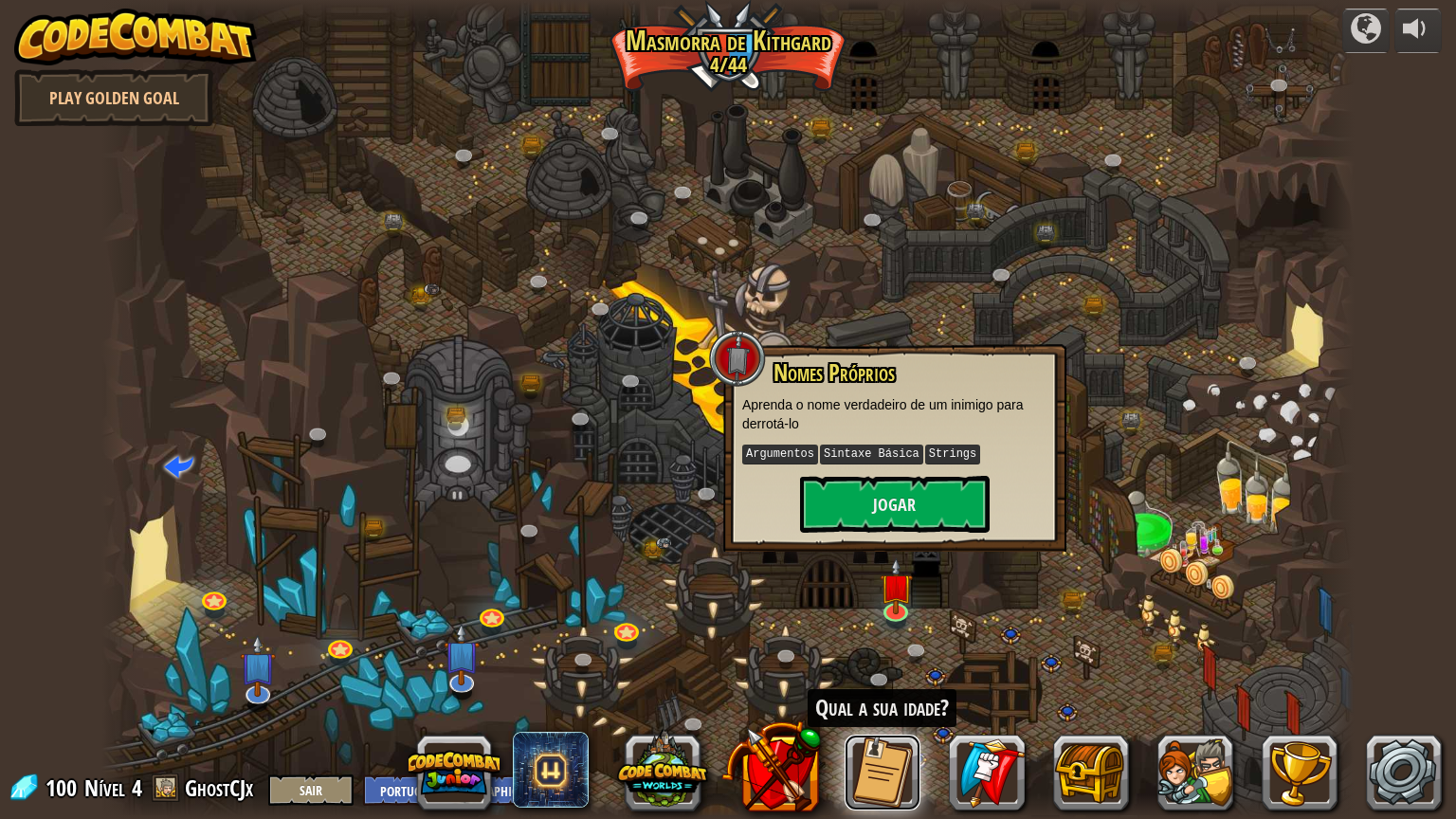
click at [882, 691] on button at bounding box center [882, 773] width 76 height 76
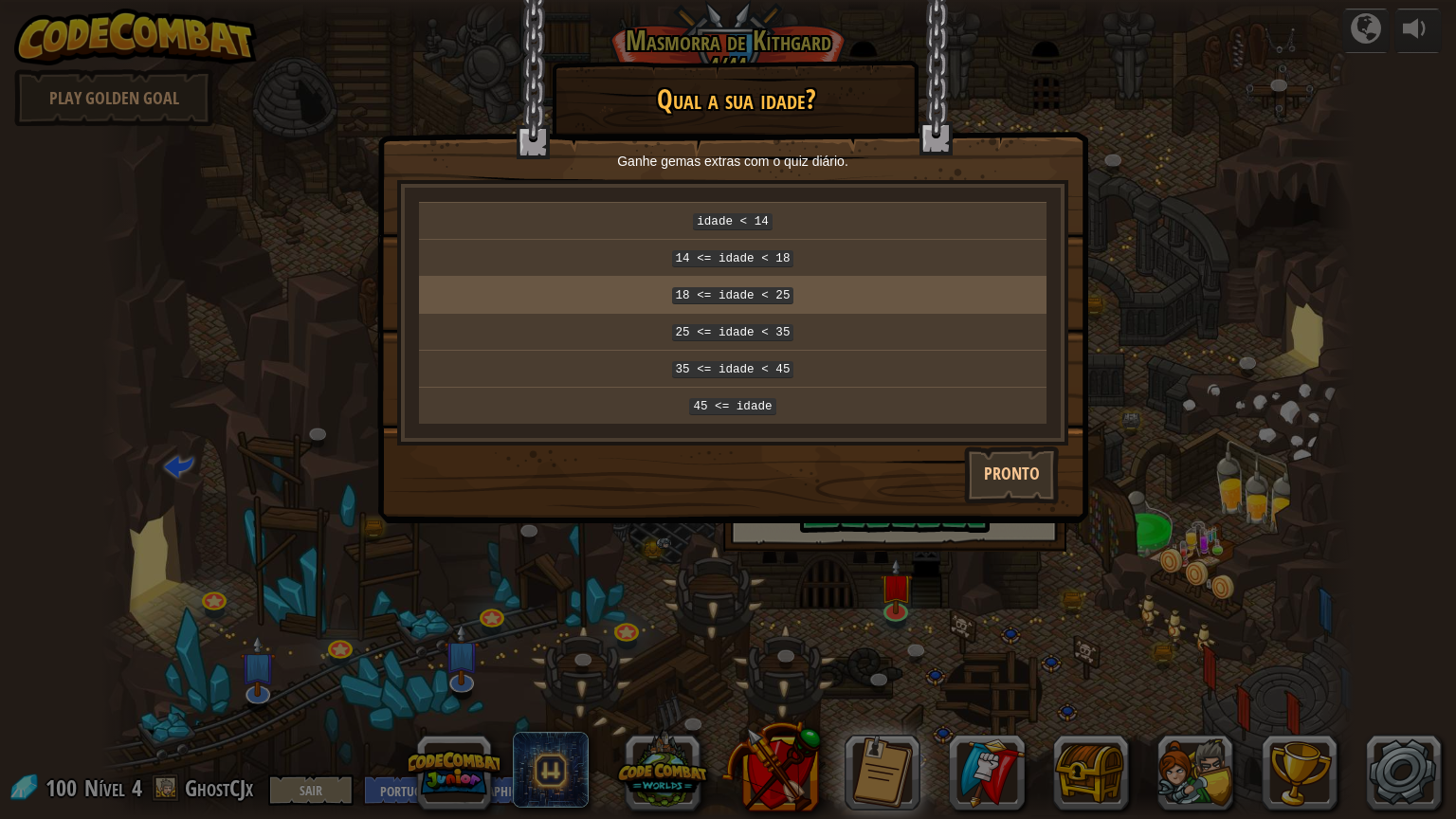
click at [799, 298] on p "18 <= idade < 25" at bounding box center [732, 295] width 612 height 21
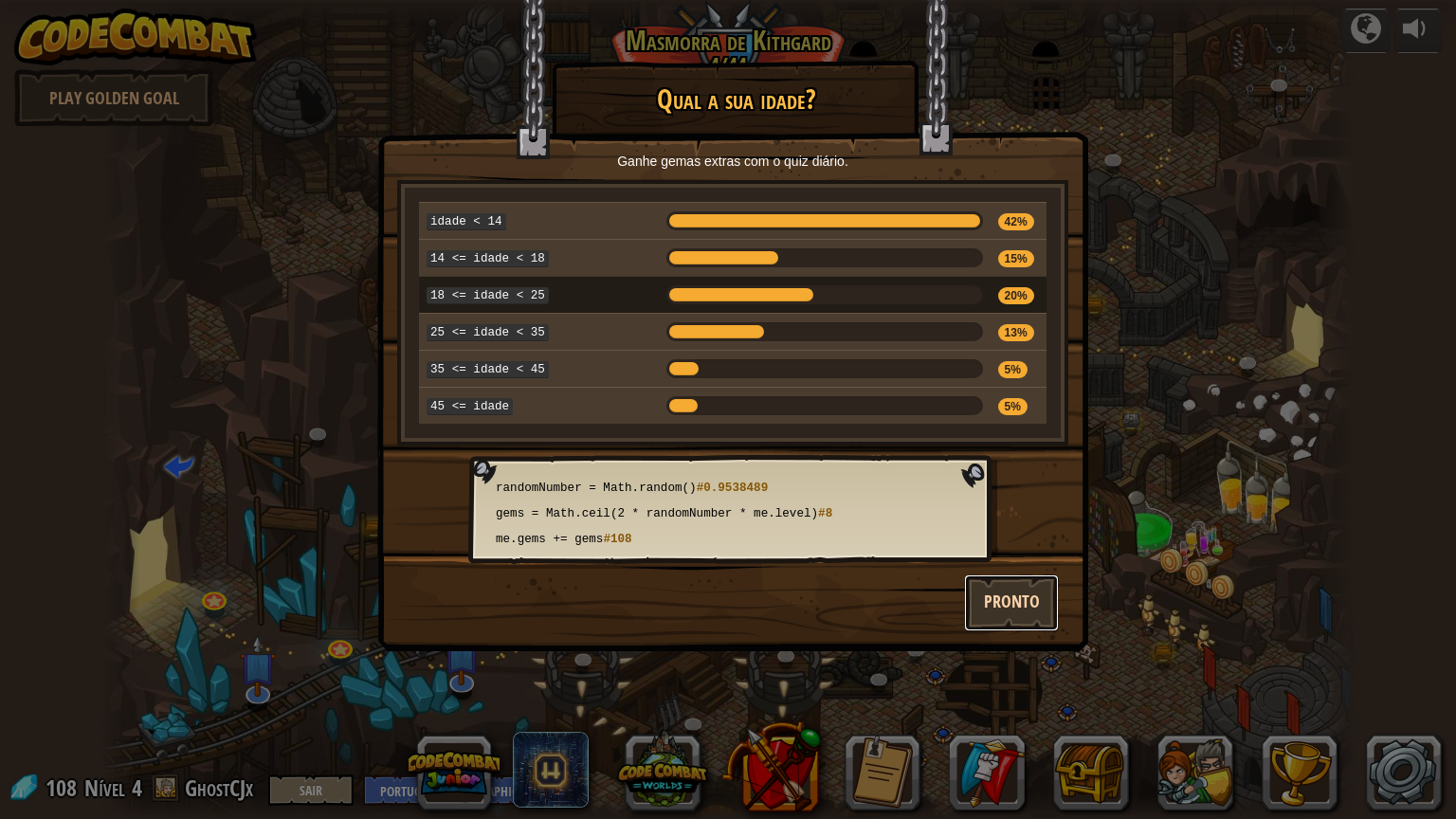
click at [1032, 597] on button "Pronto" at bounding box center [1011, 603] width 95 height 57
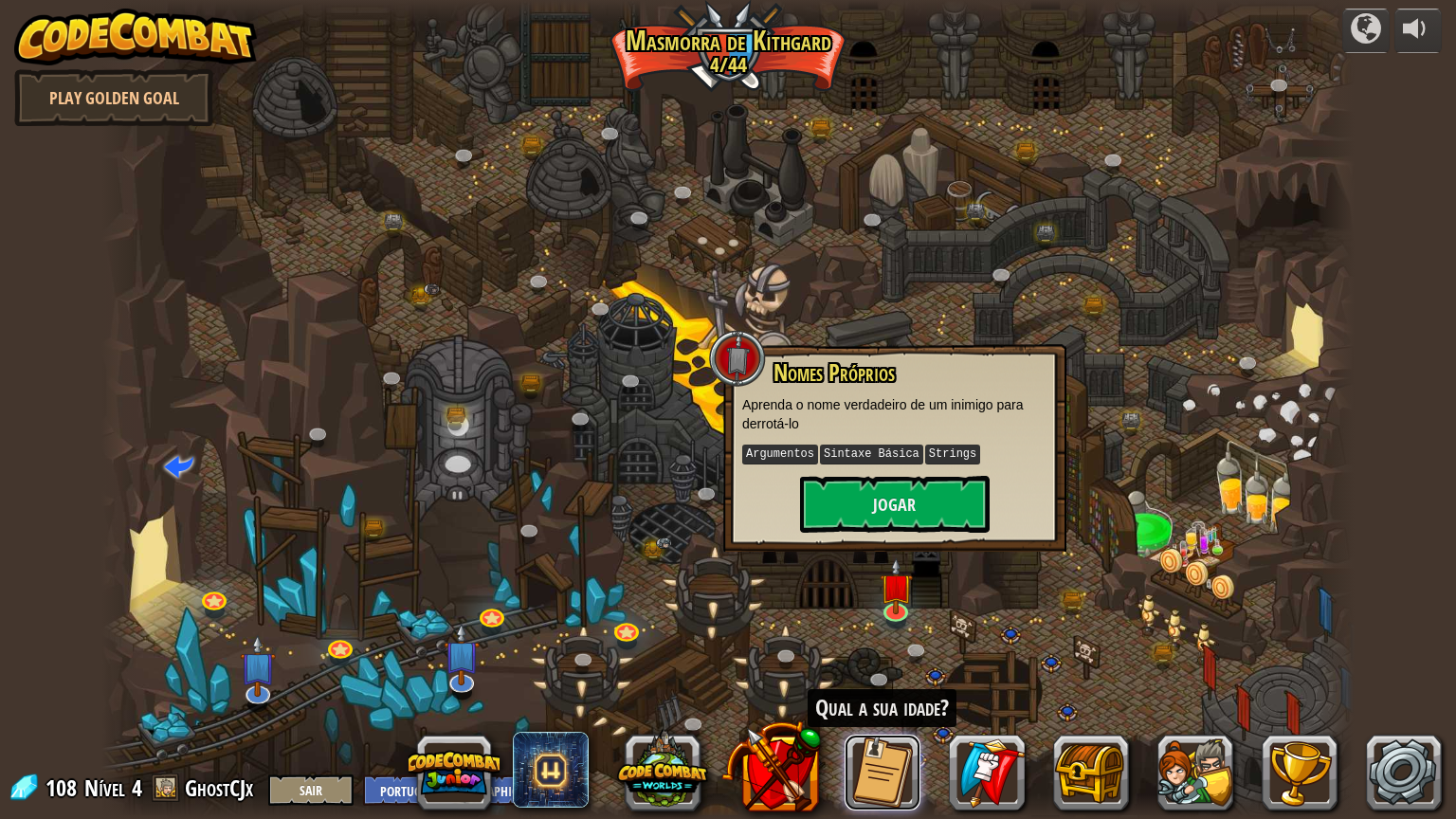
click at [877, 691] on button at bounding box center [882, 773] width 76 height 76
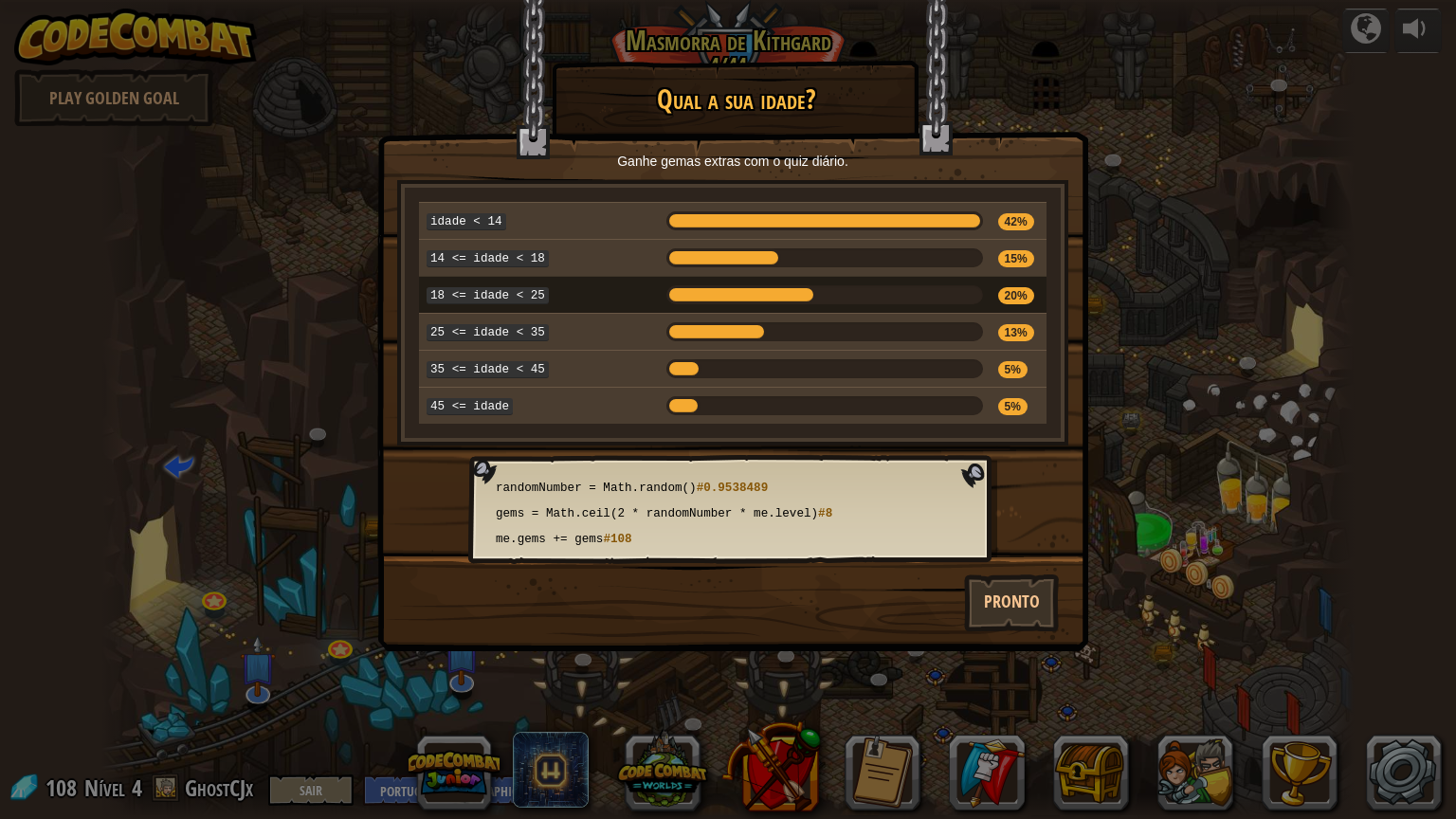
click at [915, 514] on div "randomNumber = Math.random() #0.9538489 gems = Math.ceil(2 * randomNumber * me.…" at bounding box center [733, 515] width 482 height 72
click at [769, 482] on span "#0.9538489" at bounding box center [733, 488] width 72 height 13
click at [1020, 607] on button "Pronto" at bounding box center [1011, 603] width 95 height 57
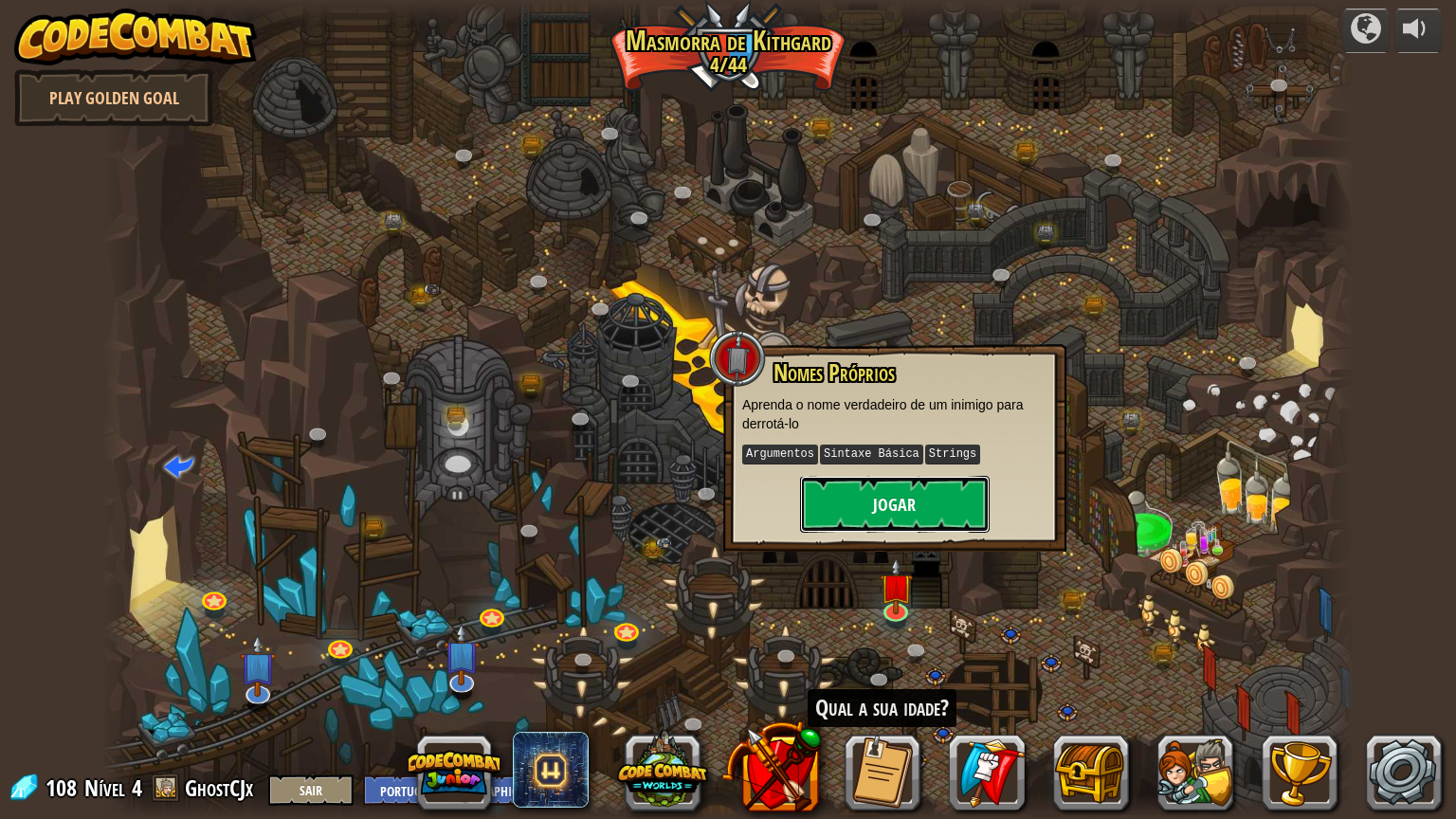
click at [891, 511] on button "Jogar" at bounding box center [894, 504] width 189 height 57
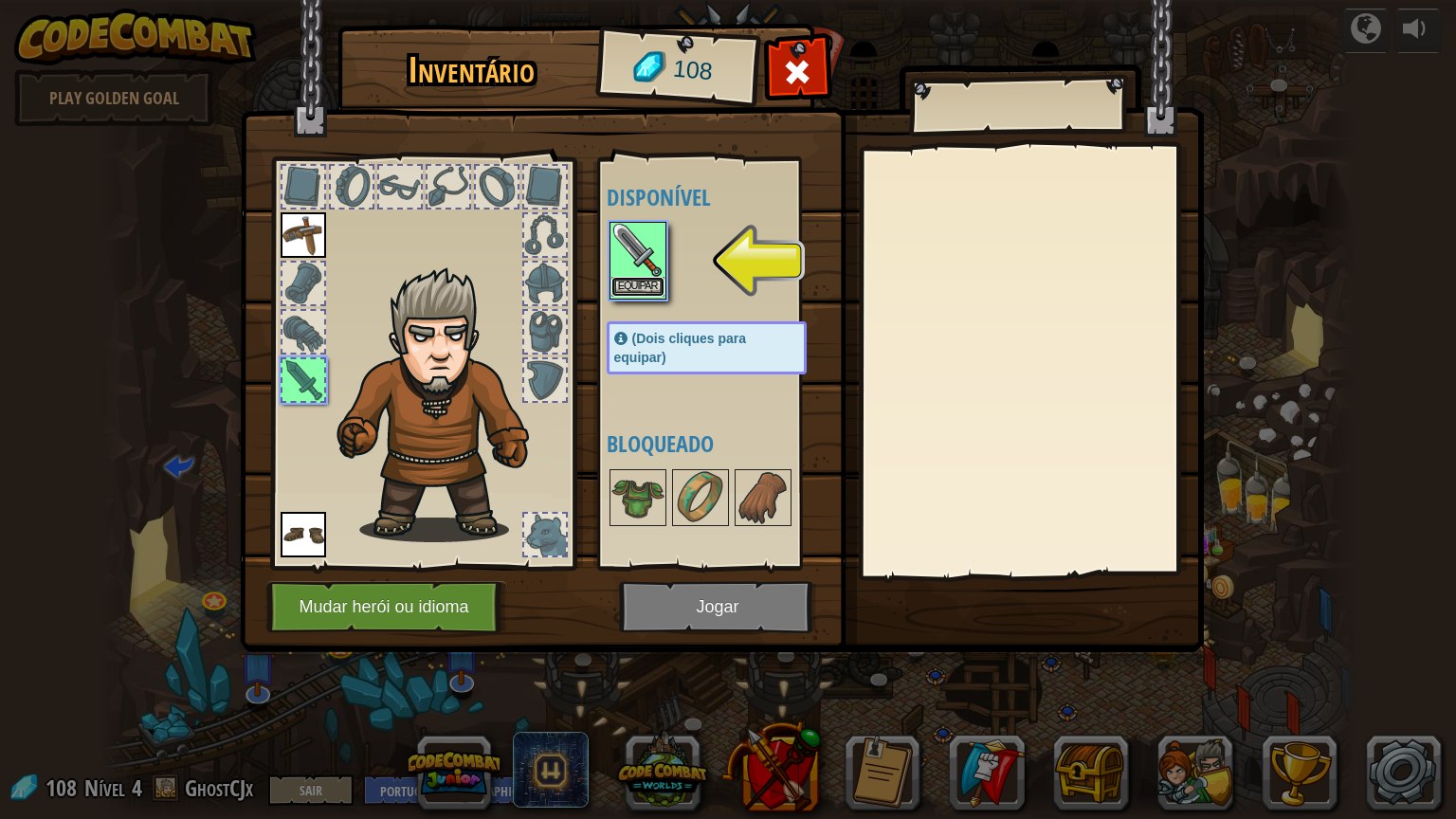
click at [626, 285] on button "Equipar" at bounding box center [637, 287] width 53 height 20
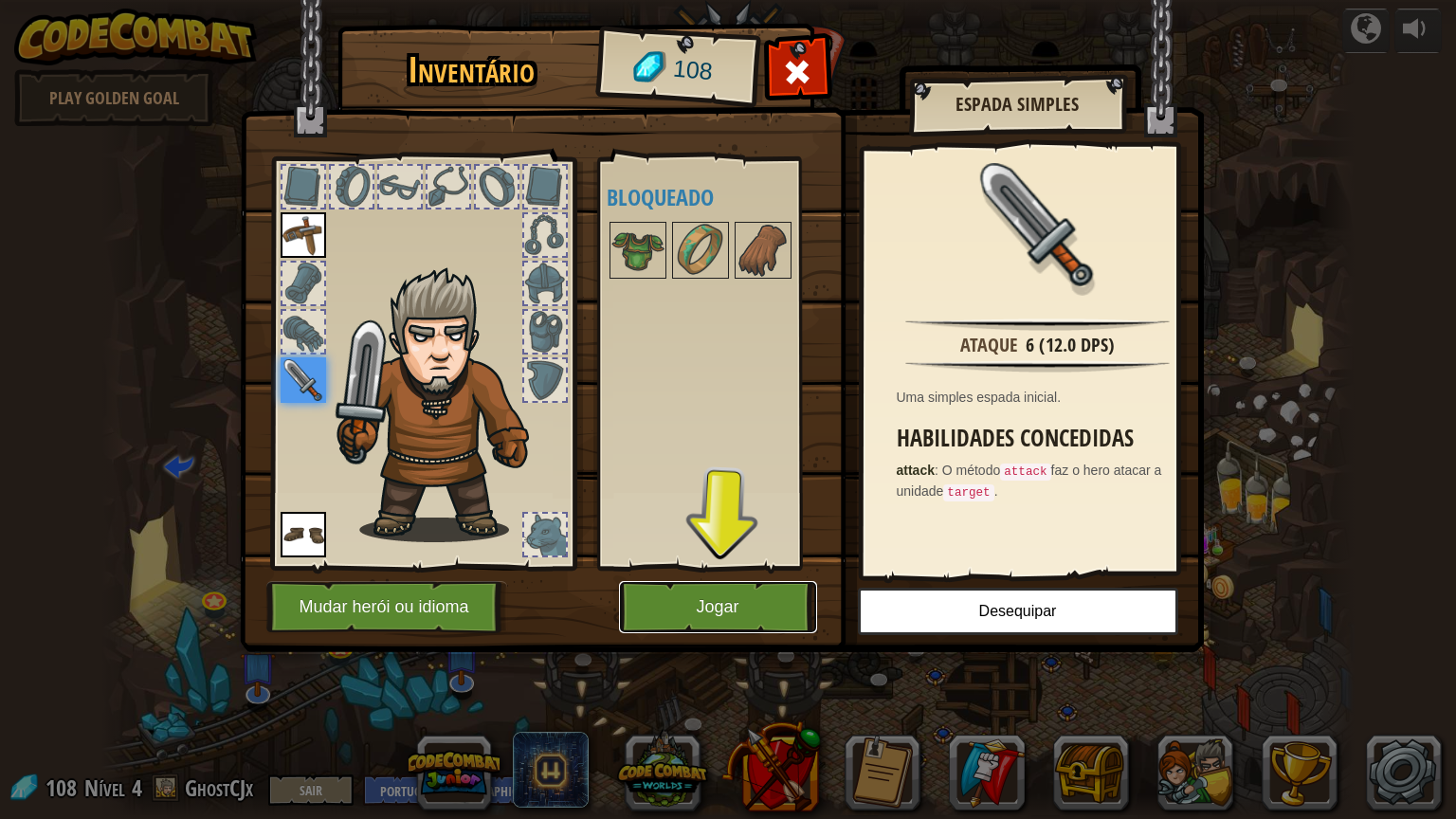
click at [728, 603] on button "Jogar" at bounding box center [718, 608] width 198 height 52
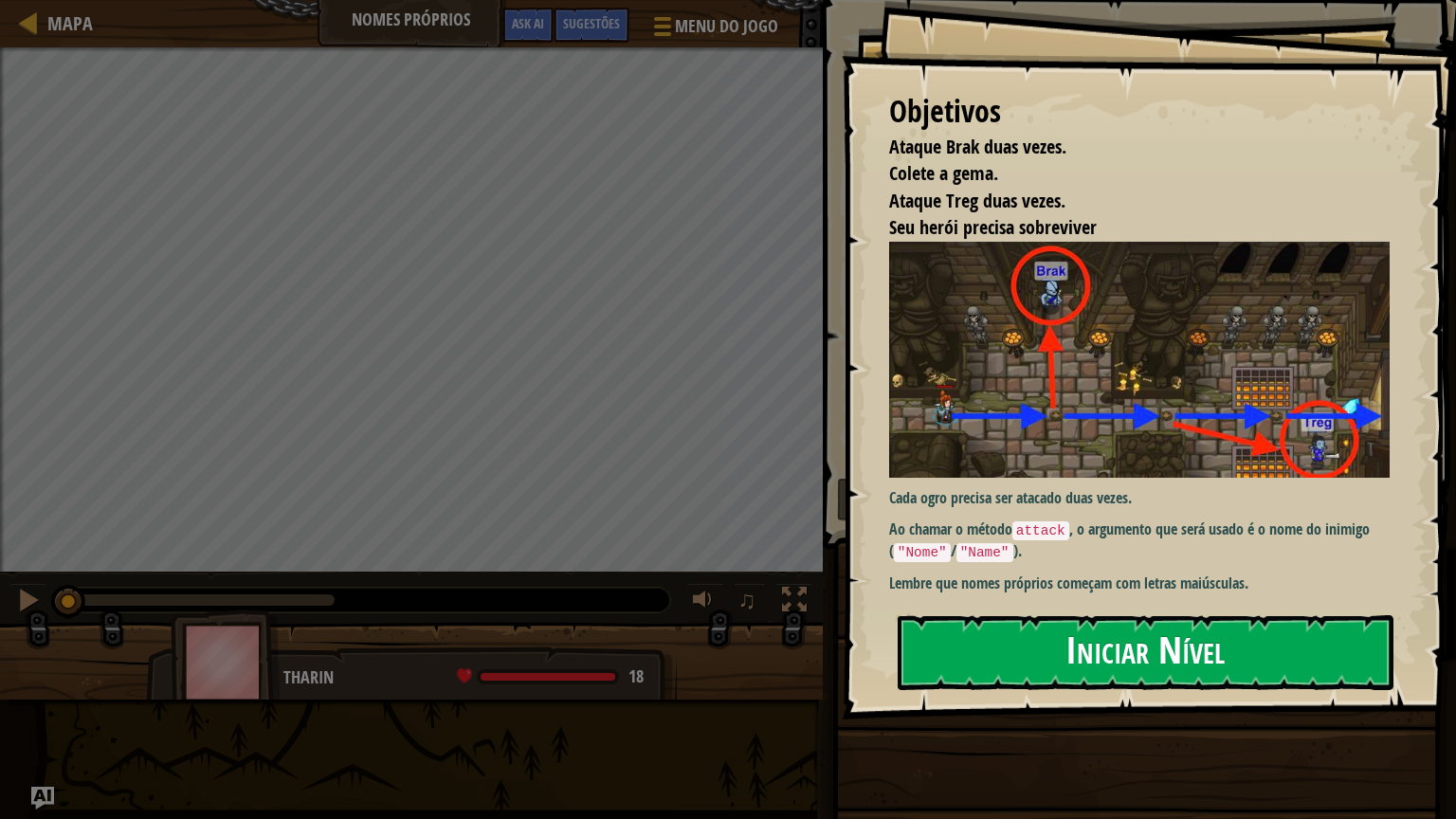
click at [1137, 639] on button "Iniciar Nível" at bounding box center [1145, 653] width 496 height 75
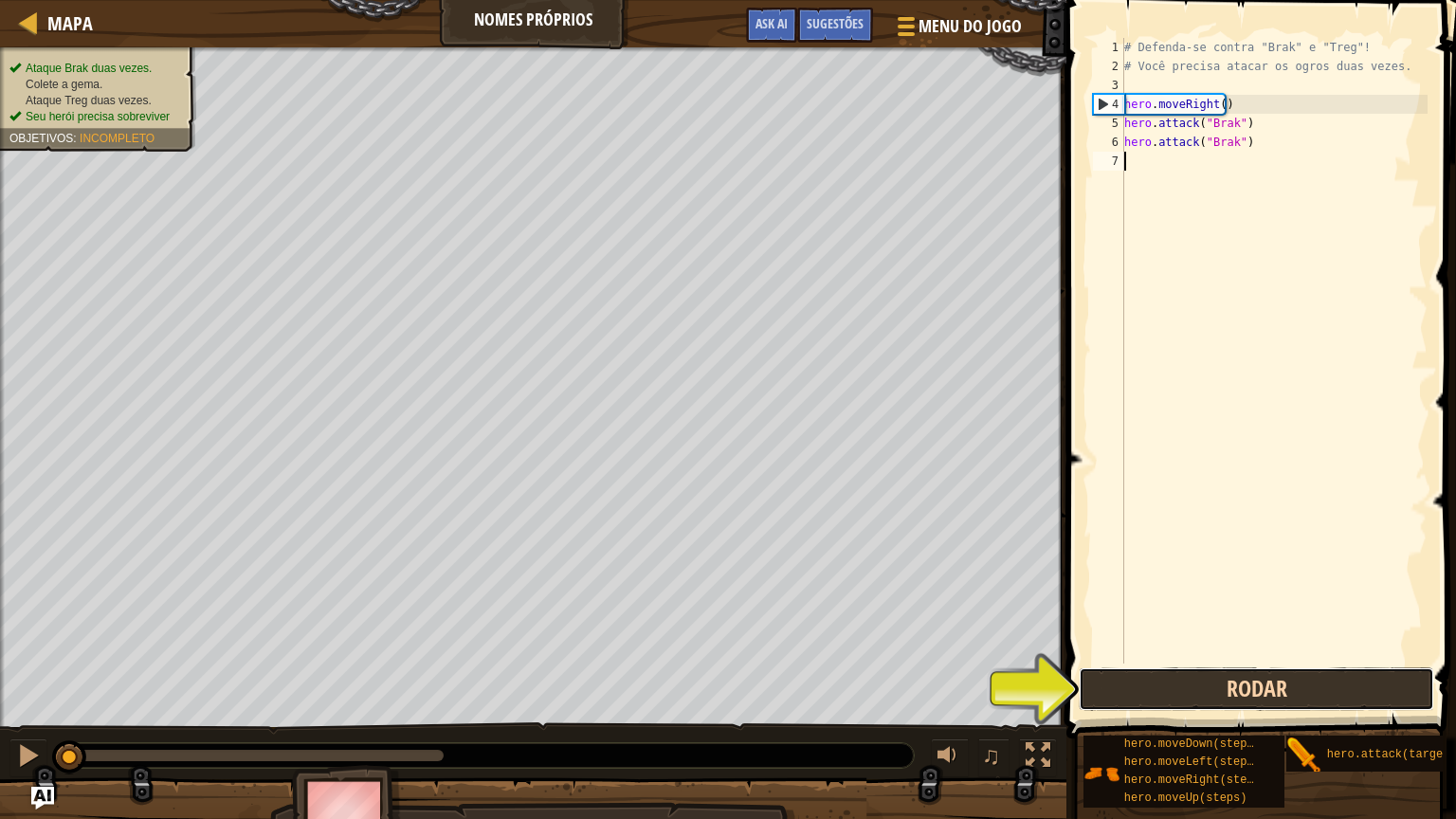
click at [1193, 676] on button "Rodar" at bounding box center [1256, 689] width 356 height 44
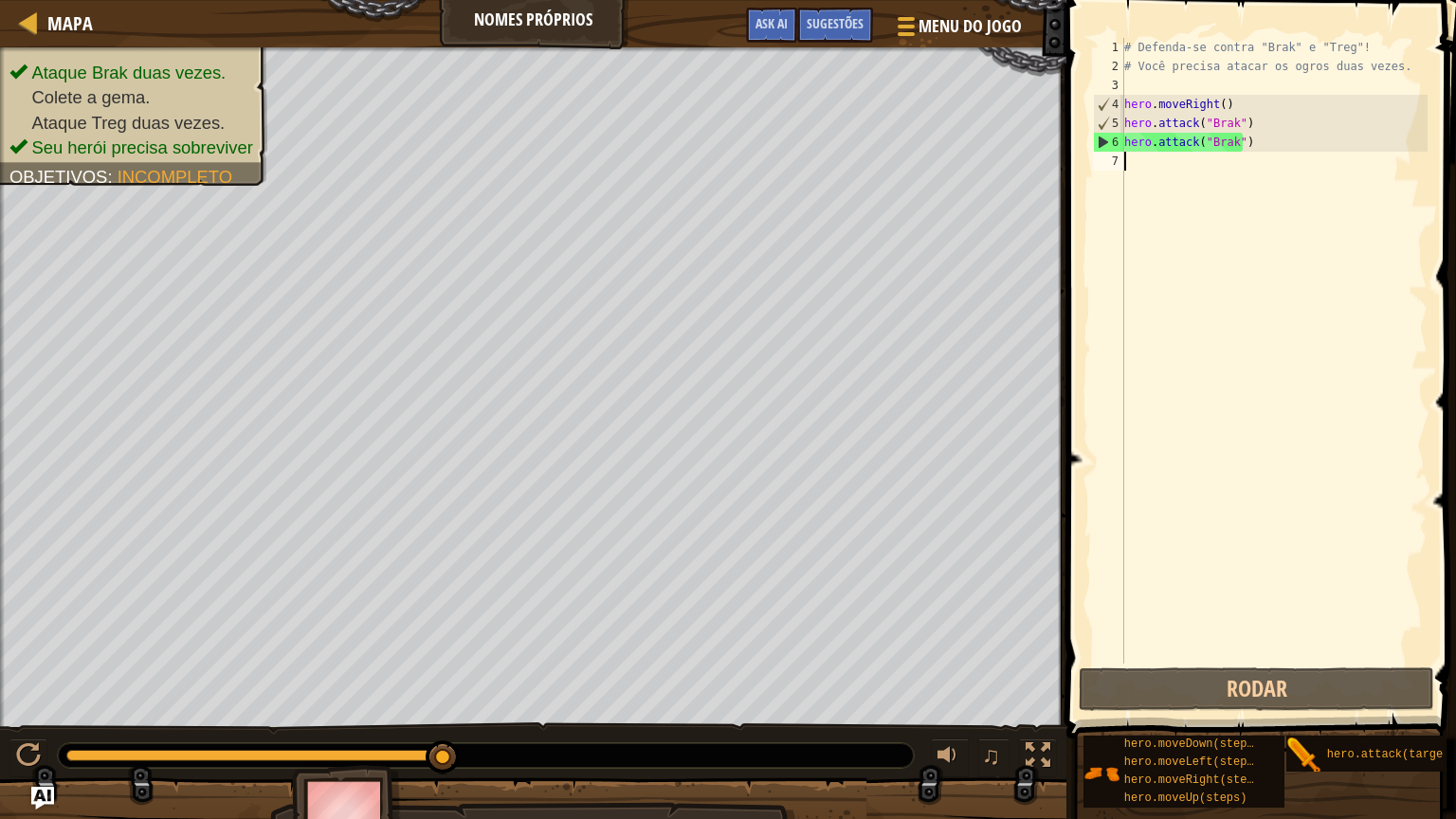
click at [1163, 163] on div "# Defenda-se contra "Brak" e "Treg"! # Você precisa atacar os ogros duas vezes.…" at bounding box center [1274, 370] width 307 height 664
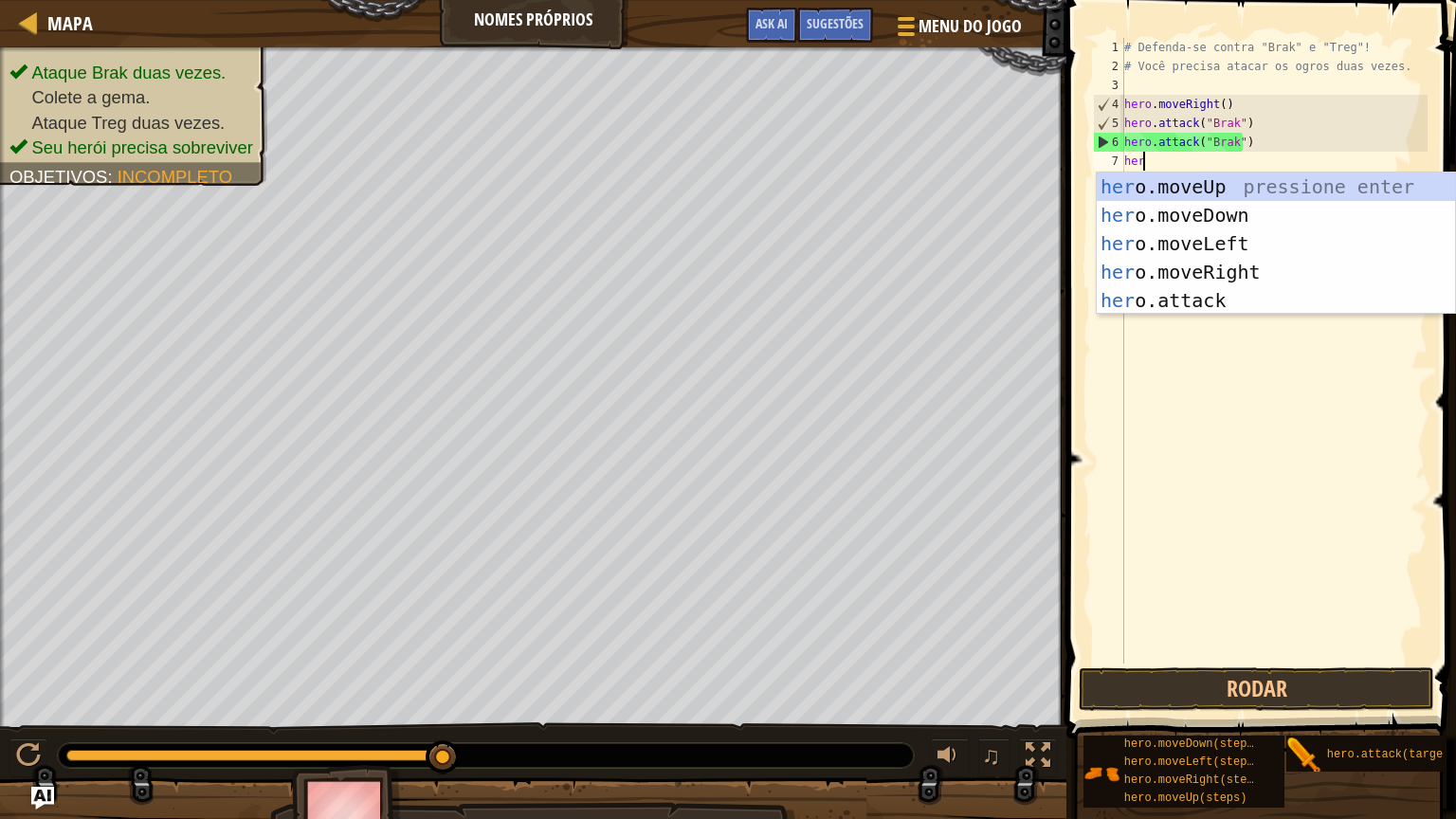
type textarea "hero"
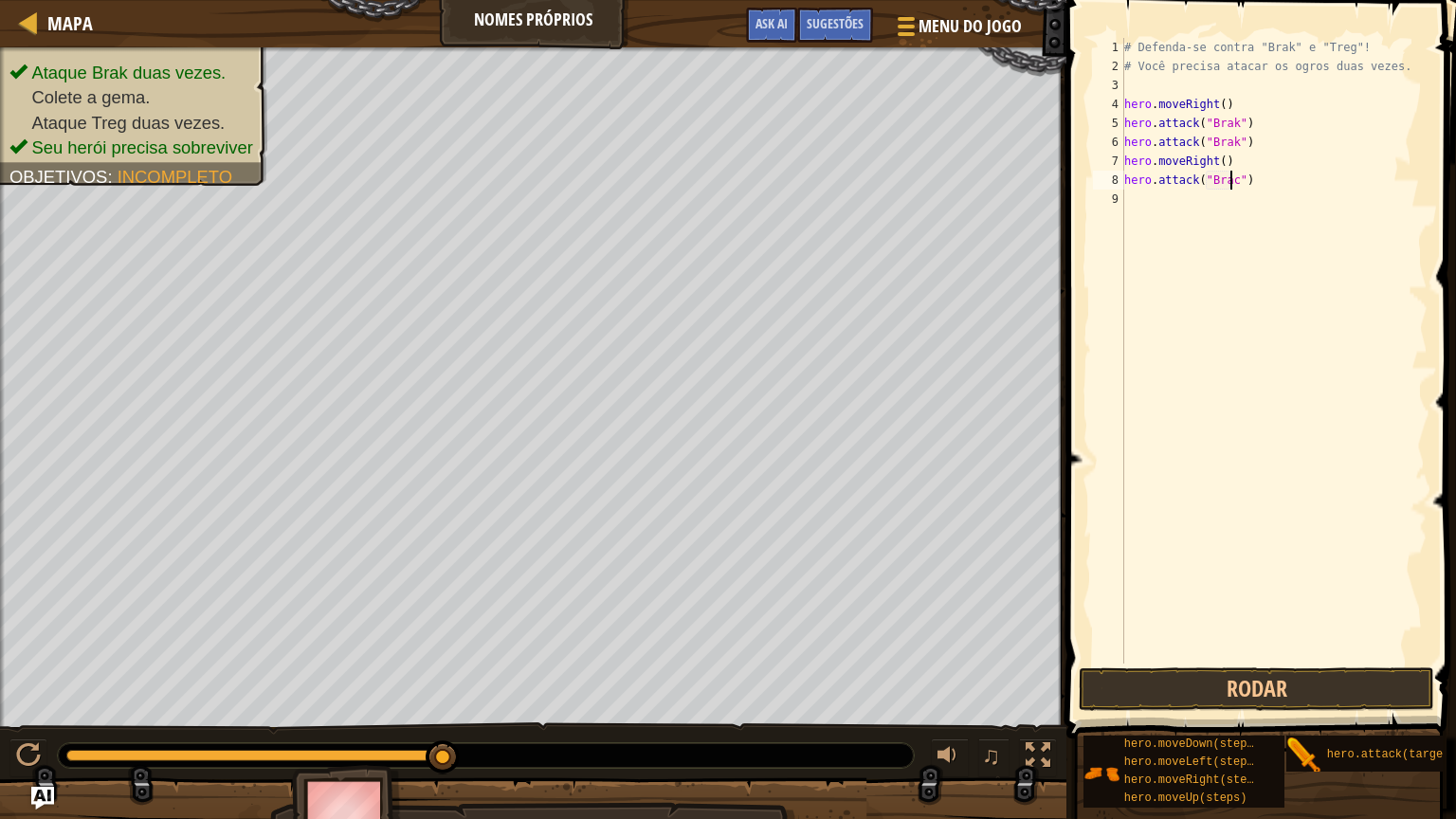
scroll to position [9, 8]
type textarea "hero.attack("Brak")"
drag, startPoint x: 1273, startPoint y: 182, endPoint x: 1115, endPoint y: 174, distance: 158.2
click at [1115, 174] on div "hero.attack("Brak") 1 2 3 4 5 6 7 8 9 # Defenda-se contra "Brak" e "Treg"! # Vo…" at bounding box center [1259, 351] width 339 height 626
click at [1190, 206] on div "# Defenda-se contra "Brak" e "Treg"! # Você precisa atacar os ogros duas vezes.…" at bounding box center [1274, 370] width 307 height 664
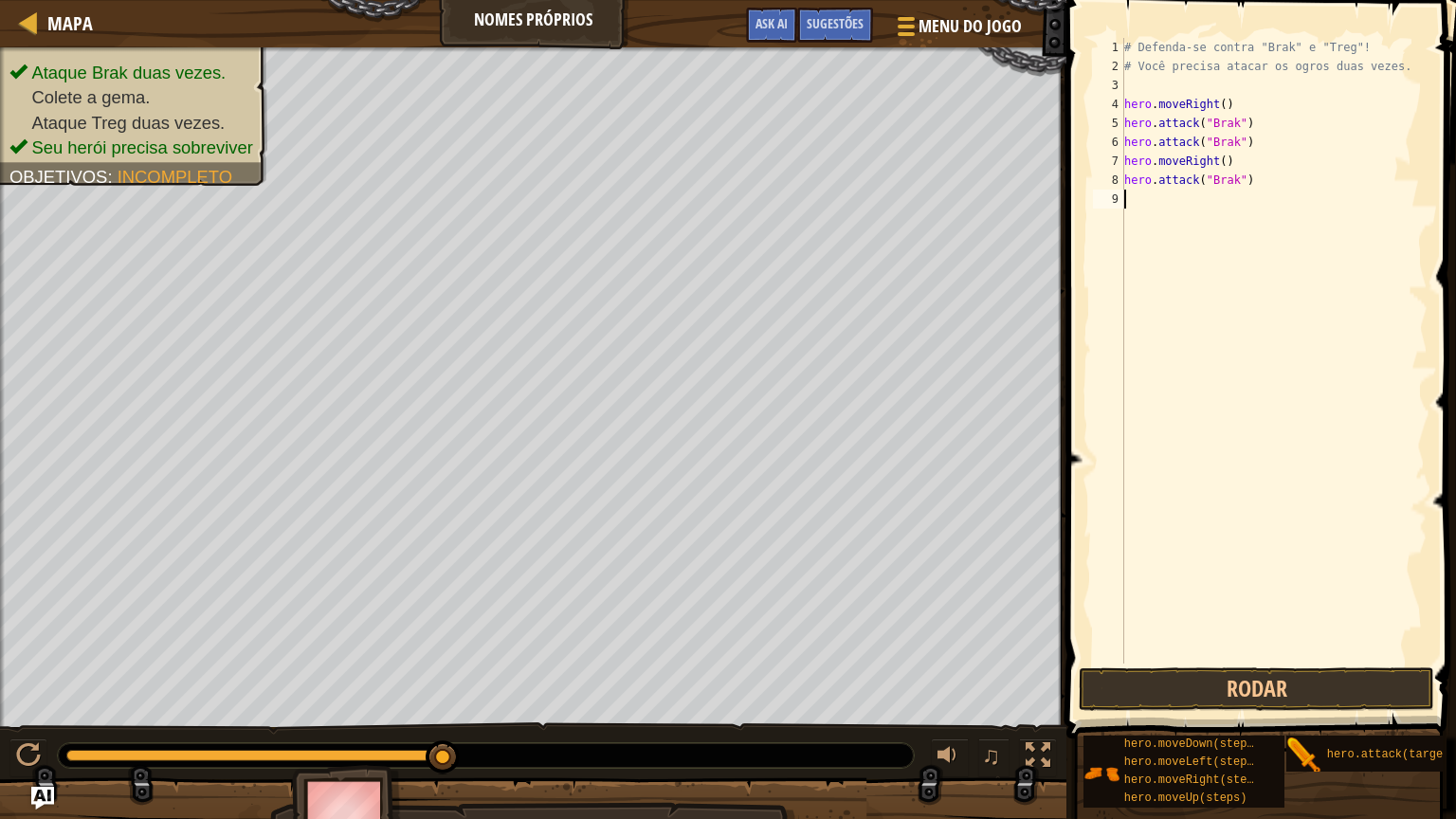
scroll to position [9, 0]
paste textarea "hero.attack("Brak")"
click at [1266, 200] on div "# Defenda-se contra "Brak" e "Treg"! # Você precisa atacar os ogros duas vezes.…" at bounding box center [1278, 370] width 302 height 664
click at [1291, 682] on button "Rodar" at bounding box center [1256, 689] width 356 height 44
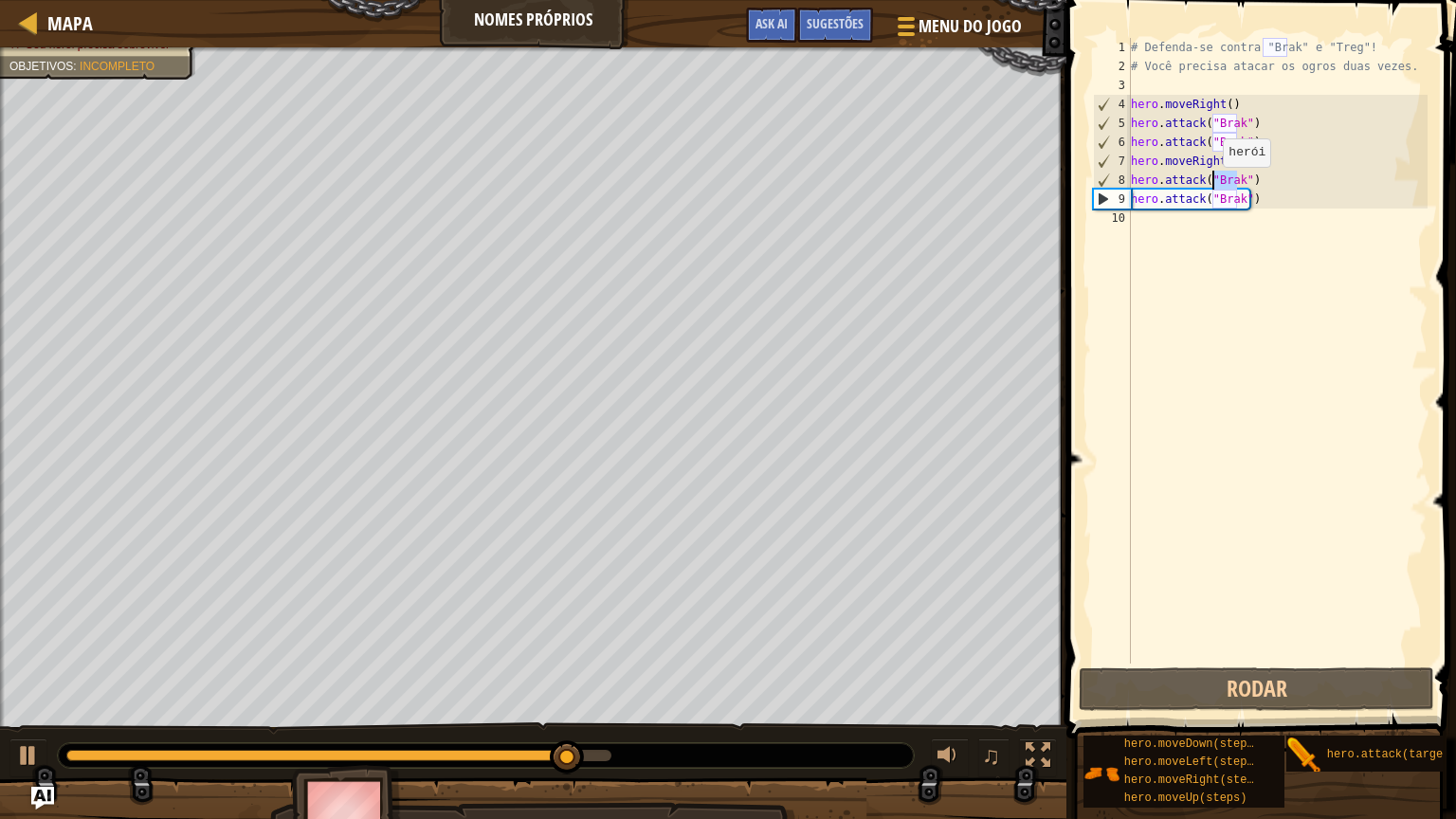
drag, startPoint x: 1236, startPoint y: 182, endPoint x: 1213, endPoint y: 186, distance: 23.3
click at [1213, 186] on div "# Defenda-se contra "Brak" e "Treg"! # Você precisa atacar os ogros duas vezes.…" at bounding box center [1278, 370] width 302 height 664
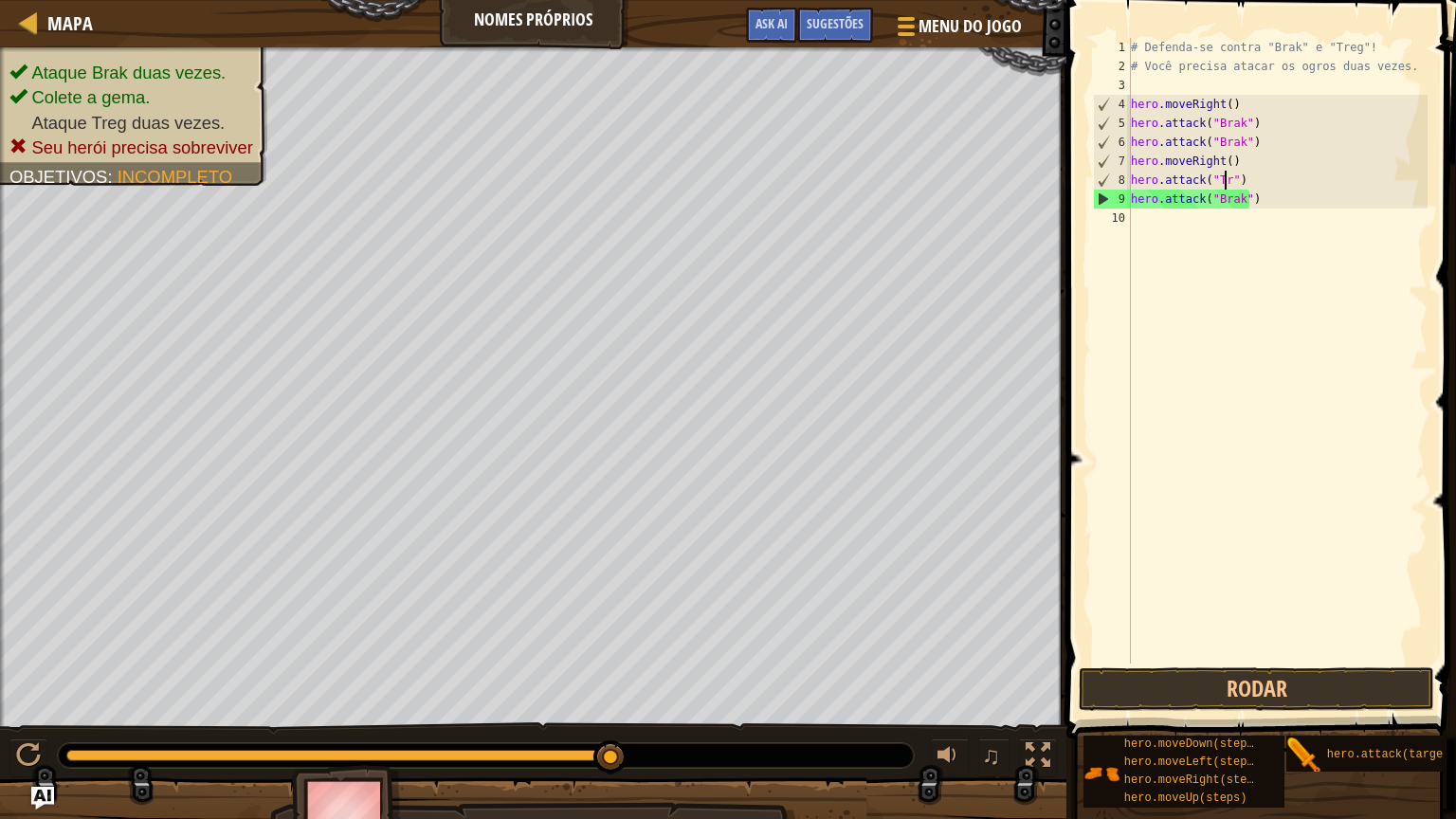
scroll to position [9, 8]
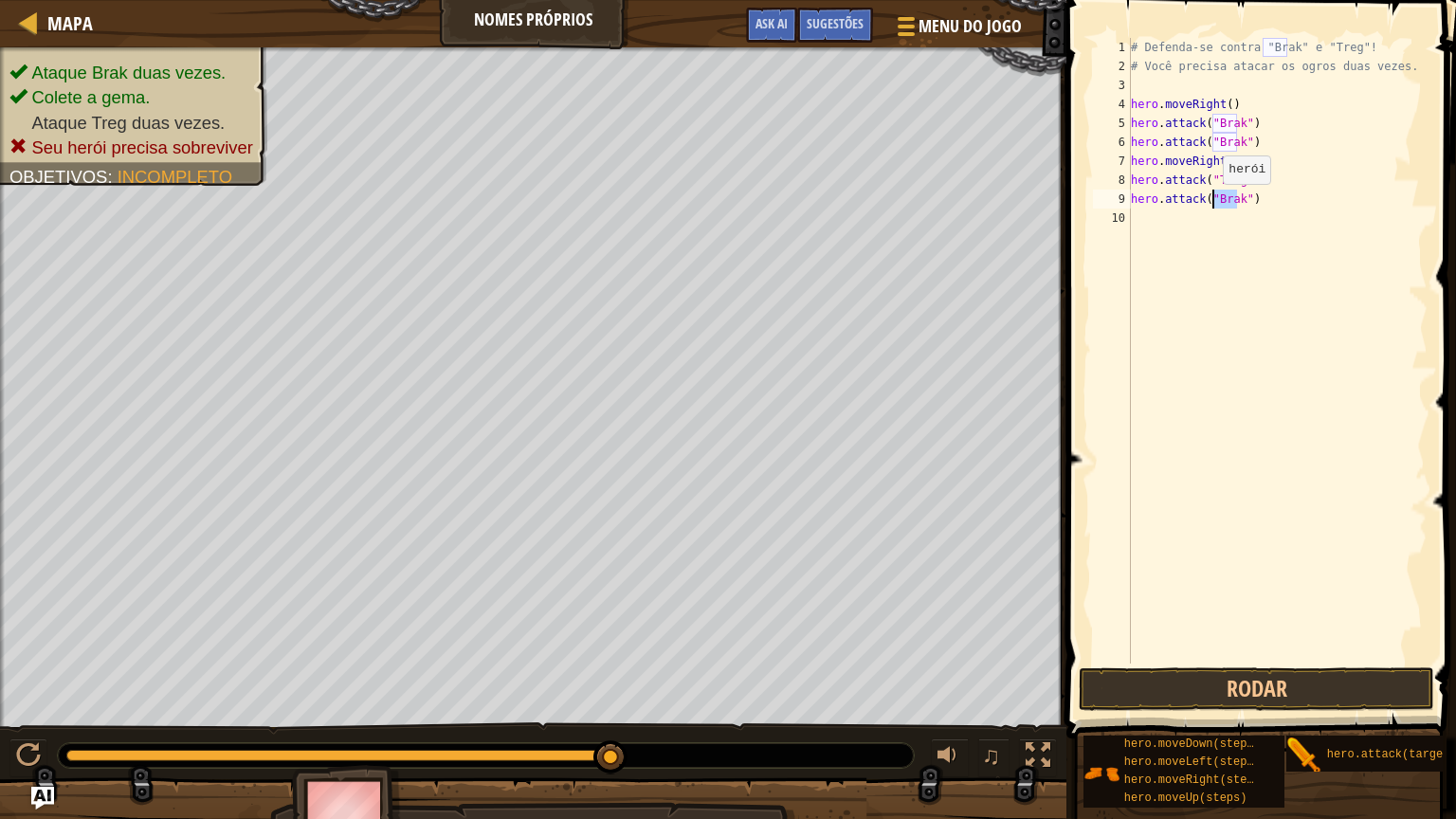
drag, startPoint x: 1236, startPoint y: 200, endPoint x: 1213, endPoint y: 202, distance: 23.1
click at [1213, 202] on div "# Defenda-se contra "Brak" e "Treg"! # Você precisa atacar os ogros duas vezes.…" at bounding box center [1278, 370] width 302 height 664
type textarea "hero.attack("Treg")"
click at [1237, 690] on button "Rodar" at bounding box center [1256, 689] width 356 height 44
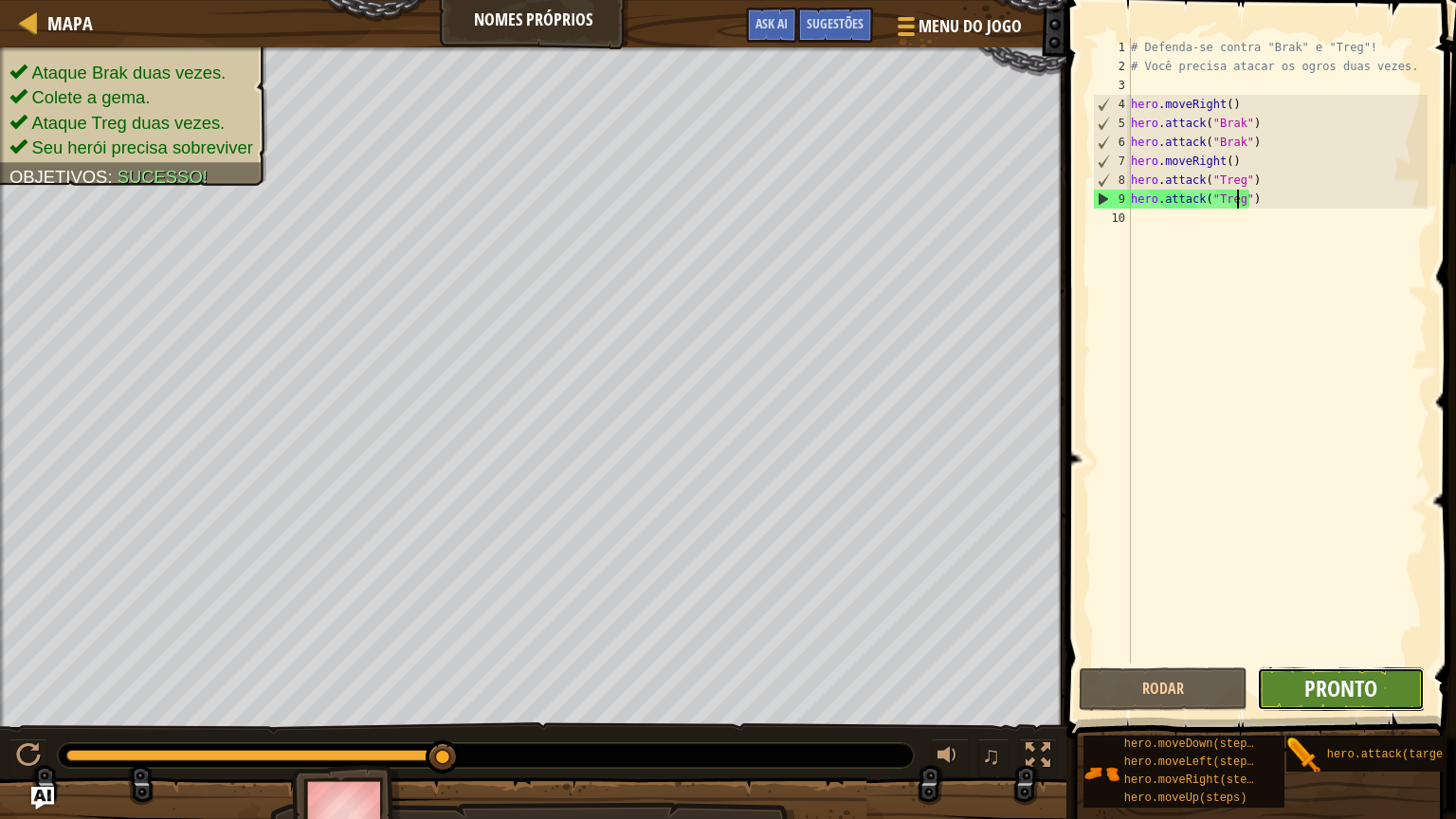
click at [1346, 690] on span "Pronto" at bounding box center [1340, 688] width 73 height 30
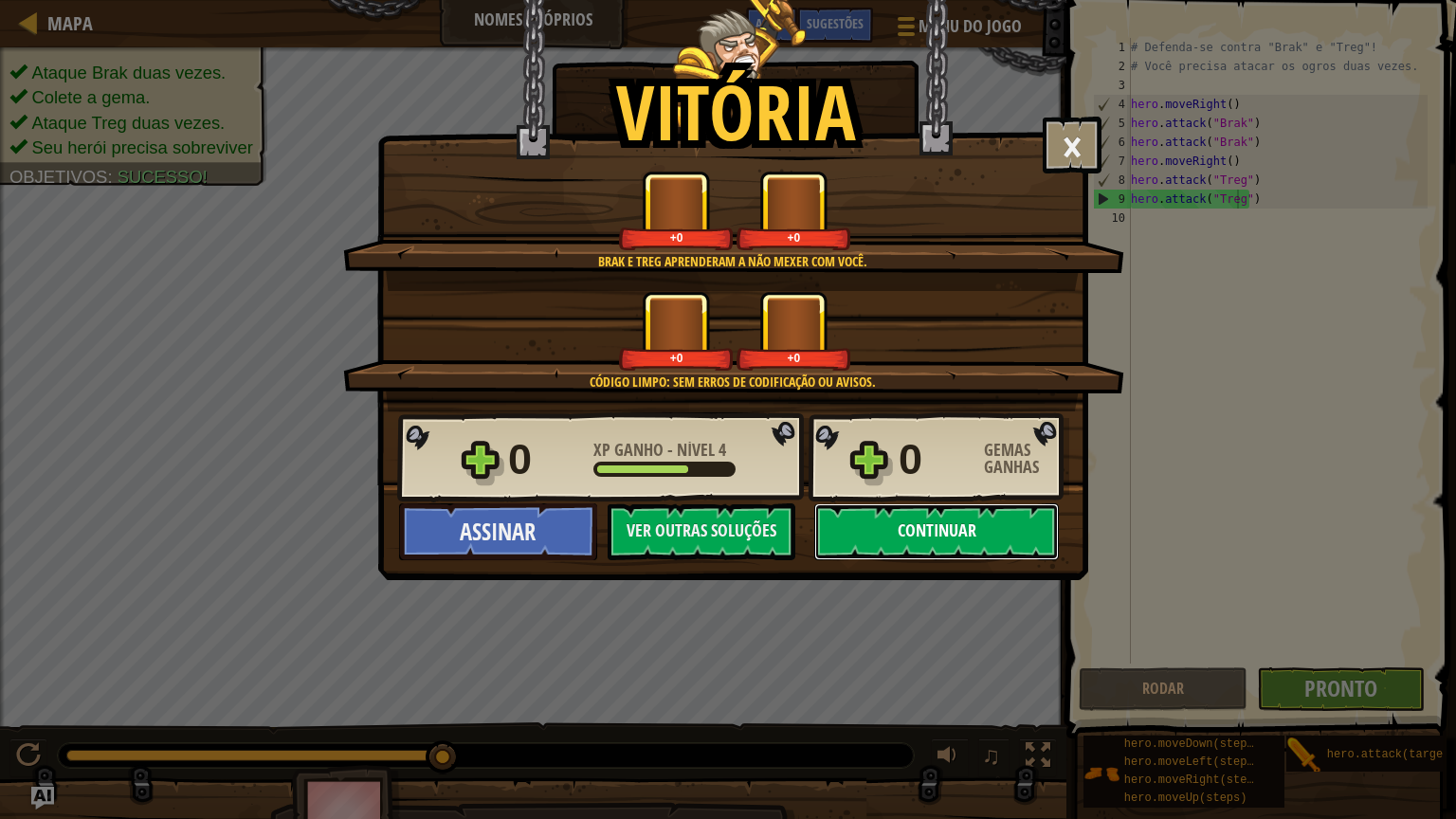
click at [960, 538] on button "Continuar" at bounding box center [937, 531] width 245 height 57
select select "pt-BR"
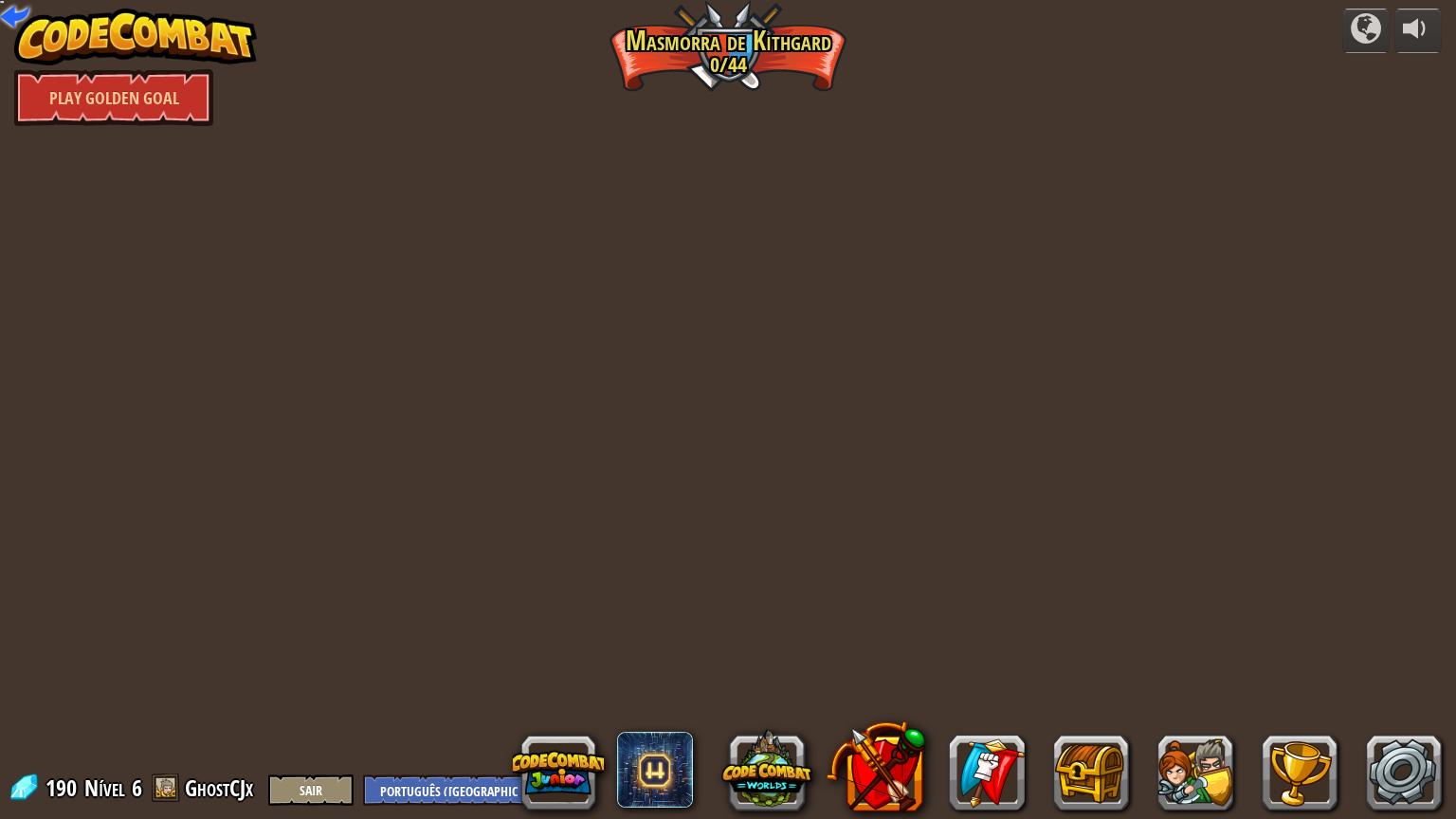
select select "pt-BR"
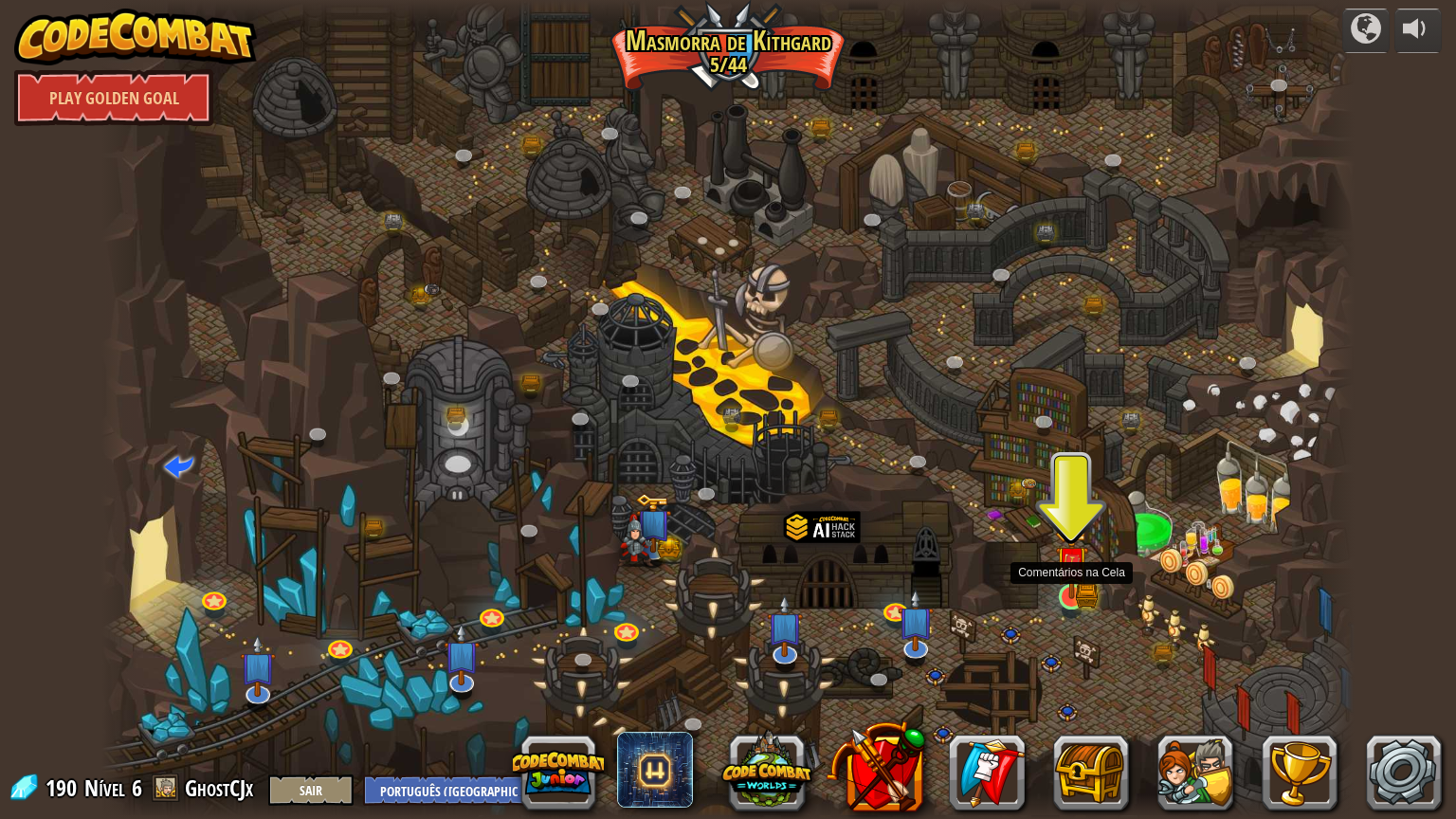
click at [1077, 592] on img at bounding box center [1071, 562] width 33 height 72
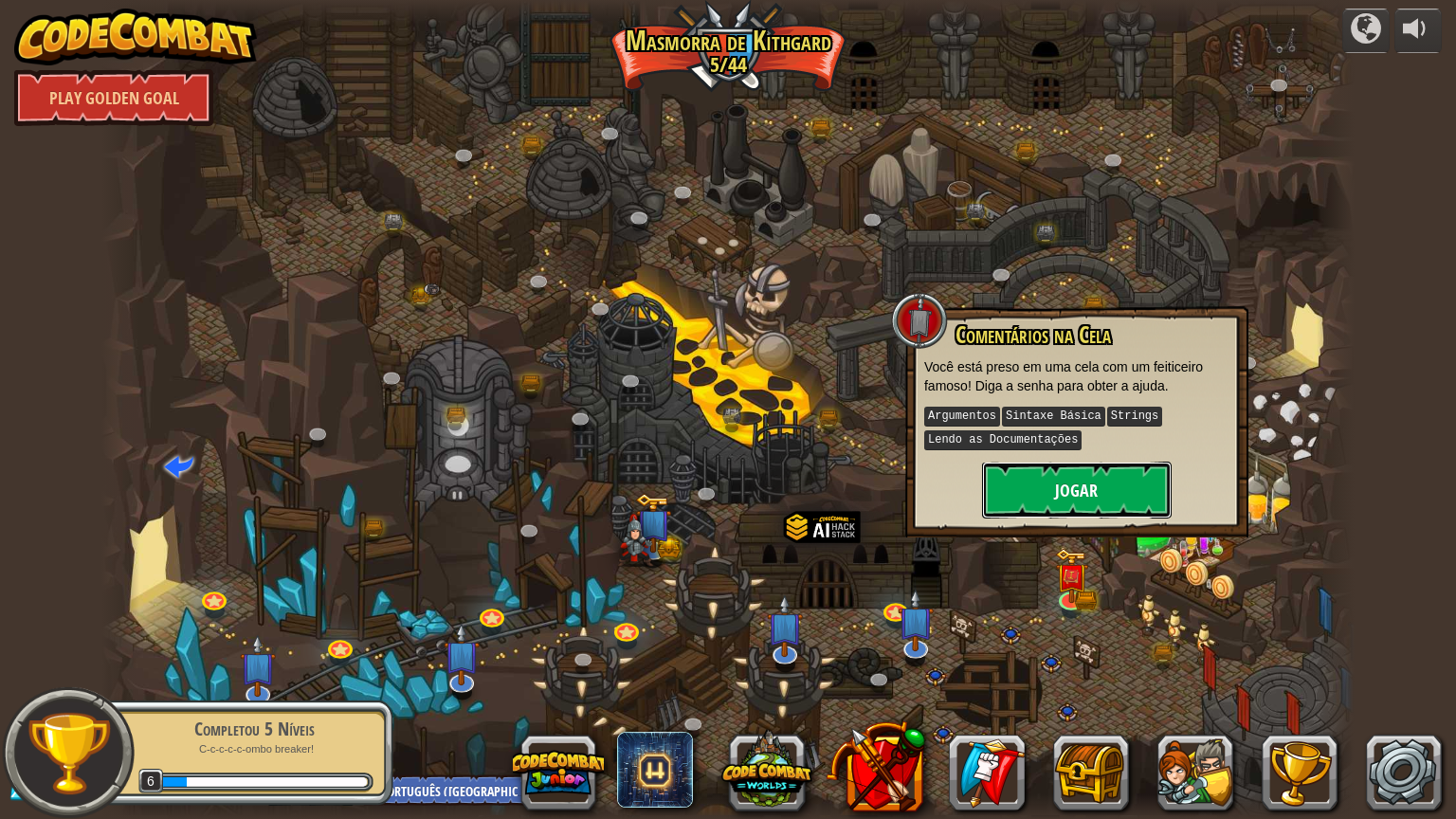
click at [1078, 511] on button "Jogar" at bounding box center [1077, 490] width 189 height 57
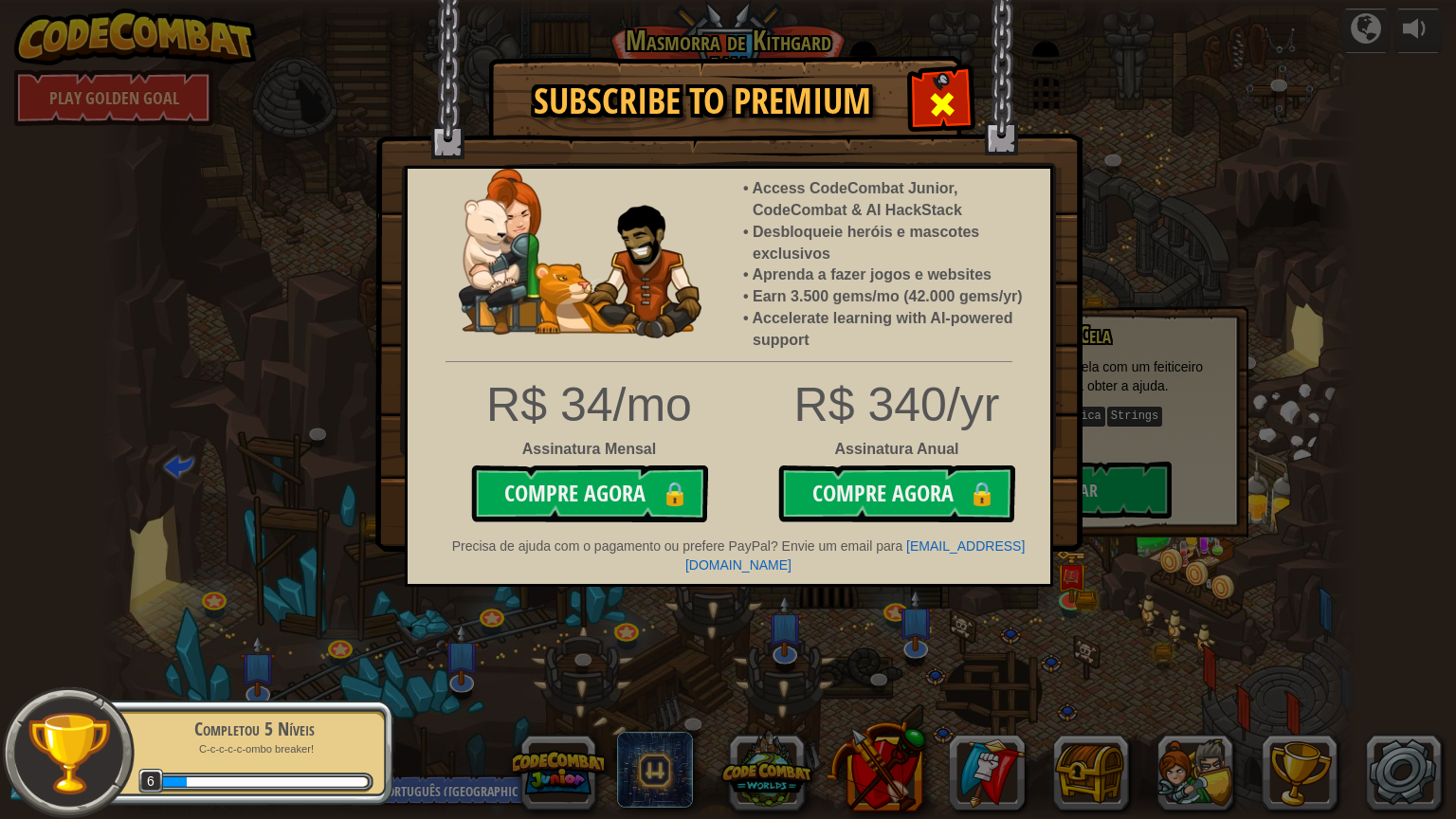
click at [936, 101] on span at bounding box center [942, 104] width 30 height 30
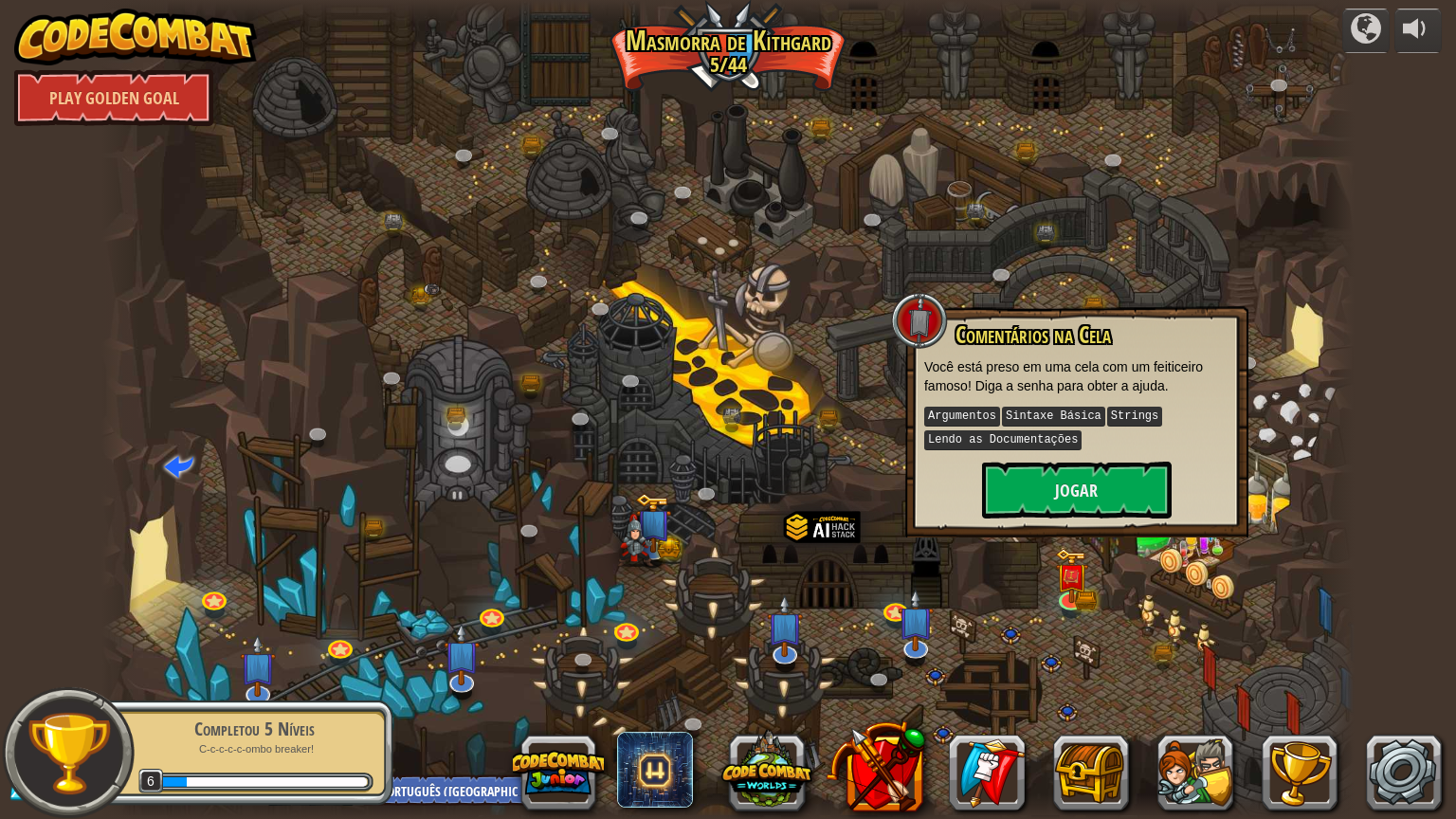
click at [1028, 569] on div at bounding box center [728, 410] width 1253 height 819
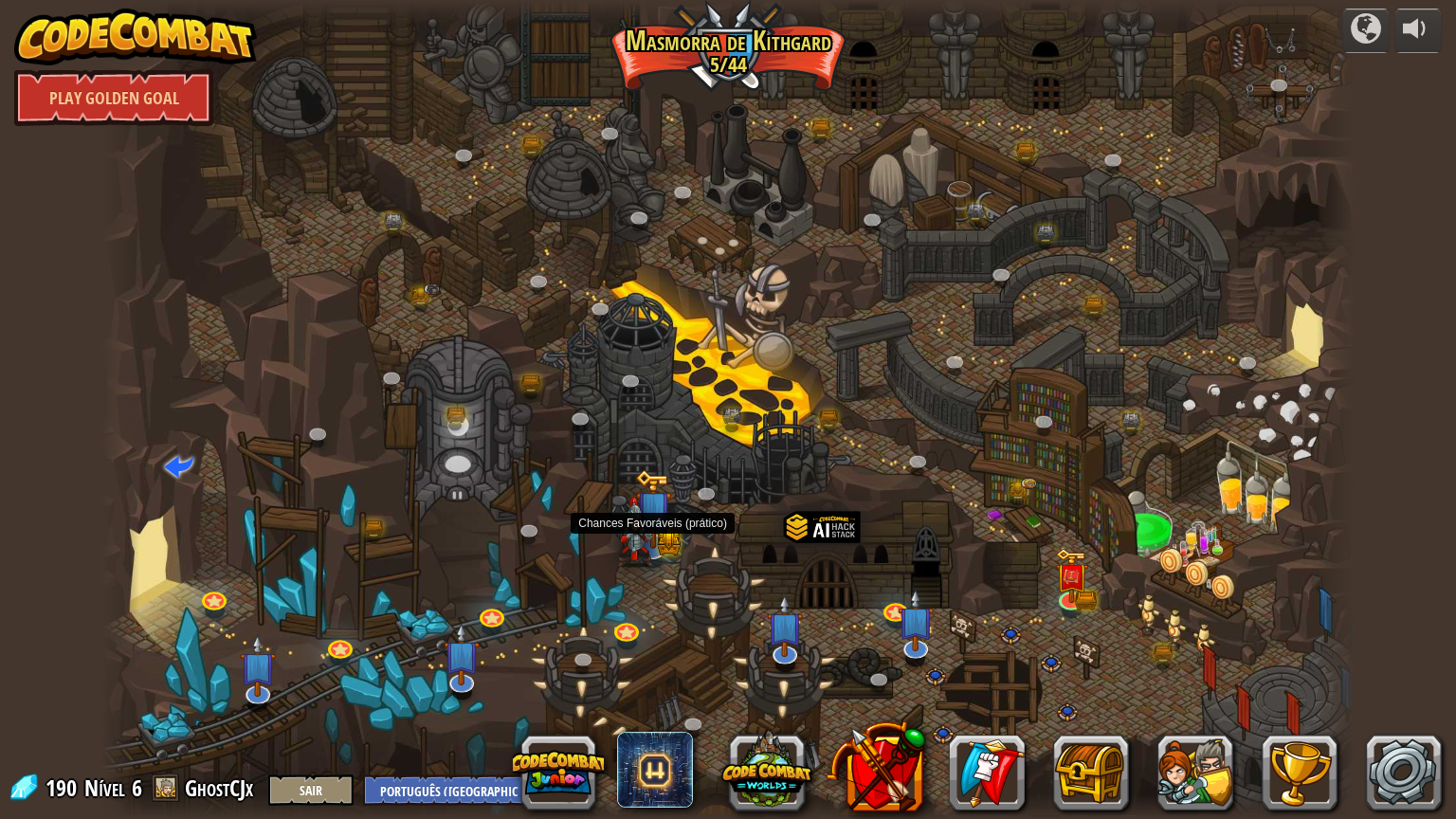
click at [660, 545] on img at bounding box center [653, 509] width 36 height 80
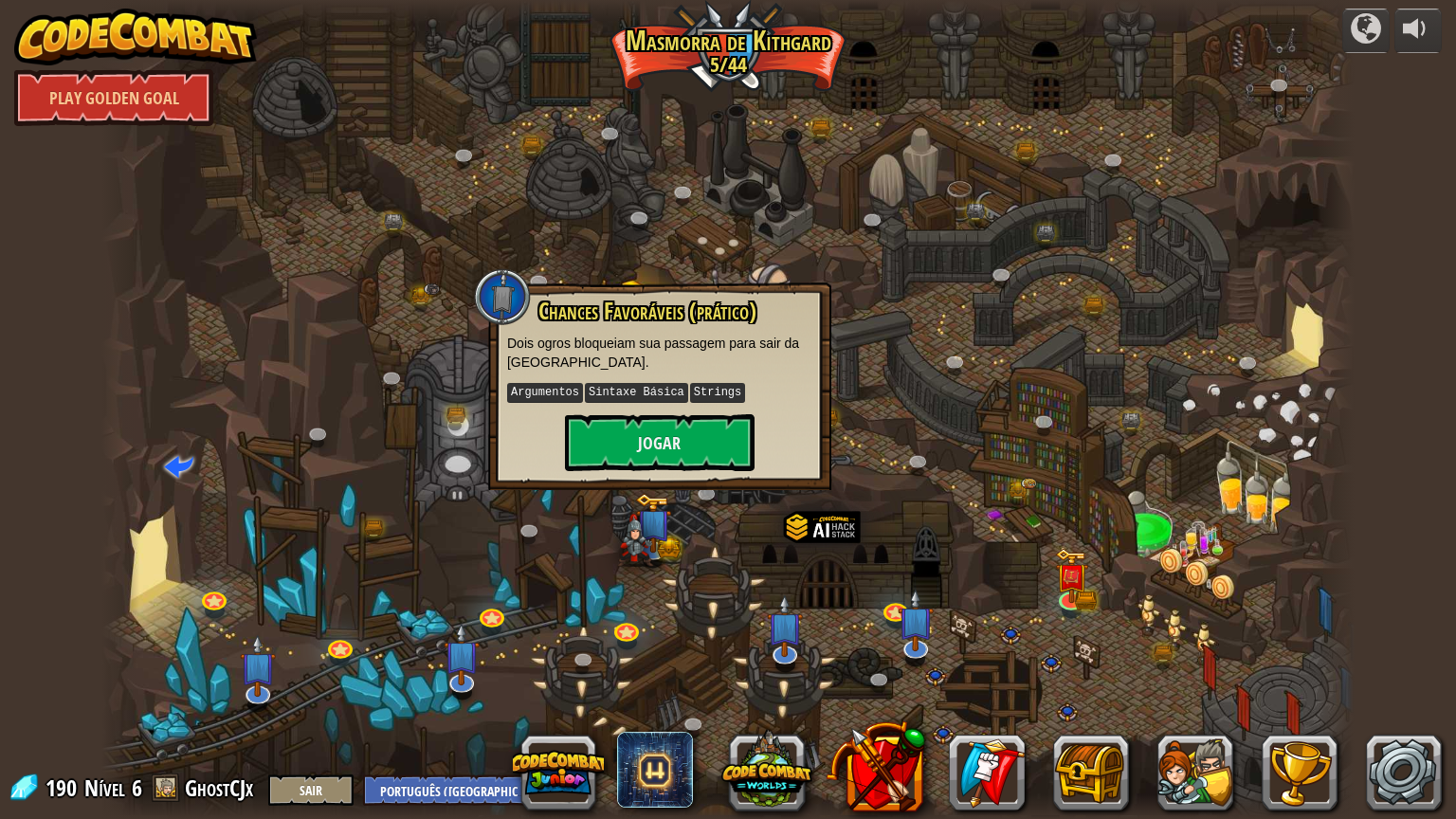
click at [648, 579] on div at bounding box center [728, 410] width 1253 height 819
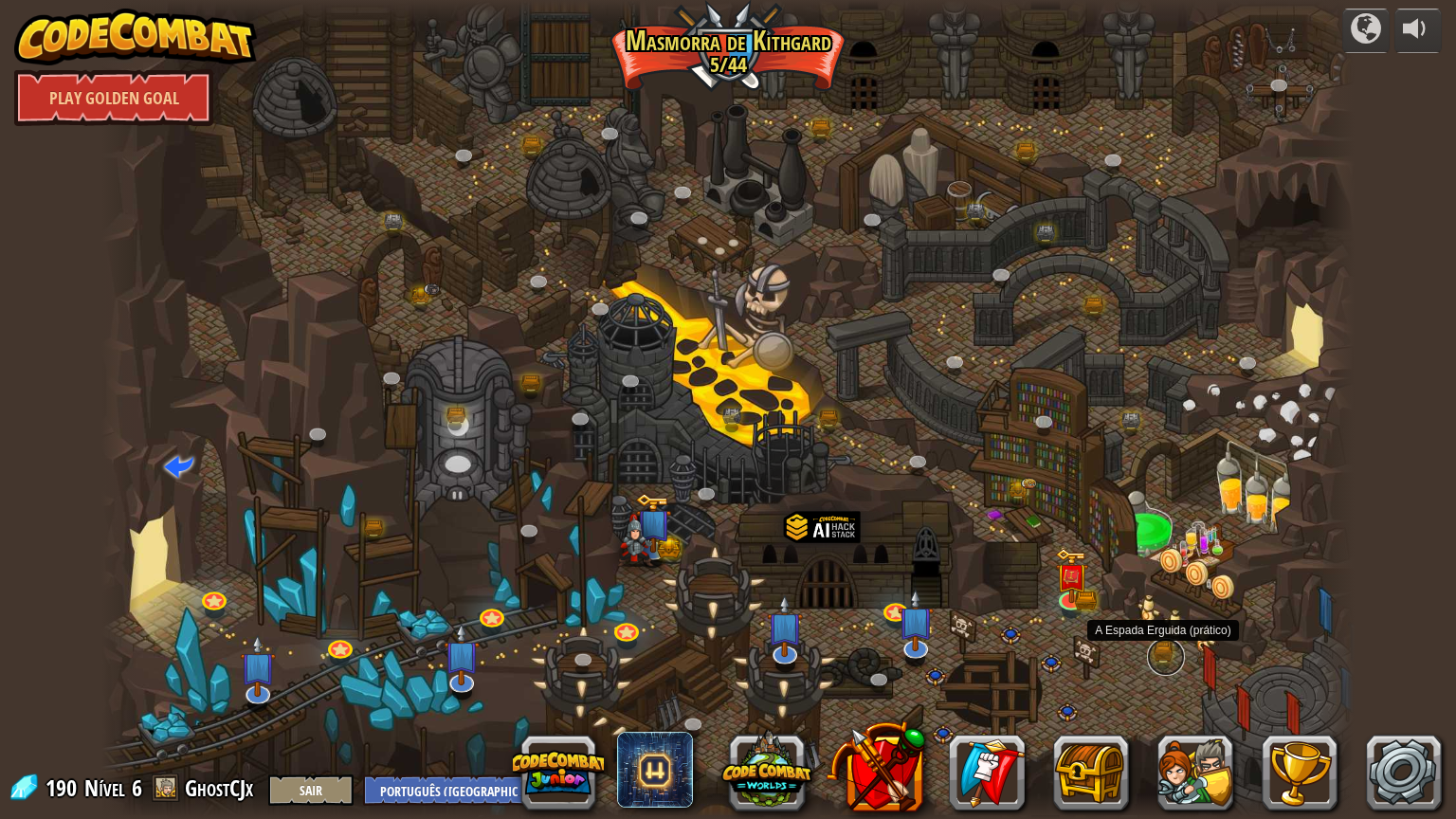
click at [1156, 660] on link at bounding box center [1166, 658] width 38 height 38
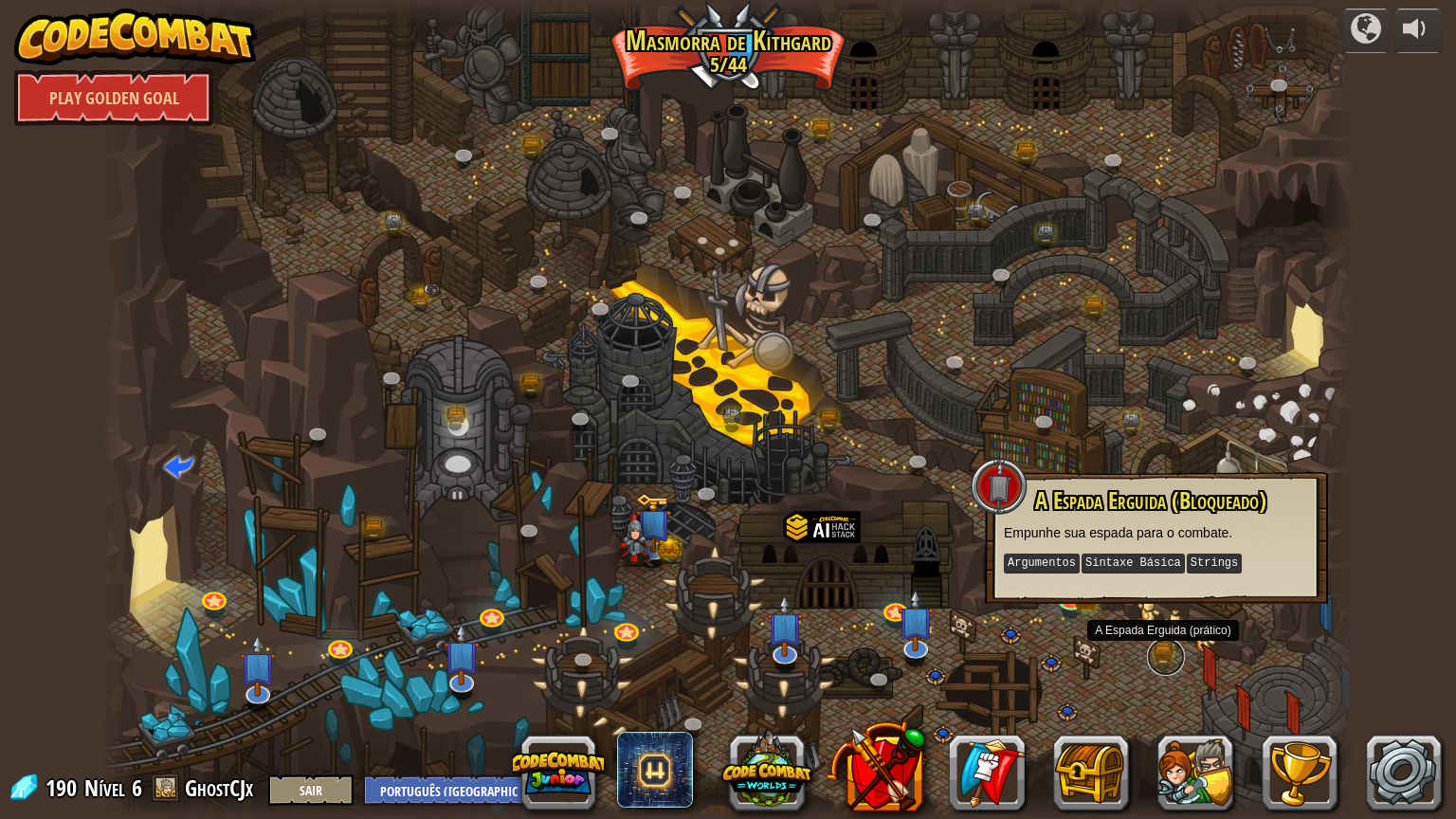
click at [1156, 660] on link at bounding box center [1166, 658] width 38 height 38
click at [650, 596] on div at bounding box center [728, 410] width 1253 height 819
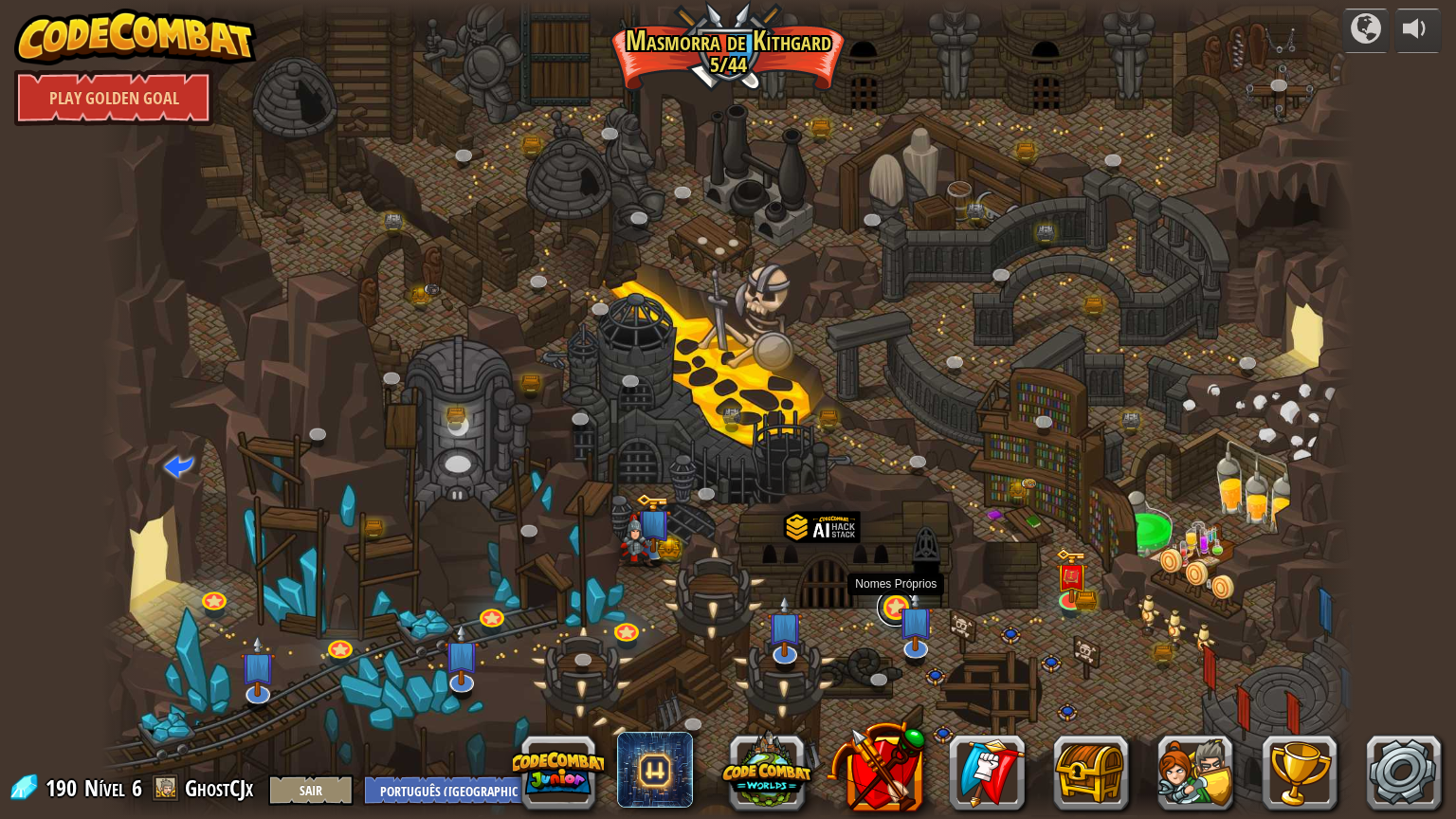
click at [888, 610] on link at bounding box center [896, 608] width 38 height 38
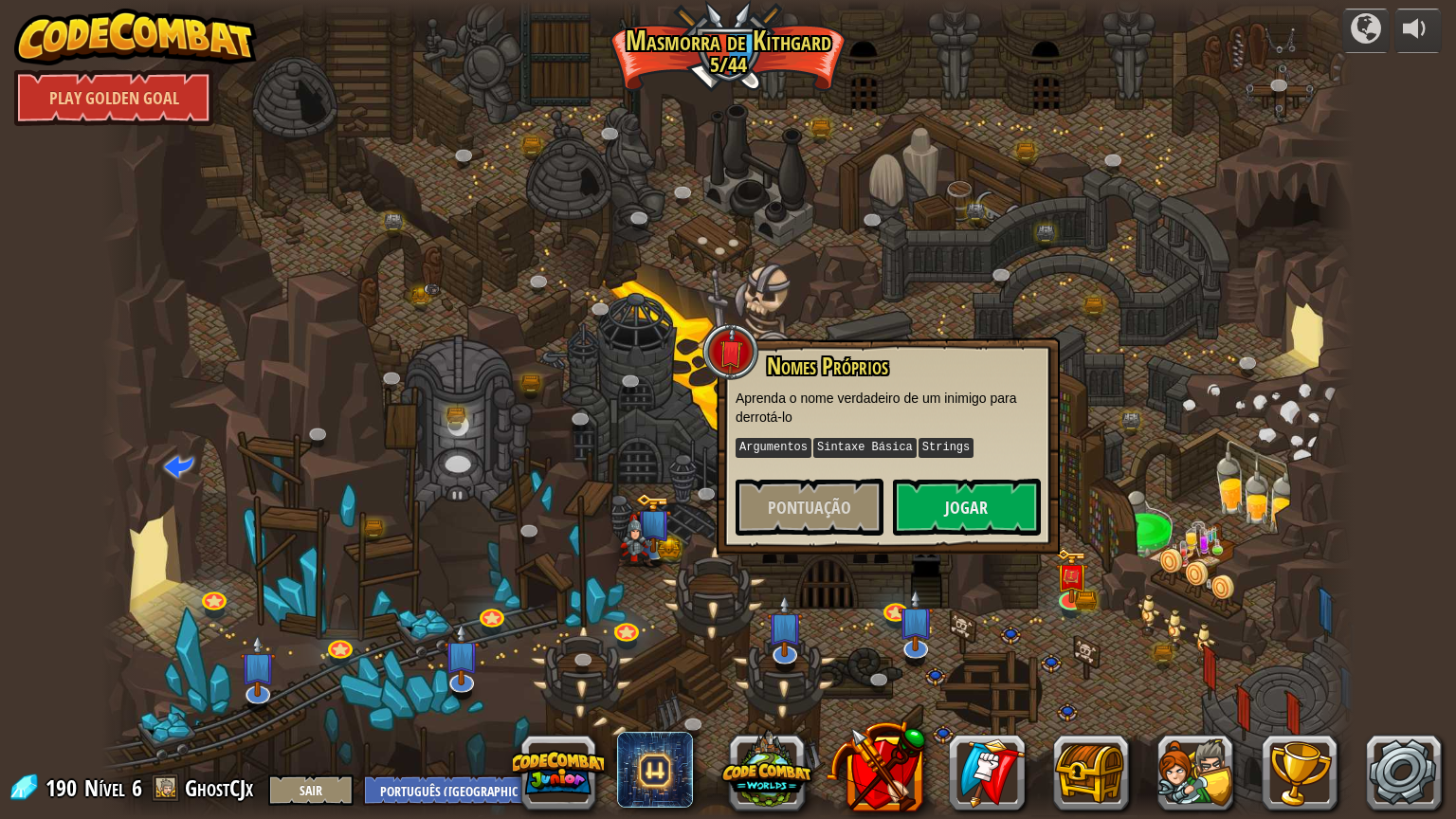
click at [665, 574] on div at bounding box center [728, 410] width 1253 height 819
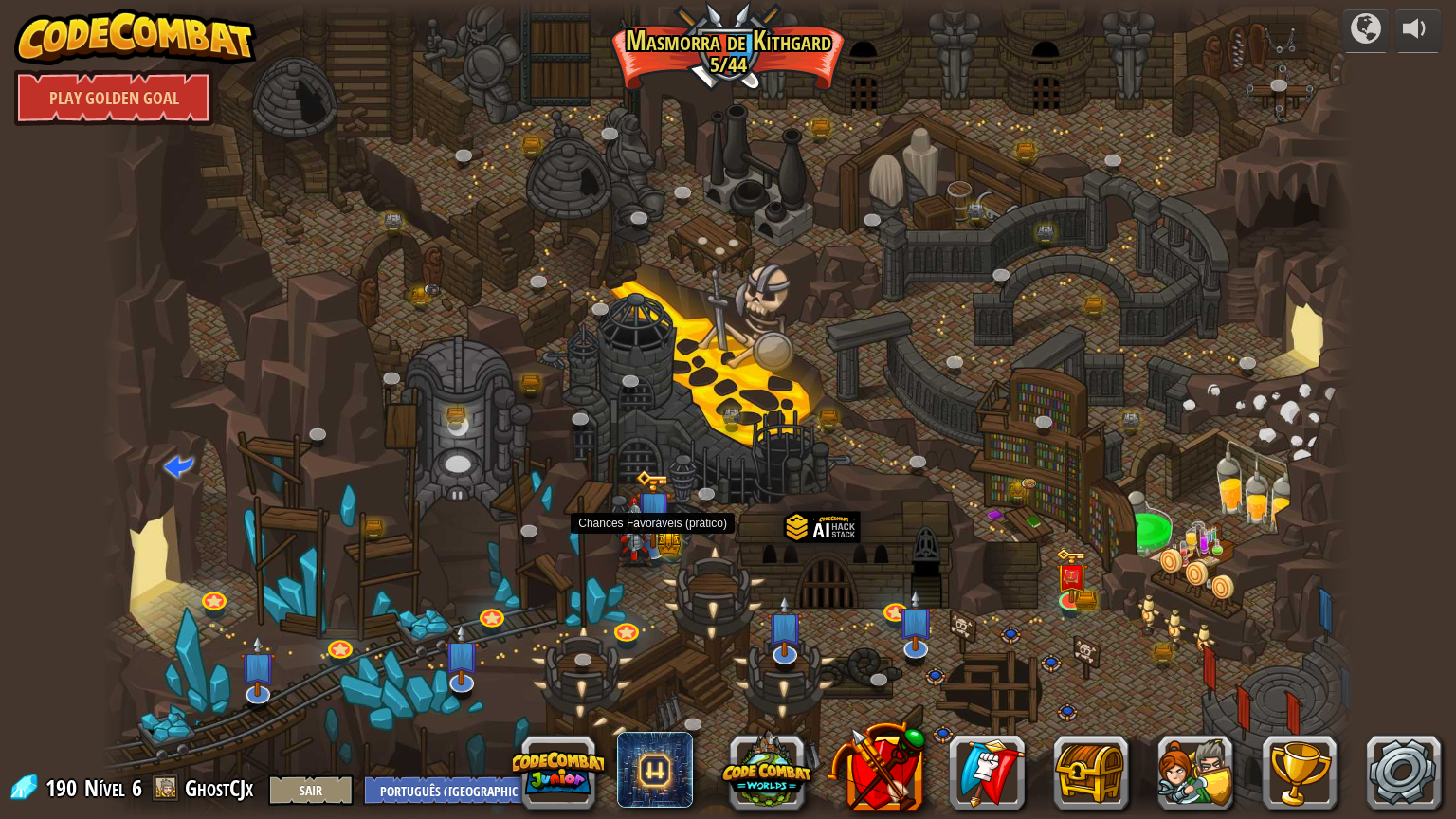
click at [644, 540] on img at bounding box center [635, 532] width 36 height 71
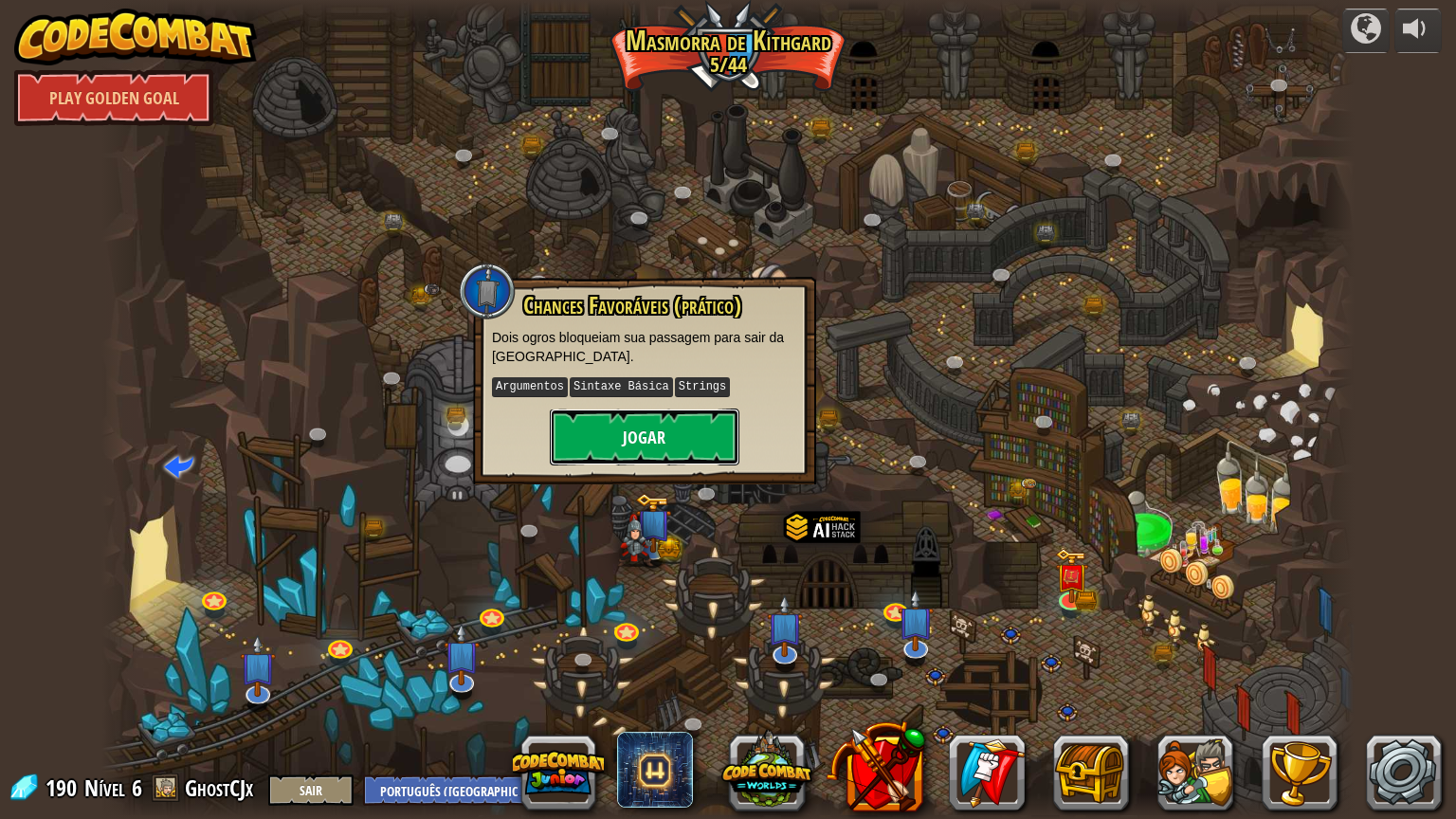
click at [701, 435] on button "Jogar" at bounding box center [644, 436] width 189 height 57
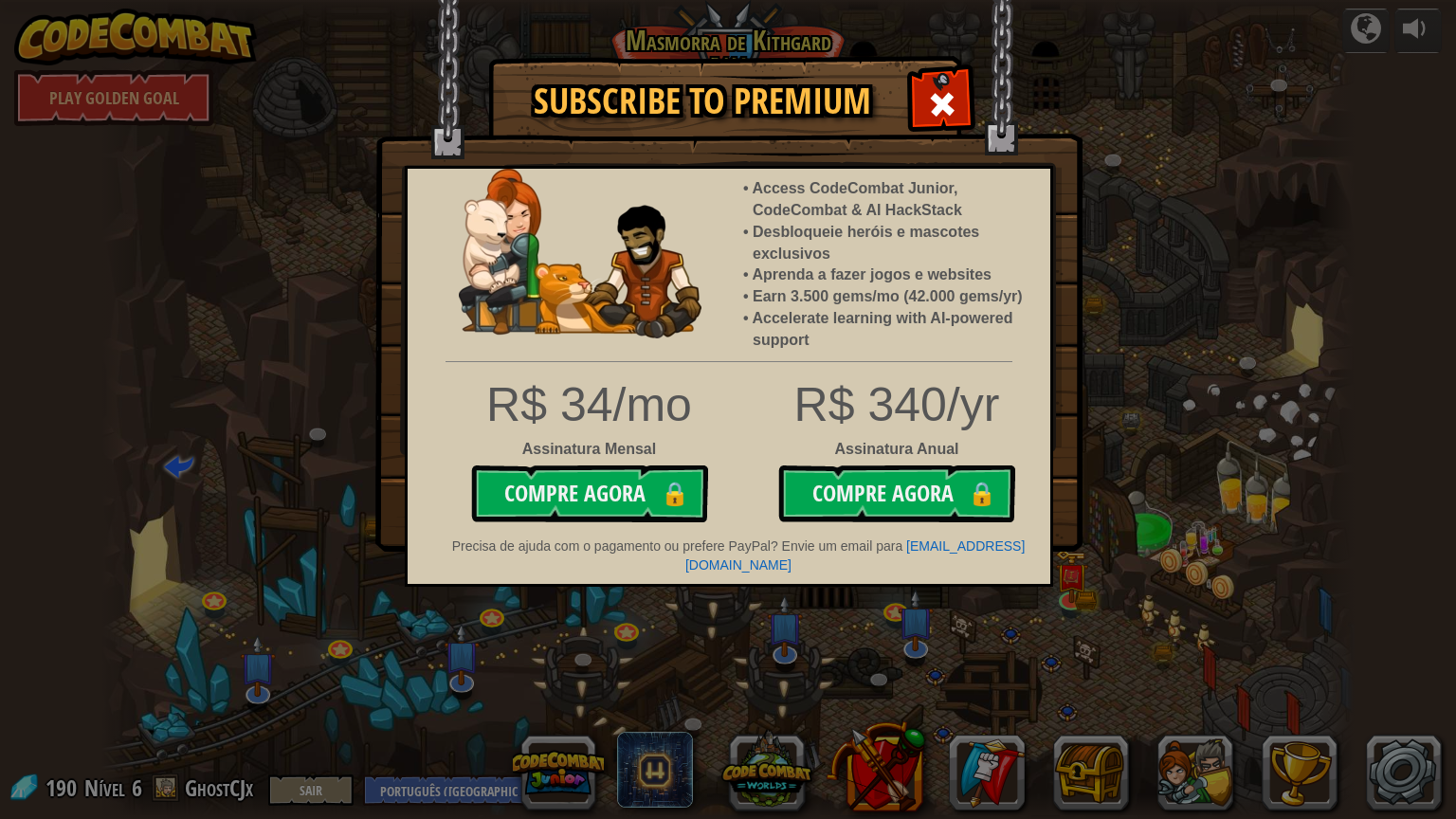
click at [1099, 128] on div "Subscribe to Premium Access CodeCombat Junior, CodeCombat & AI HackStack Desblo…" at bounding box center [728, 410] width 1456 height 819
click at [1032, 627] on div "Subscribe to Premium Access CodeCombat Junior, CodeCombat & AI HackStack Desblo…" at bounding box center [728, 410] width 1456 height 819
click at [942, 103] on span at bounding box center [942, 104] width 30 height 30
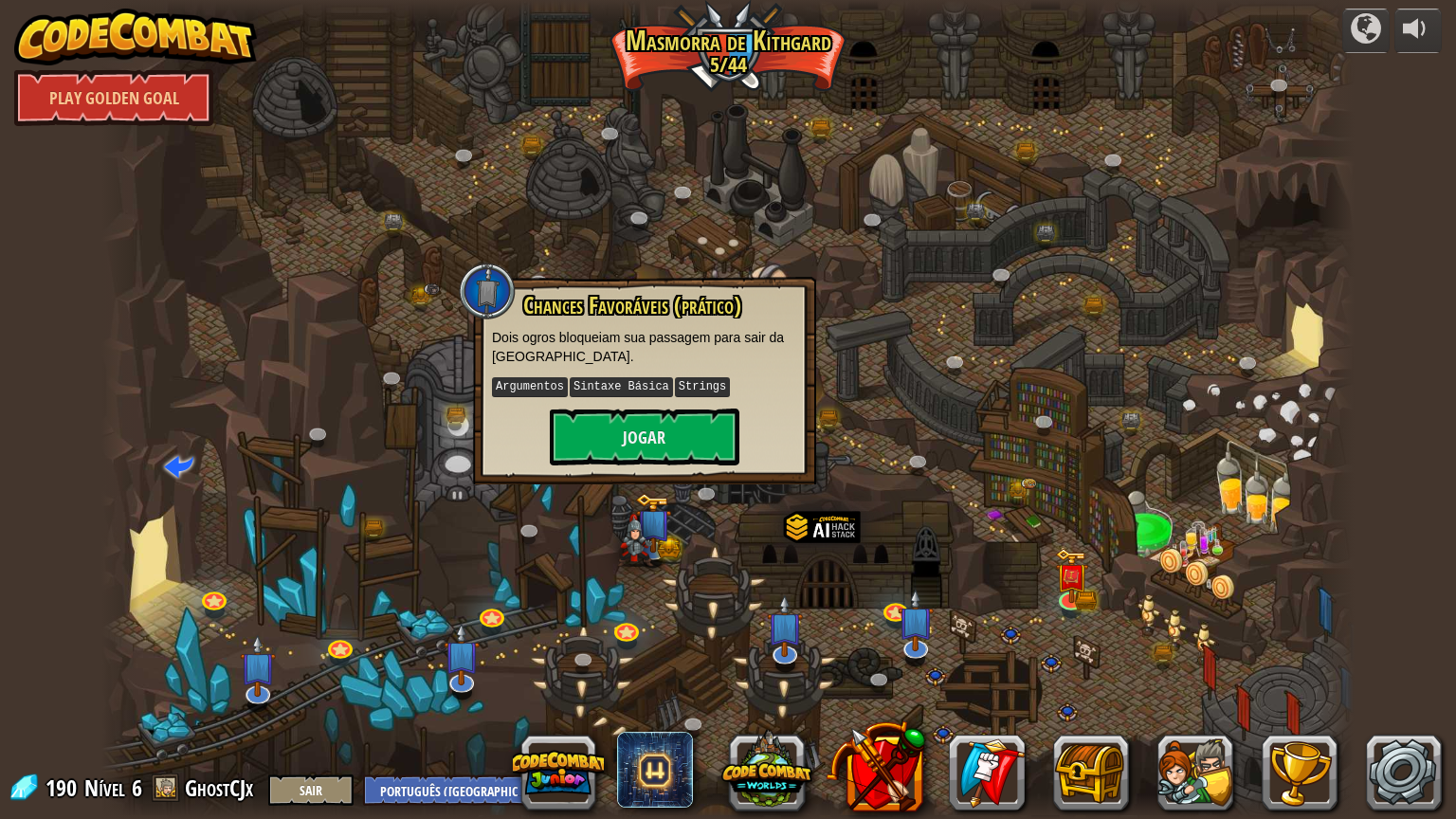
click at [1127, 677] on div at bounding box center [728, 410] width 1253 height 819
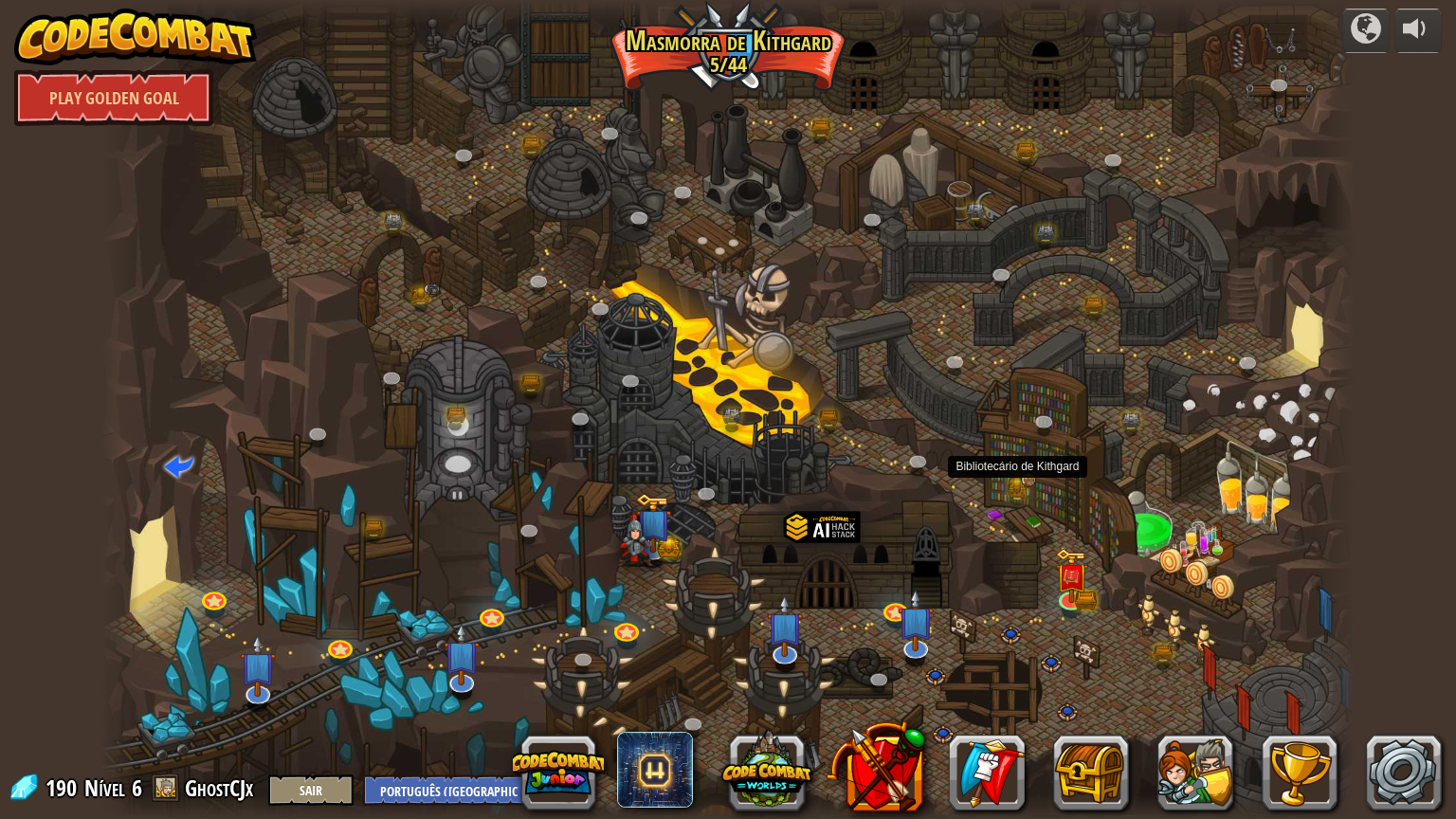
click at [1023, 483] on img at bounding box center [1028, 479] width 15 height 15
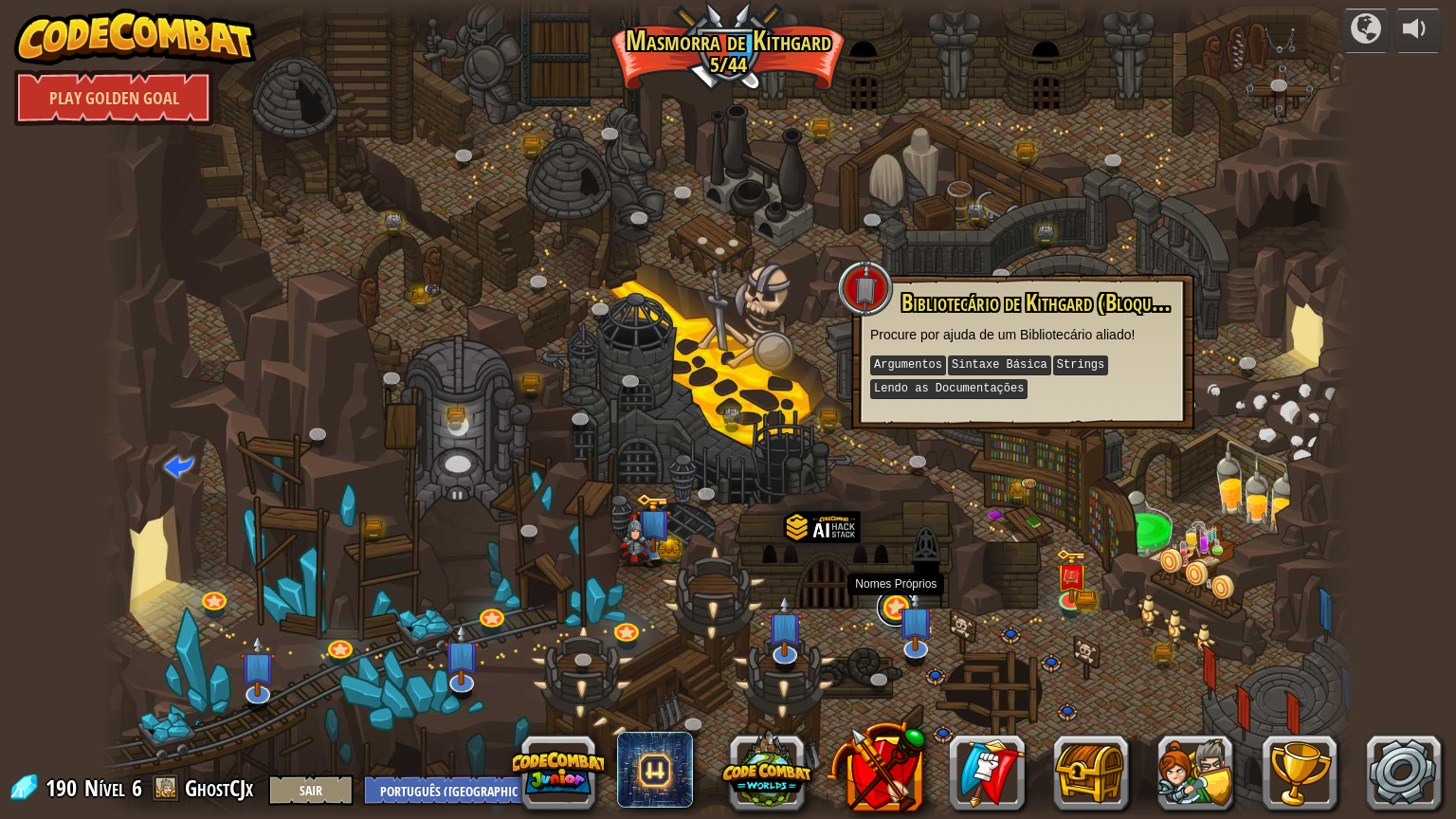
click at [885, 611] on link at bounding box center [896, 608] width 38 height 38
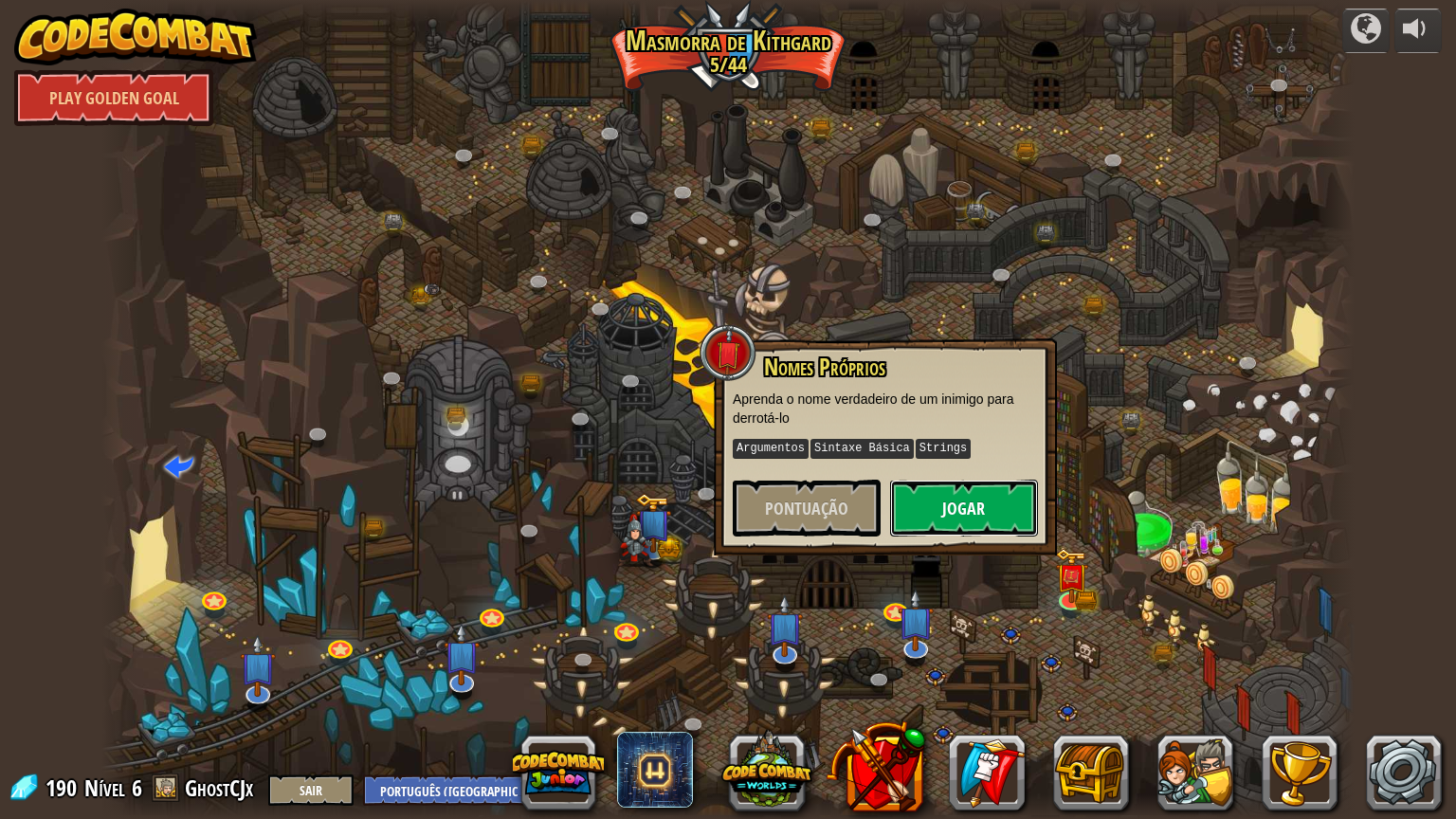
click at [938, 508] on button "Jogar" at bounding box center [964, 508] width 147 height 57
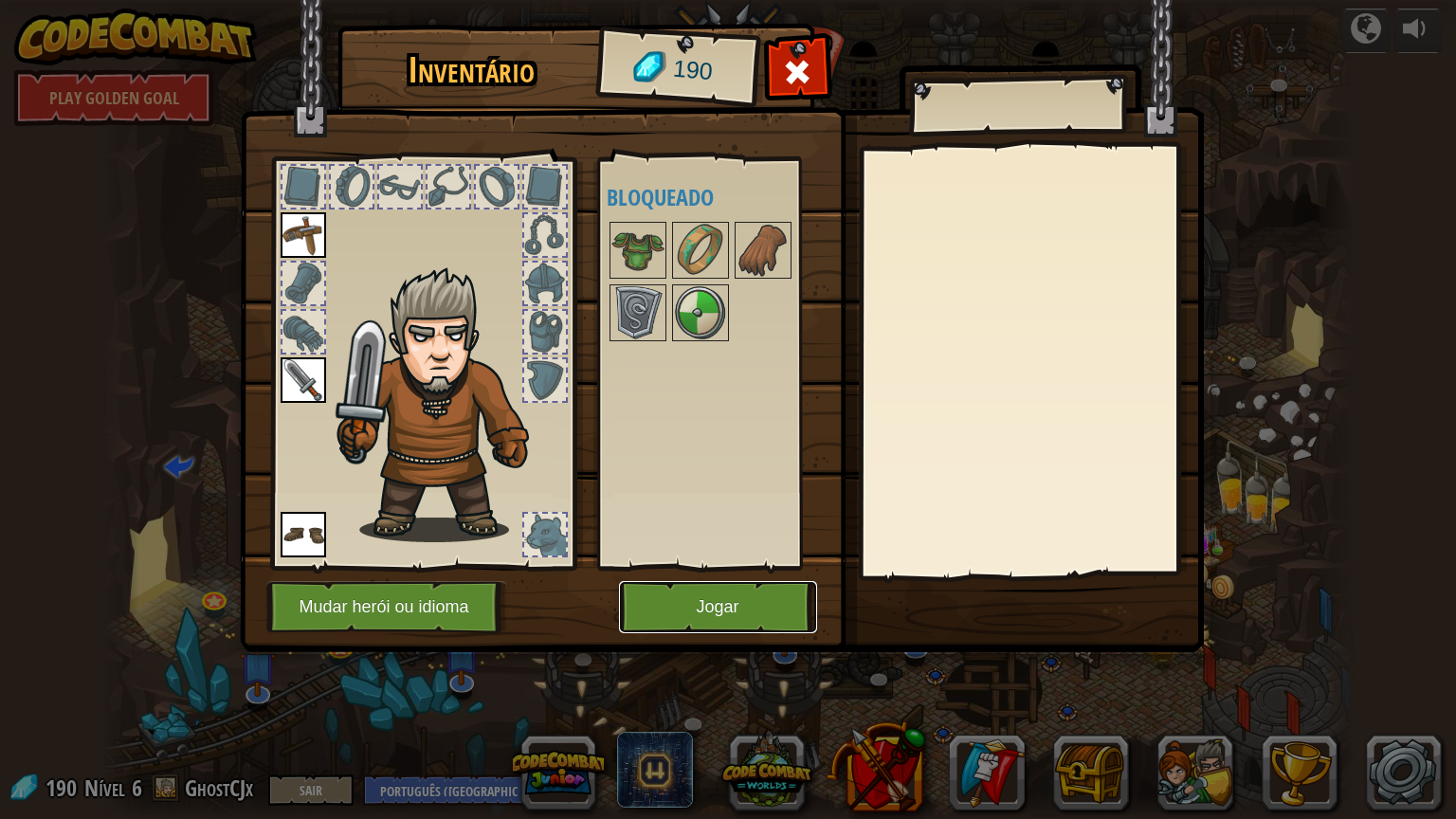
click at [716, 602] on button "Jogar" at bounding box center [718, 608] width 198 height 52
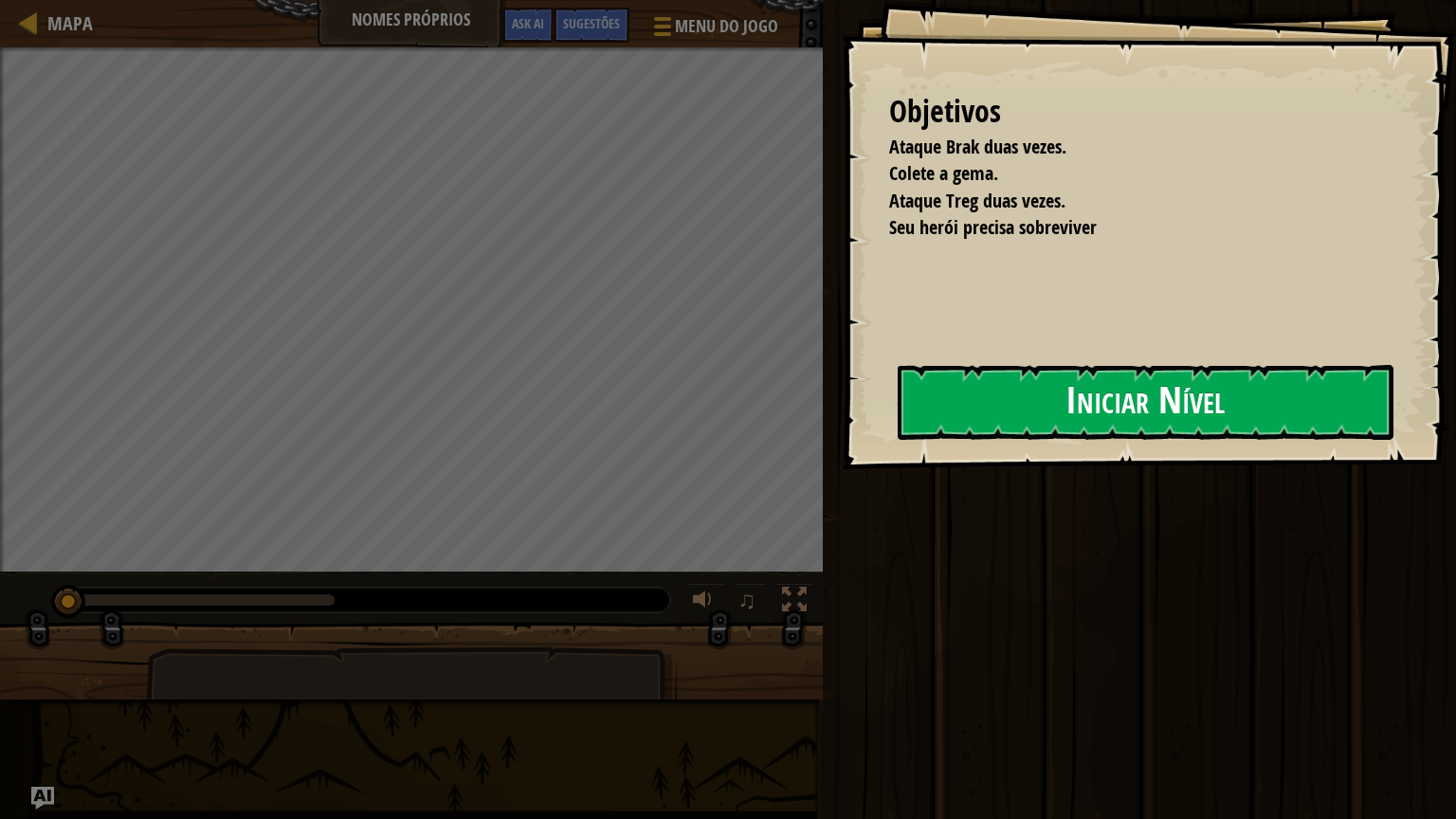
click at [1003, 415] on button "Iniciar Nível" at bounding box center [1145, 402] width 496 height 75
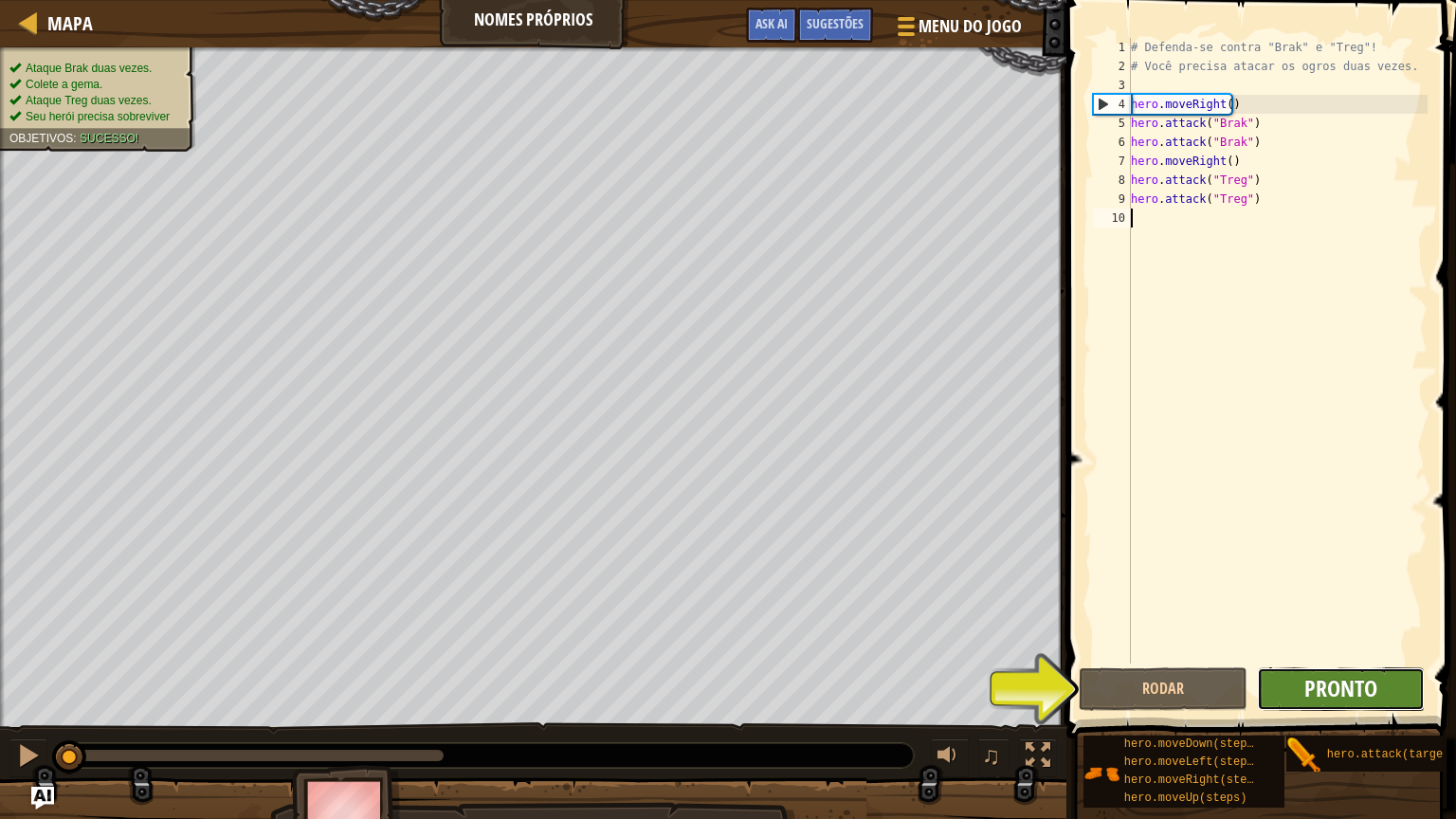
click at [1331, 682] on span "Pronto" at bounding box center [1340, 688] width 73 height 30
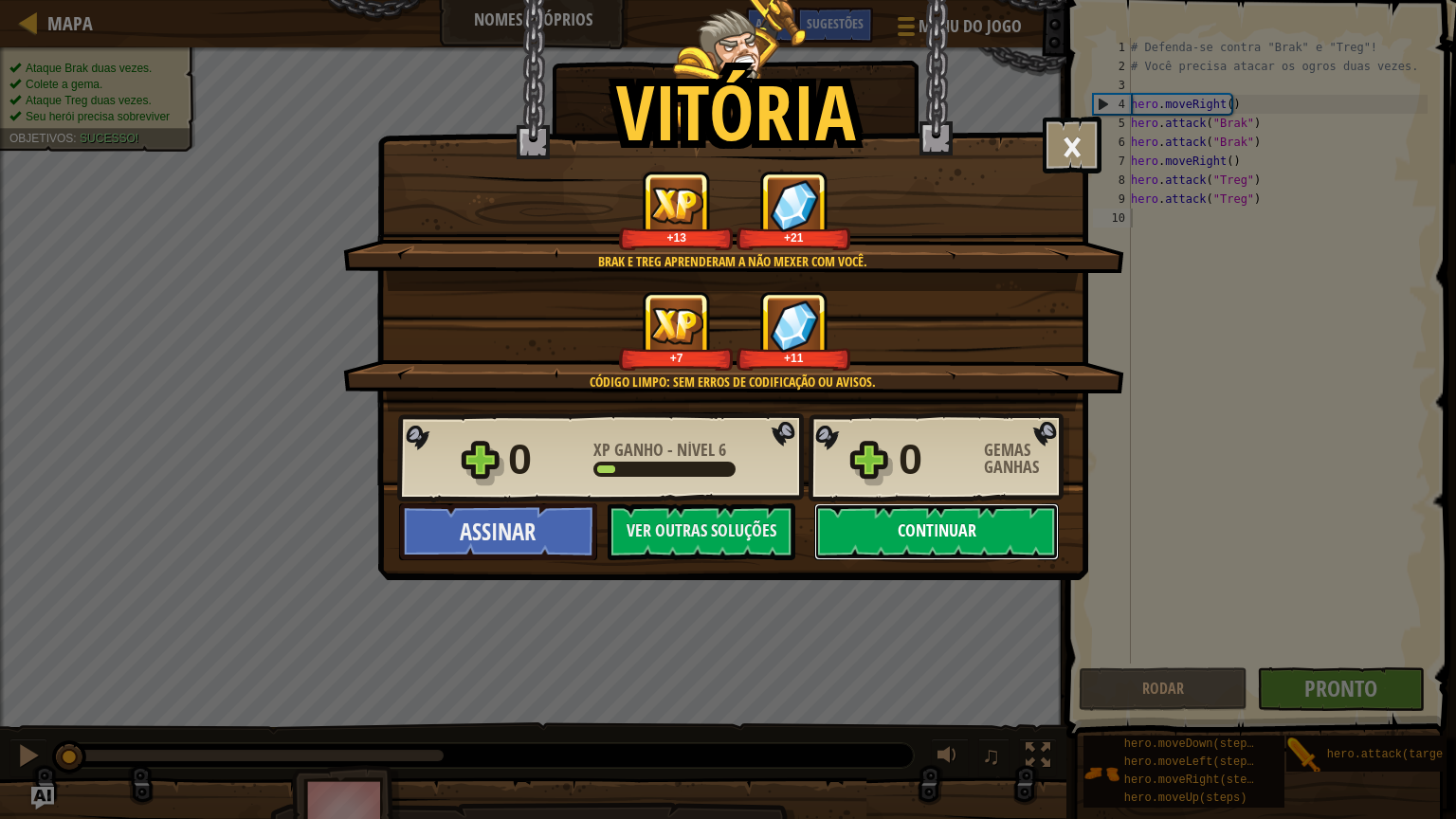
click at [921, 529] on button "Continuar" at bounding box center [937, 531] width 245 height 57
select select "pt-BR"
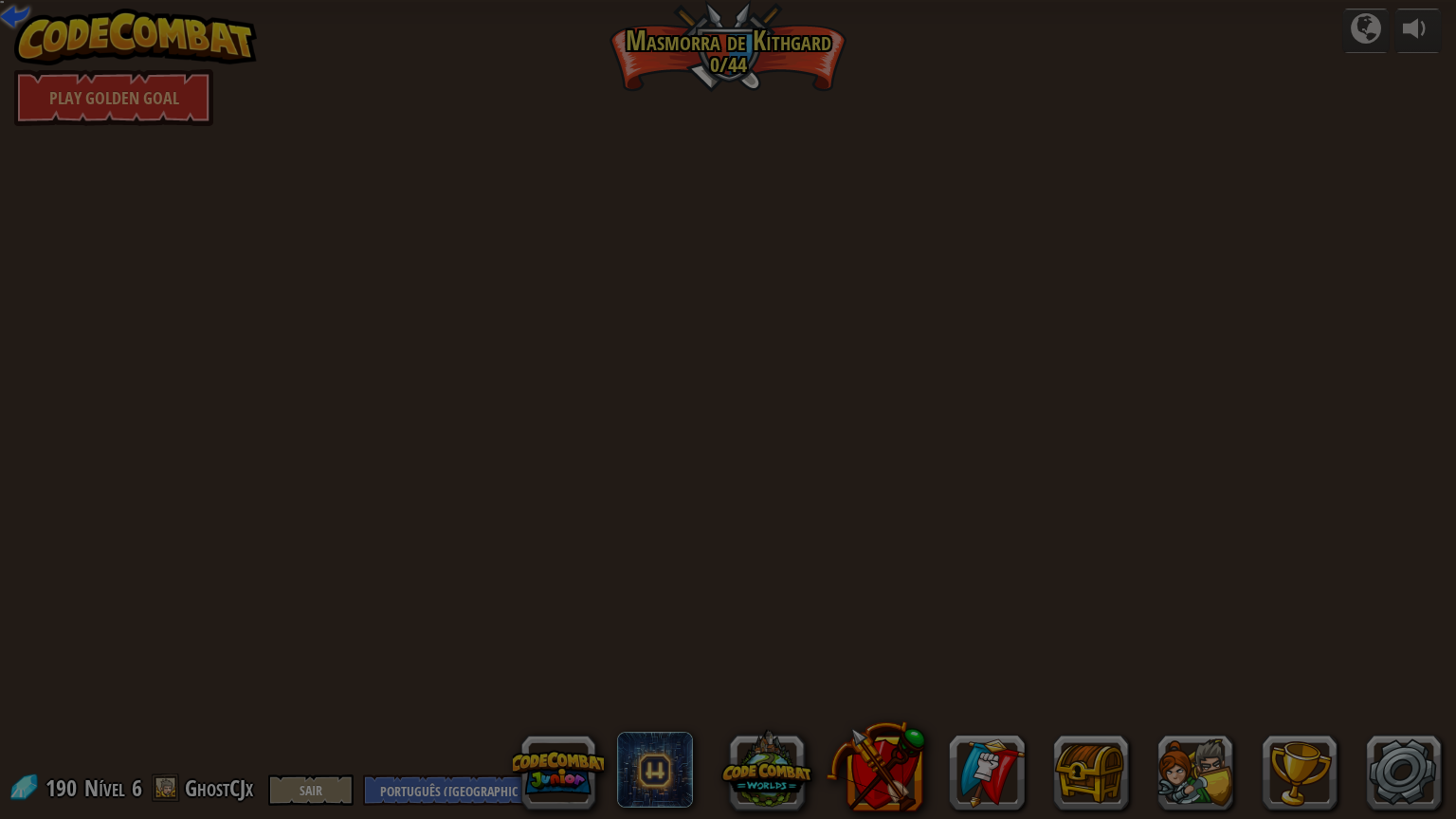
select select "pt-BR"
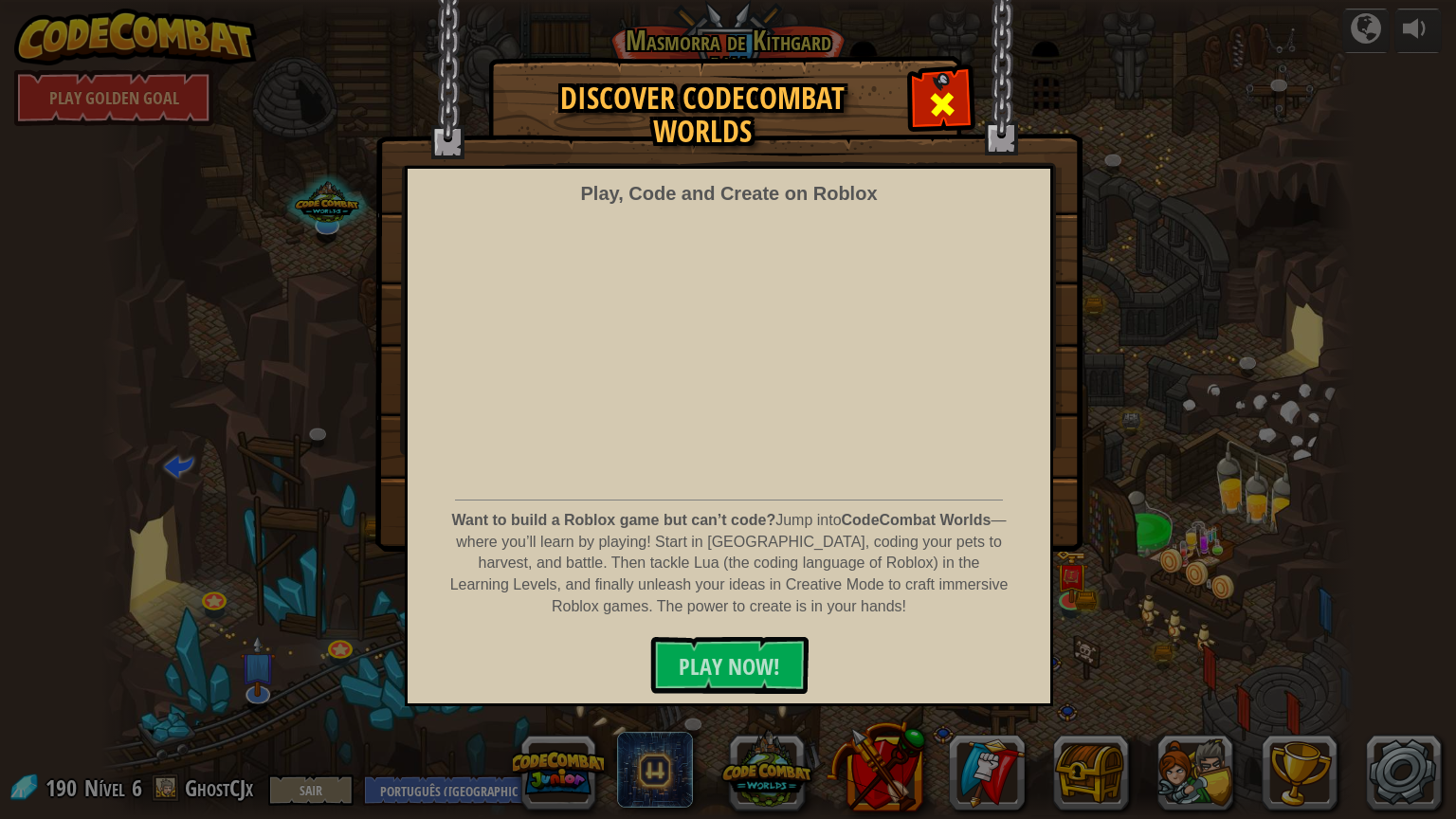
click at [924, 100] on div at bounding box center [942, 102] width 60 height 60
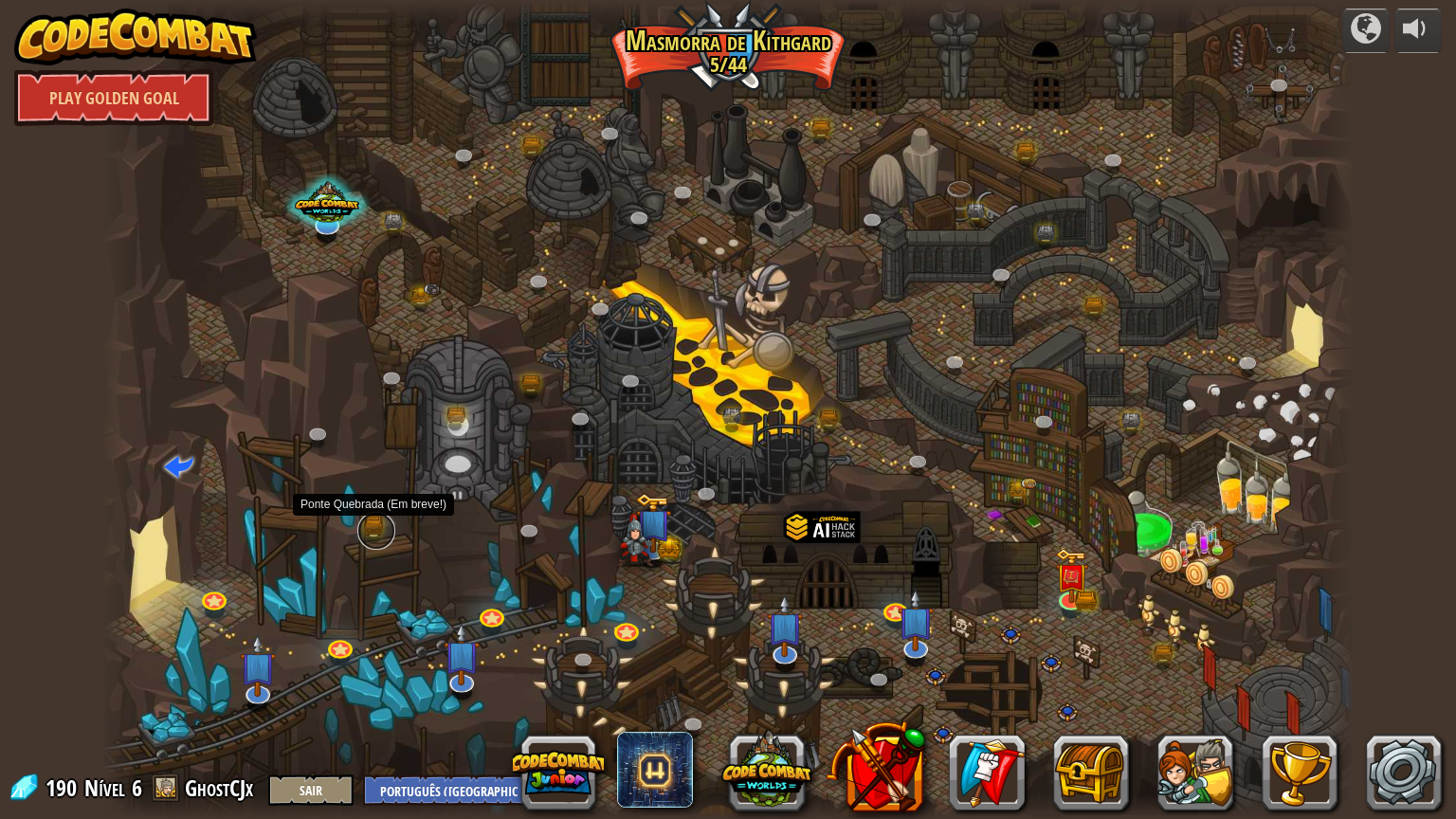
click at [367, 526] on link at bounding box center [376, 531] width 38 height 38
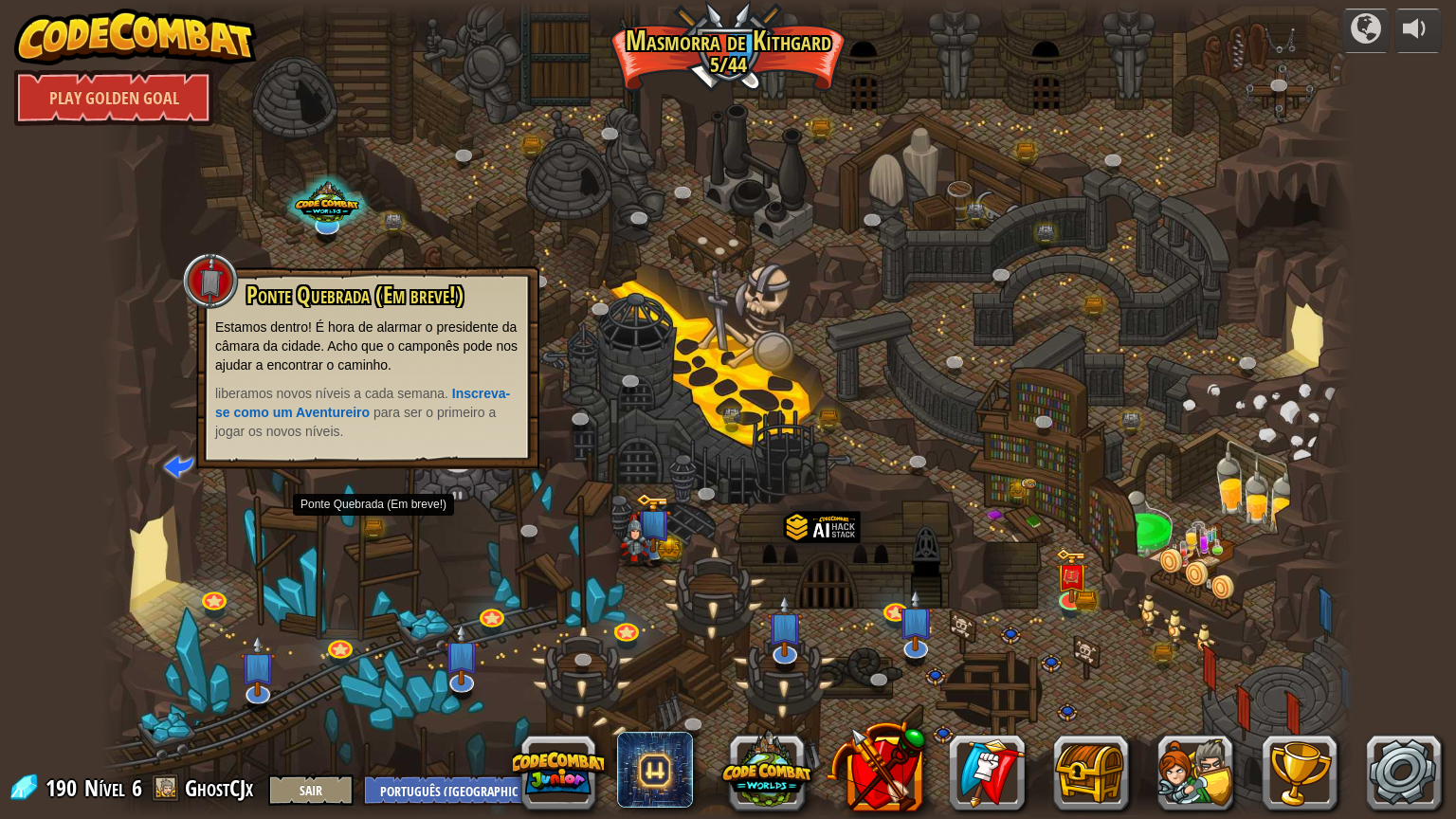
click at [460, 527] on div at bounding box center [728, 410] width 1253 height 819
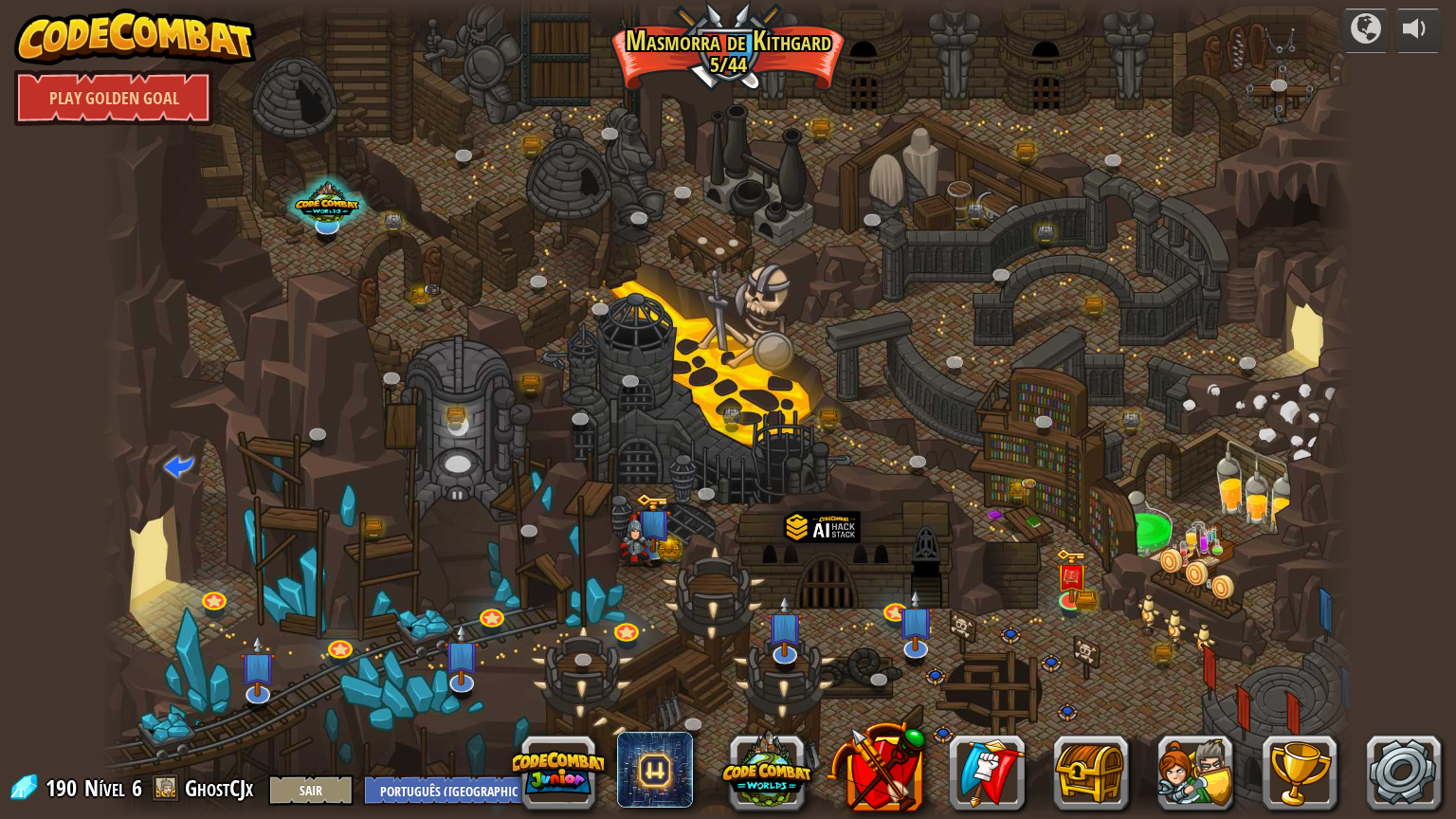
drag, startPoint x: 1058, startPoint y: 676, endPoint x: 1027, endPoint y: 634, distance: 52.2
click at [1027, 635] on div at bounding box center [728, 410] width 1253 height 819
click at [1039, 622] on div at bounding box center [728, 410] width 1253 height 819
click at [164, 457] on span at bounding box center [179, 465] width 30 height 30
select select "pt-BR"
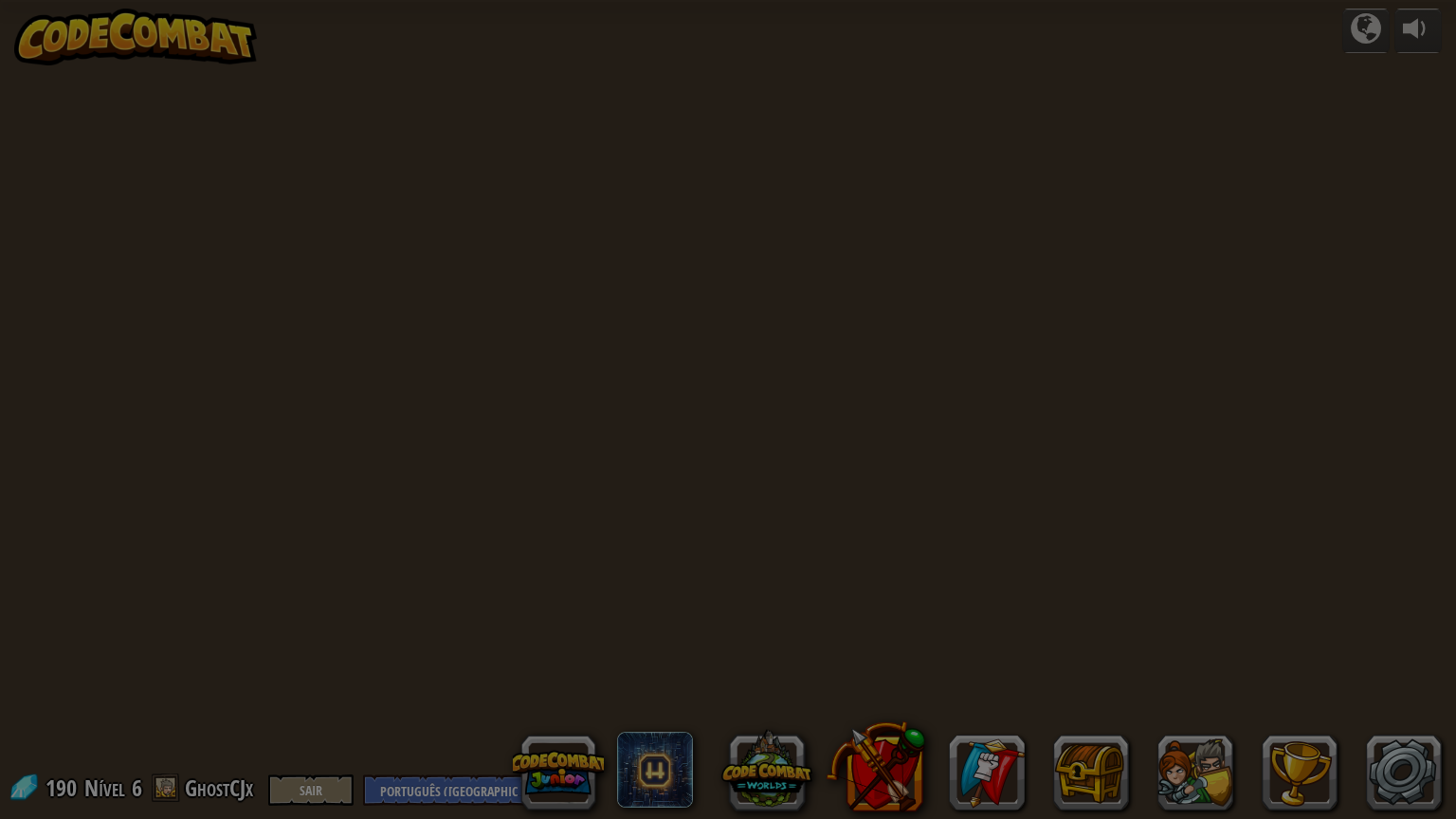
select select "pt-BR"
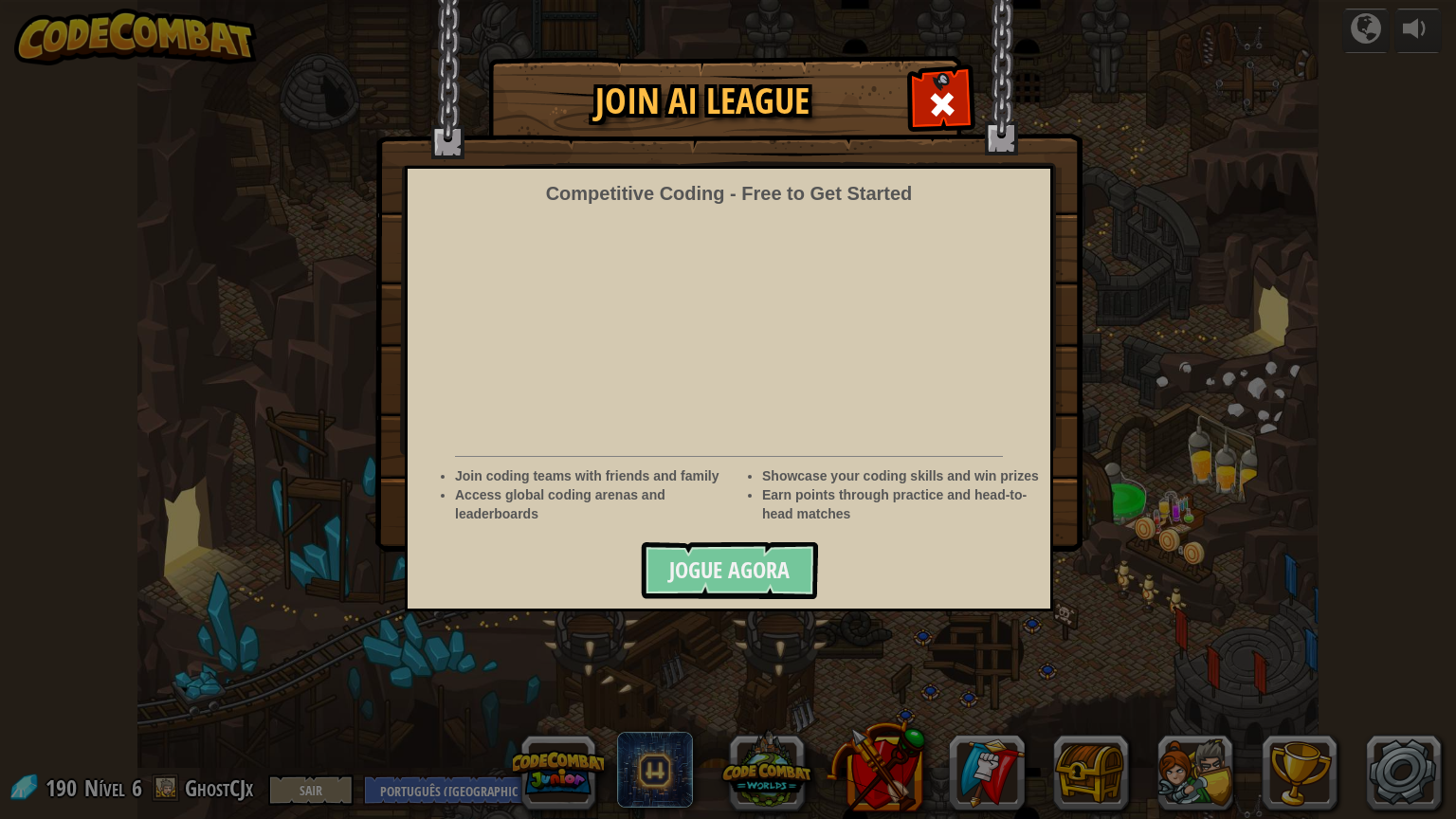
select select "pt-BR"
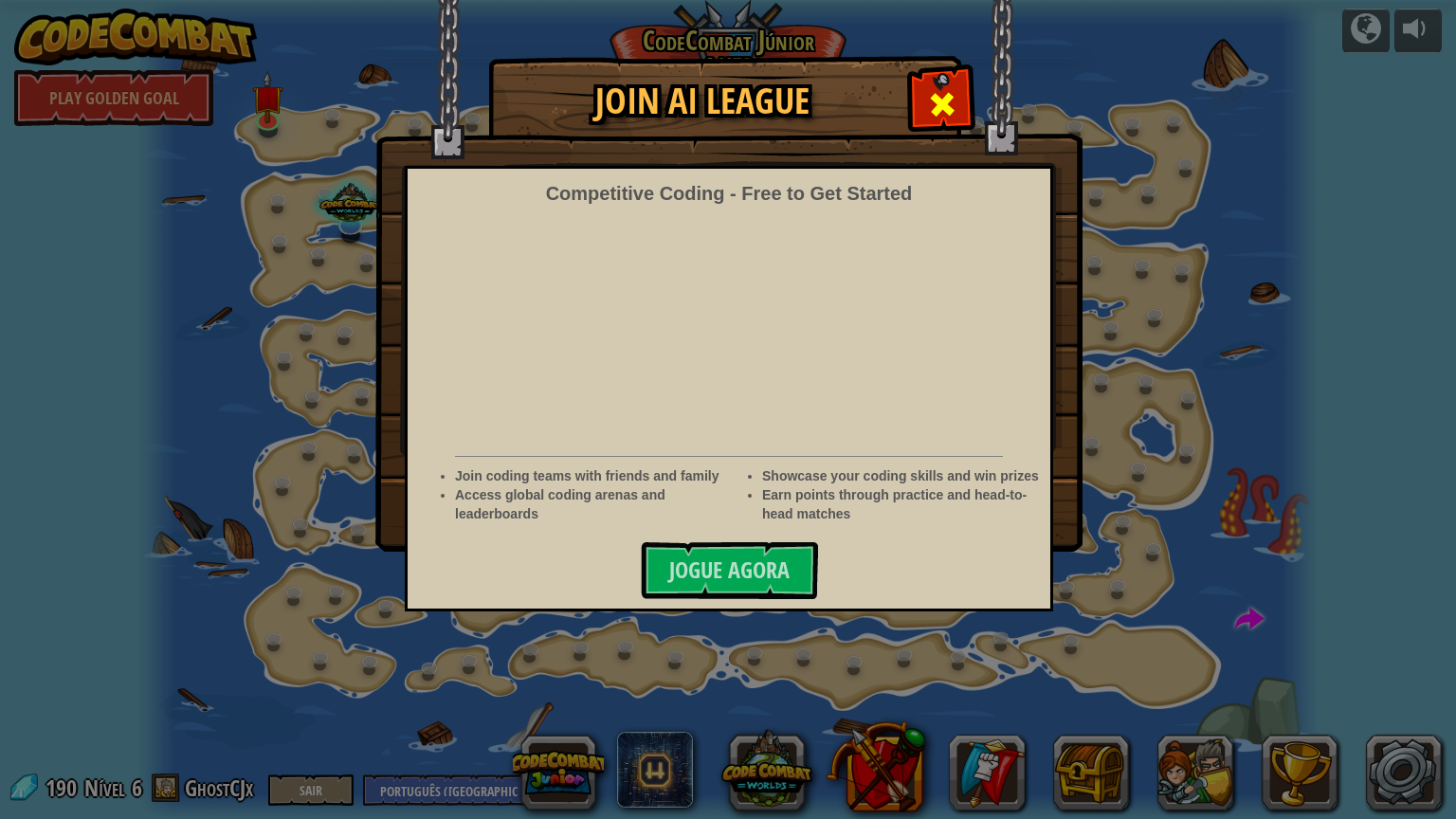
click at [956, 103] on span at bounding box center [942, 104] width 30 height 30
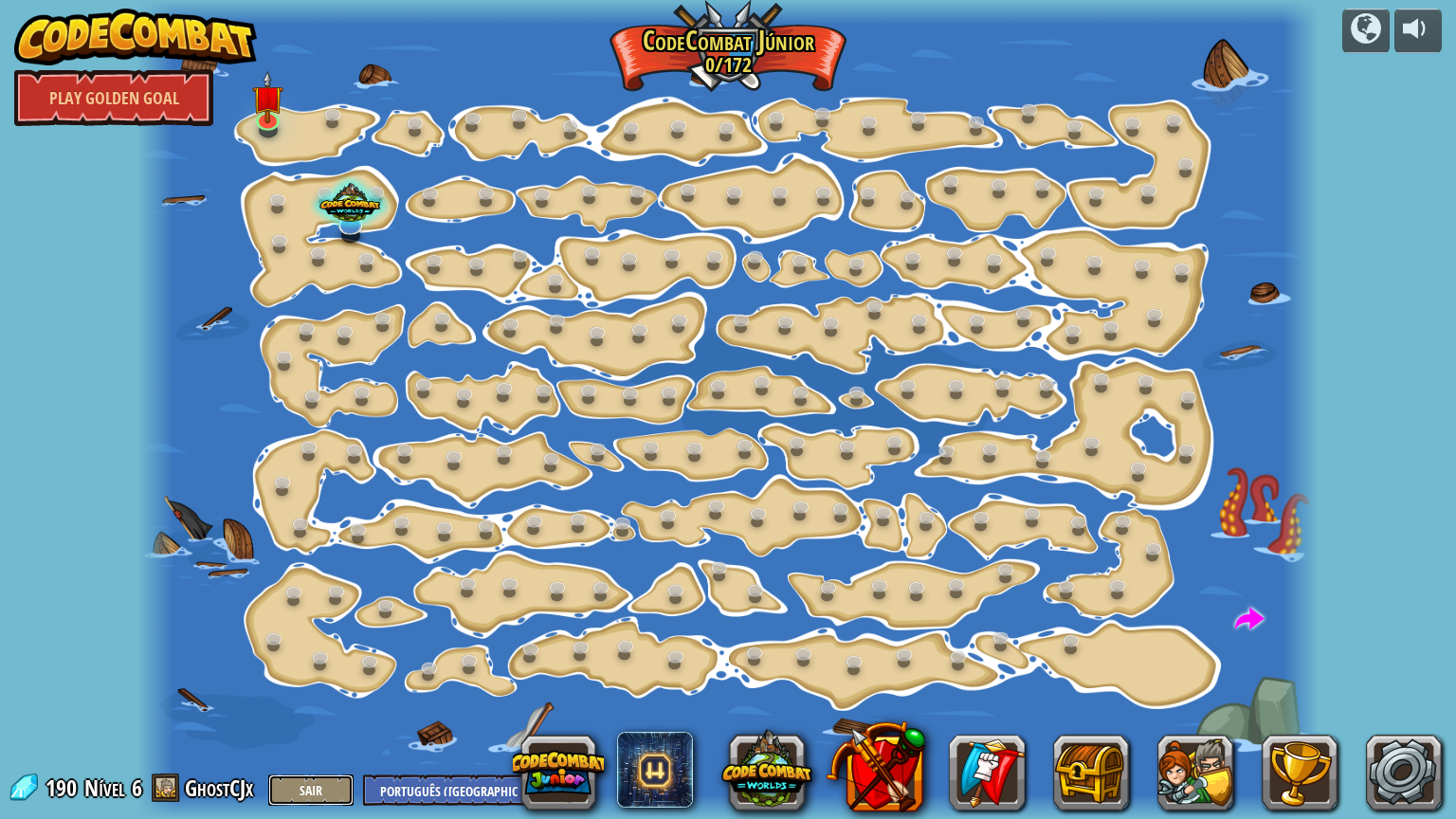
click at [326, 691] on button "Sair" at bounding box center [311, 790] width 86 height 31
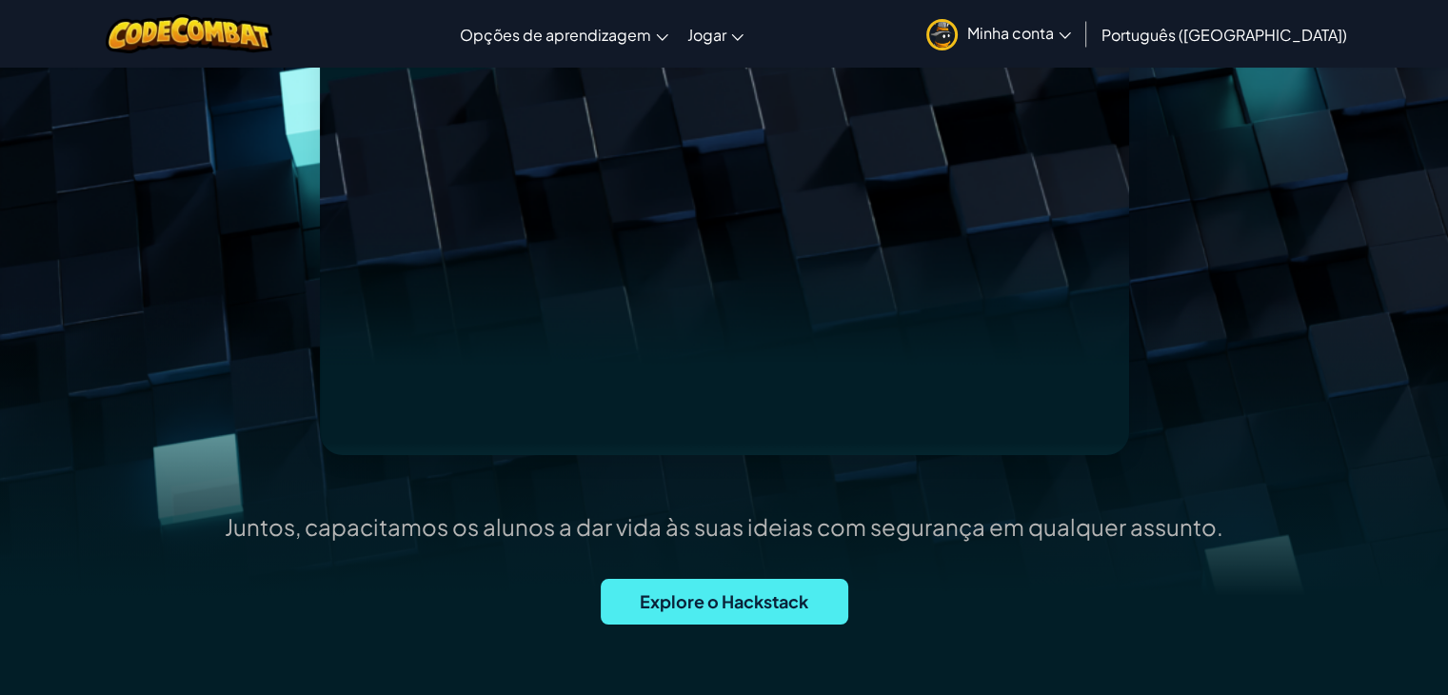
scroll to position [286, 0]
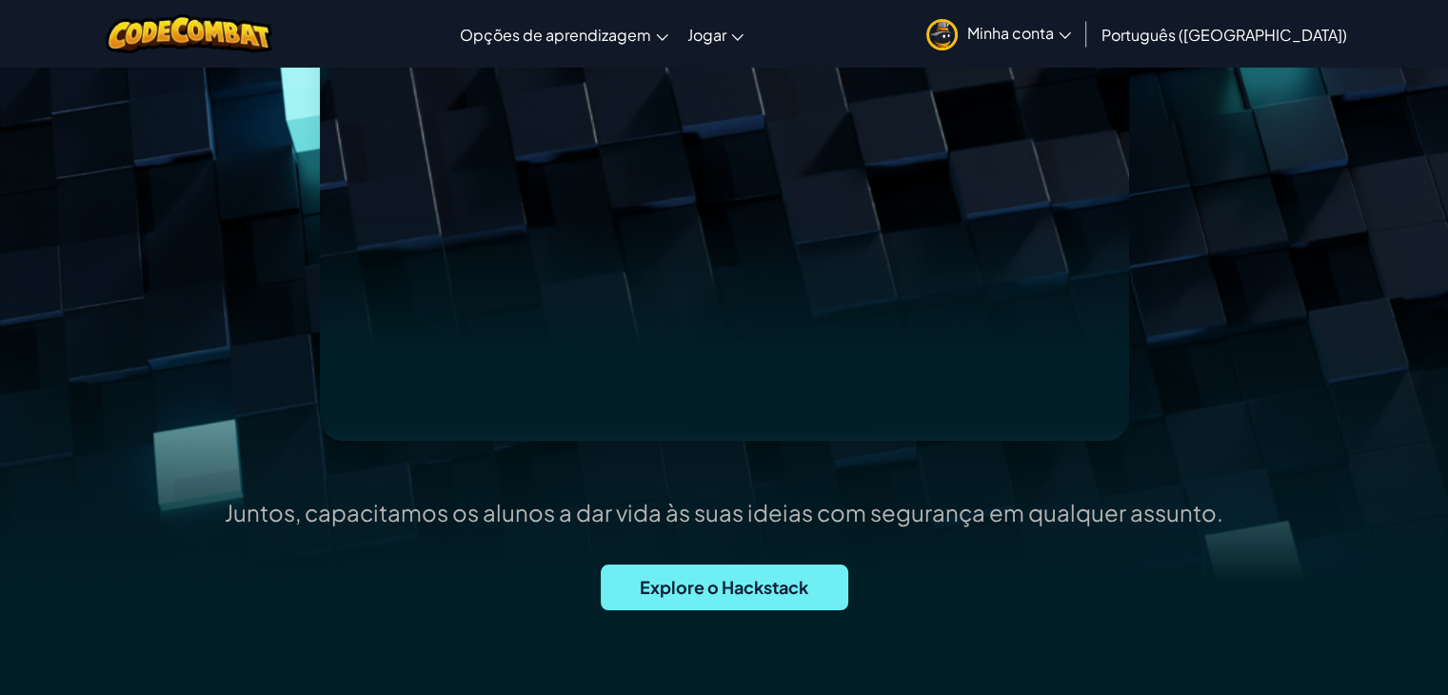
click at [727, 594] on font "Explore o Hackstack" at bounding box center [724, 587] width 168 height 22
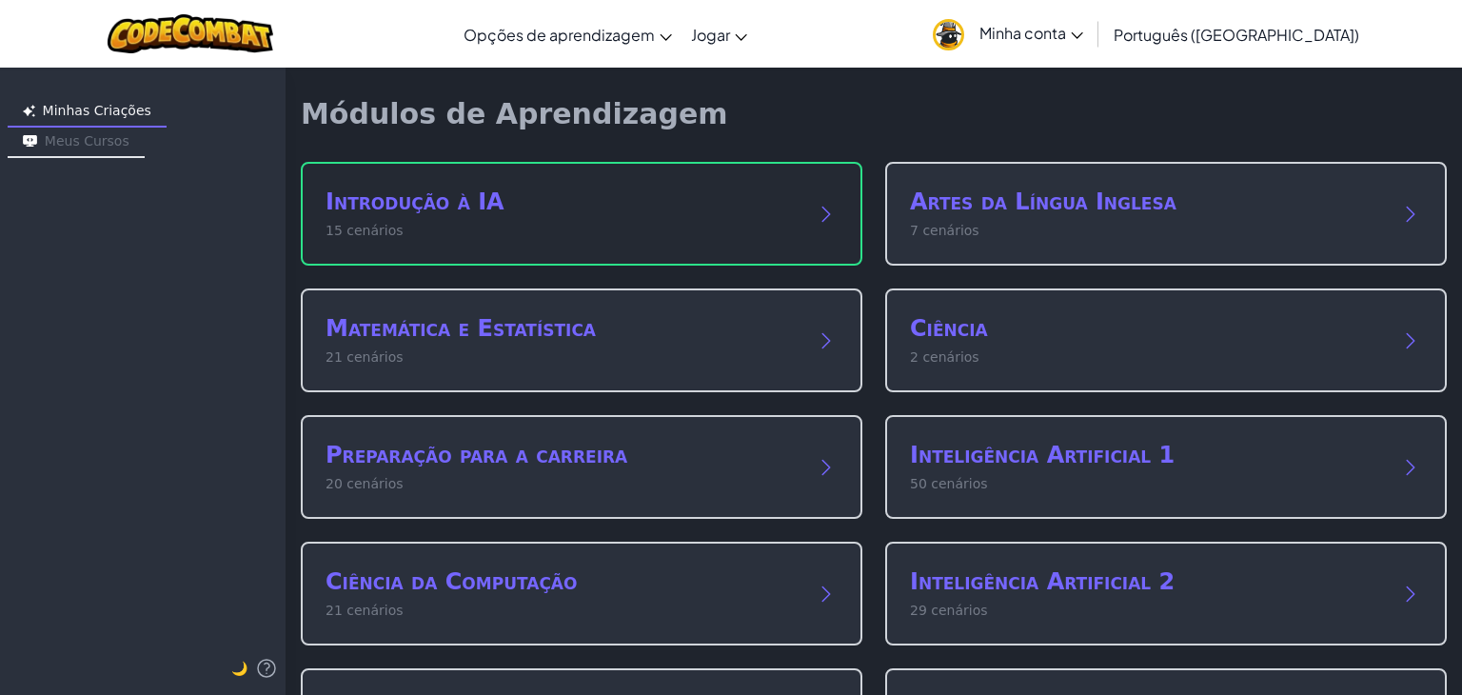
click at [385, 214] on font "Introdução à IA" at bounding box center [415, 201] width 179 height 27
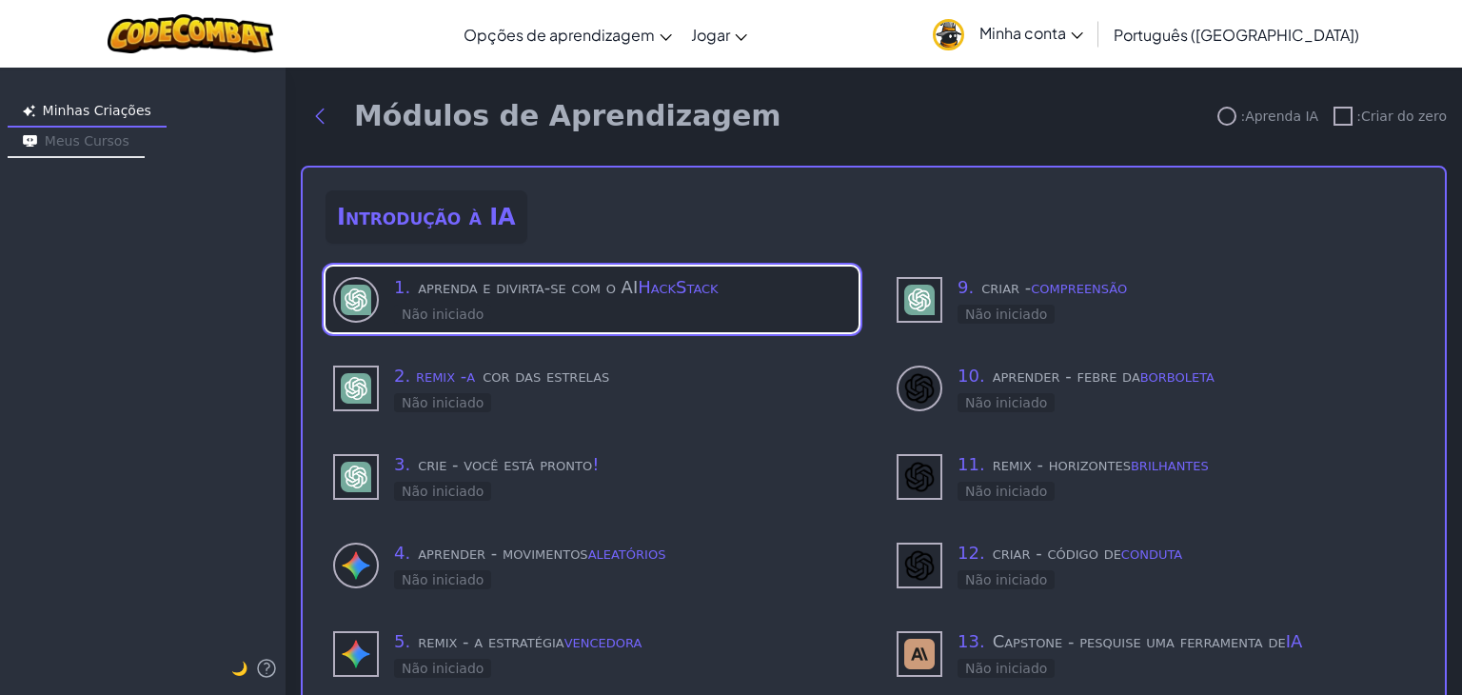
click at [519, 309] on div "1. aprenda e divirta-se com o AI HackStack Não iniciado" at bounding box center [622, 299] width 457 height 50
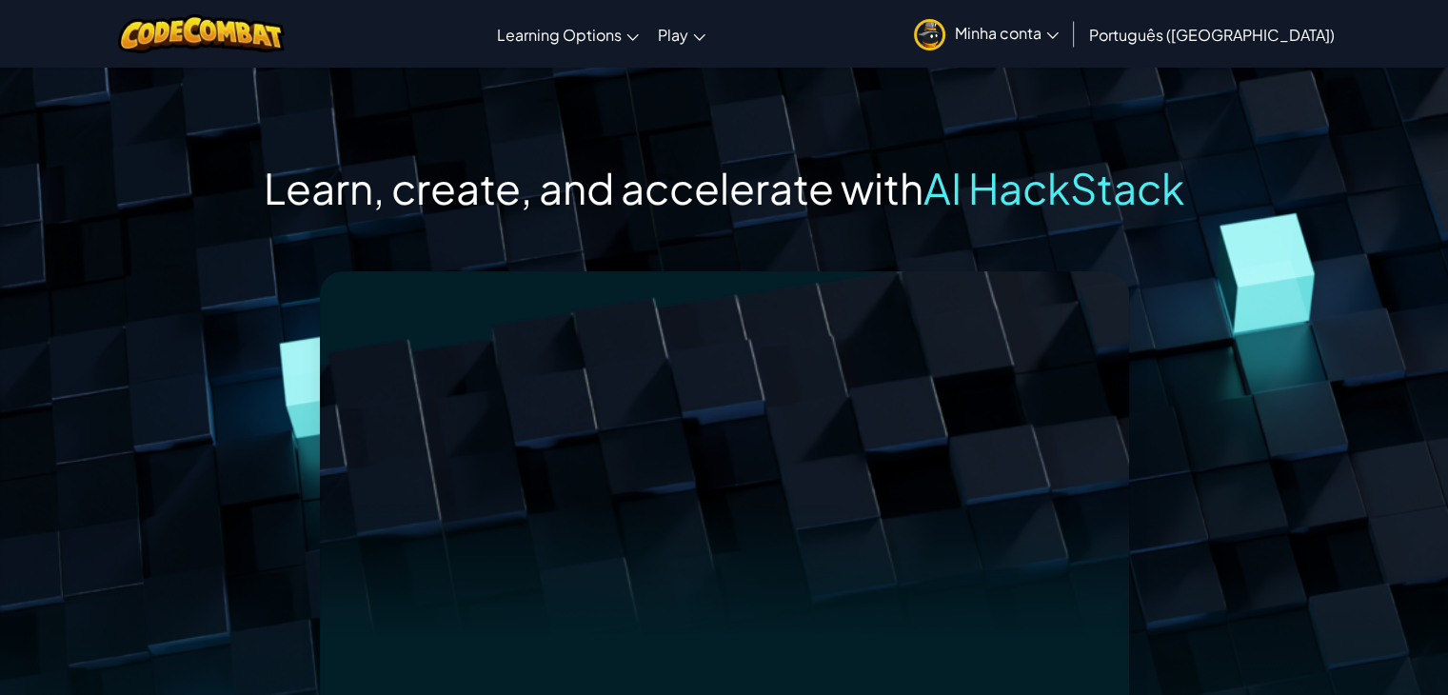
scroll to position [286, 0]
